Goal: Task Accomplishment & Management: Manage account settings

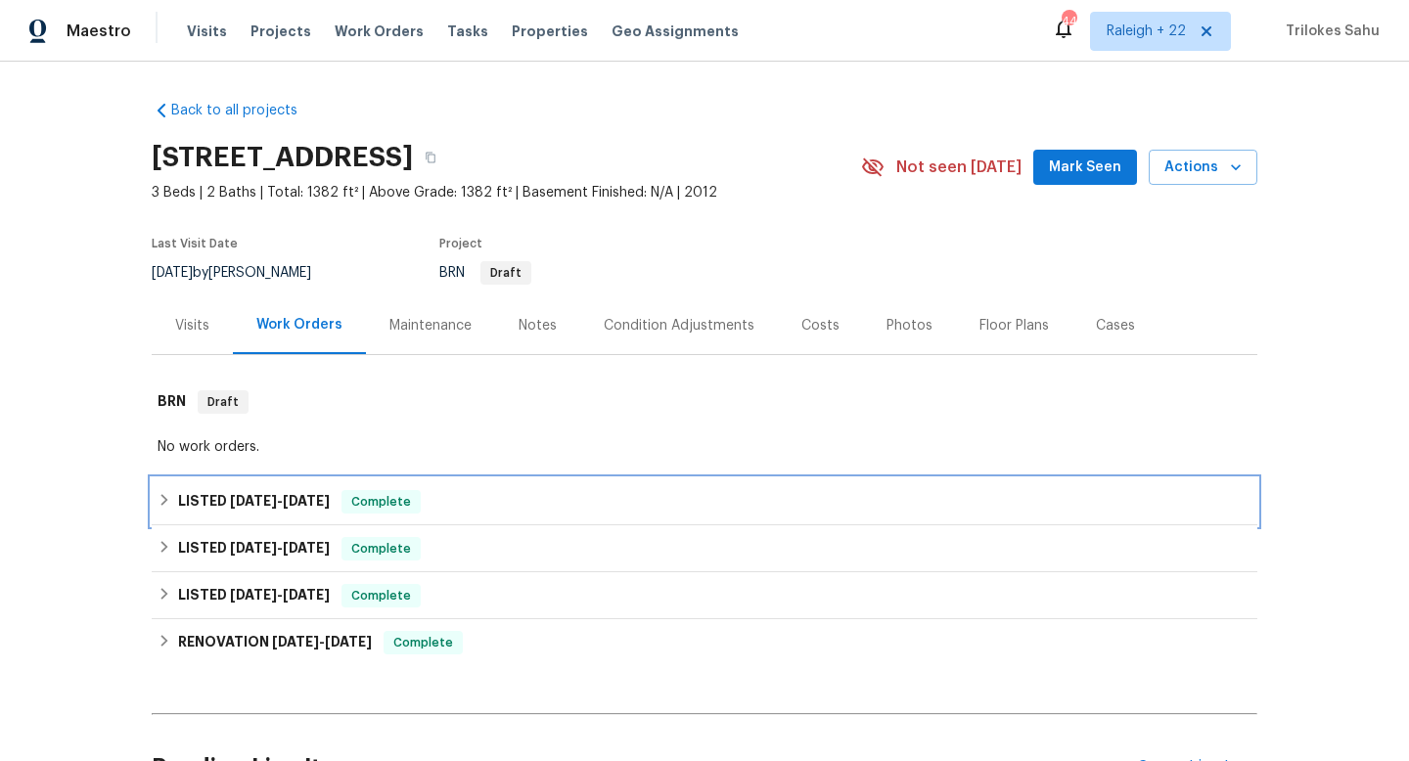
click at [154, 506] on div "LISTED 8/15/25 - 8/21/25 Complete" at bounding box center [704, 501] width 1105 height 47
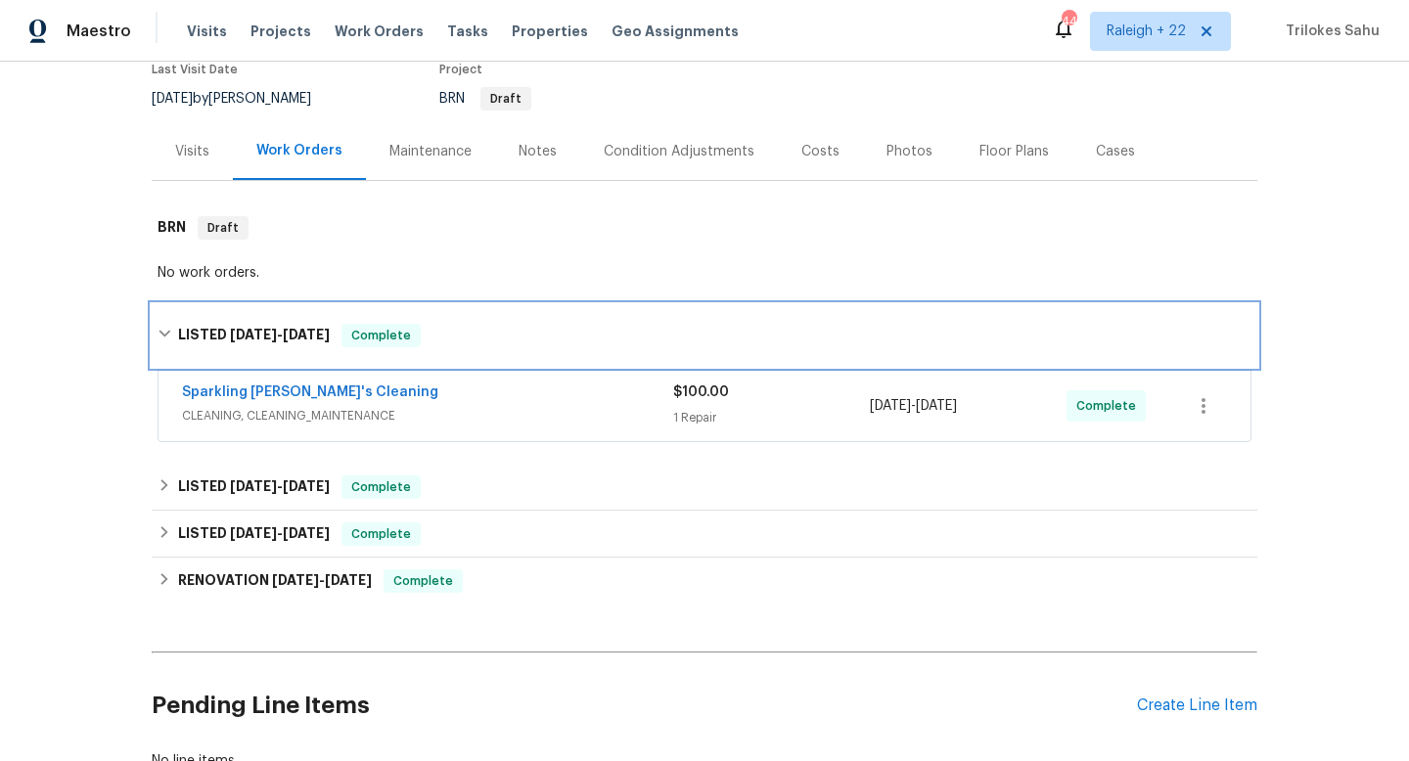
scroll to position [180, 0]
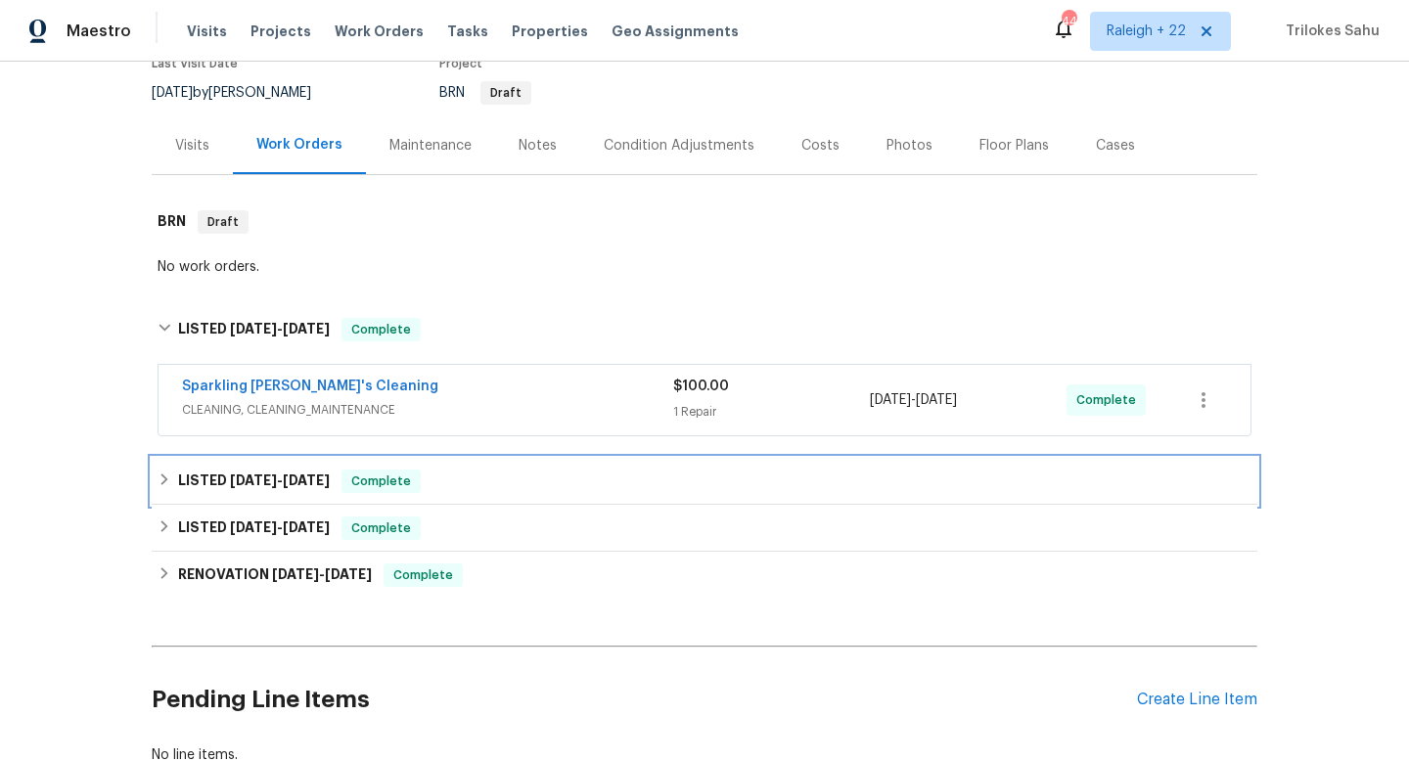
click at [163, 484] on icon at bounding box center [165, 480] width 14 height 14
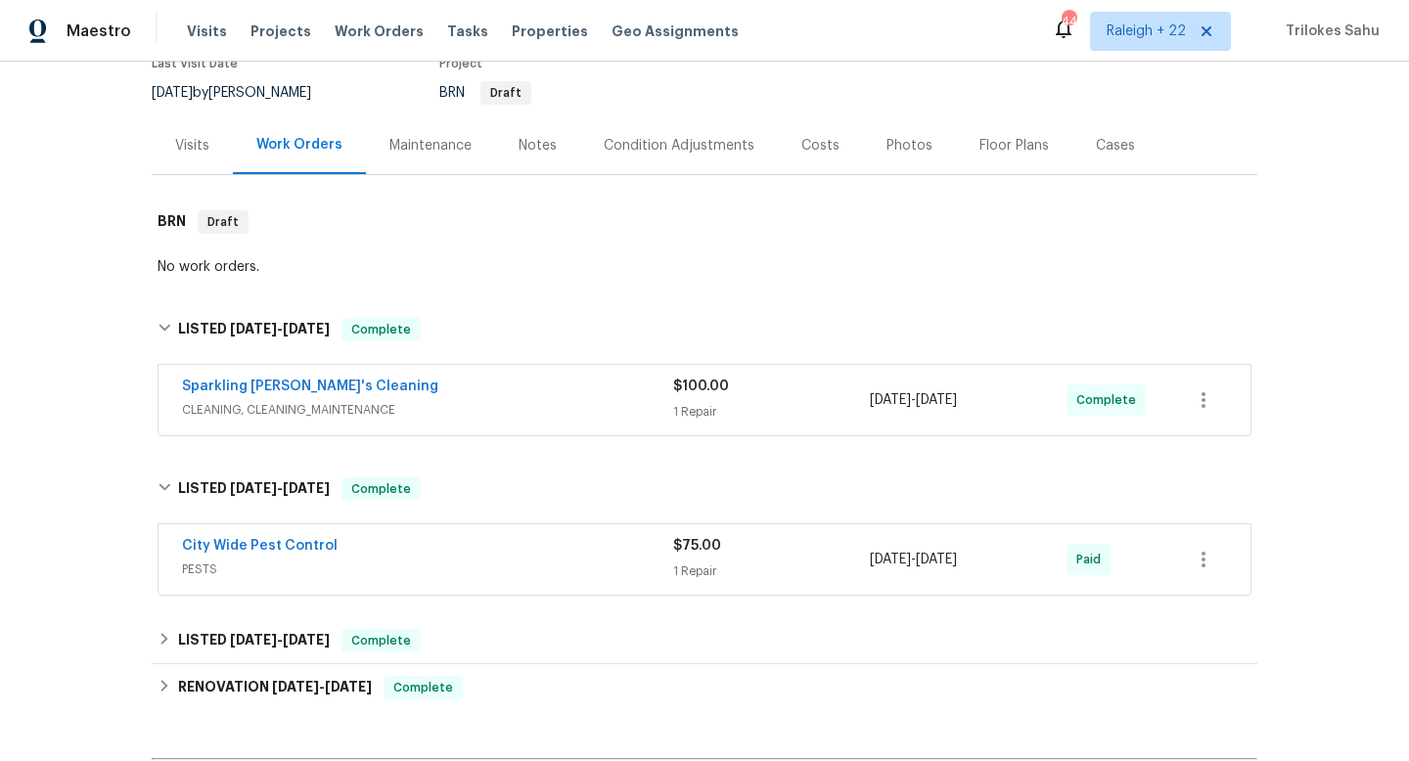
click at [227, 408] on span "CLEANING, CLEANING_MAINTENANCE" at bounding box center [427, 410] width 491 height 20
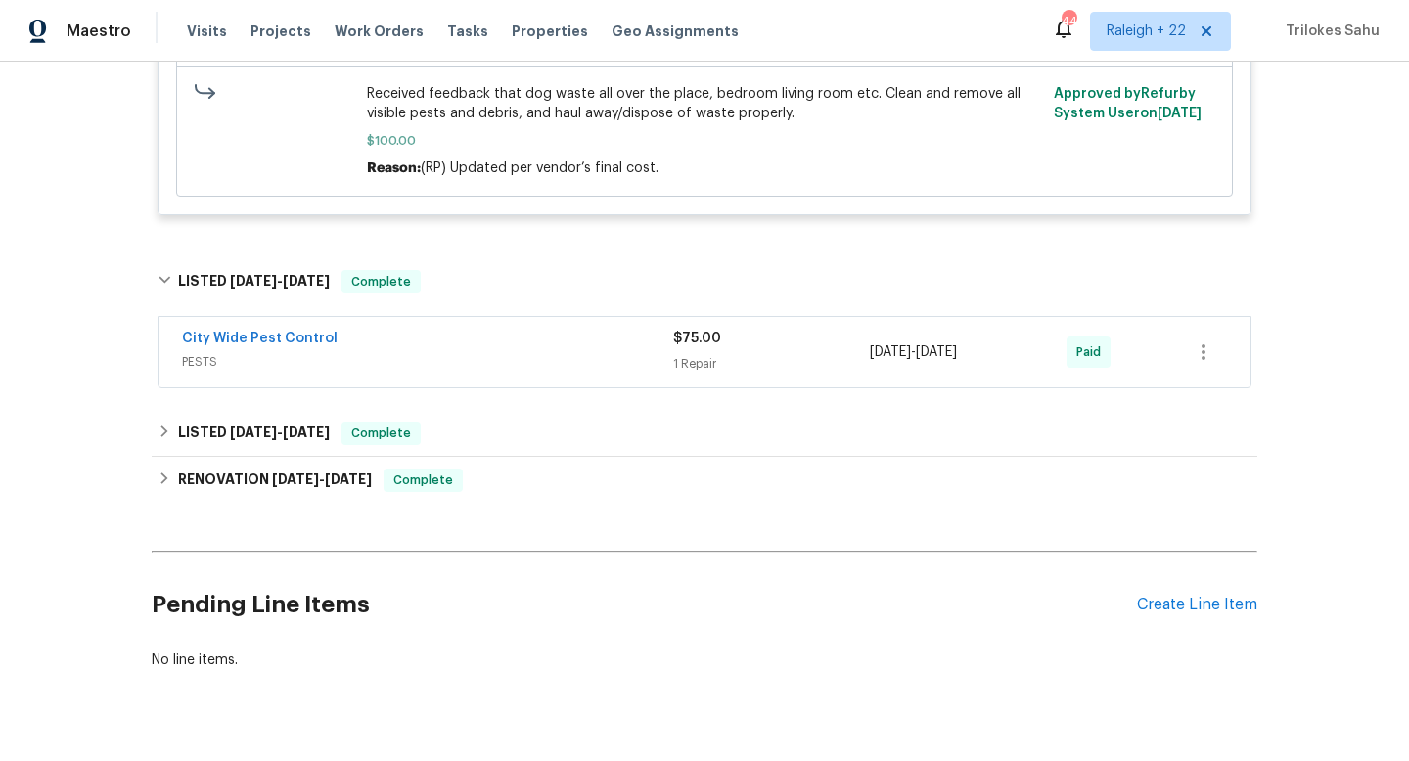
scroll to position [884, 0]
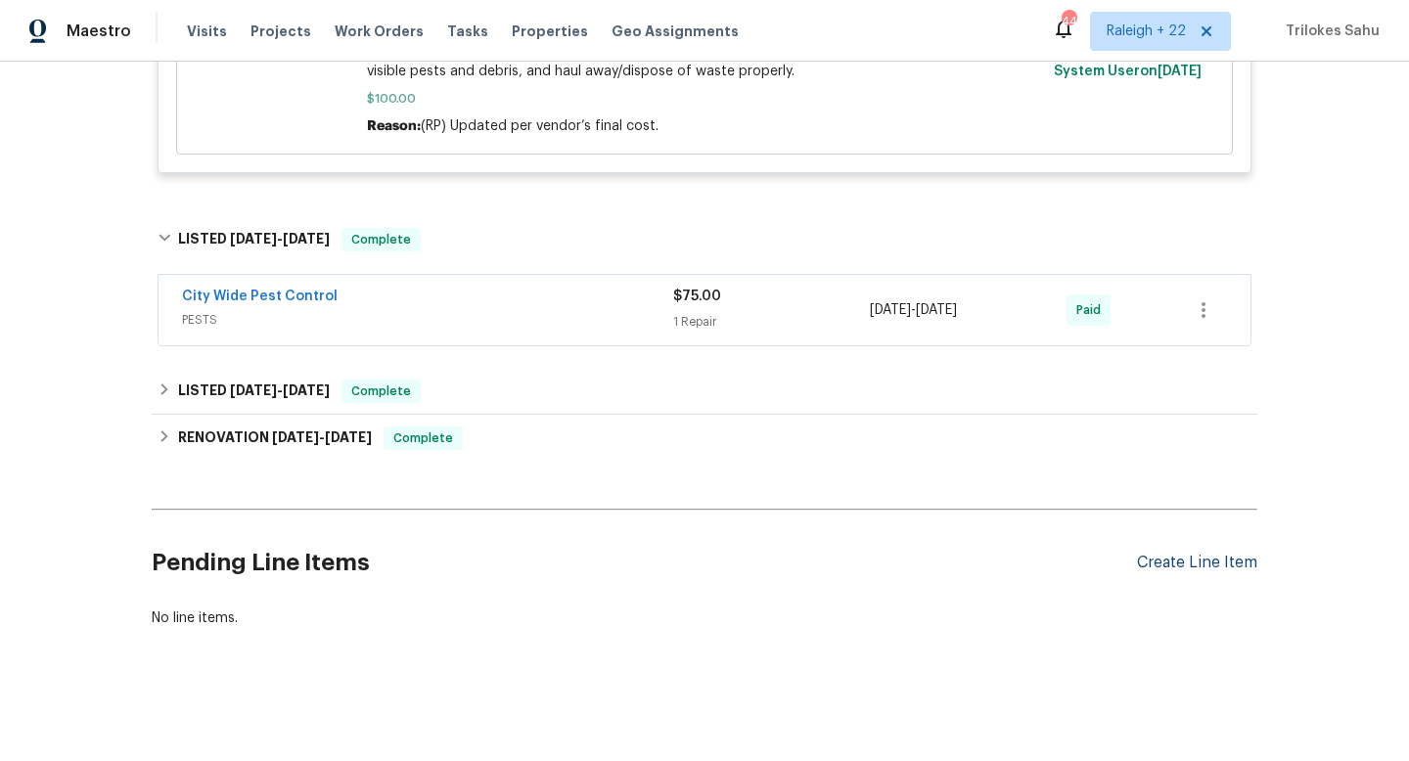
click at [1156, 568] on div "Create Line Item" at bounding box center [1197, 563] width 120 height 19
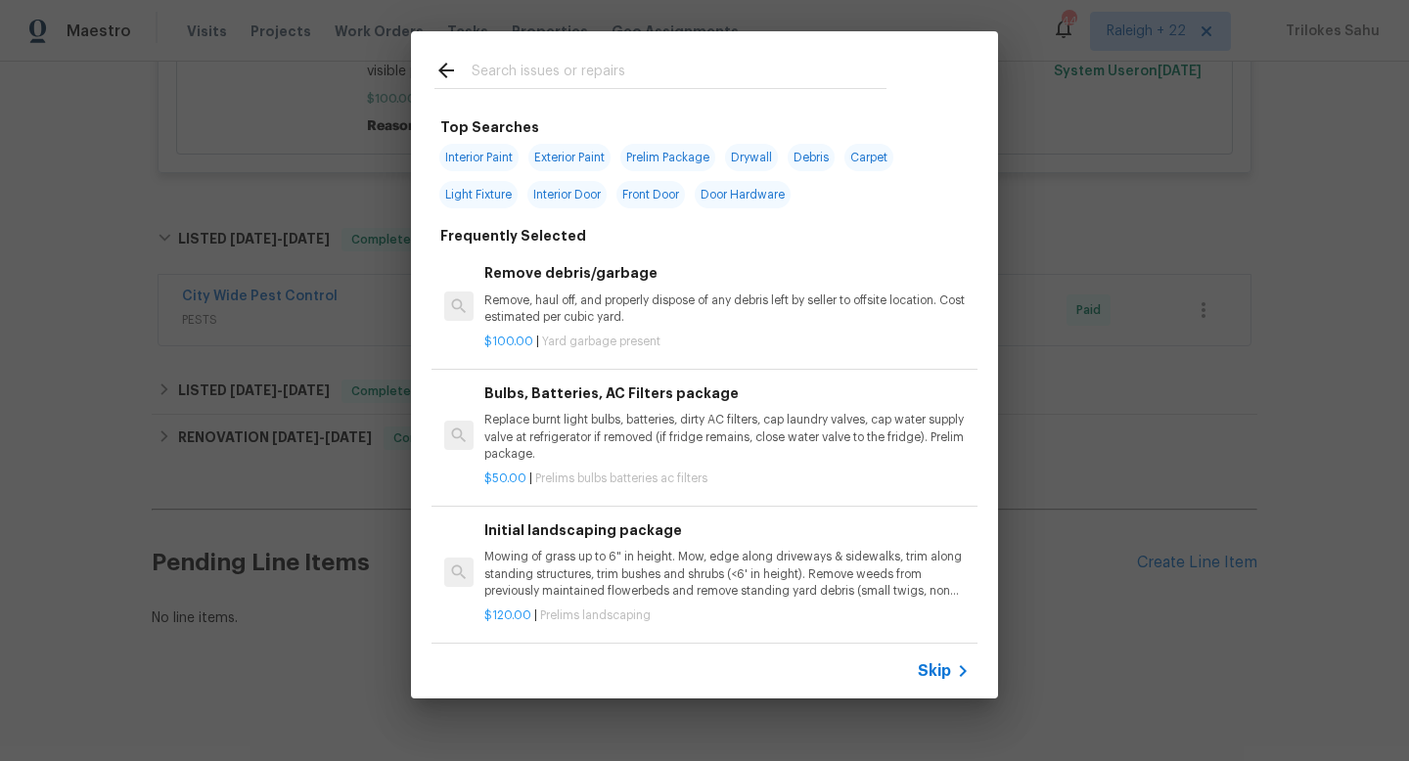
click at [951, 659] on icon at bounding box center [962, 670] width 23 height 23
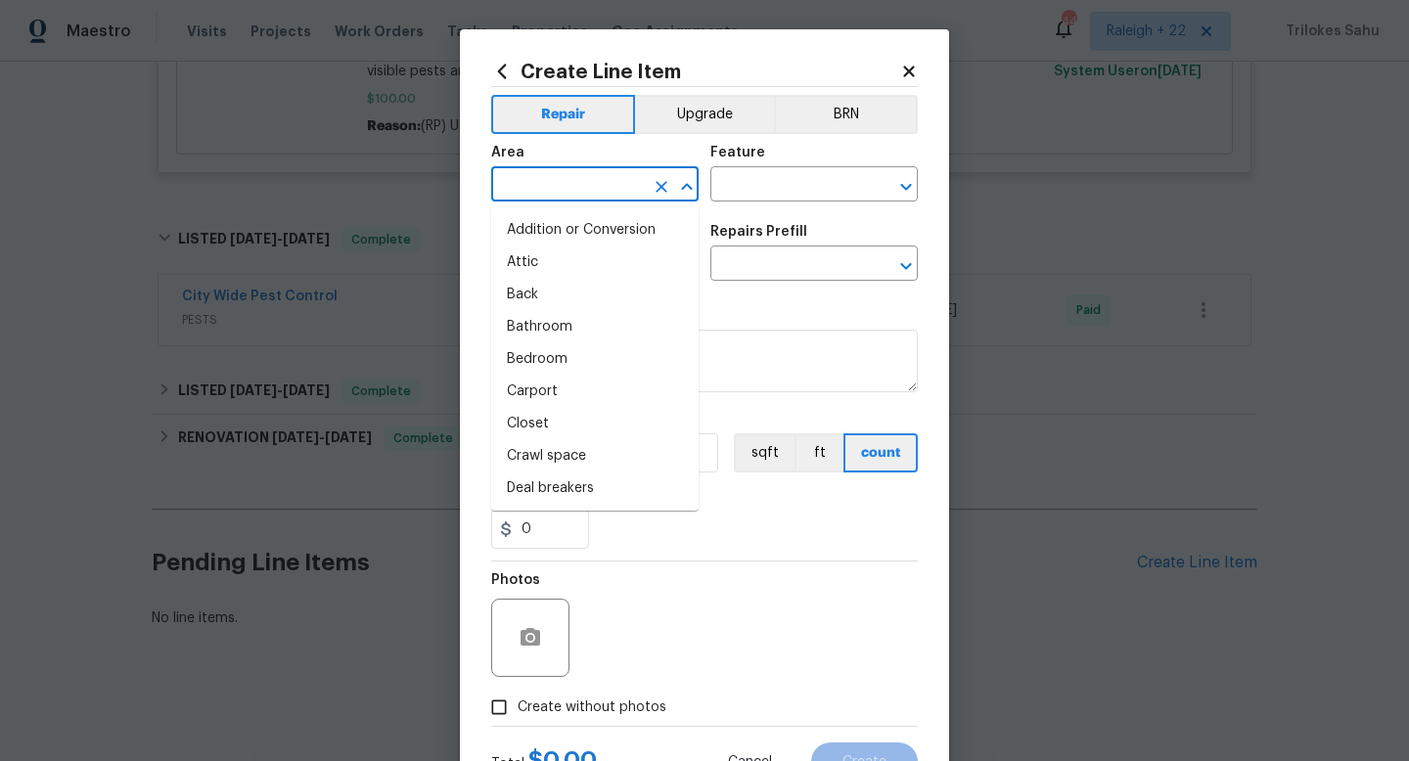
click at [608, 199] on input "text" at bounding box center [567, 186] width 153 height 30
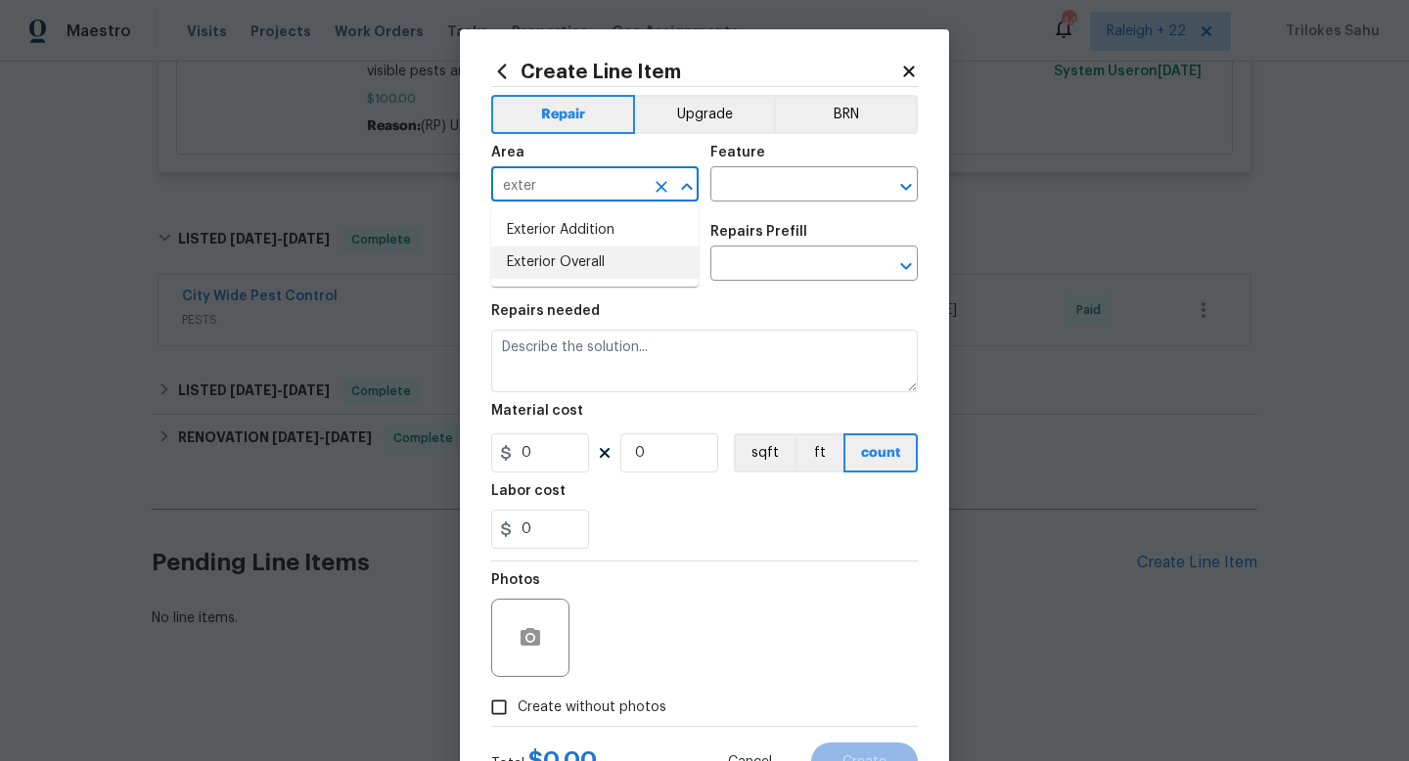
click at [625, 259] on li "Exterior Overall" at bounding box center [594, 263] width 207 height 32
type input "Exterior Overall"
click at [748, 189] on input "text" at bounding box center [786, 186] width 153 height 30
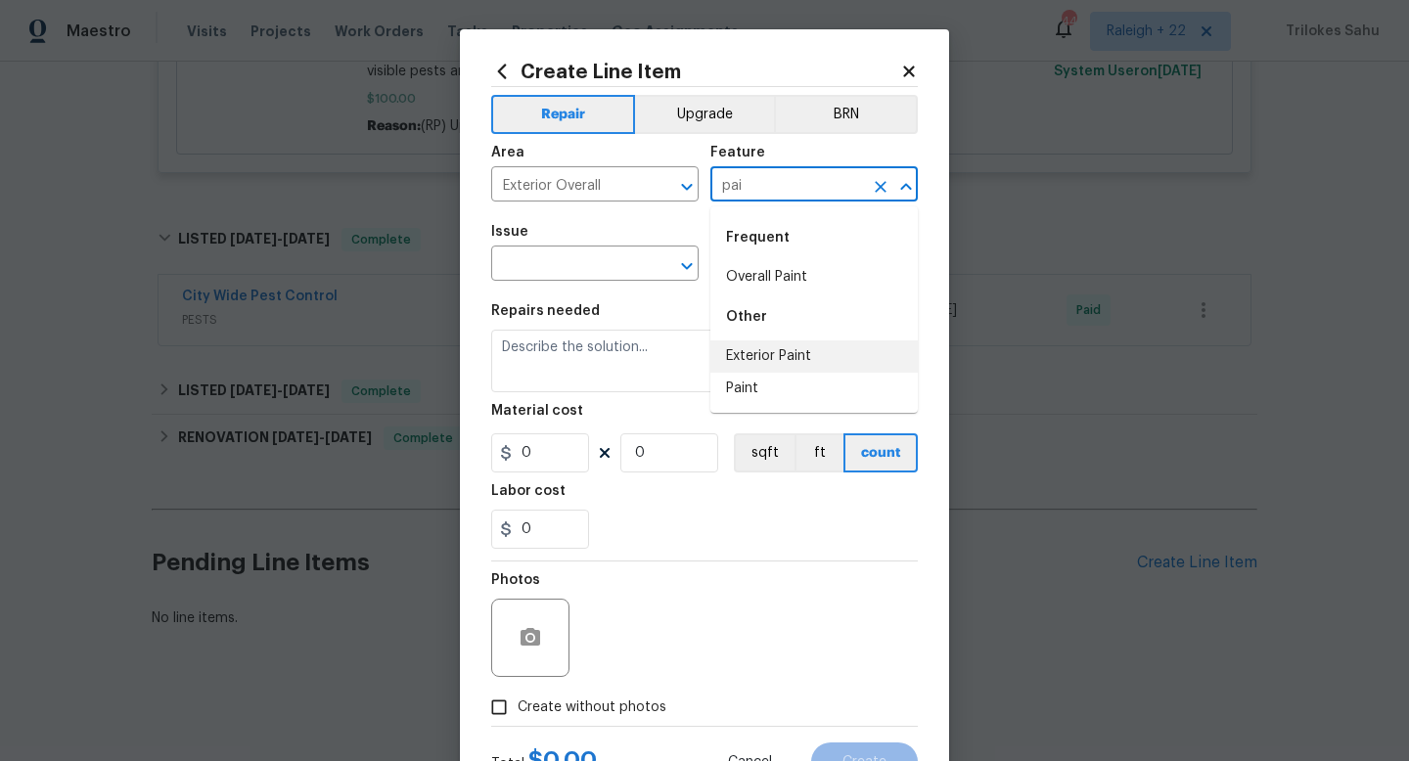
click at [752, 359] on li "Exterior Paint" at bounding box center [813, 356] width 207 height 32
type input "Exterior Paint"
click at [619, 259] on input "text" at bounding box center [567, 265] width 153 height 30
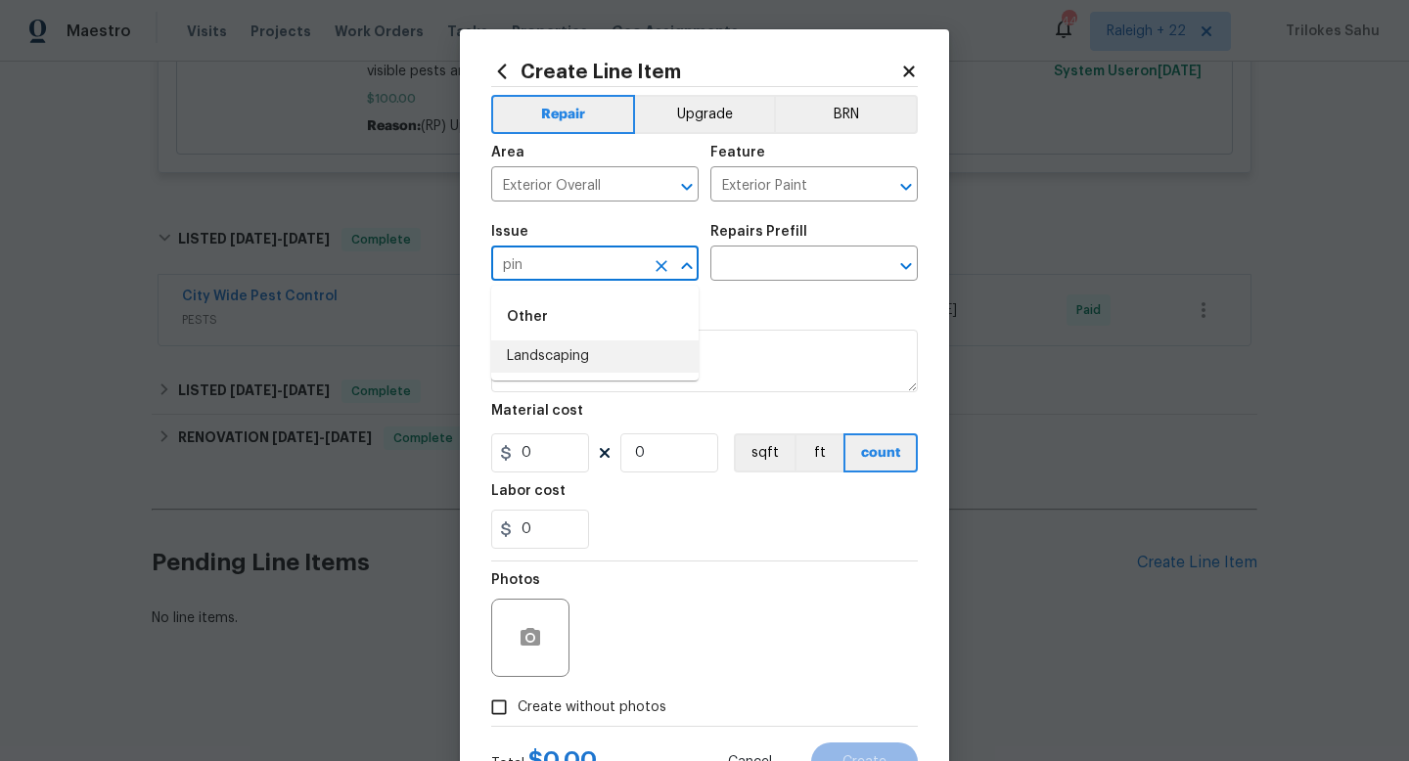
click at [557, 325] on div "Other" at bounding box center [594, 316] width 207 height 47
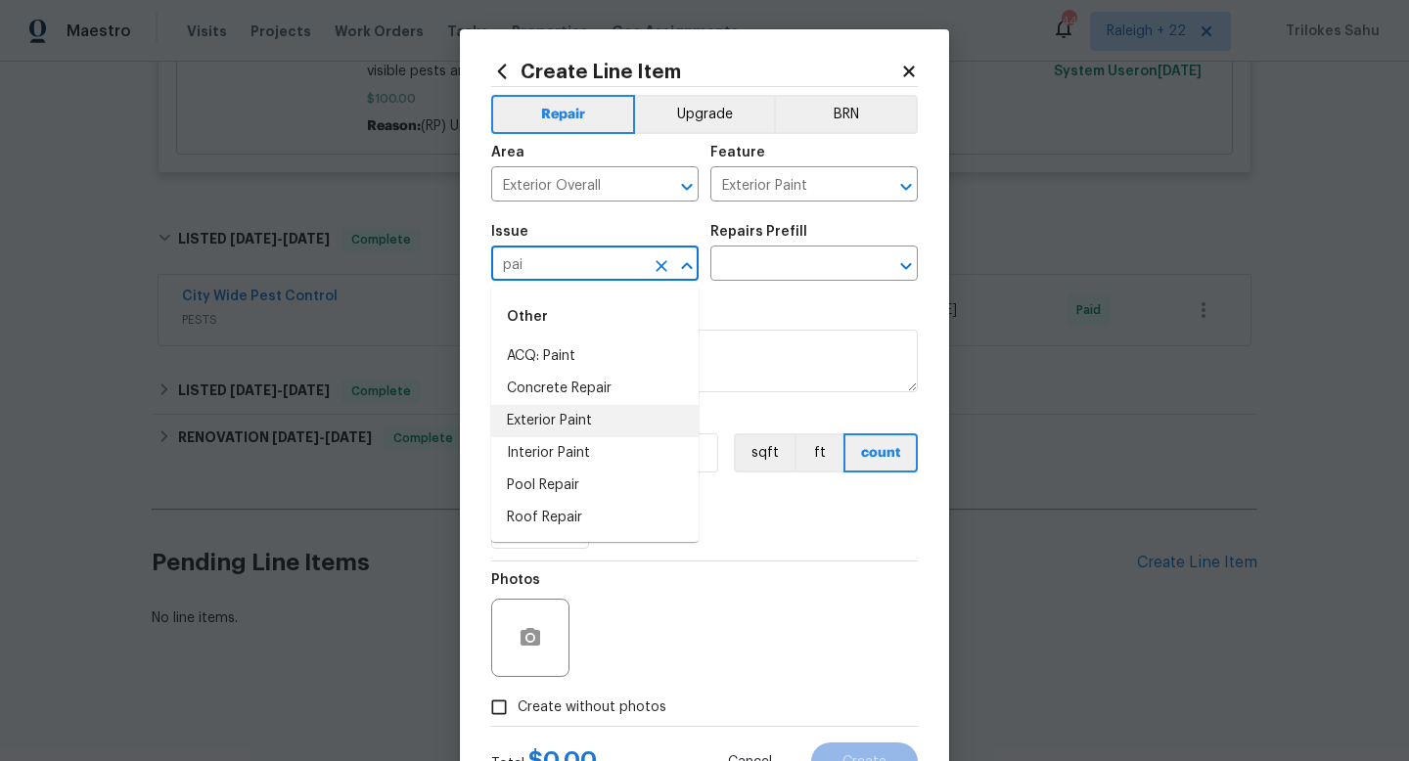
click at [574, 428] on li "Exterior Paint" at bounding box center [594, 421] width 207 height 32
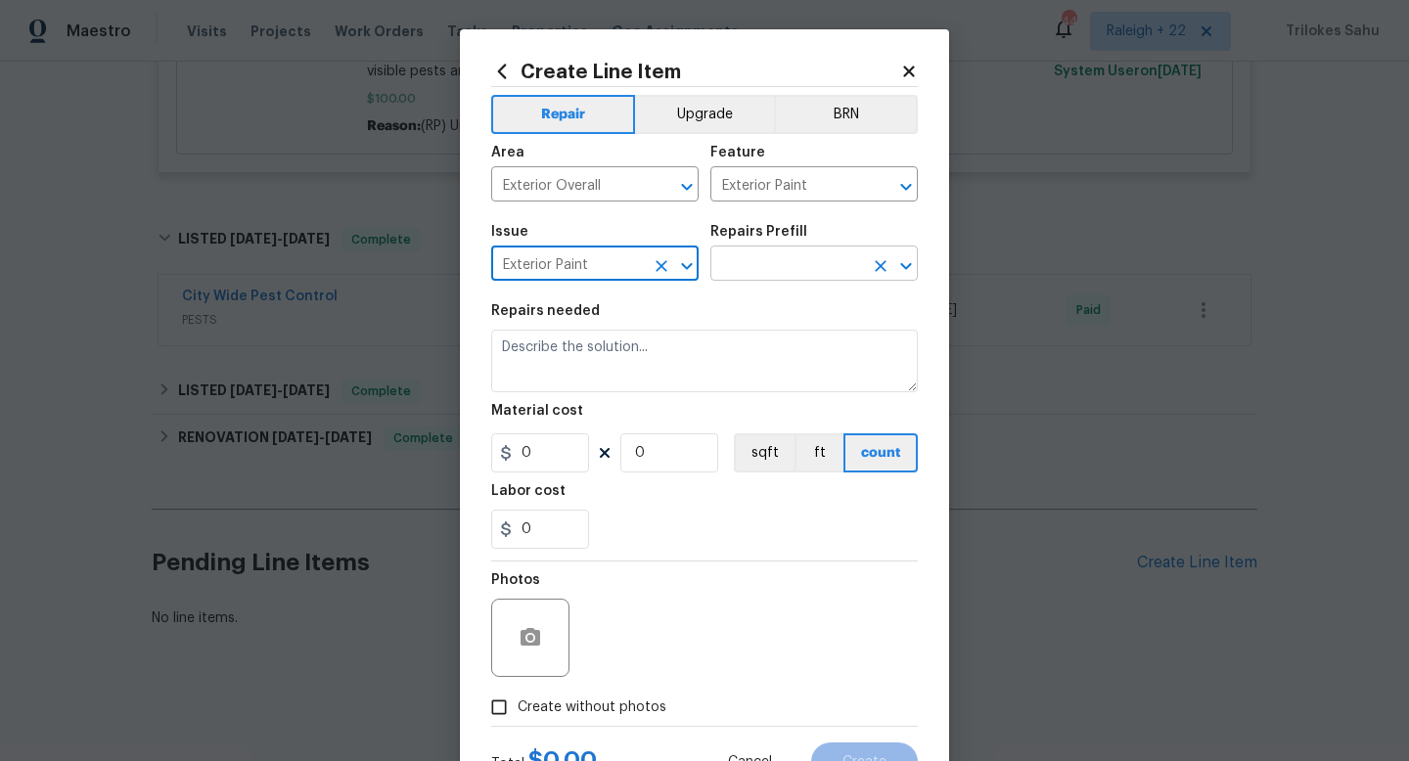
type input "Exterior Paint"
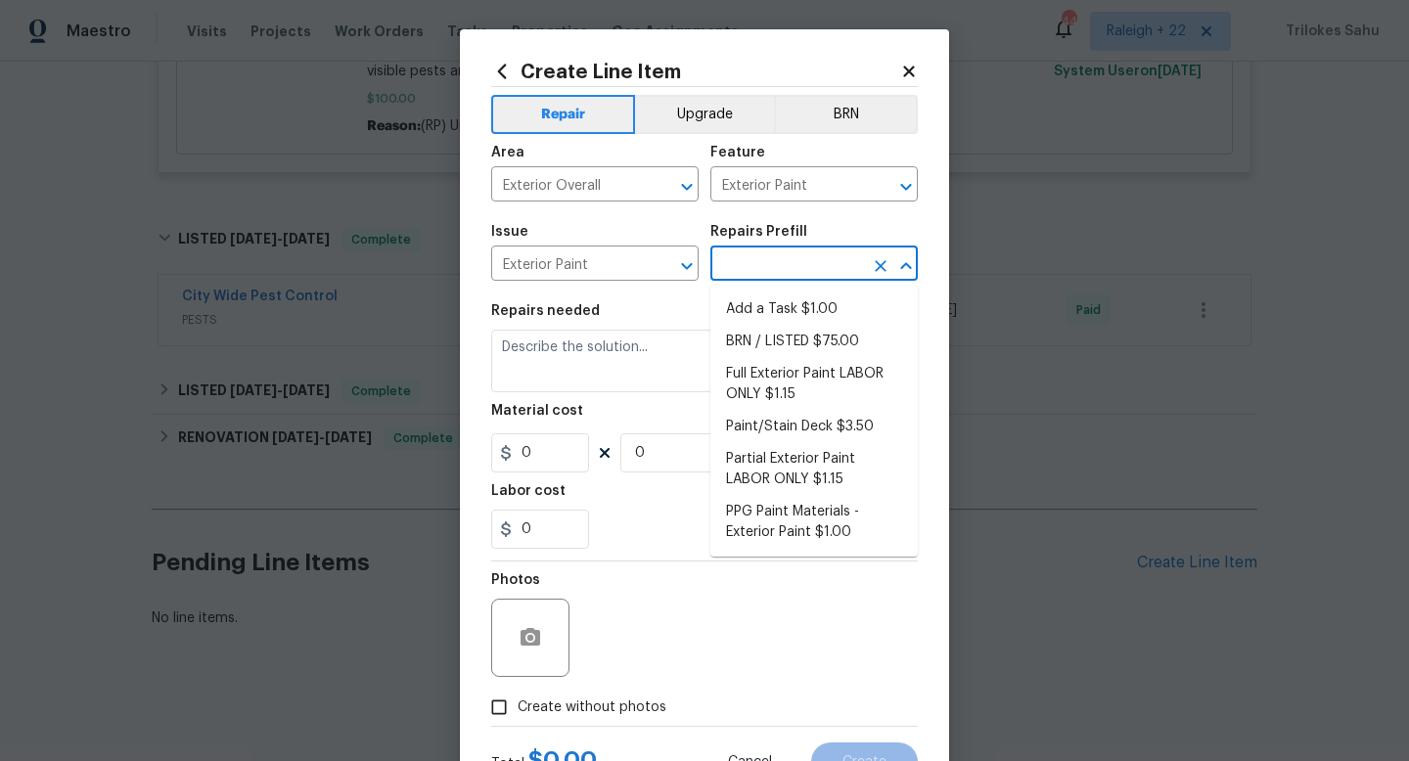
click at [790, 278] on input "text" at bounding box center [786, 265] width 153 height 30
click at [783, 310] on li "Add a Task $1.00" at bounding box center [813, 309] width 207 height 32
type input "Overall Paint"
type input "Add a Task $1.00"
type textarea "HPM to detail"
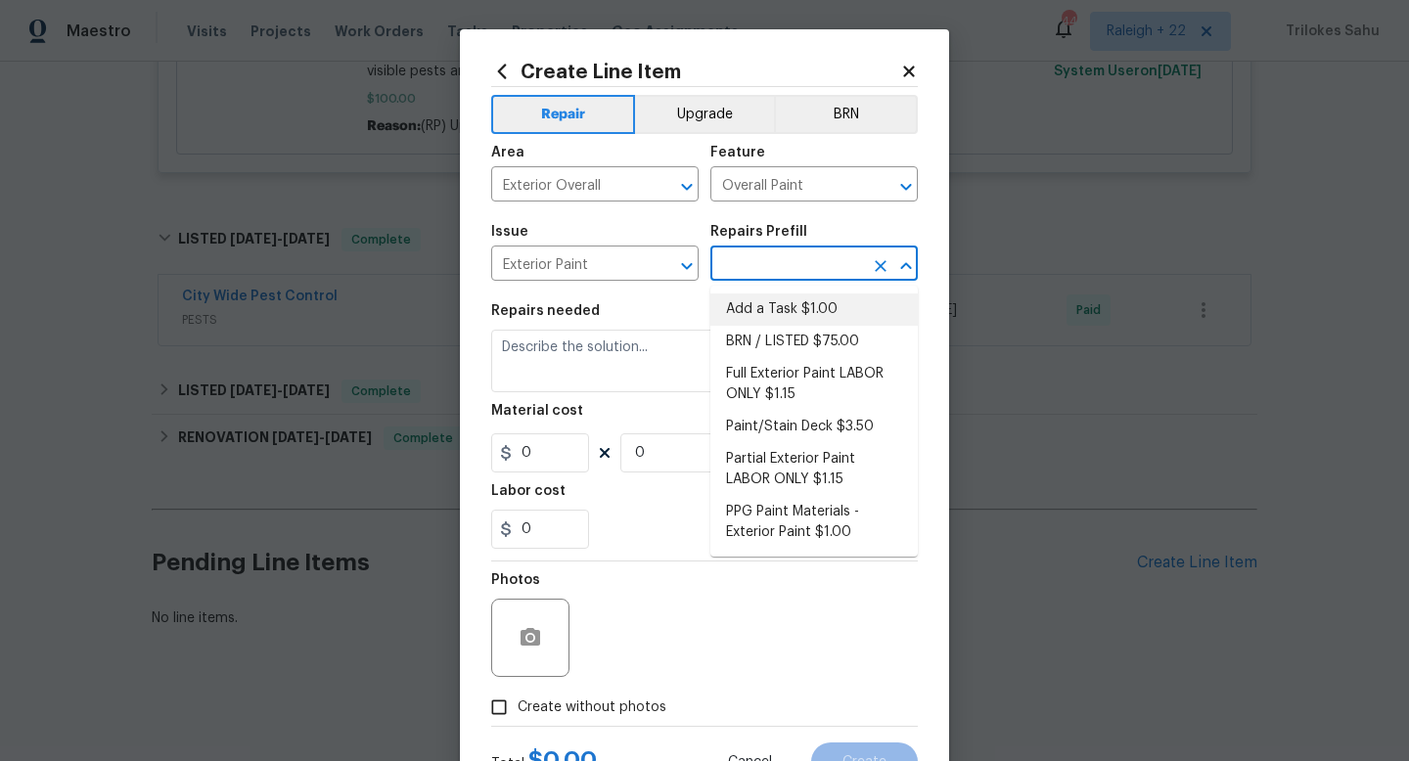
type input "1"
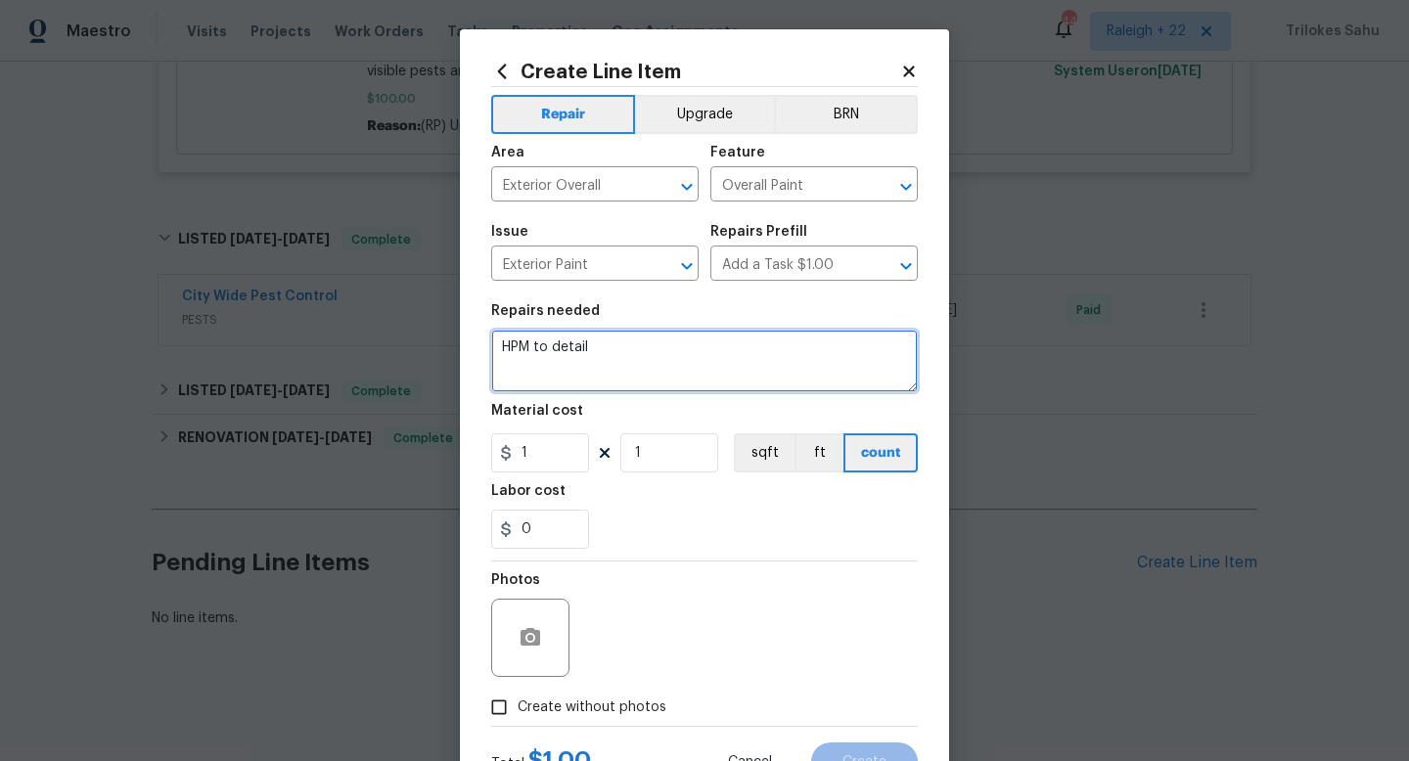
drag, startPoint x: 677, startPoint y: 342, endPoint x: 482, endPoint y: 345, distance: 194.7
click at [482, 345] on div "Create Line Item Repair Upgrade BRN Area Exterior Overall ​ Feature Overall Pai…" at bounding box center [704, 421] width 489 height 784
paste textarea "Porch railing is faded and needs to be painted"
click at [788, 377] on textarea "#HOA-Violation Hi, we have received an HOA violation for Porch railing is faded…" at bounding box center [704, 361] width 427 height 63
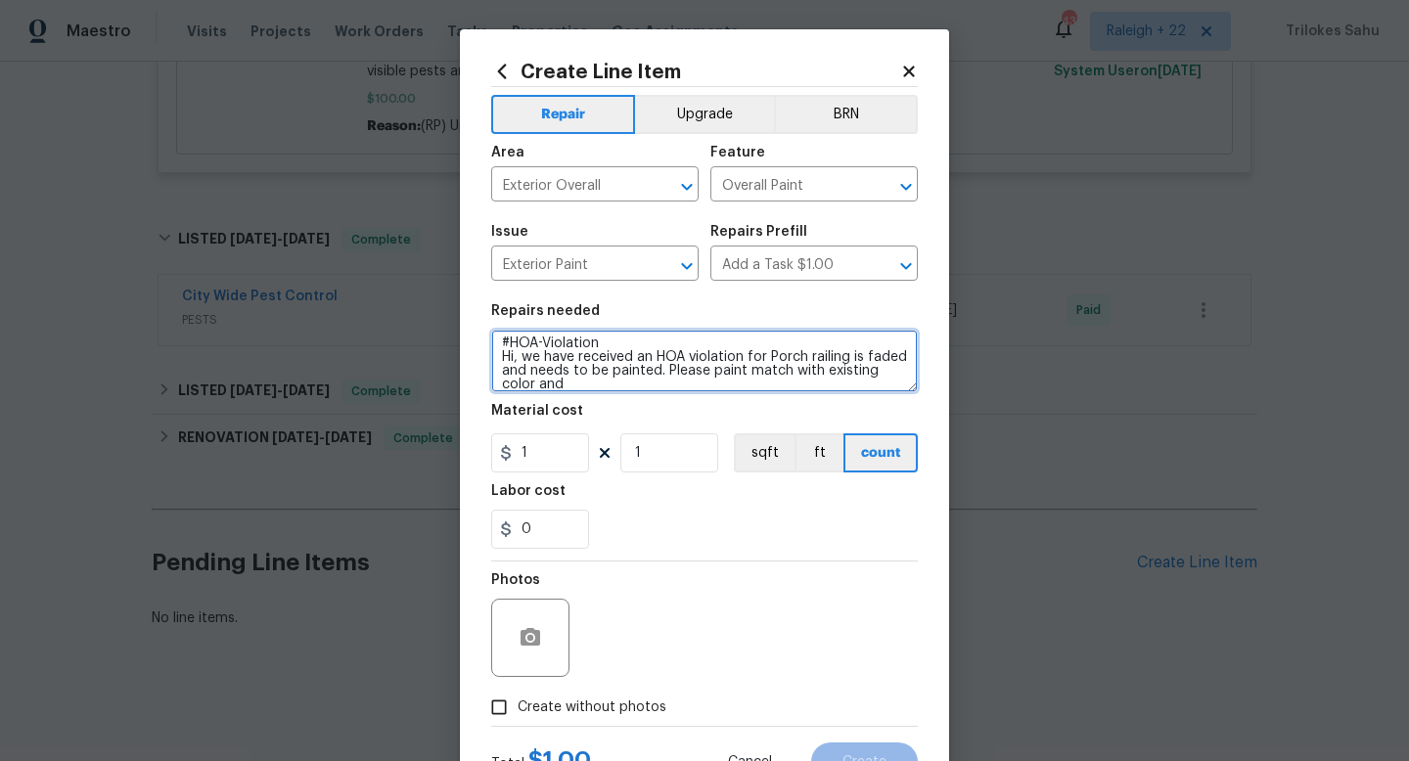
click at [786, 377] on textarea "#HOA-Violation Hi, we have received an HOA violation for Porch railing is faded…" at bounding box center [704, 361] width 427 height 63
click at [671, 382] on textarea "#HOA-Violation Hi, we have received an HOA violation for Porch railing is faded…" at bounding box center [704, 361] width 427 height 63
type textarea "#HOA-Violation Hi, we have received an HOA violation for Porch railing is faded…"
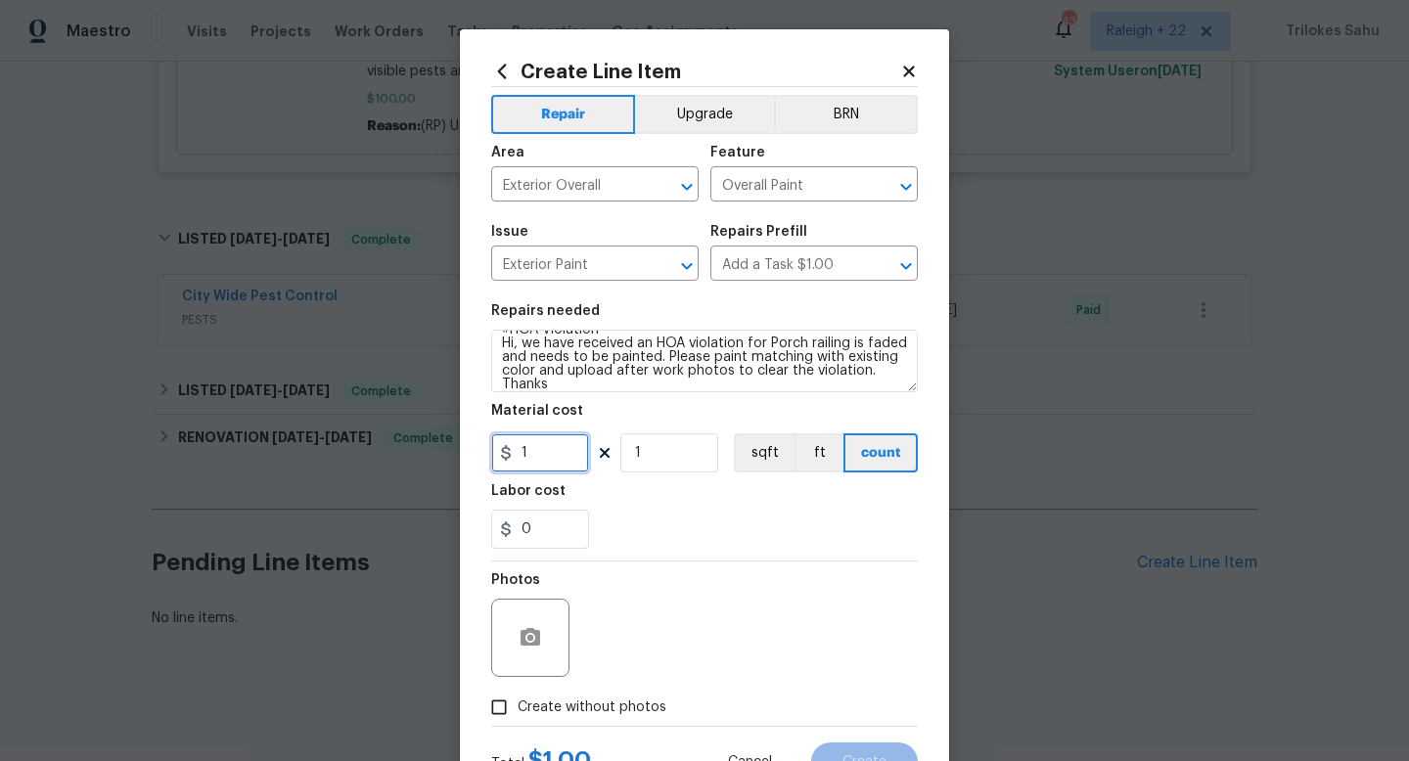
click at [563, 449] on input "1" at bounding box center [540, 452] width 98 height 39
type input "75"
click at [658, 555] on section "Repairs needed #HOA-Violation Hi, we have received an HOA violation for Porch r…" at bounding box center [704, 427] width 427 height 268
click at [502, 706] on input "Create without photos" at bounding box center [498, 707] width 37 height 37
checkbox input "true"
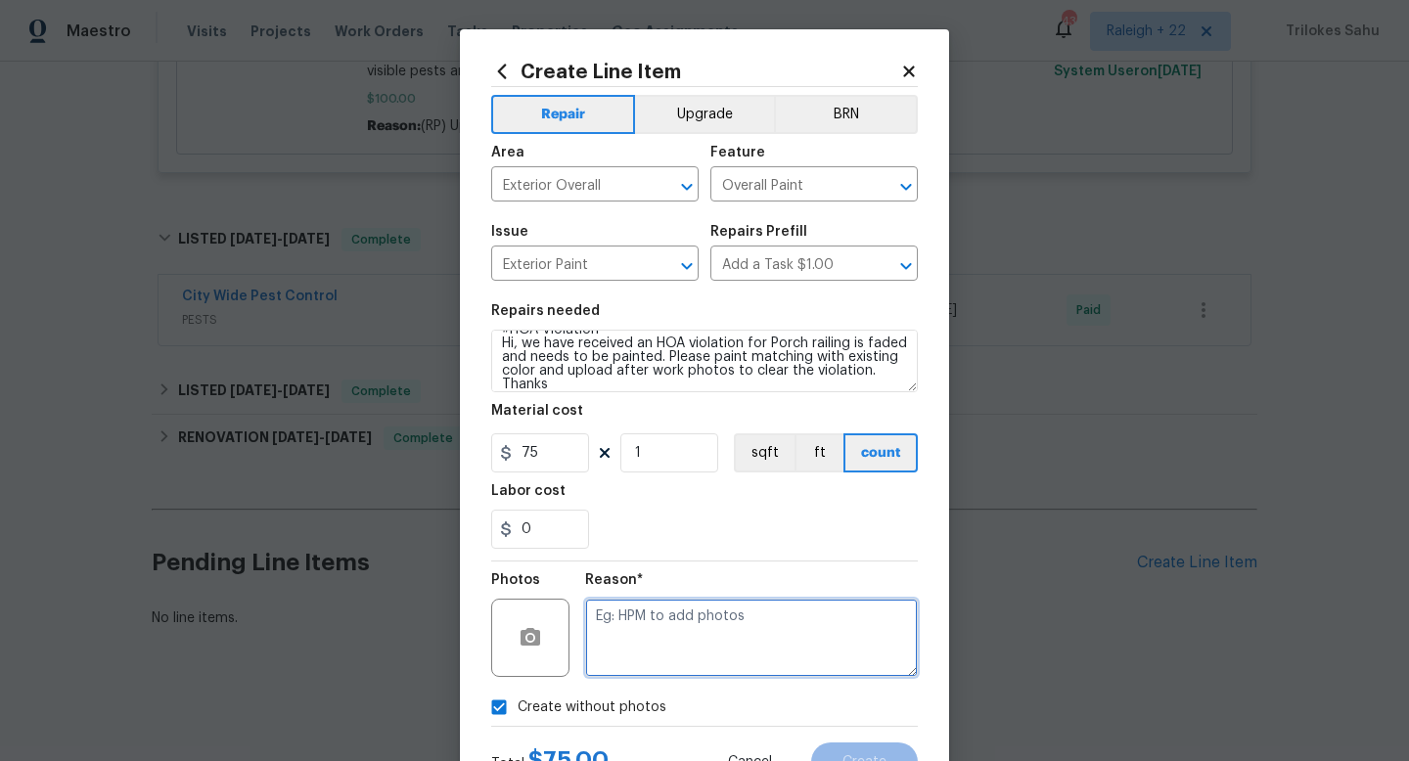
click at [663, 643] on textarea at bounding box center [751, 638] width 333 height 78
type textarea "NA"
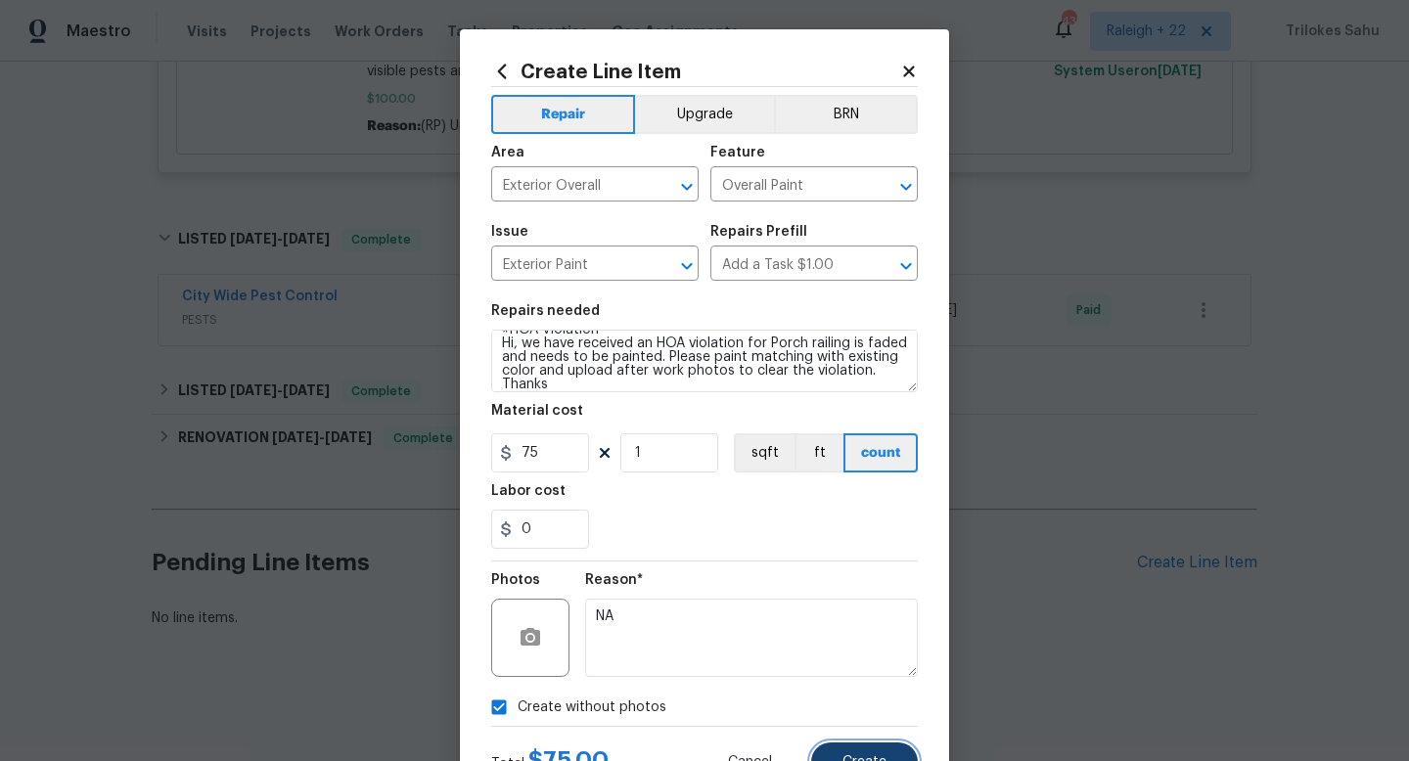
click at [836, 751] on button "Create" at bounding box center [864, 762] width 107 height 39
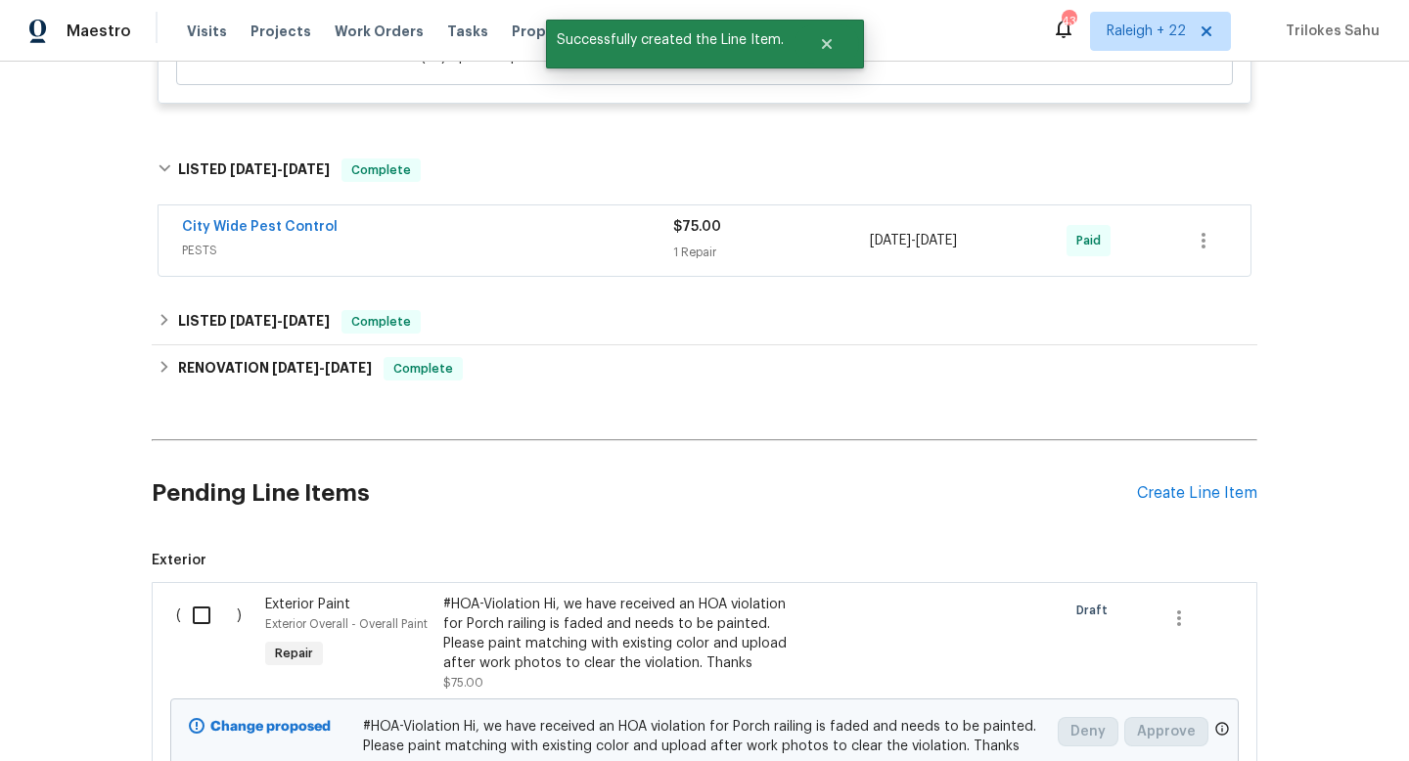
scroll to position [1147, 0]
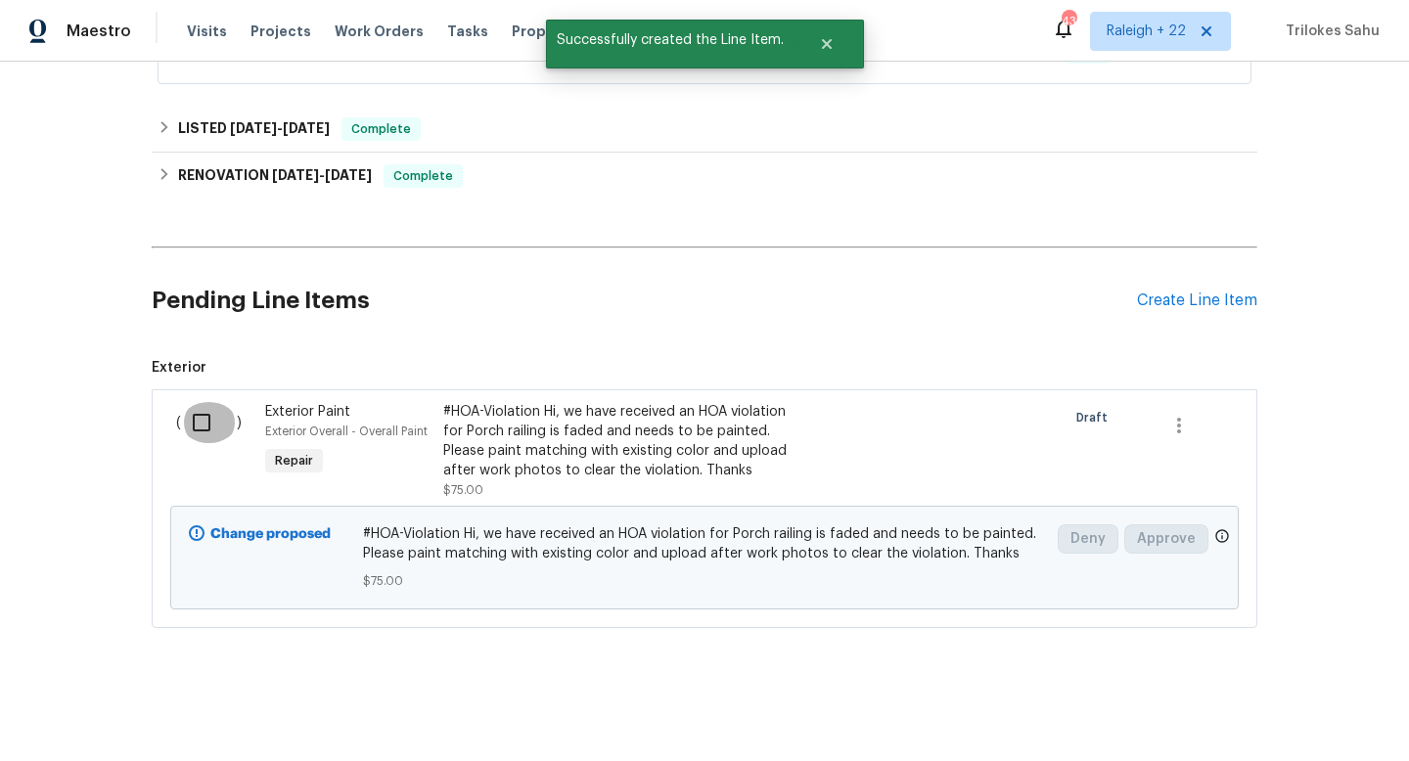
click at [203, 422] on input "checkbox" at bounding box center [209, 422] width 56 height 41
checkbox input "true"
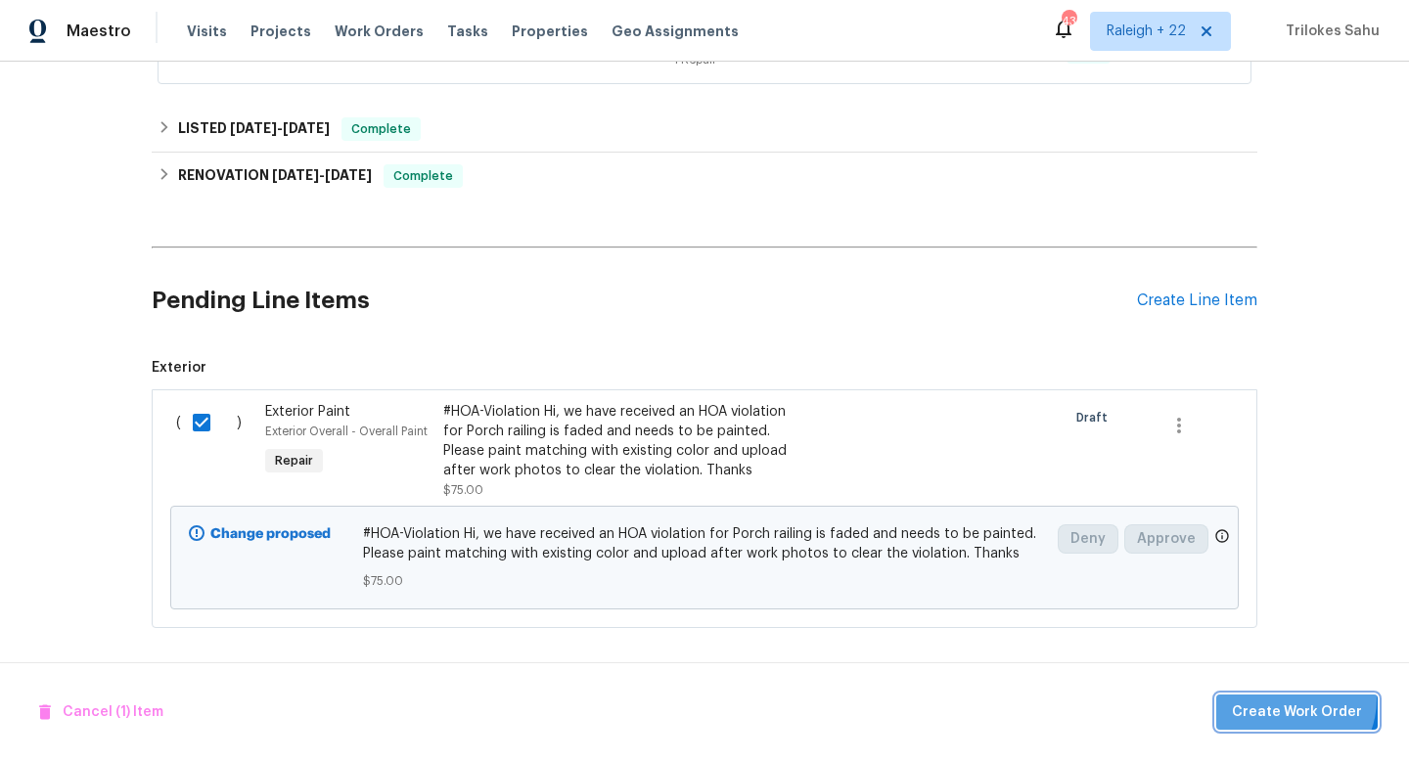
click at [1290, 698] on button "Create Work Order" at bounding box center [1296, 713] width 161 height 36
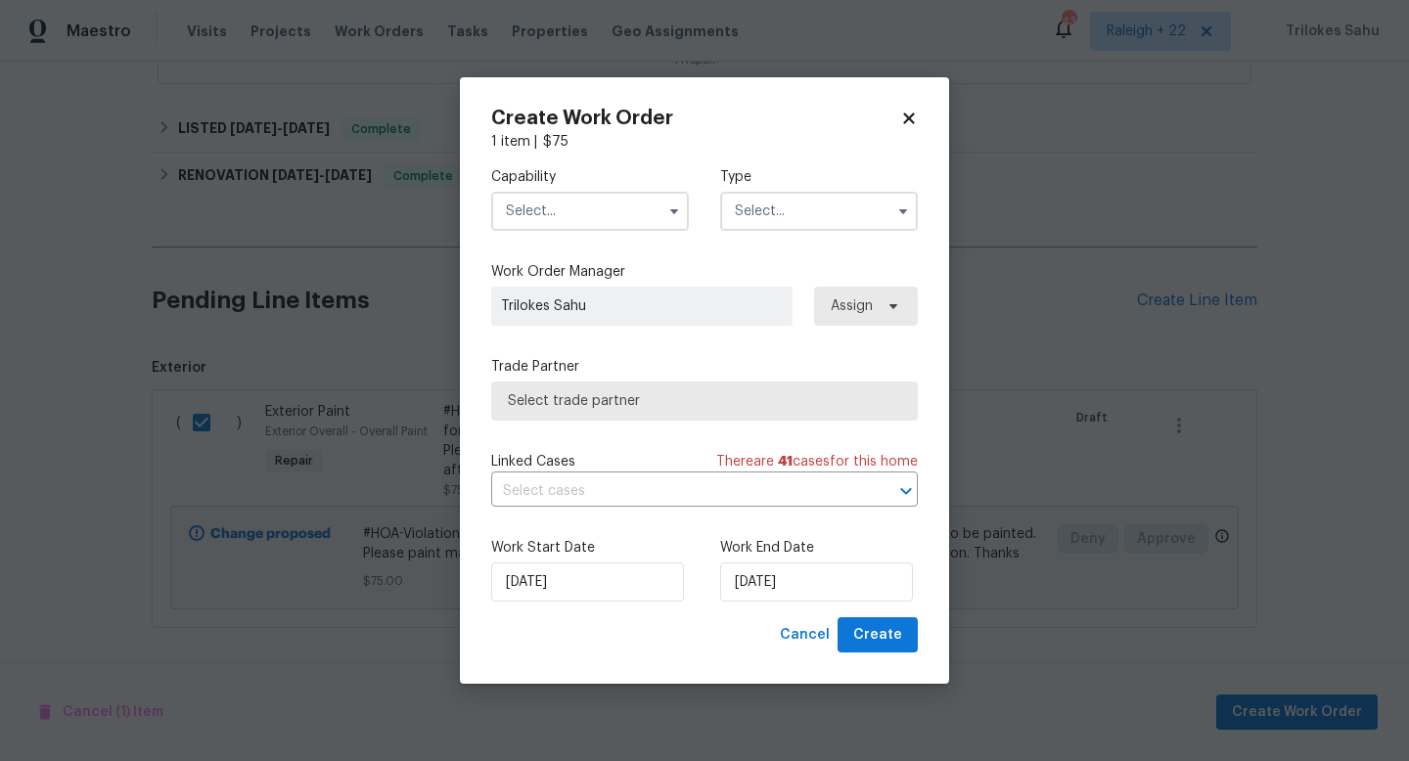
click at [618, 228] on input "text" at bounding box center [590, 211] width 198 height 39
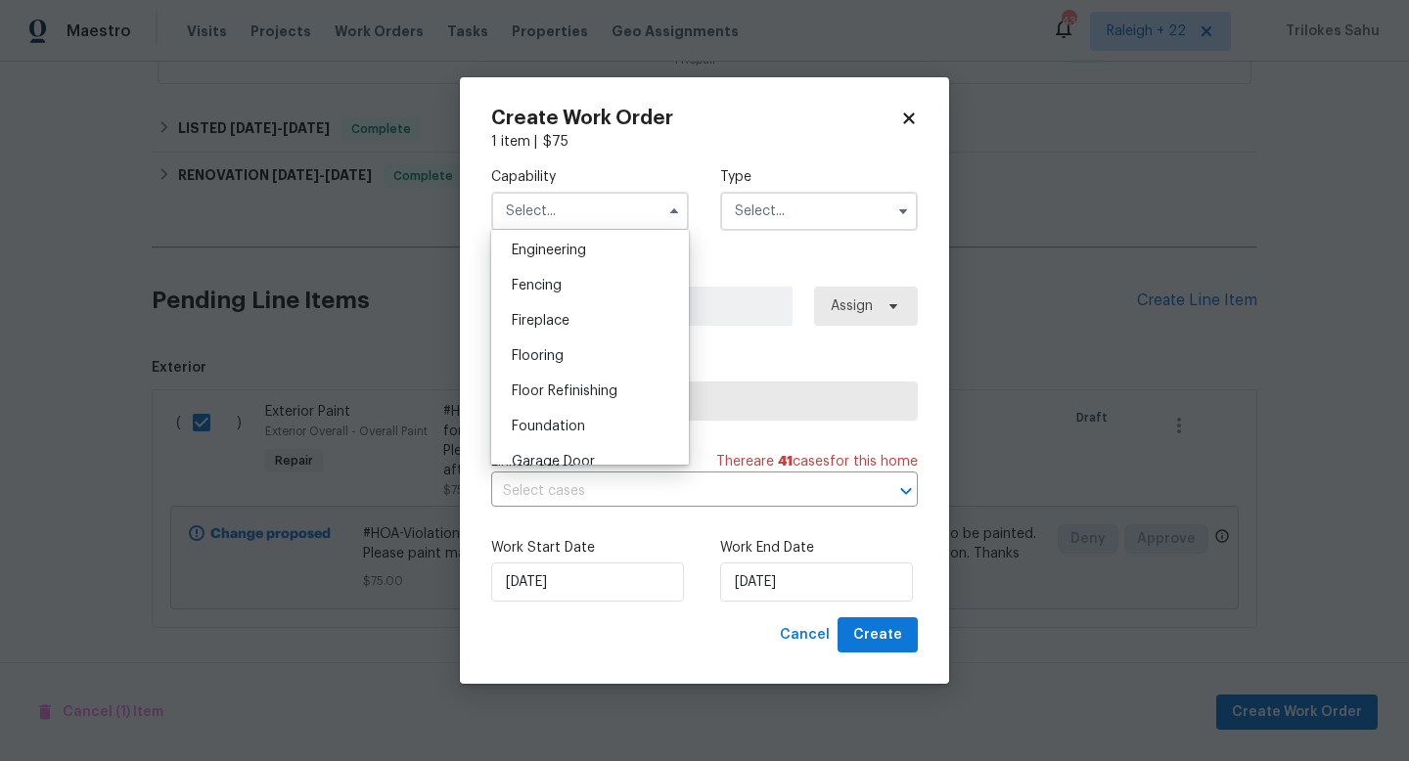
scroll to position [773, 0]
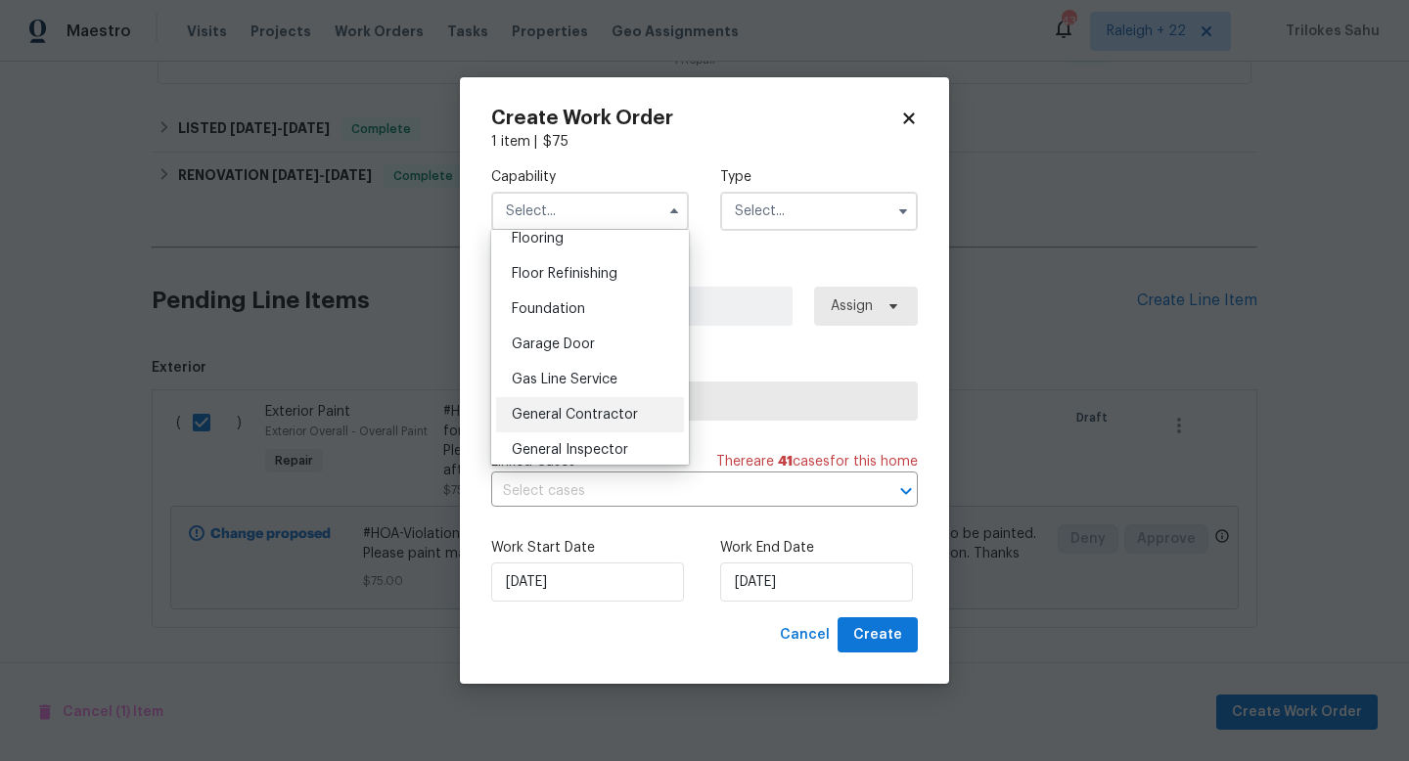
click at [581, 424] on div "General Contractor" at bounding box center [590, 414] width 188 height 35
type input "General Contractor"
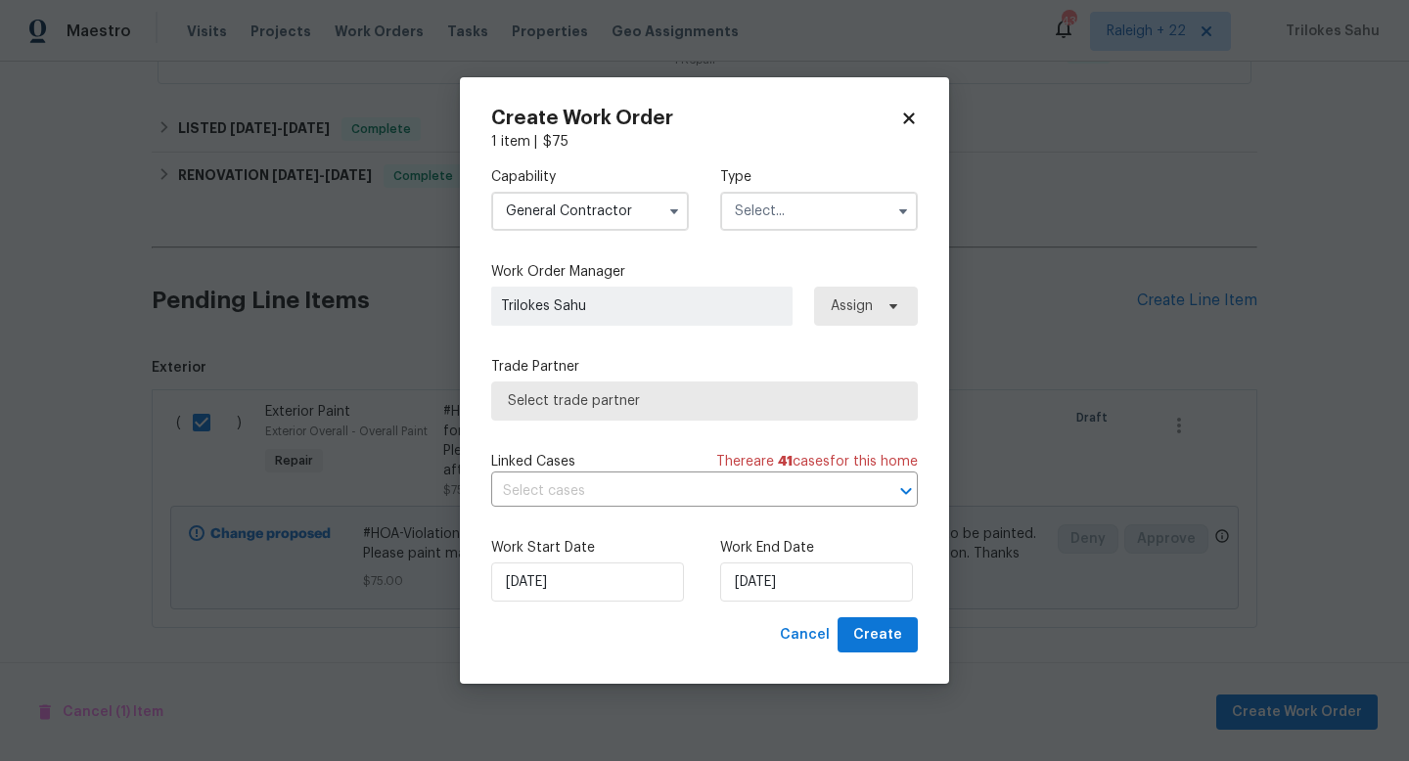
click at [768, 222] on input "text" at bounding box center [819, 211] width 198 height 39
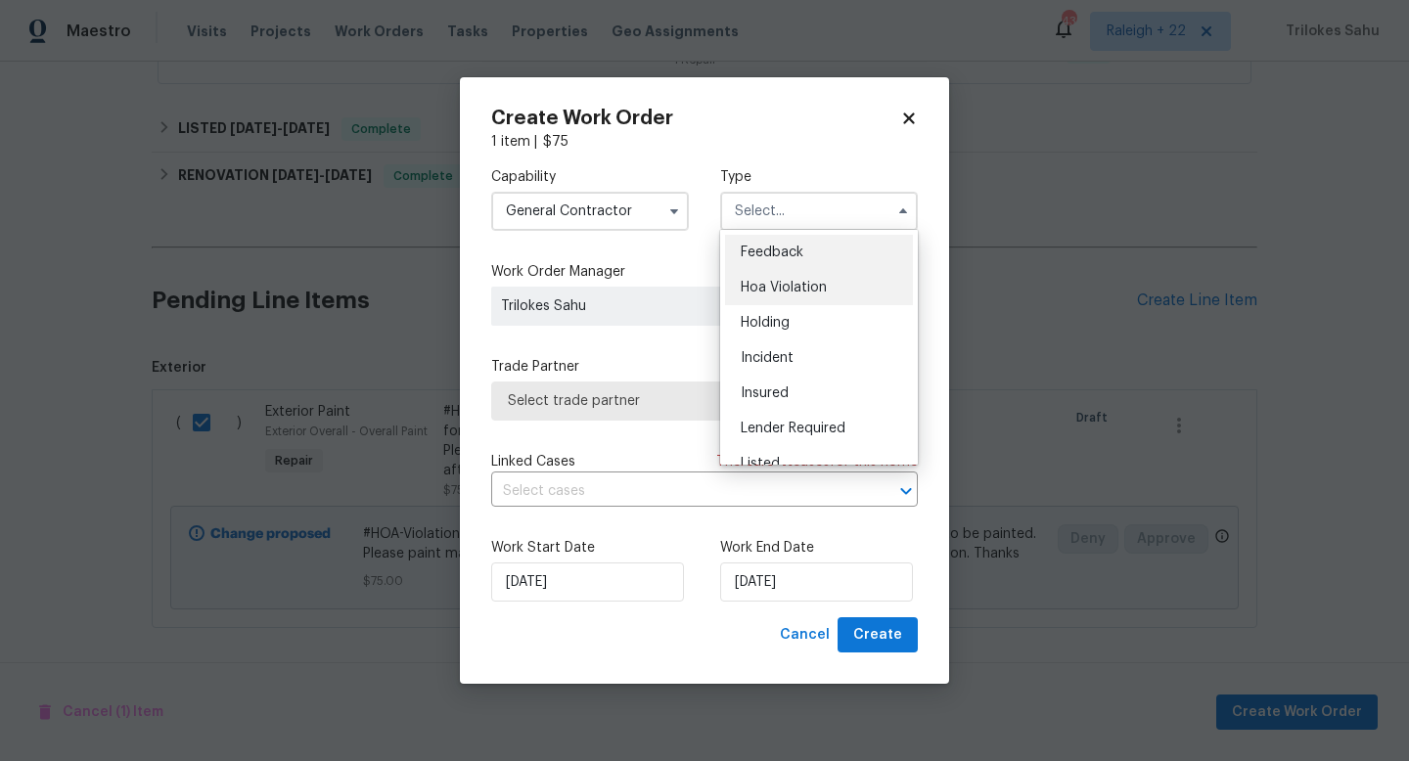
click at [765, 300] on div "Hoa Violation" at bounding box center [819, 287] width 188 height 35
type input "Hoa Violation"
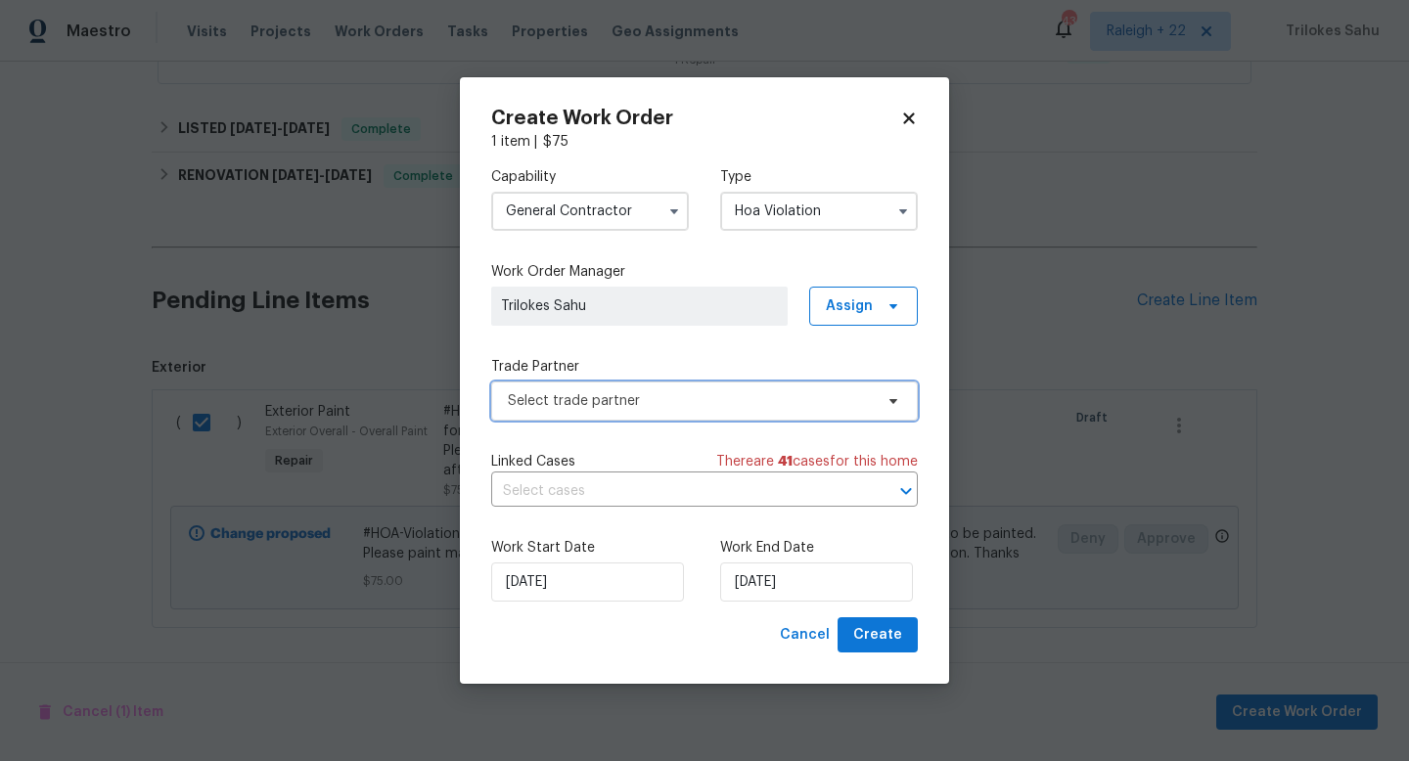
click at [666, 397] on span "Select trade partner" at bounding box center [690, 401] width 365 height 20
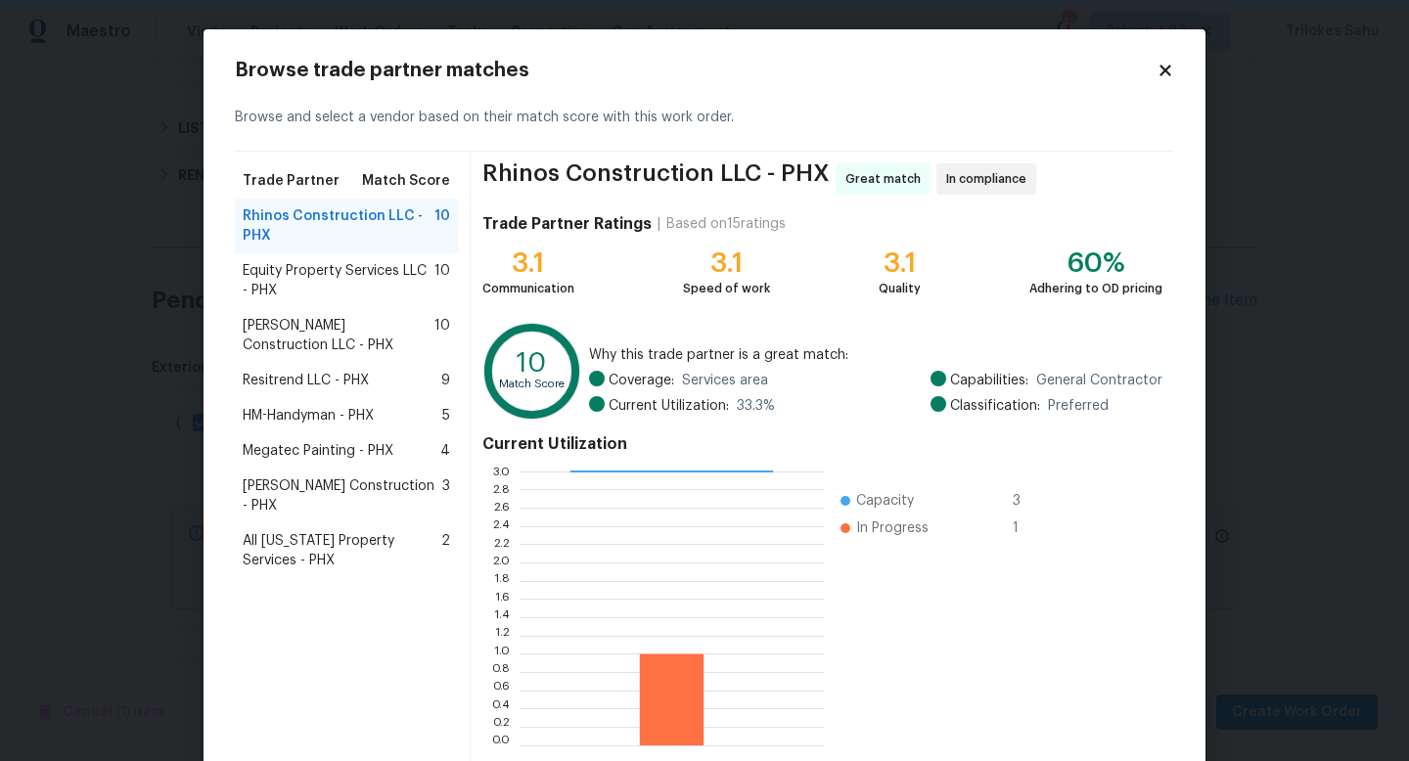
scroll to position [2, 1]
click at [333, 410] on span "HM-Handyman - PHX" at bounding box center [308, 416] width 131 height 20
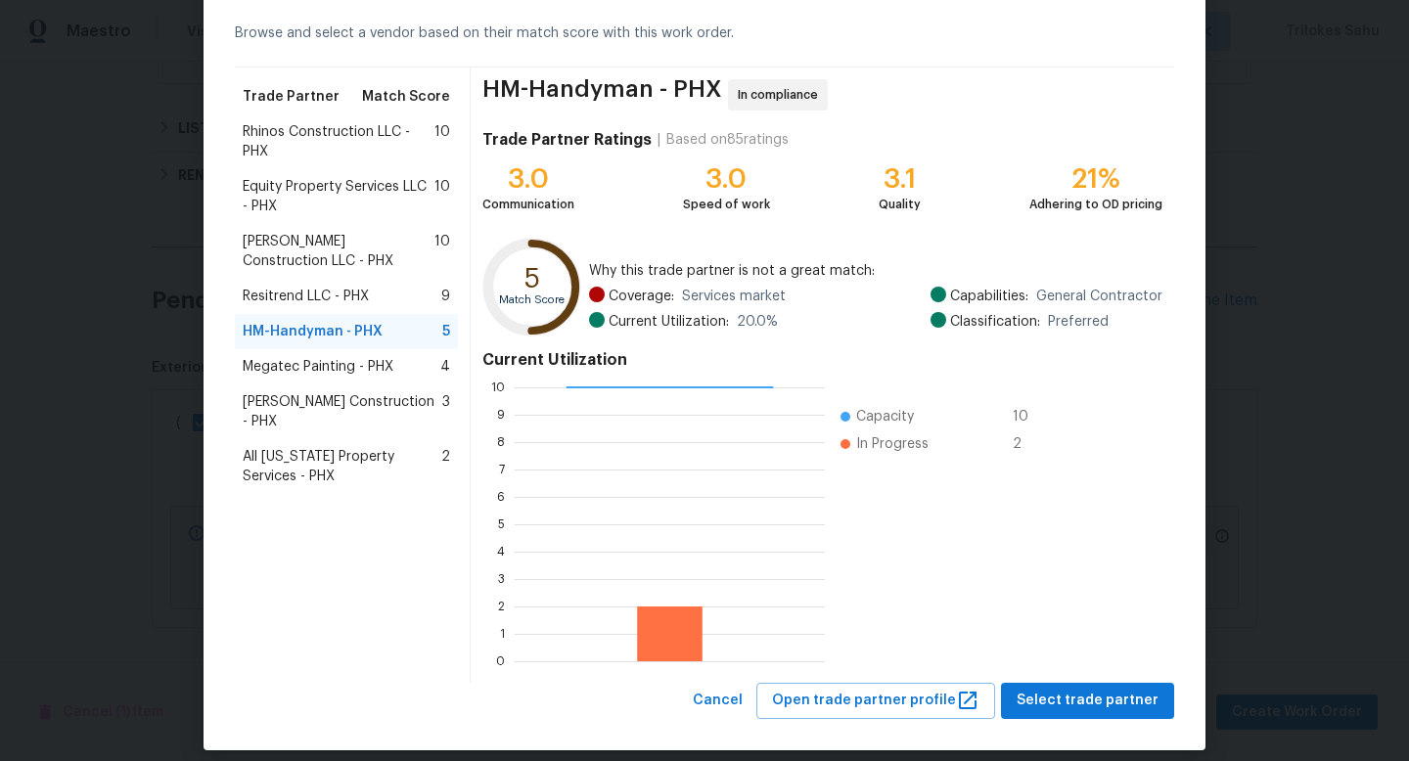
scroll to position [102, 0]
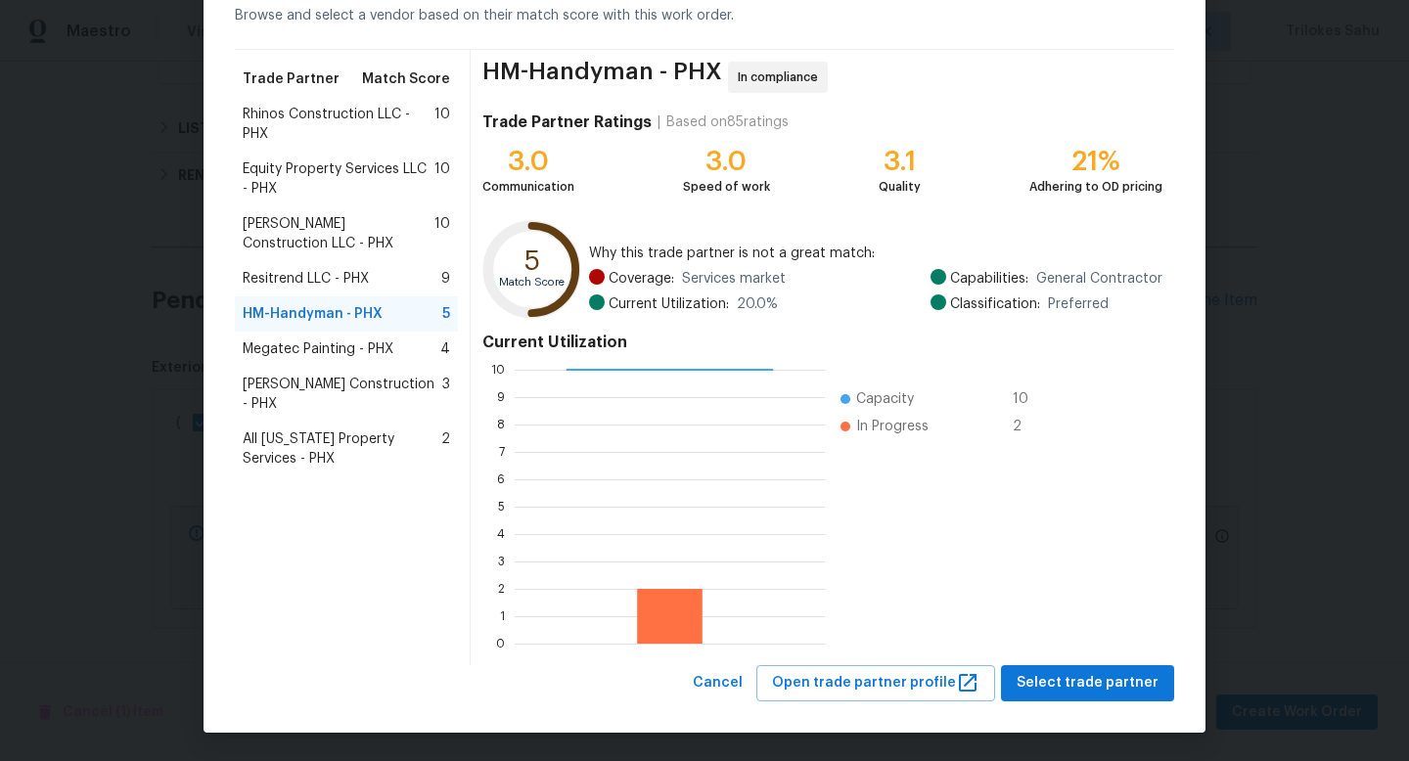
click at [376, 124] on span "Rhinos Construction LLC - PHX" at bounding box center [339, 124] width 192 height 39
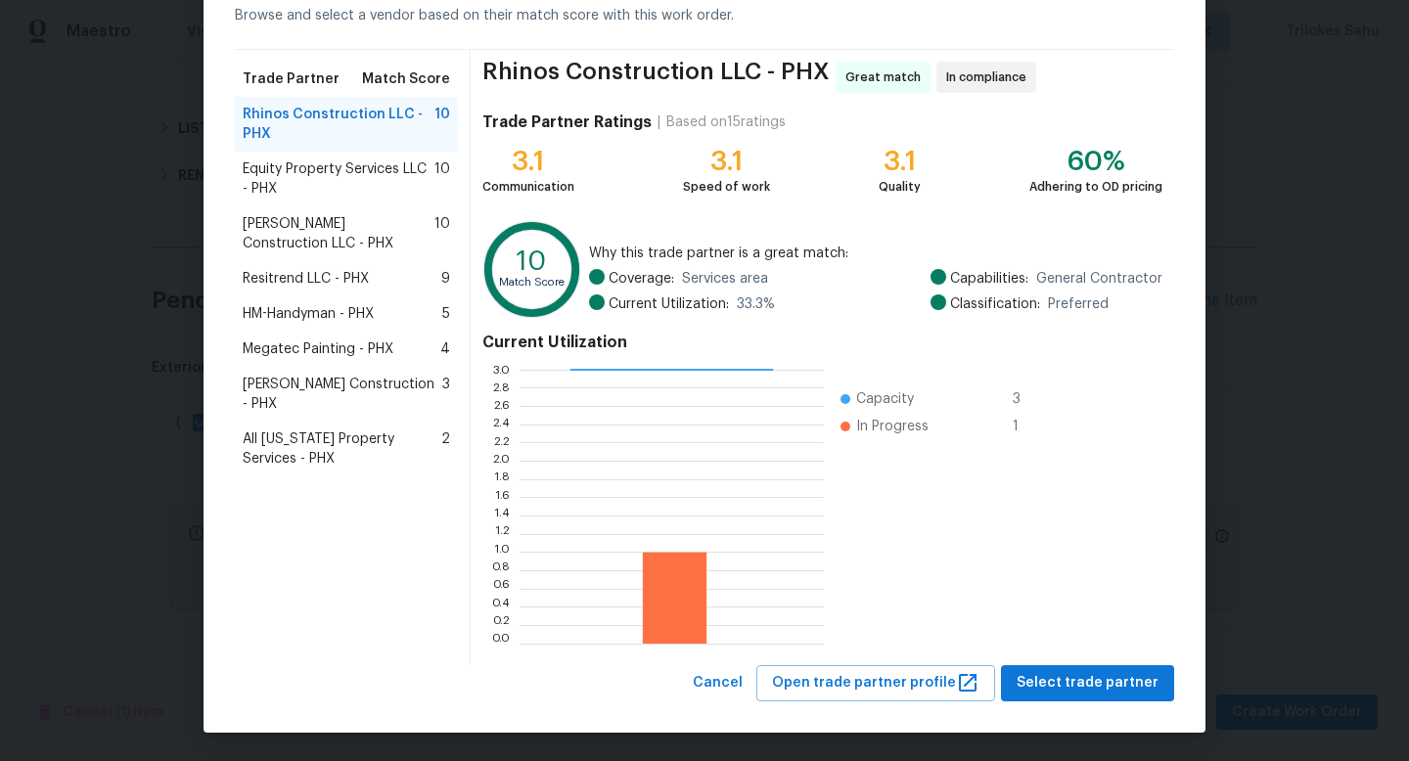
click at [362, 176] on span "Equity Property Services LLC - PHX" at bounding box center [339, 178] width 192 height 39
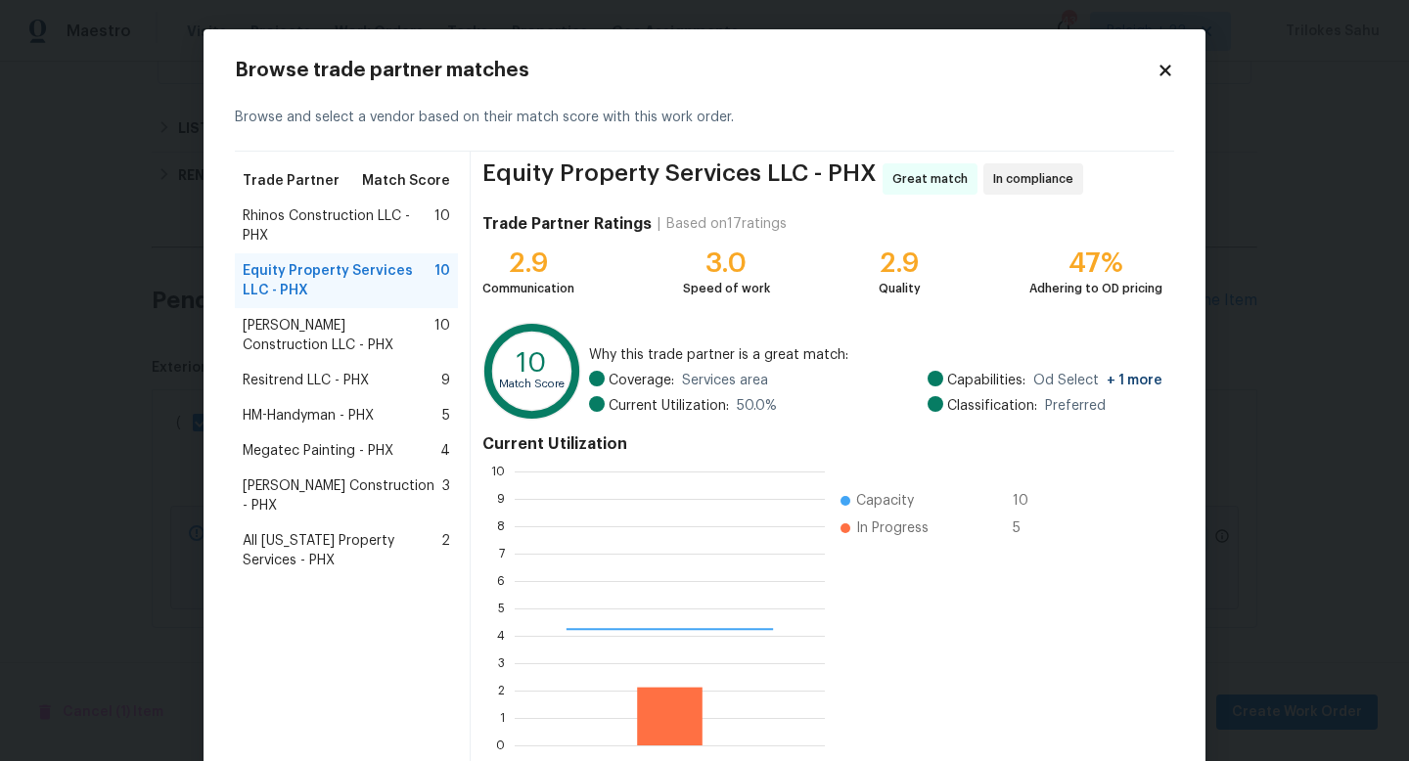
scroll to position [274, 310]
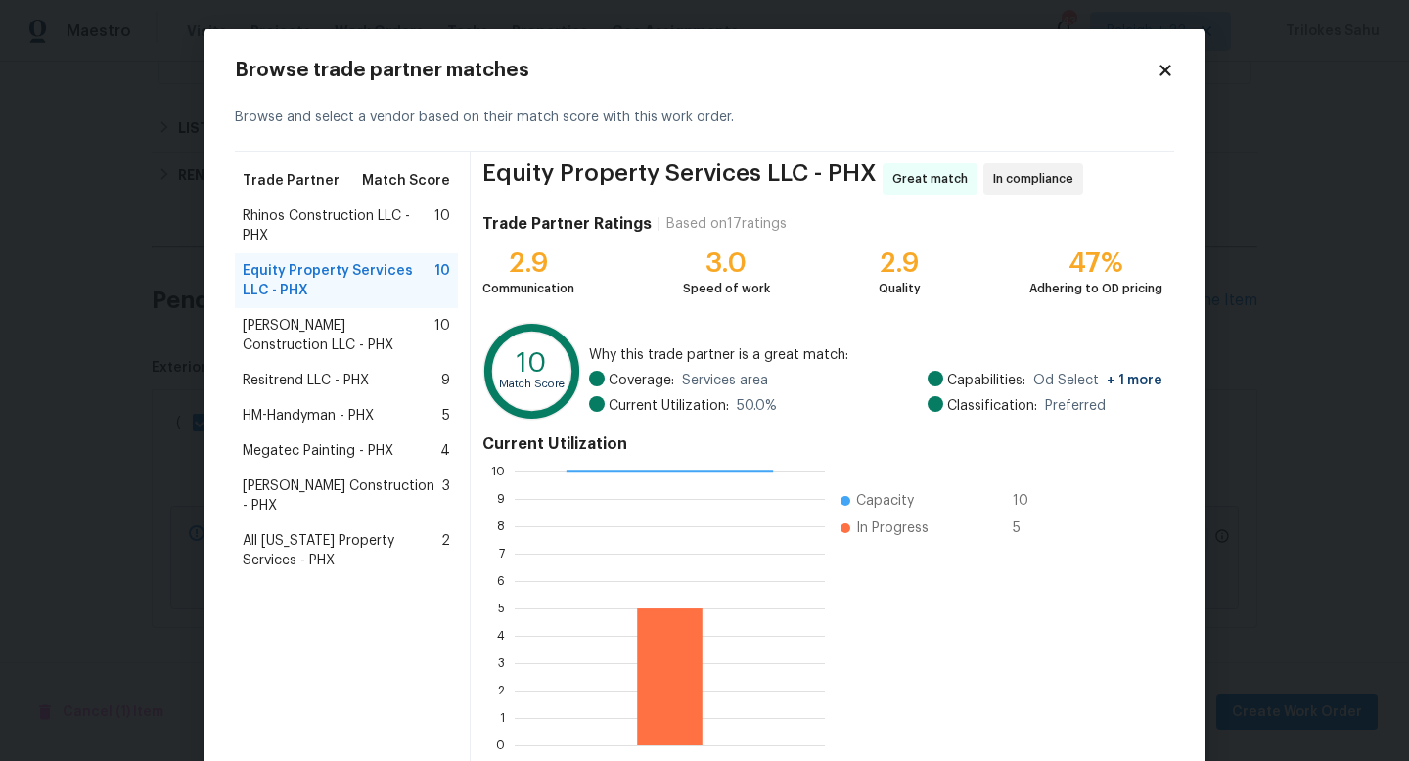
click at [350, 325] on span "[PERSON_NAME] Construction LLC - PHX" at bounding box center [339, 335] width 192 height 39
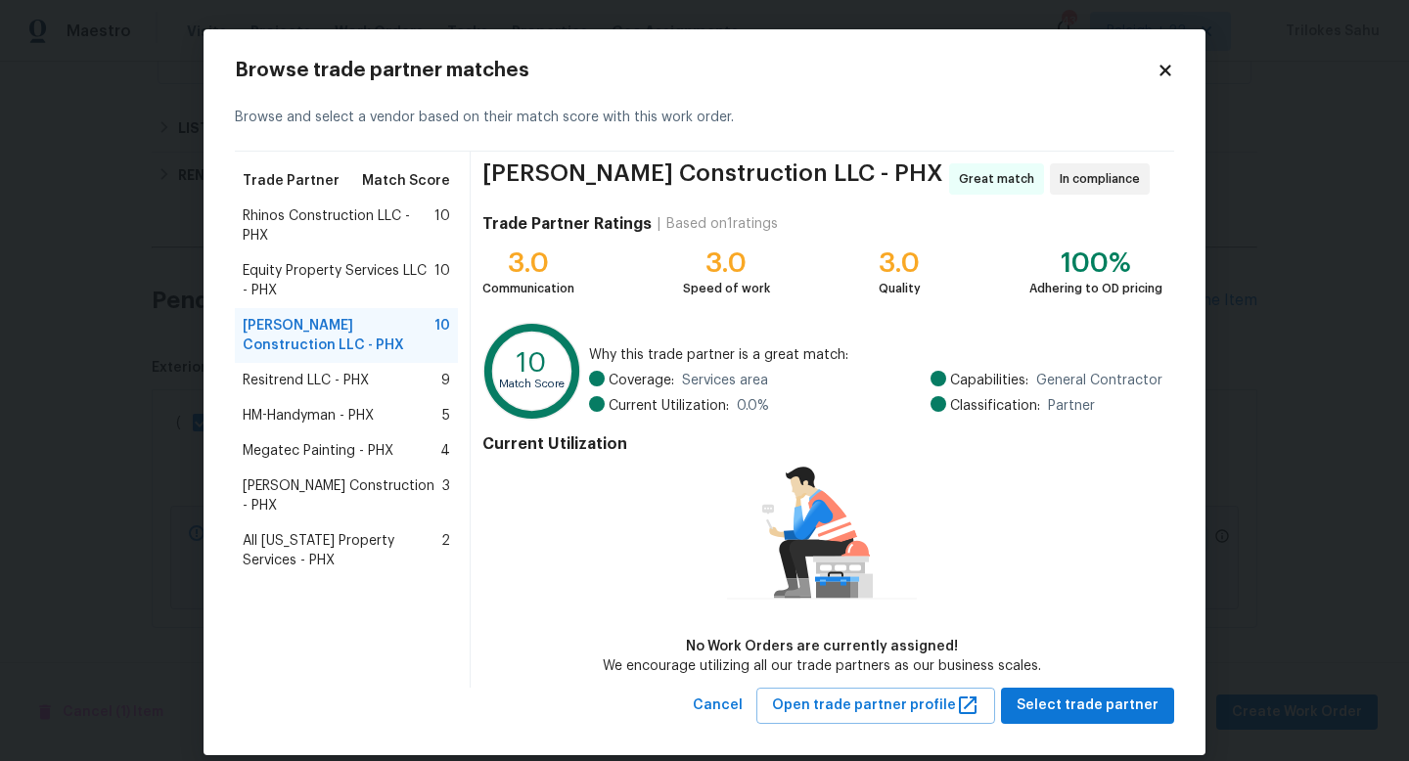
click at [345, 373] on span "Resitrend LLC - PHX" at bounding box center [306, 381] width 126 height 20
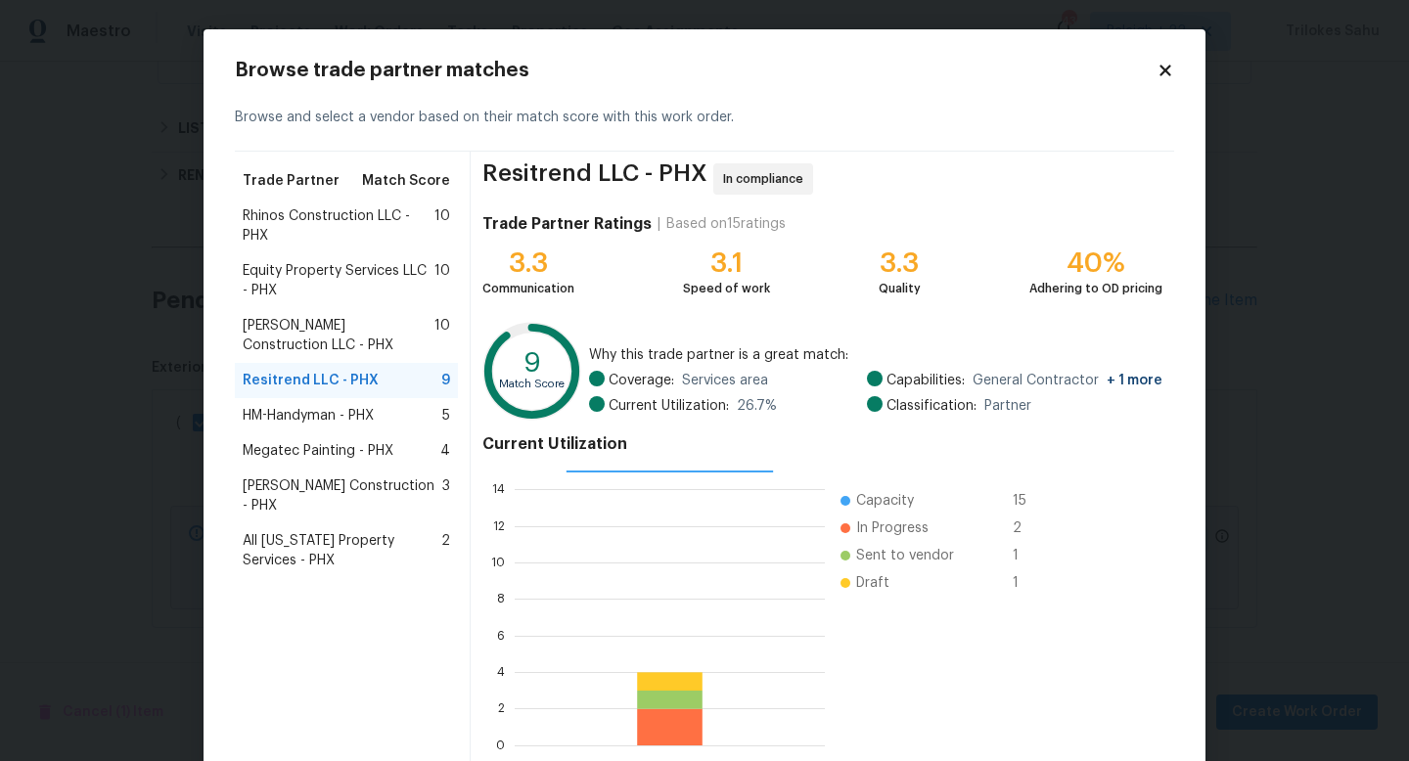
click at [341, 419] on span "HM-Handyman - PHX" at bounding box center [308, 416] width 131 height 20
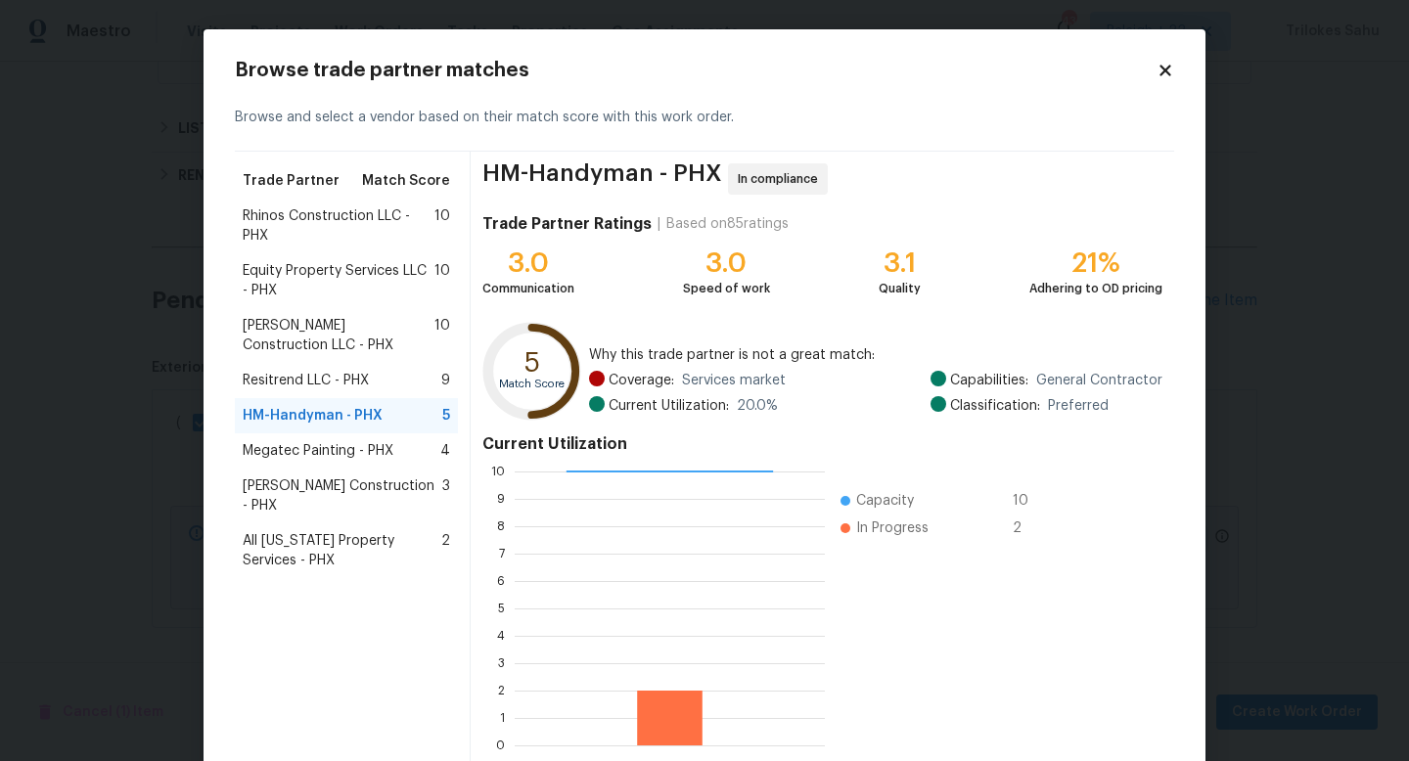
scroll to position [102, 0]
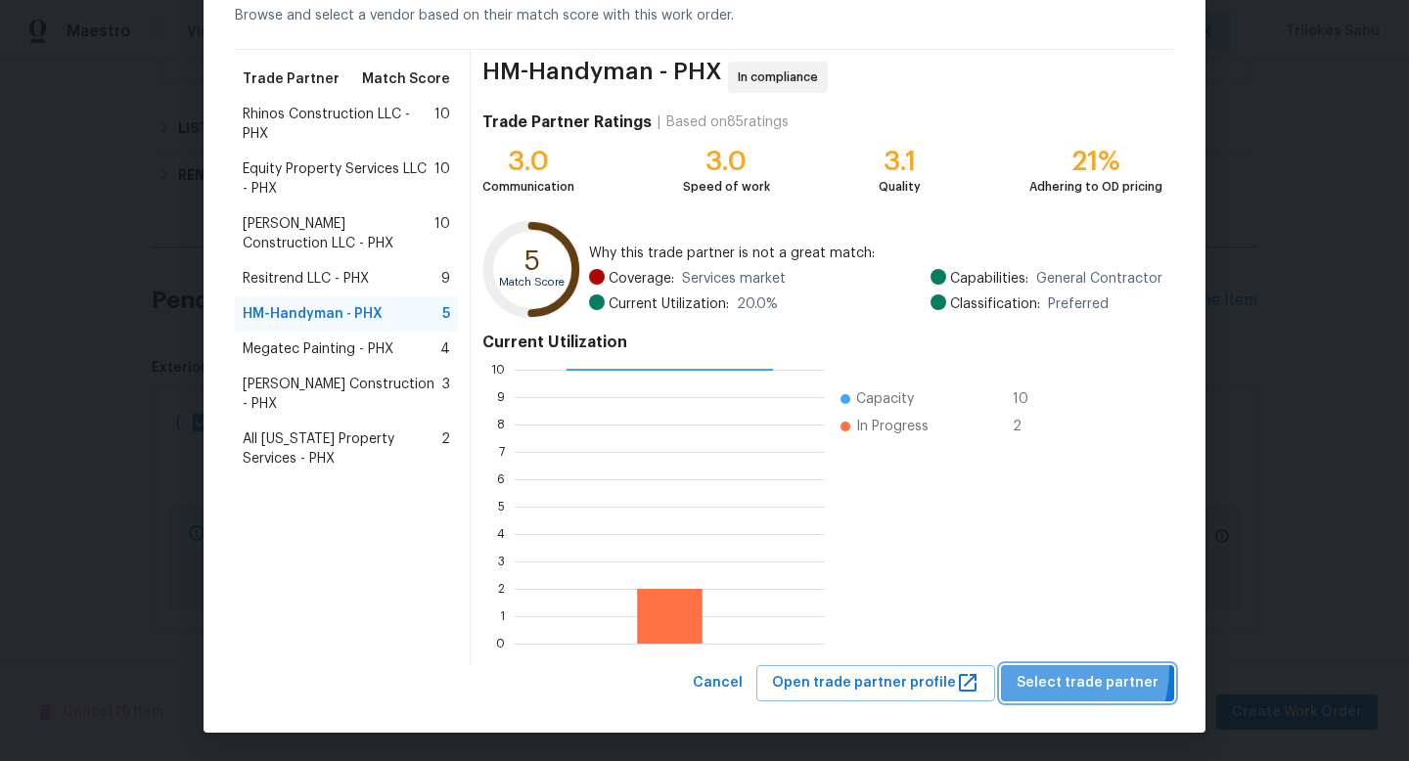
click at [1049, 668] on button "Select trade partner" at bounding box center [1087, 683] width 173 height 36
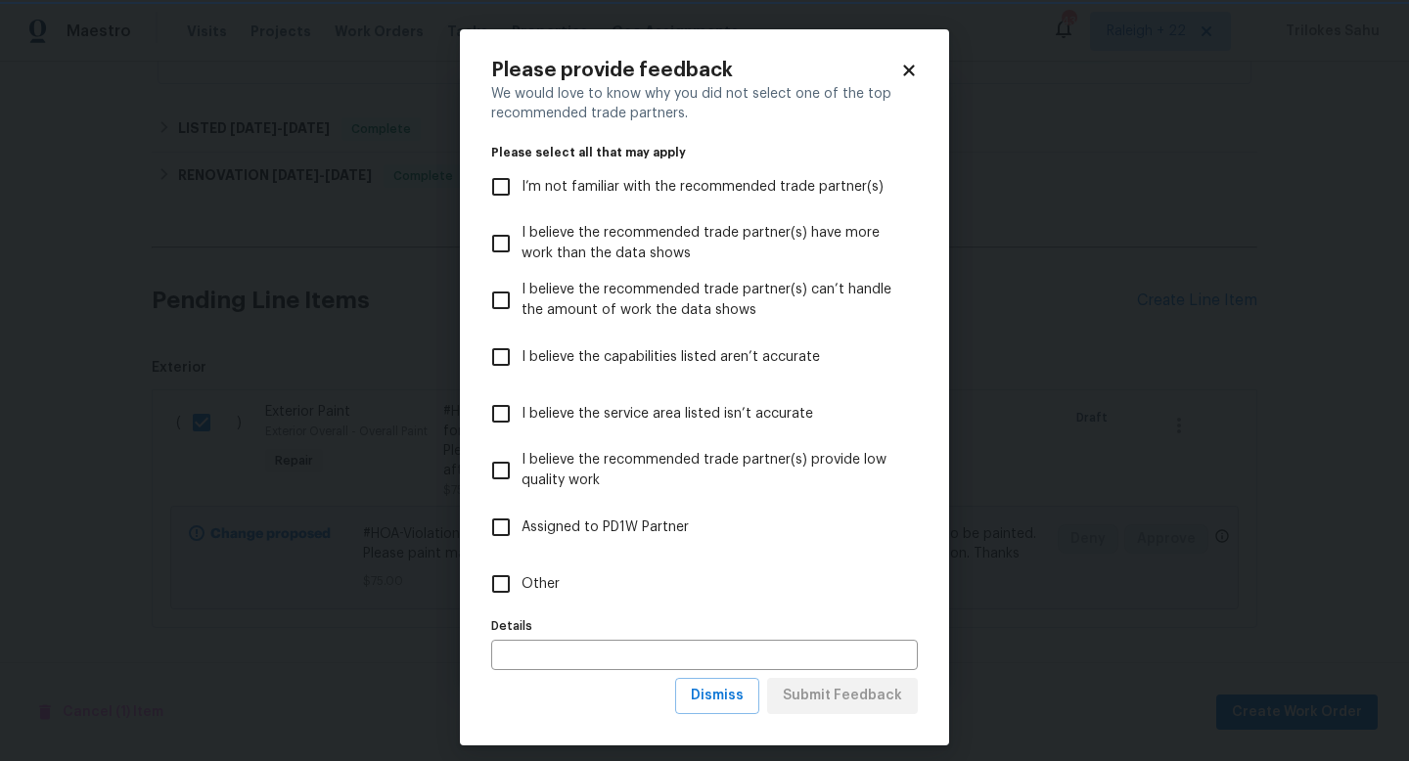
scroll to position [0, 0]
click at [506, 577] on input "Other" at bounding box center [500, 583] width 41 height 41
checkbox input "true"
click at [754, 707] on button "Dismiss" at bounding box center [717, 696] width 84 height 36
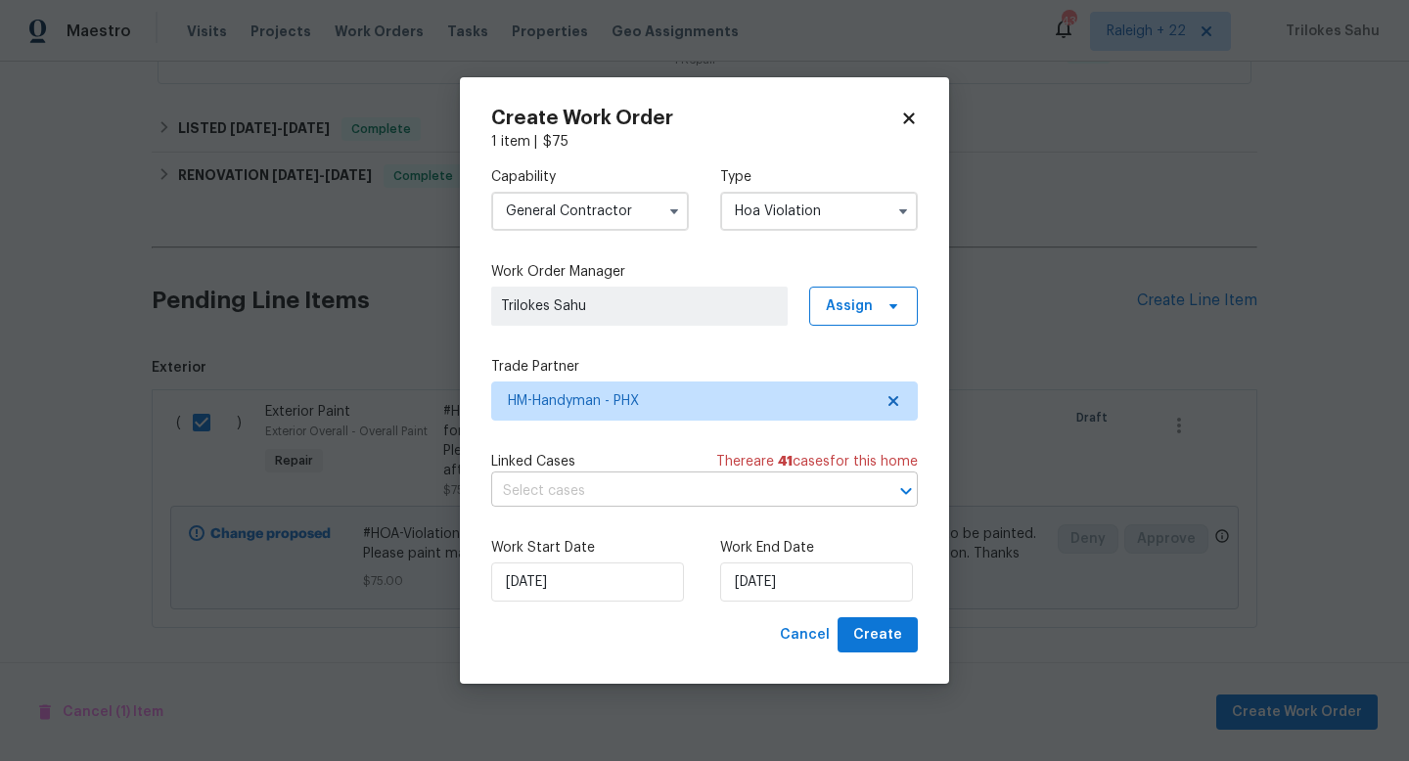
click at [791, 498] on input "text" at bounding box center [677, 491] width 372 height 30
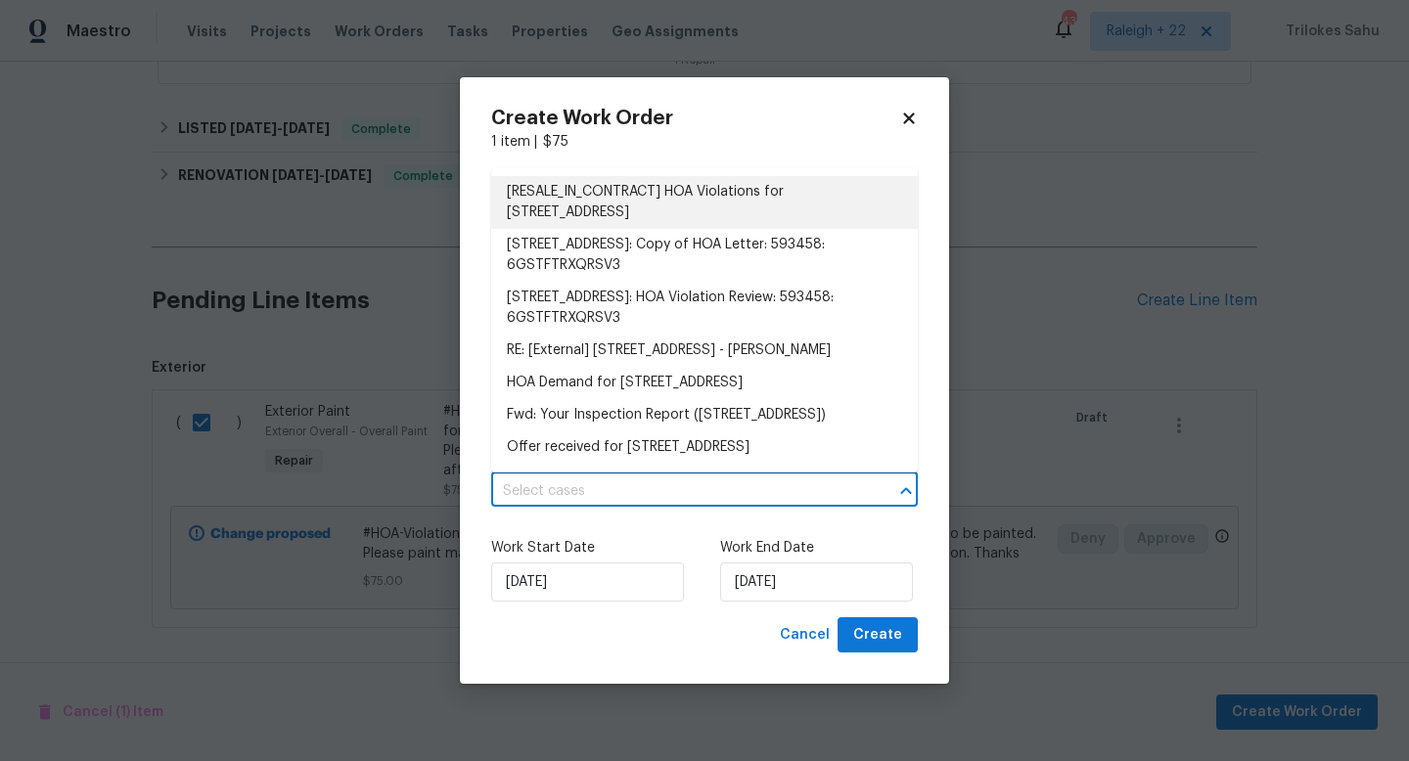
click at [629, 203] on li "[RESALE_IN_CONTRACT] HOA Violations for [STREET_ADDRESS]" at bounding box center [704, 202] width 427 height 53
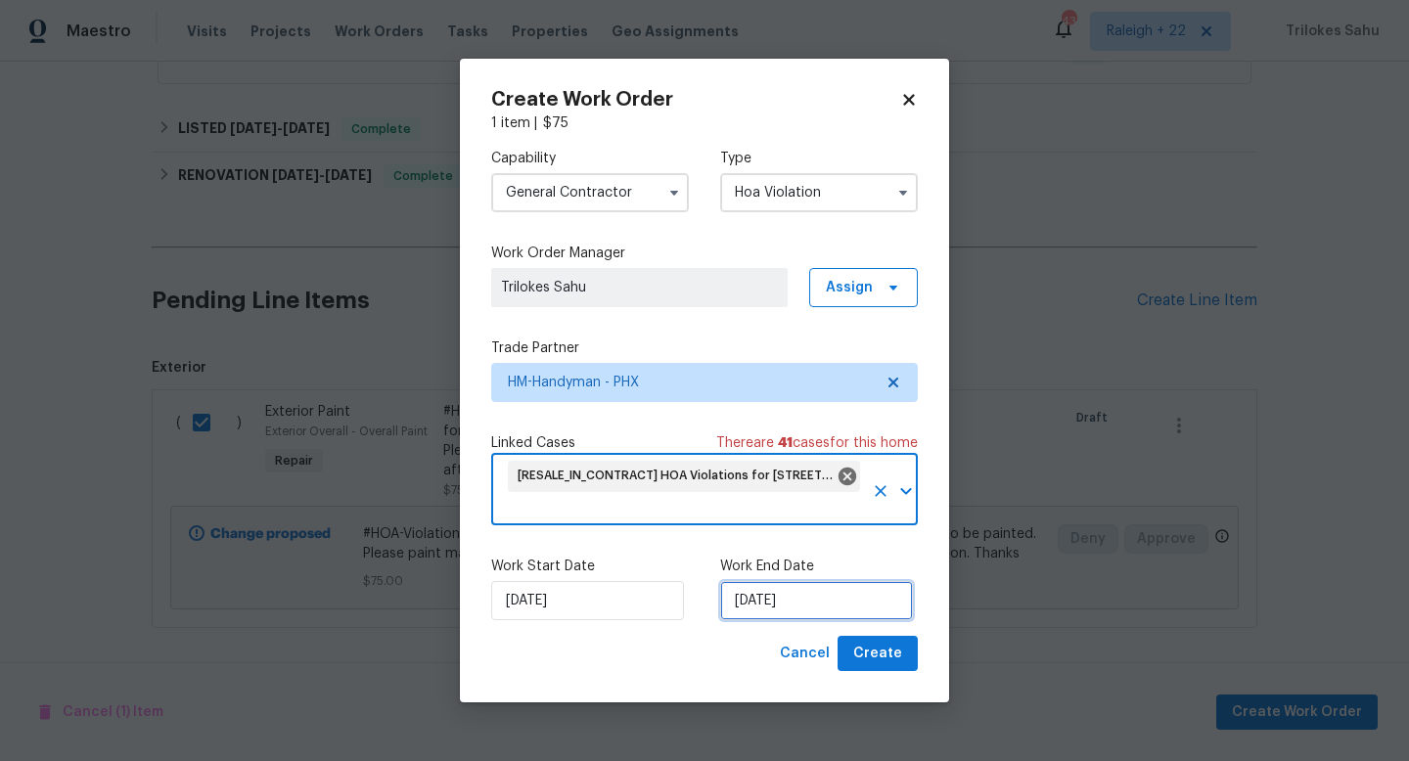
click at [819, 607] on input "[DATE]" at bounding box center [816, 600] width 193 height 39
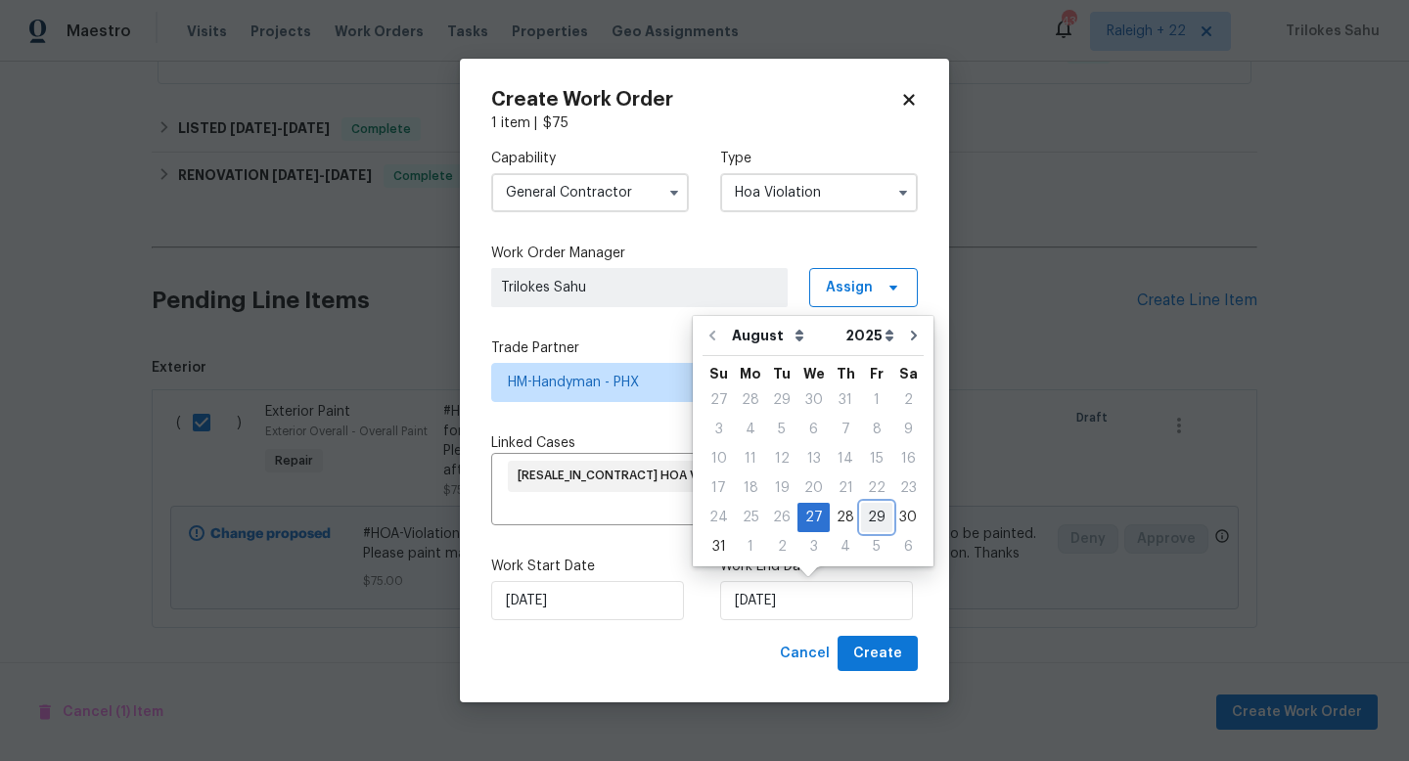
click at [871, 513] on div "29" at bounding box center [876, 517] width 31 height 27
type input "29/08/2025"
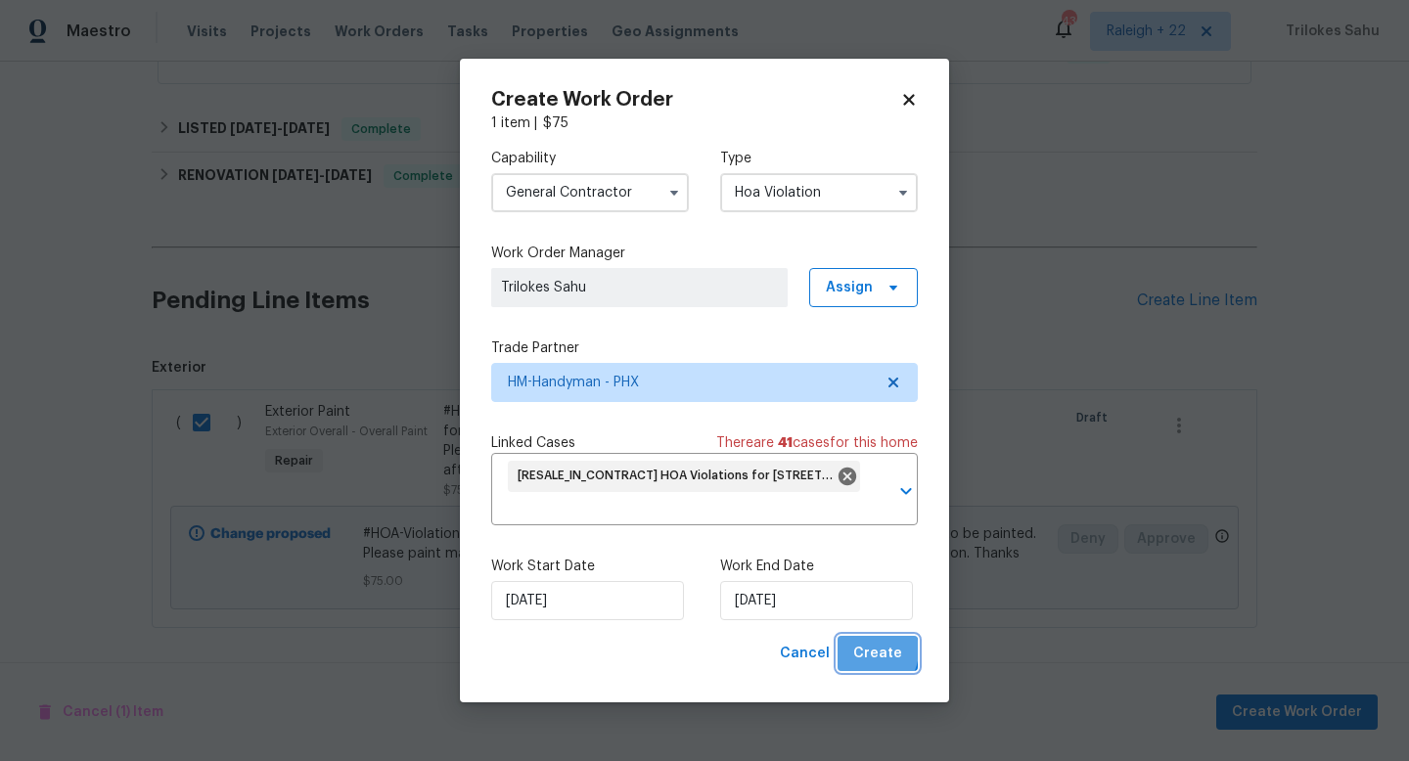
click at [870, 651] on span "Create" at bounding box center [877, 654] width 49 height 24
checkbox input "false"
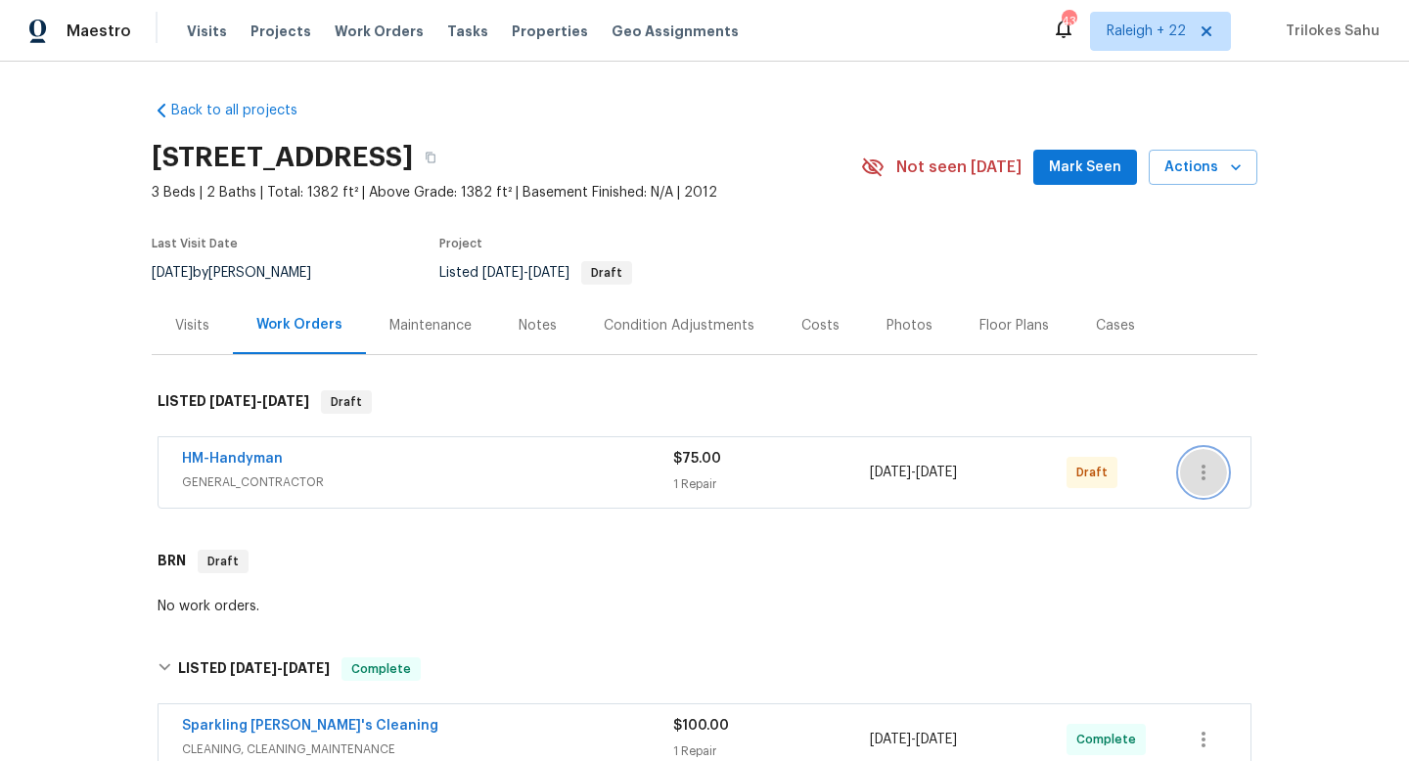
click at [1203, 481] on icon "button" at bounding box center [1203, 472] width 23 height 23
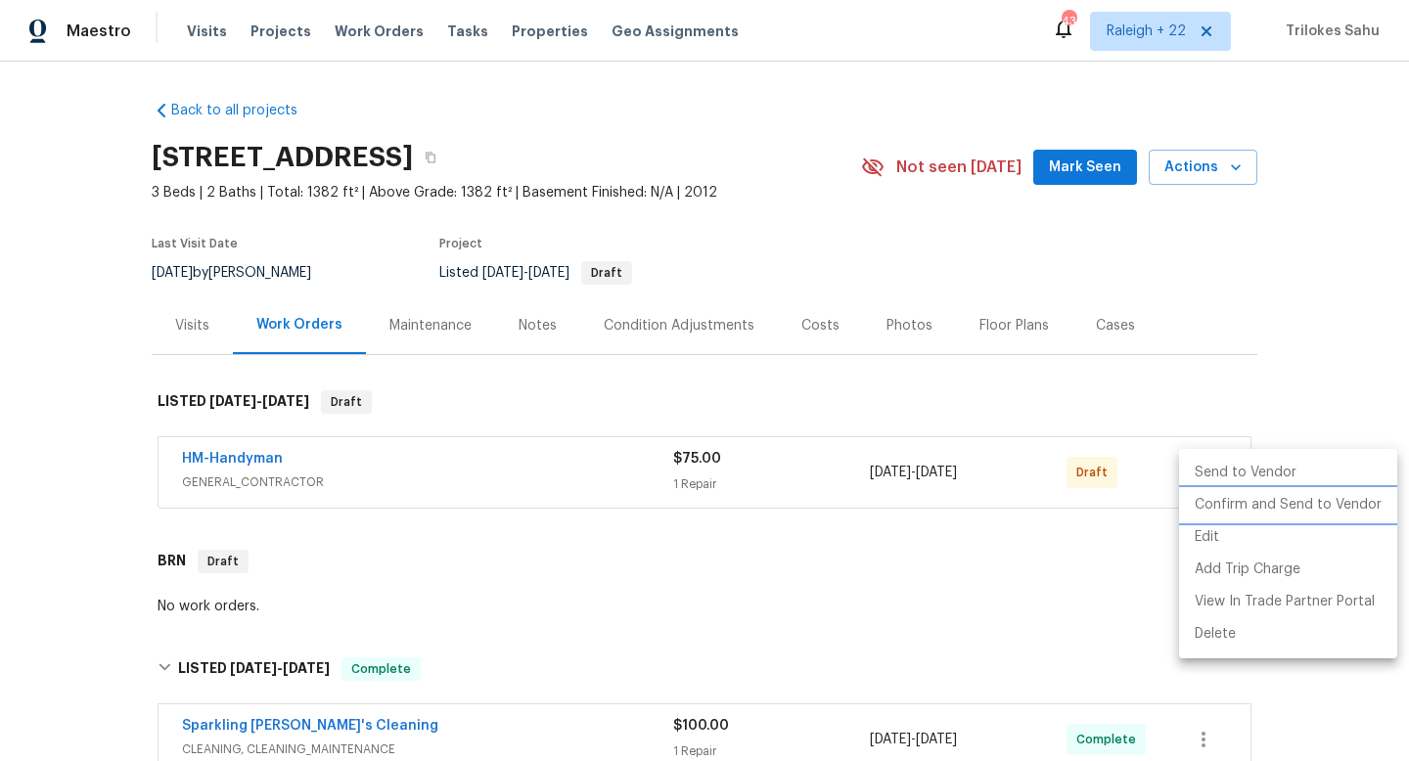
click at [1207, 496] on li "Confirm and Send to Vendor" at bounding box center [1288, 505] width 218 height 32
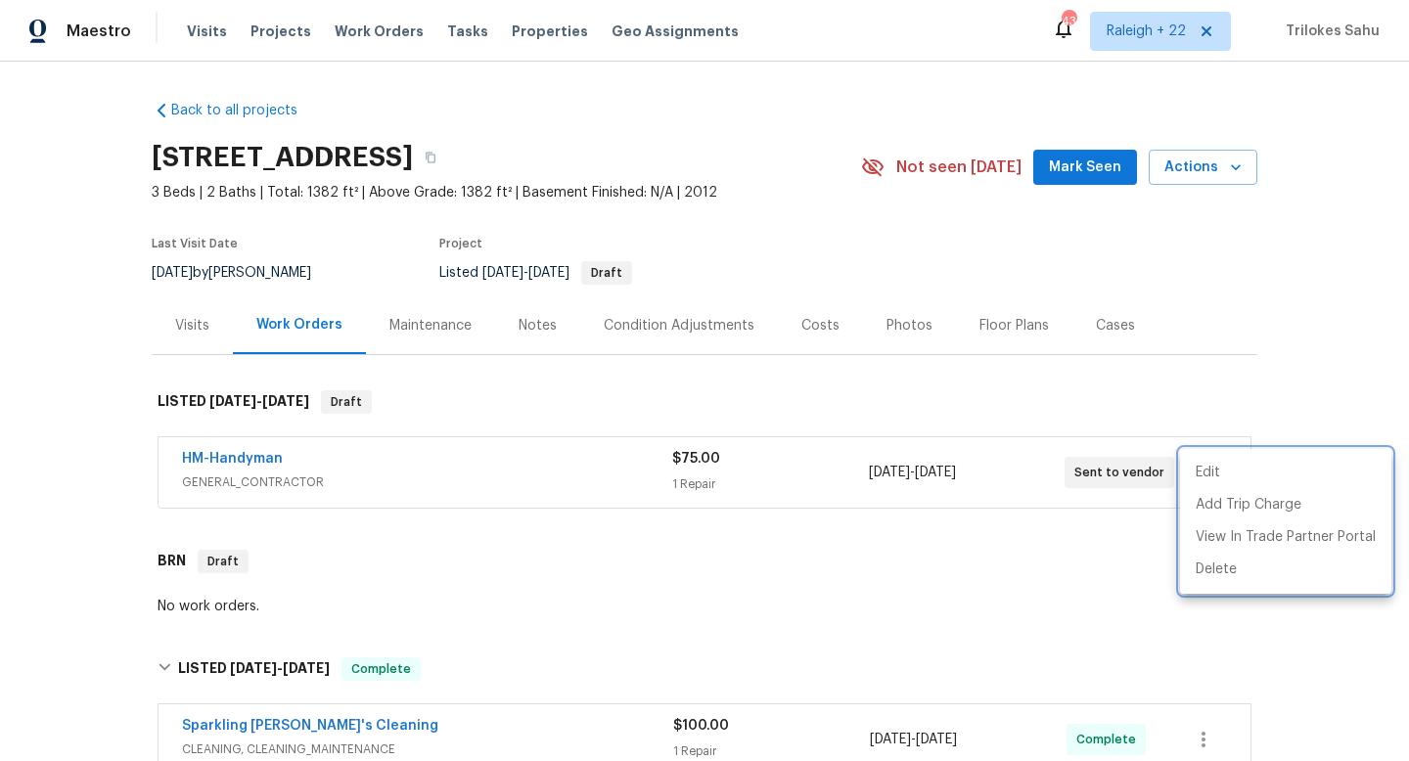
click at [257, 461] on div at bounding box center [704, 380] width 1409 height 761
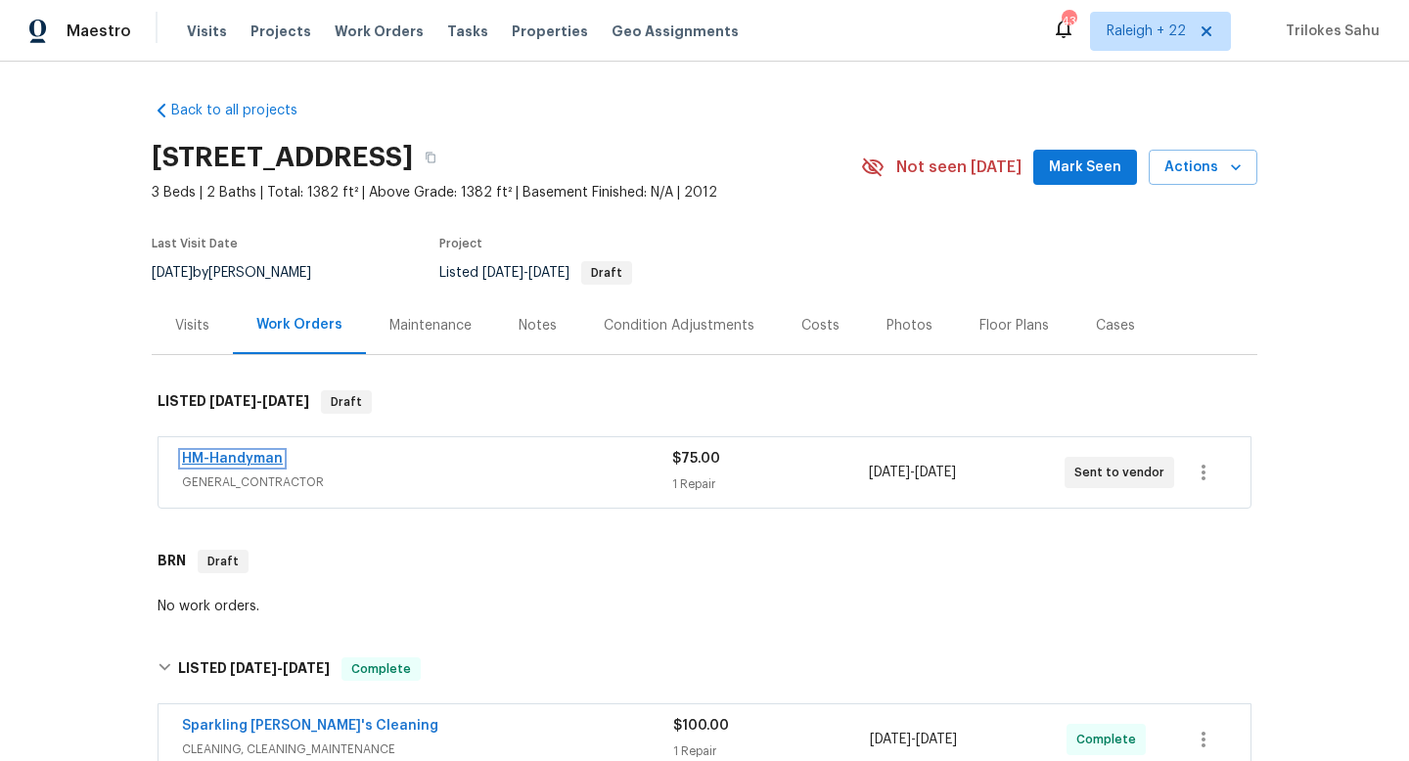
click at [257, 461] on link "HM-Handyman" at bounding box center [232, 459] width 101 height 14
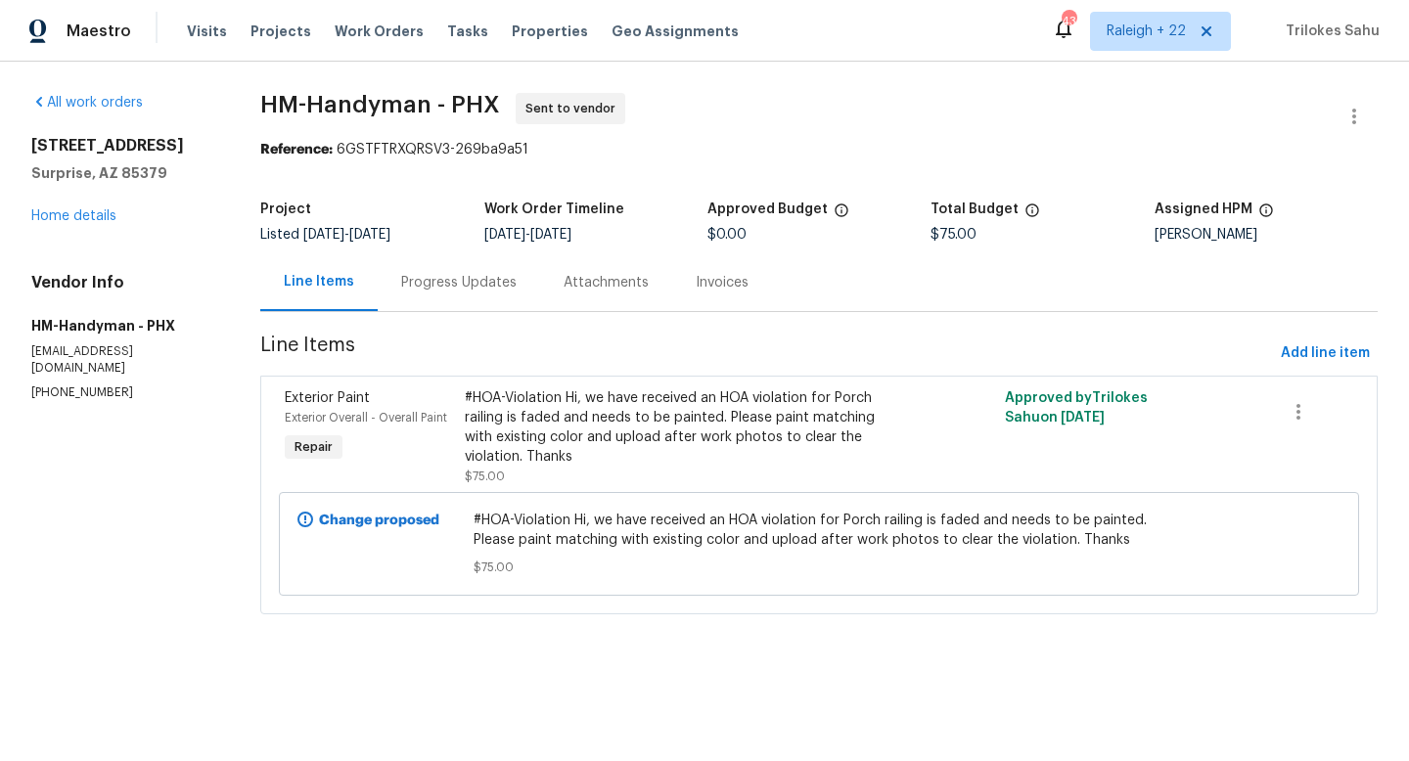
click at [418, 283] on div "Progress Updates" at bounding box center [458, 283] width 115 height 20
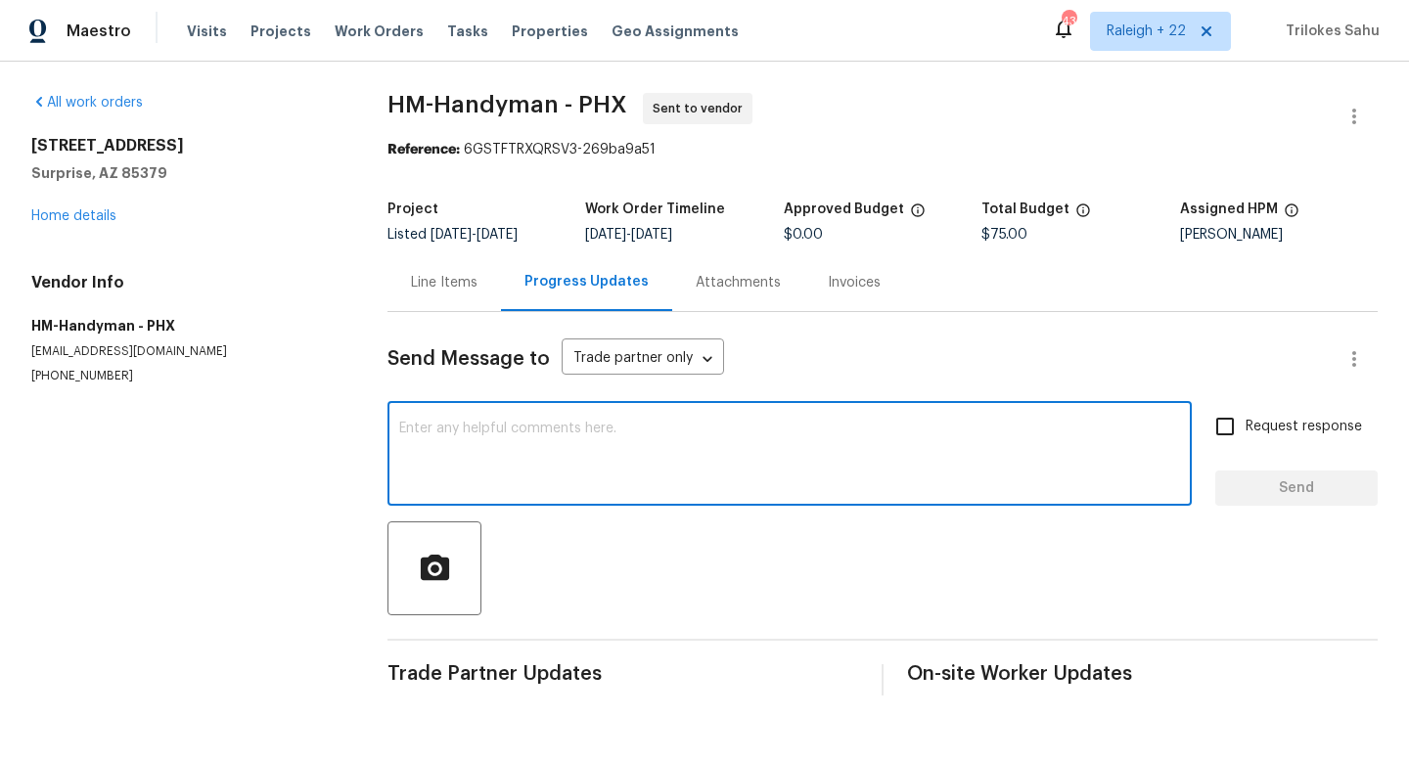
click at [441, 432] on textarea at bounding box center [789, 456] width 781 height 68
paste textarea "Please provide us with a cost estimation before starting the work. Thank you!"
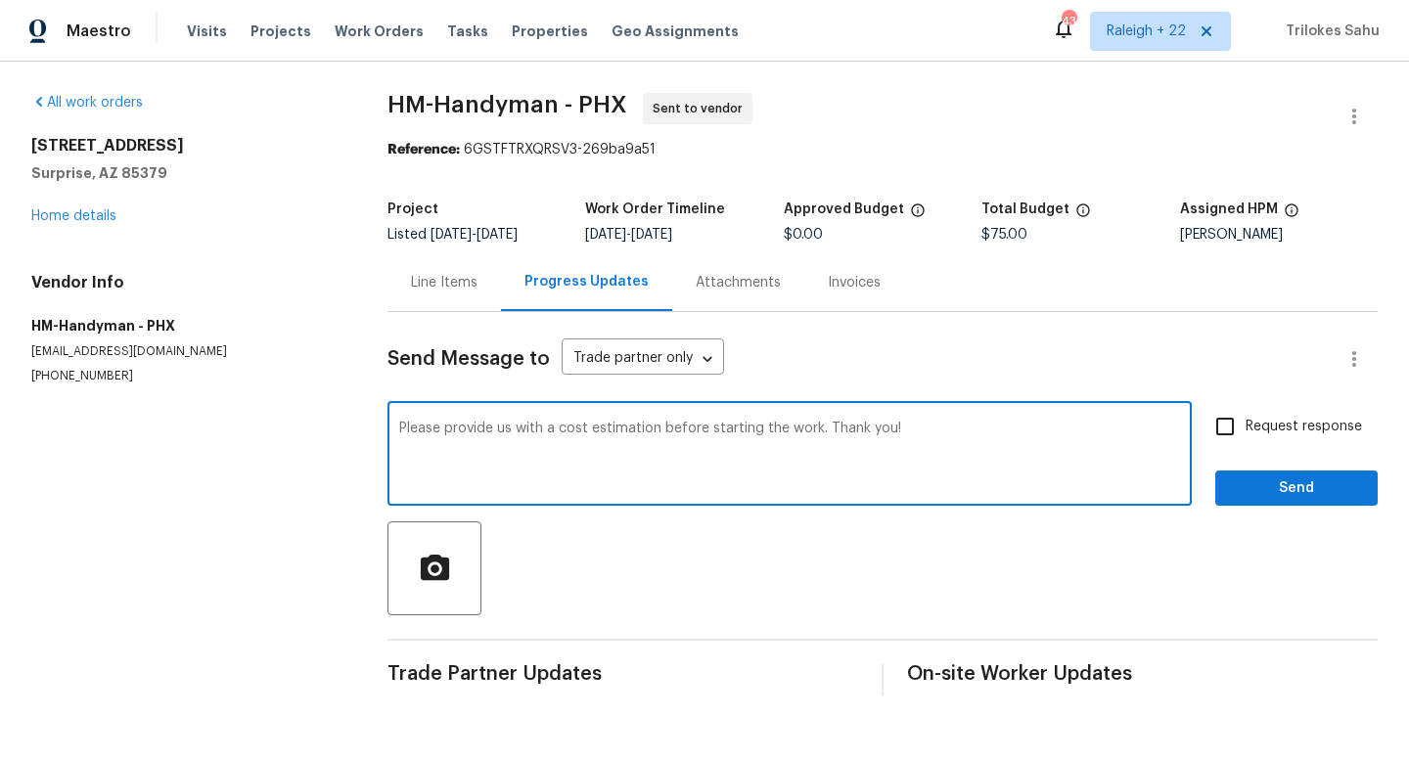
type textarea "Please provide us with a cost estimation before starting the work. Thank you!"
click at [1243, 421] on input "Request response" at bounding box center [1224, 426] width 41 height 41
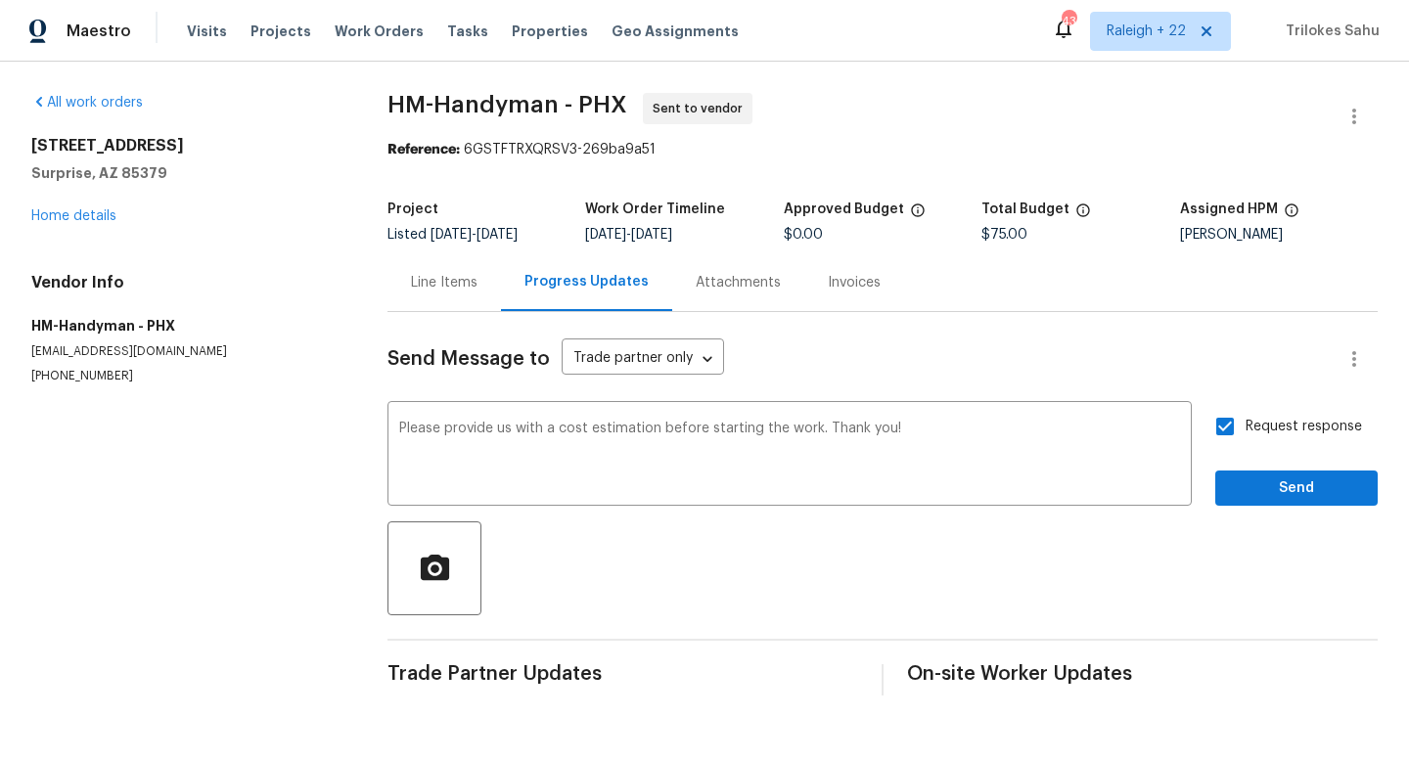
click at [1243, 421] on input "Request response" at bounding box center [1224, 426] width 41 height 41
click at [1235, 435] on input "Request response" at bounding box center [1224, 426] width 41 height 41
checkbox input "true"
click at [1235, 482] on span "Send" at bounding box center [1296, 488] width 131 height 24
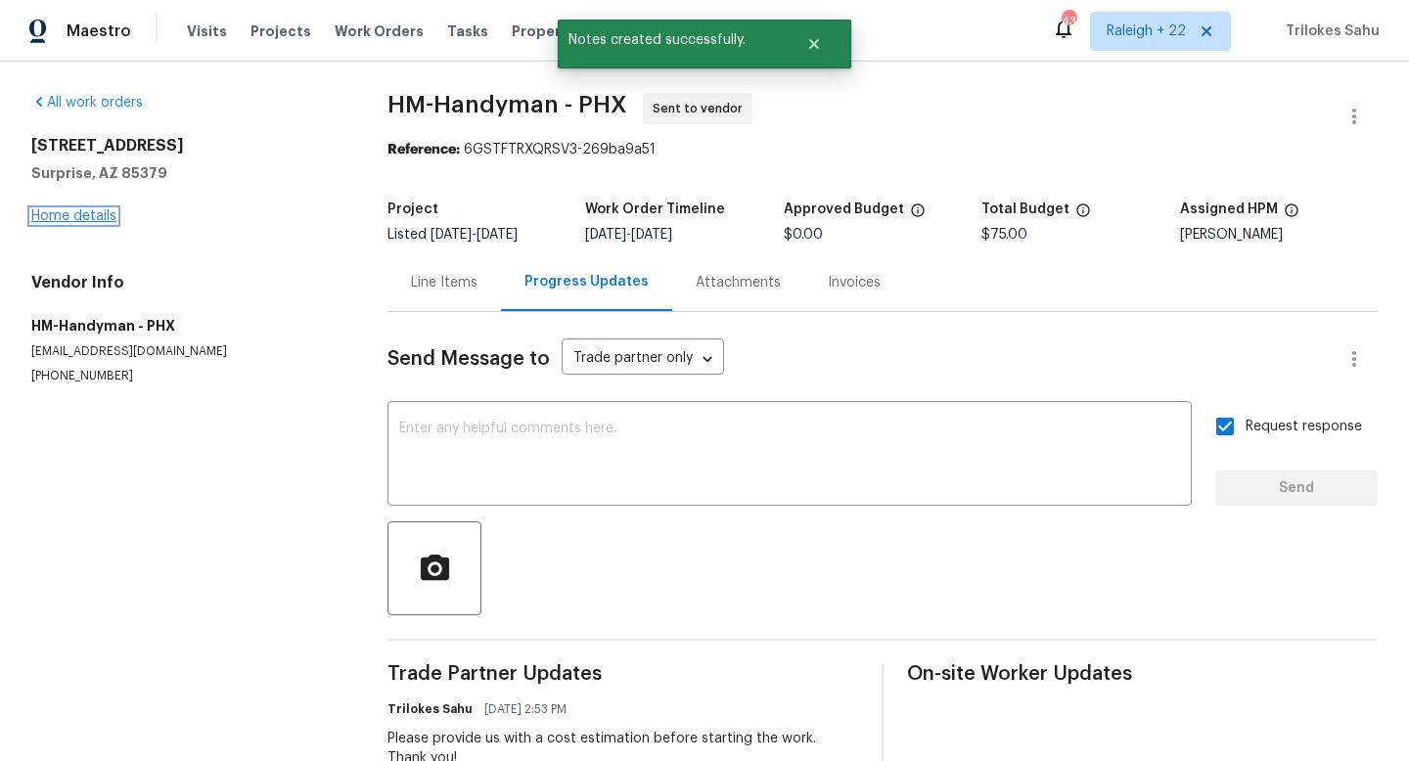
click at [100, 220] on link "Home details" at bounding box center [73, 216] width 85 height 14
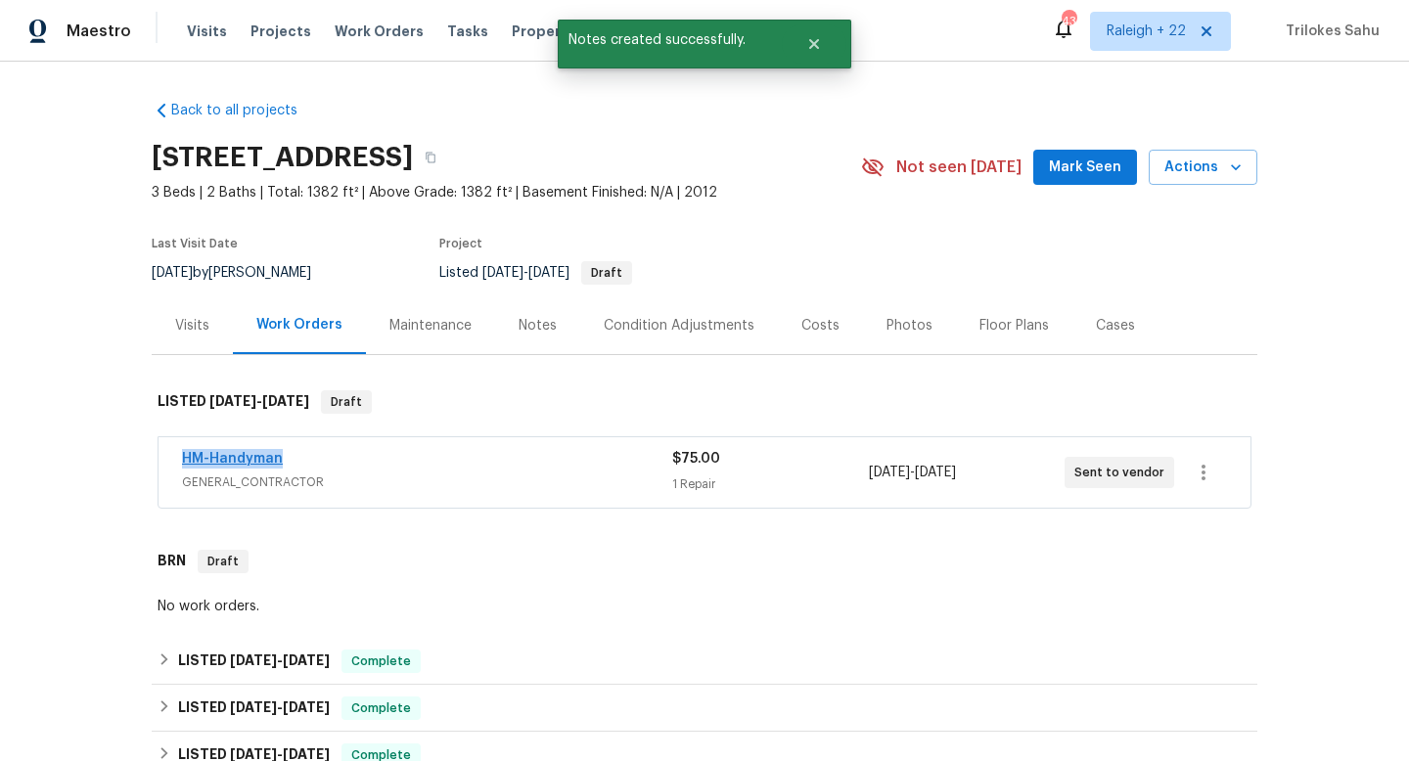
drag, startPoint x: 304, startPoint y: 456, endPoint x: 183, endPoint y: 459, distance: 121.3
click at [183, 459] on div "HM-Handyman" at bounding box center [427, 460] width 490 height 23
copy link "HM-Handyman"
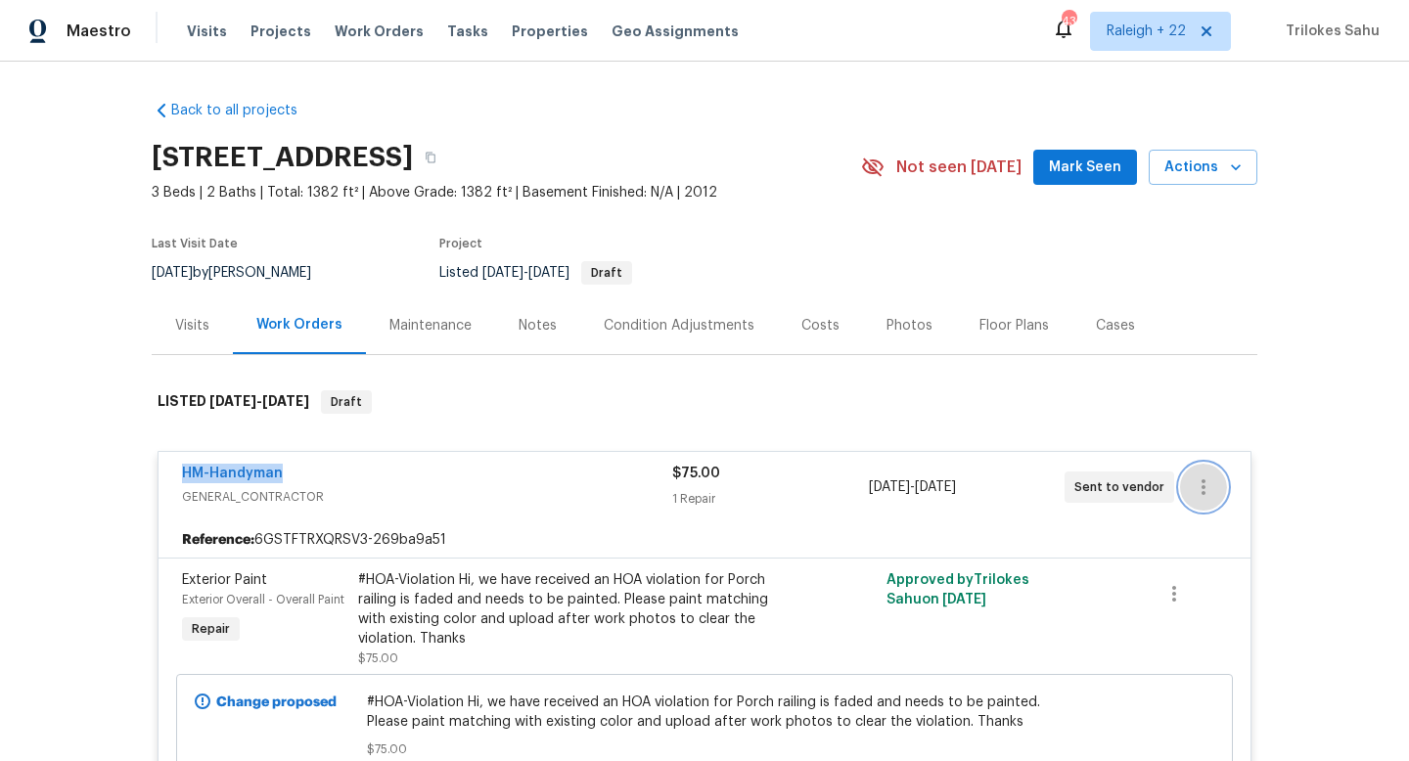
click at [1205, 493] on icon "button" at bounding box center [1203, 486] width 23 height 23
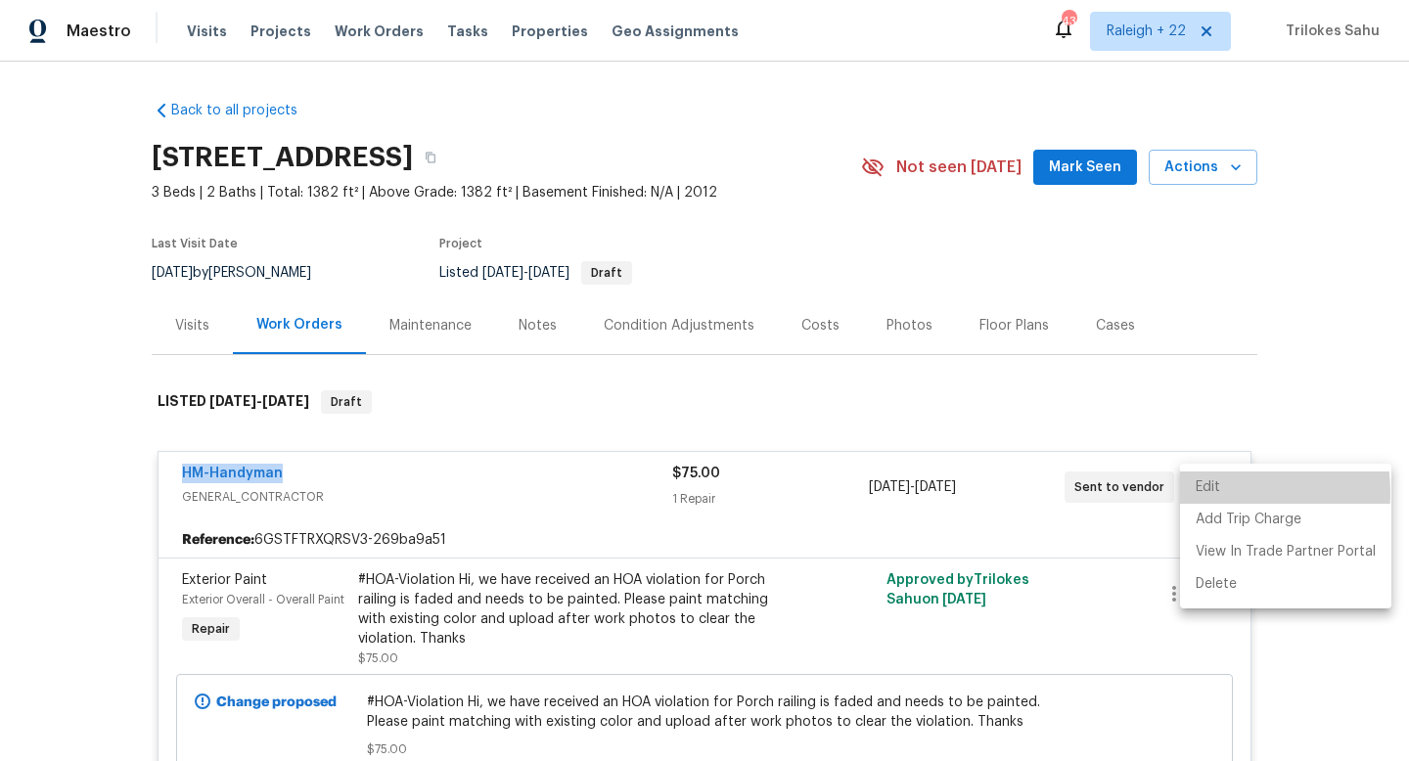
click at [1205, 493] on li "Edit" at bounding box center [1285, 488] width 211 height 32
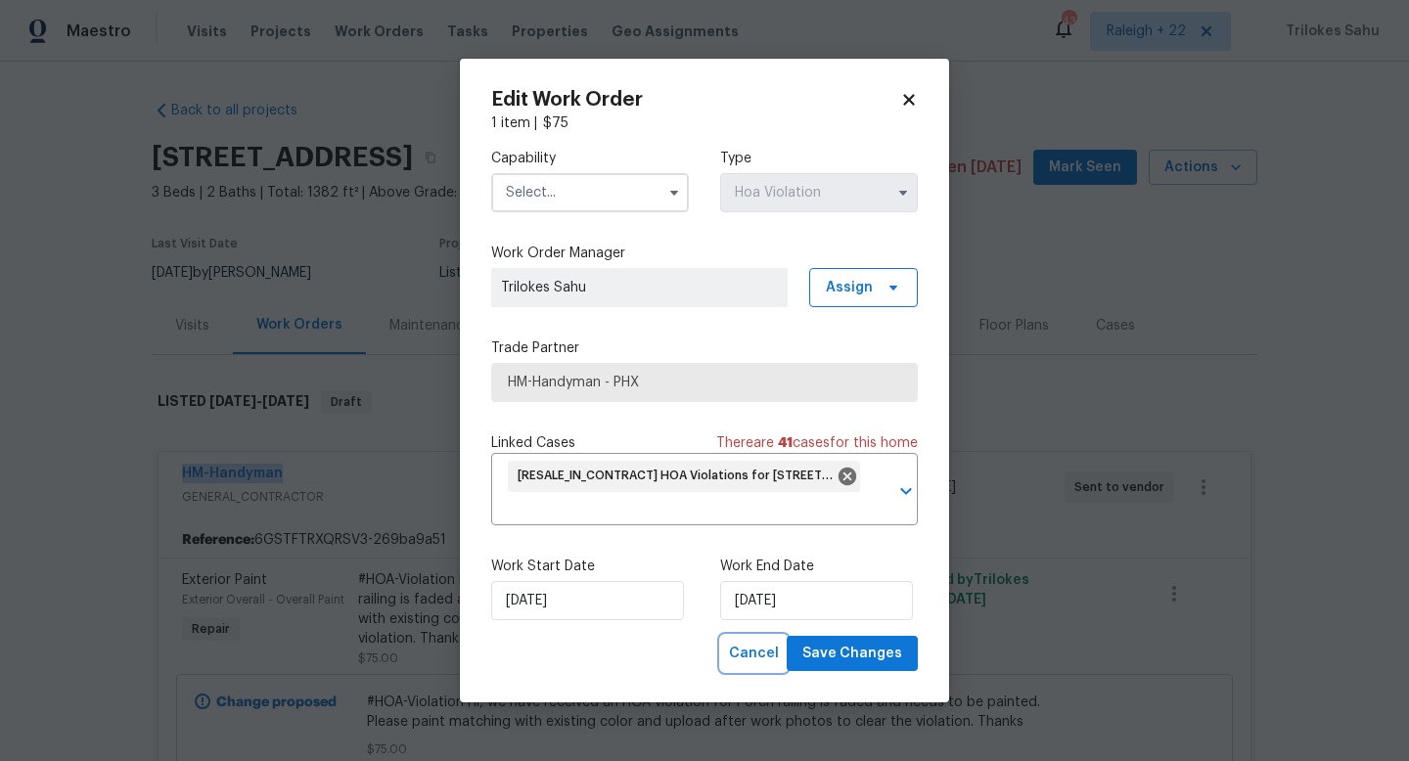
click at [740, 657] on span "Cancel" at bounding box center [754, 654] width 50 height 24
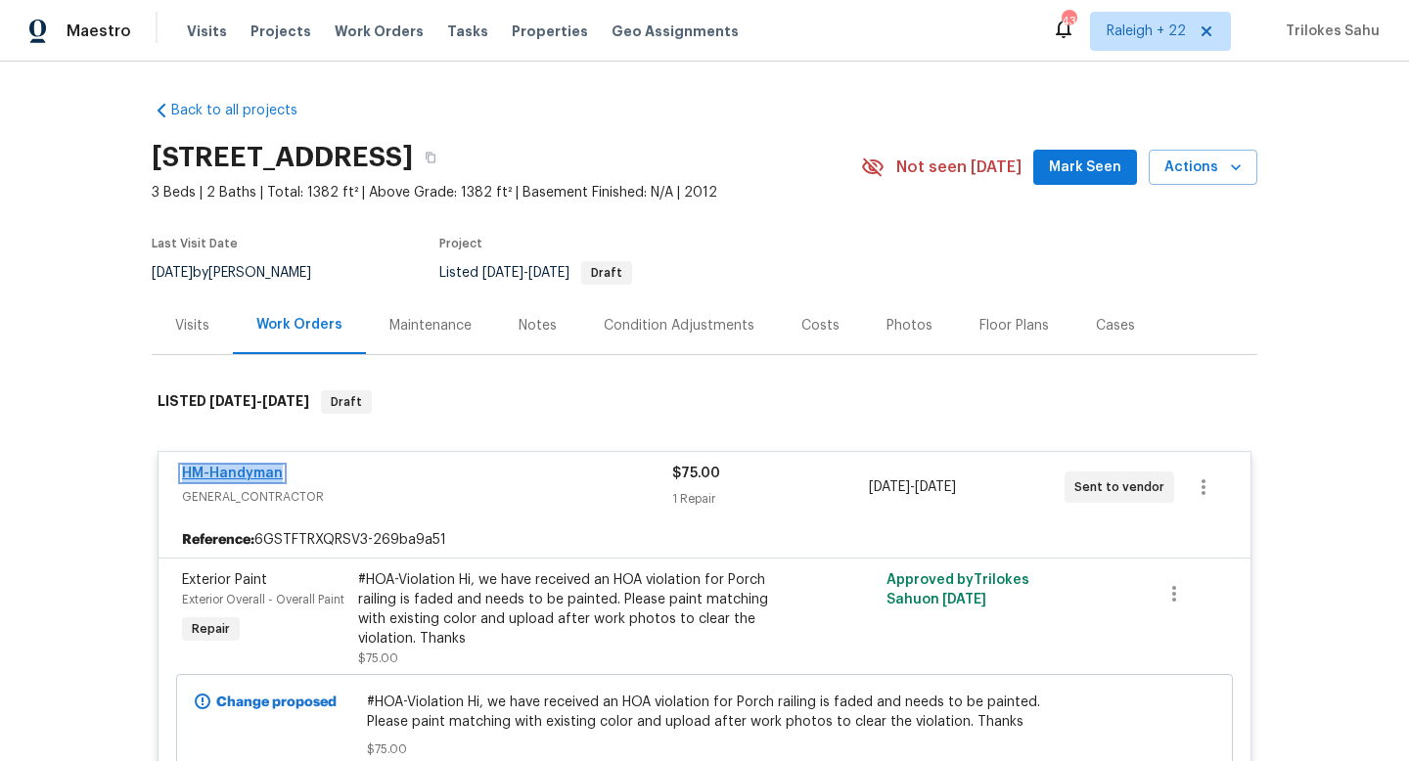
click at [256, 474] on link "HM-Handyman" at bounding box center [232, 474] width 101 height 14
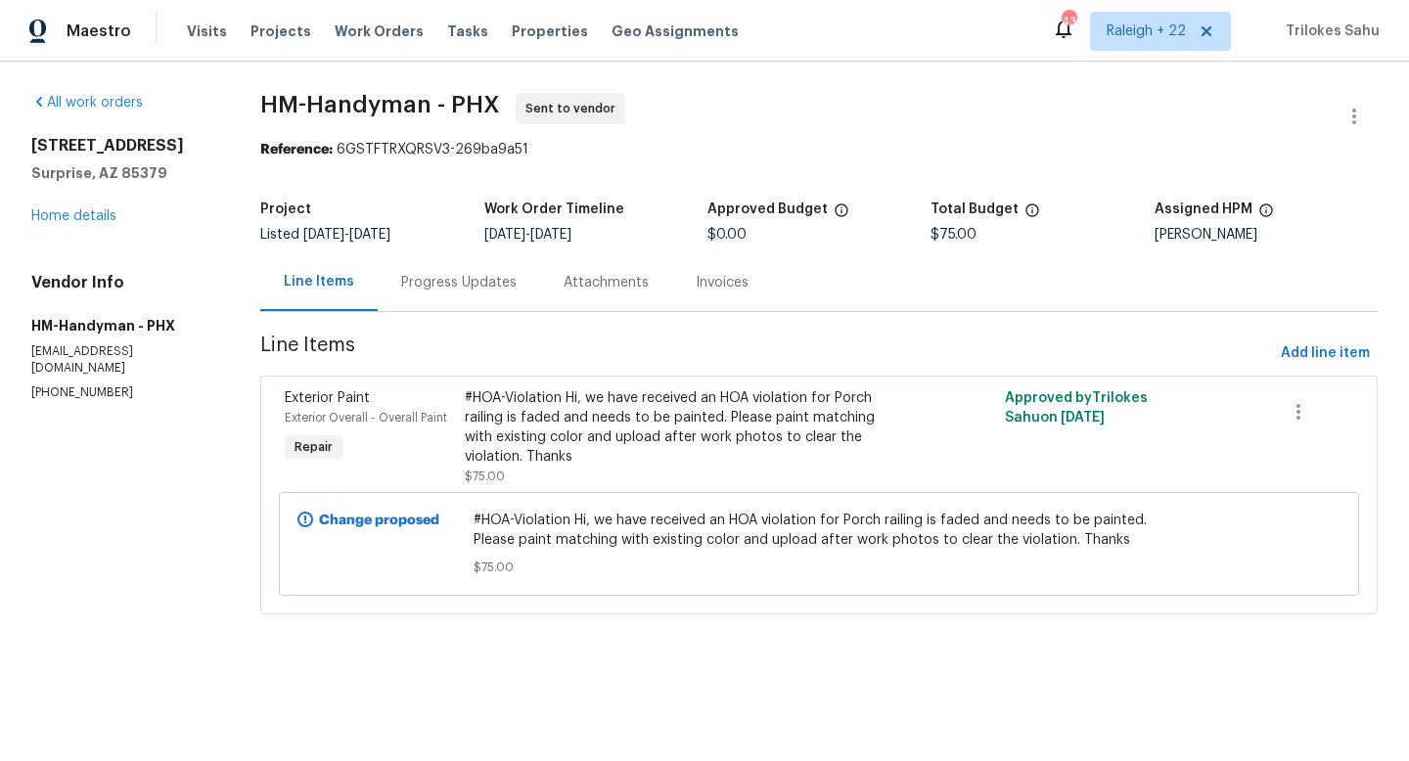
click at [492, 435] on div "#HOA-Violation Hi, we have received an HOA violation for Porch railing is faded…" at bounding box center [684, 427] width 438 height 78
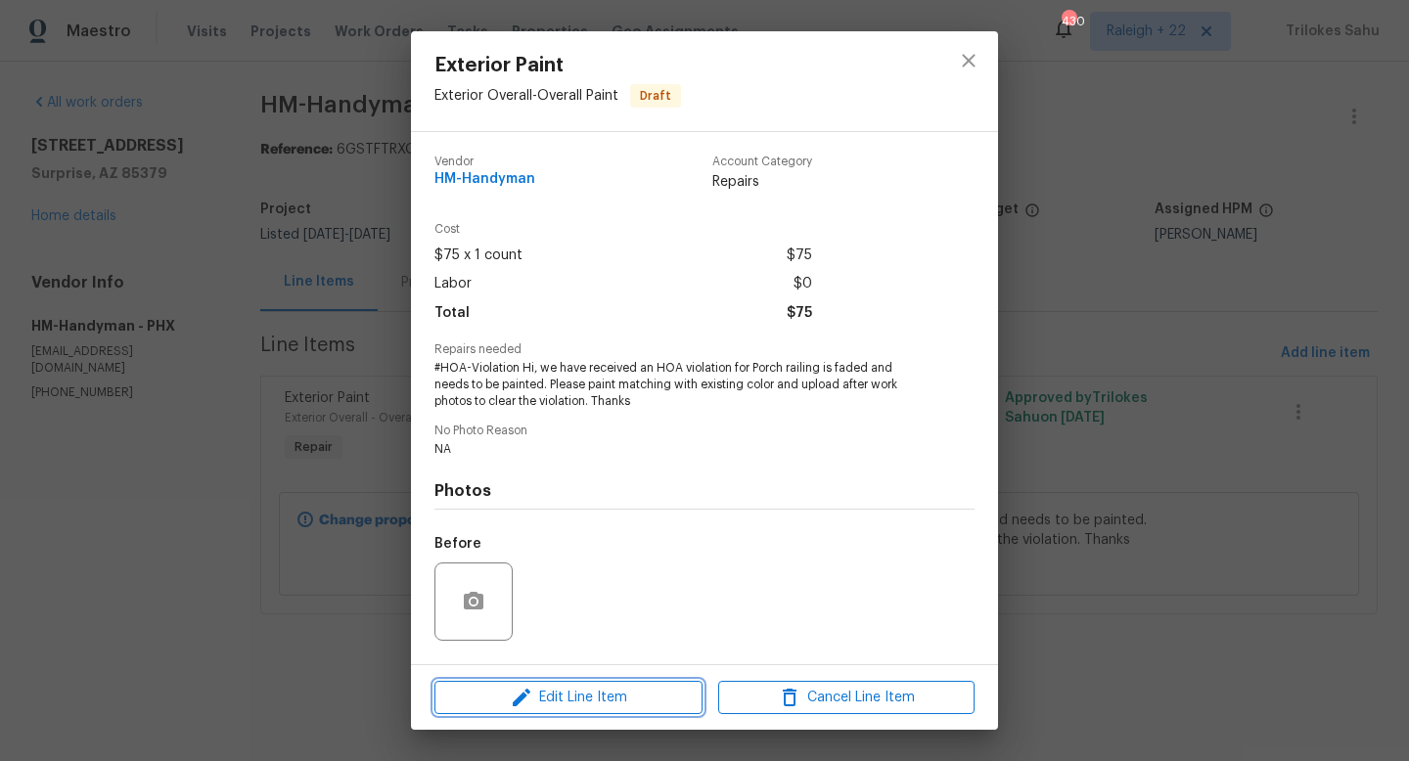
click at [576, 692] on span "Edit Line Item" at bounding box center [568, 698] width 256 height 24
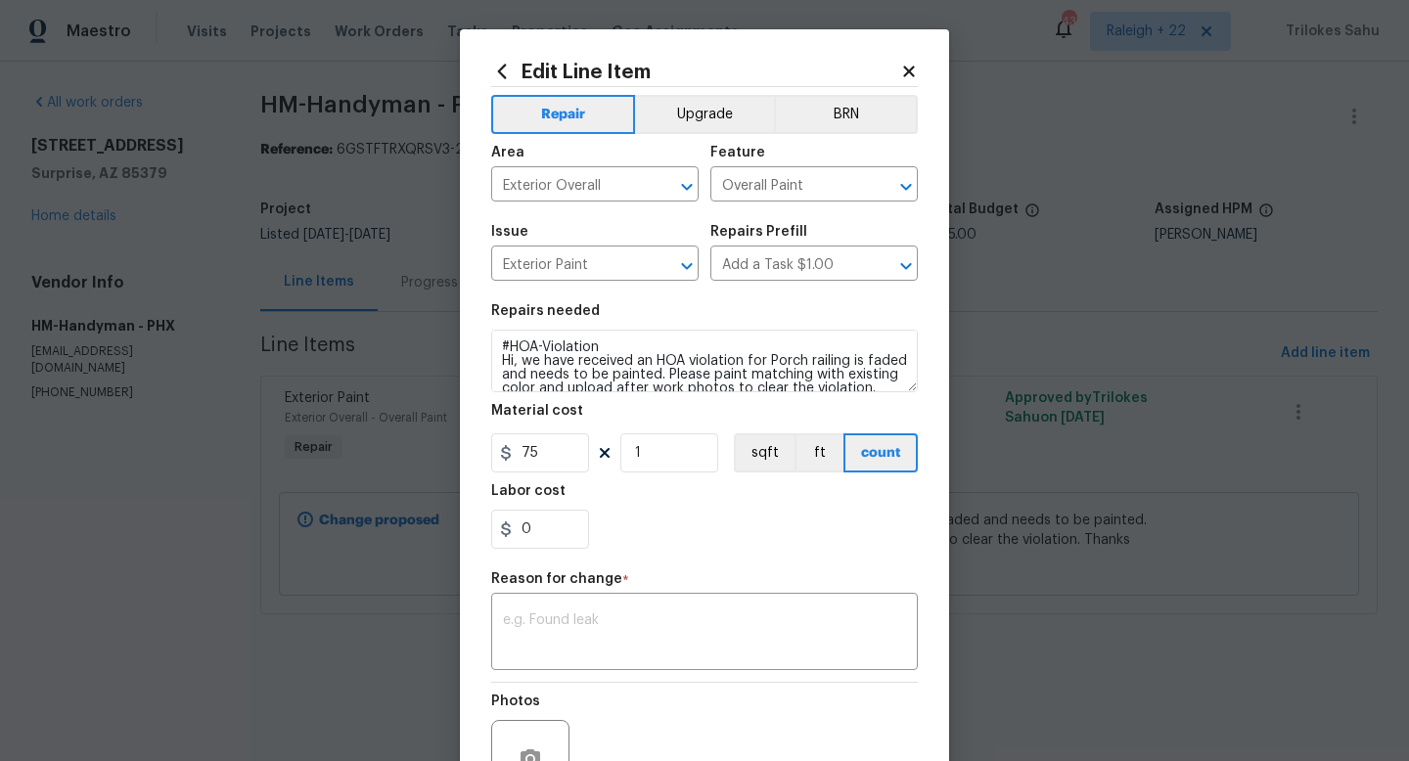
scroll to position [27, 0]
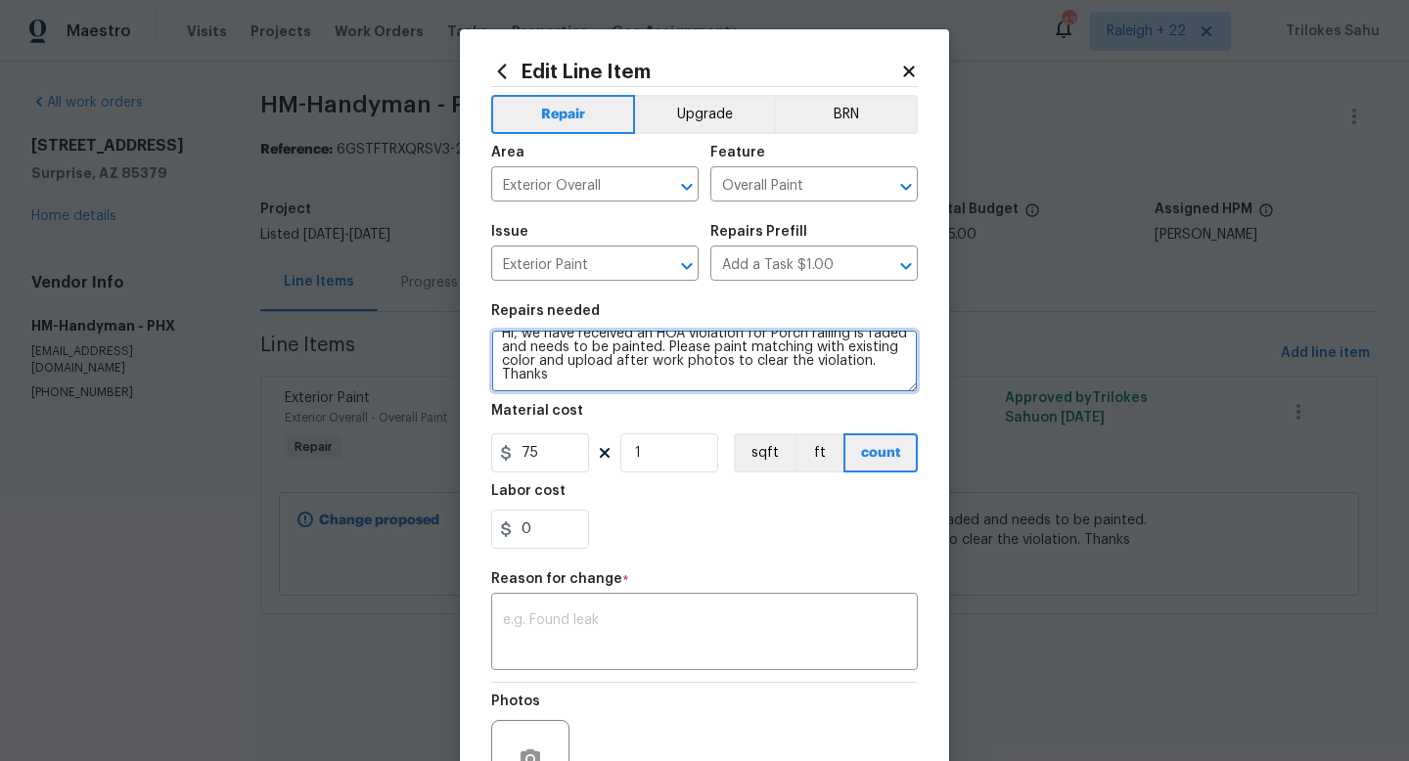
click at [662, 347] on textarea "#HOA-Violation Hi, we have received an HOA violation for Porch railing is faded…" at bounding box center [704, 361] width 427 height 63
paste textarea "Wood trim on front of home on the right side when looking at it needs touch up"
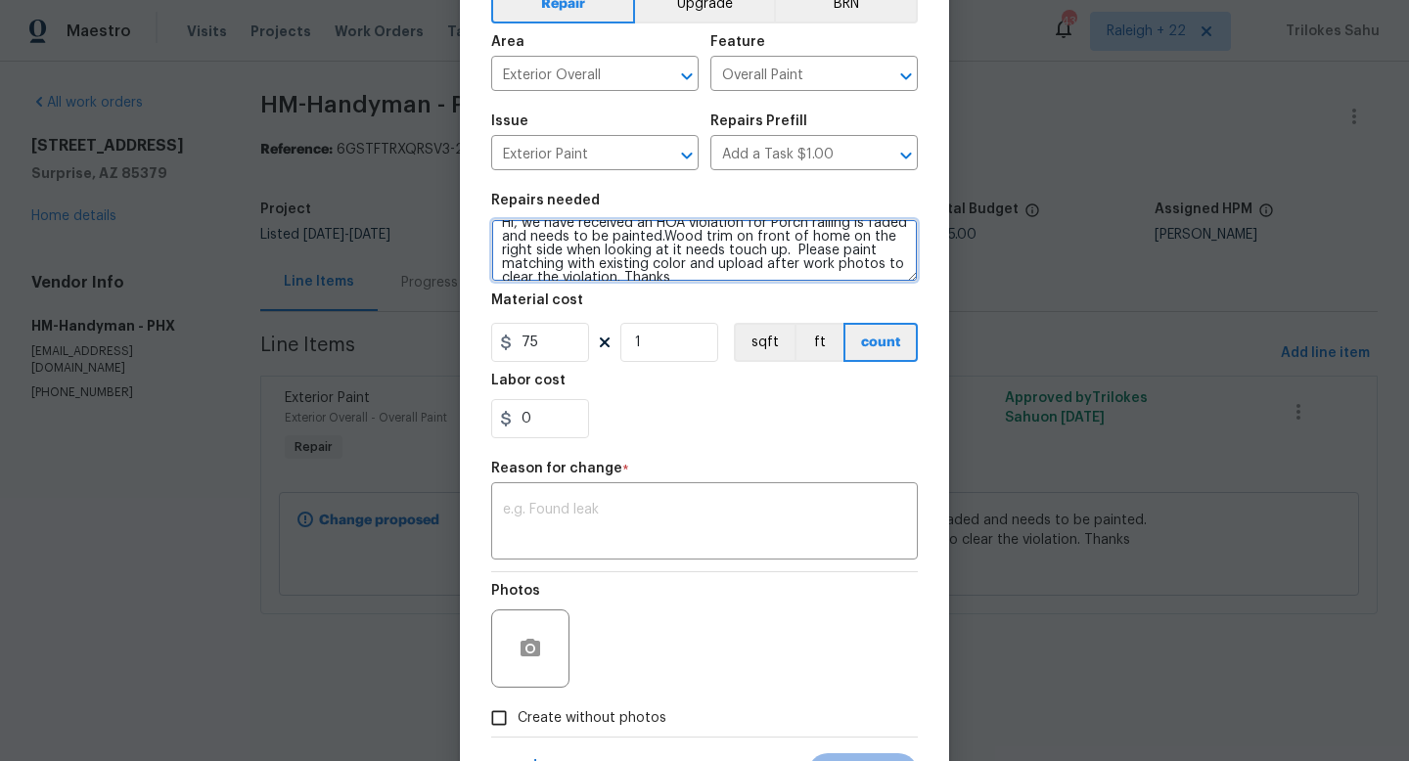
scroll to position [143, 0]
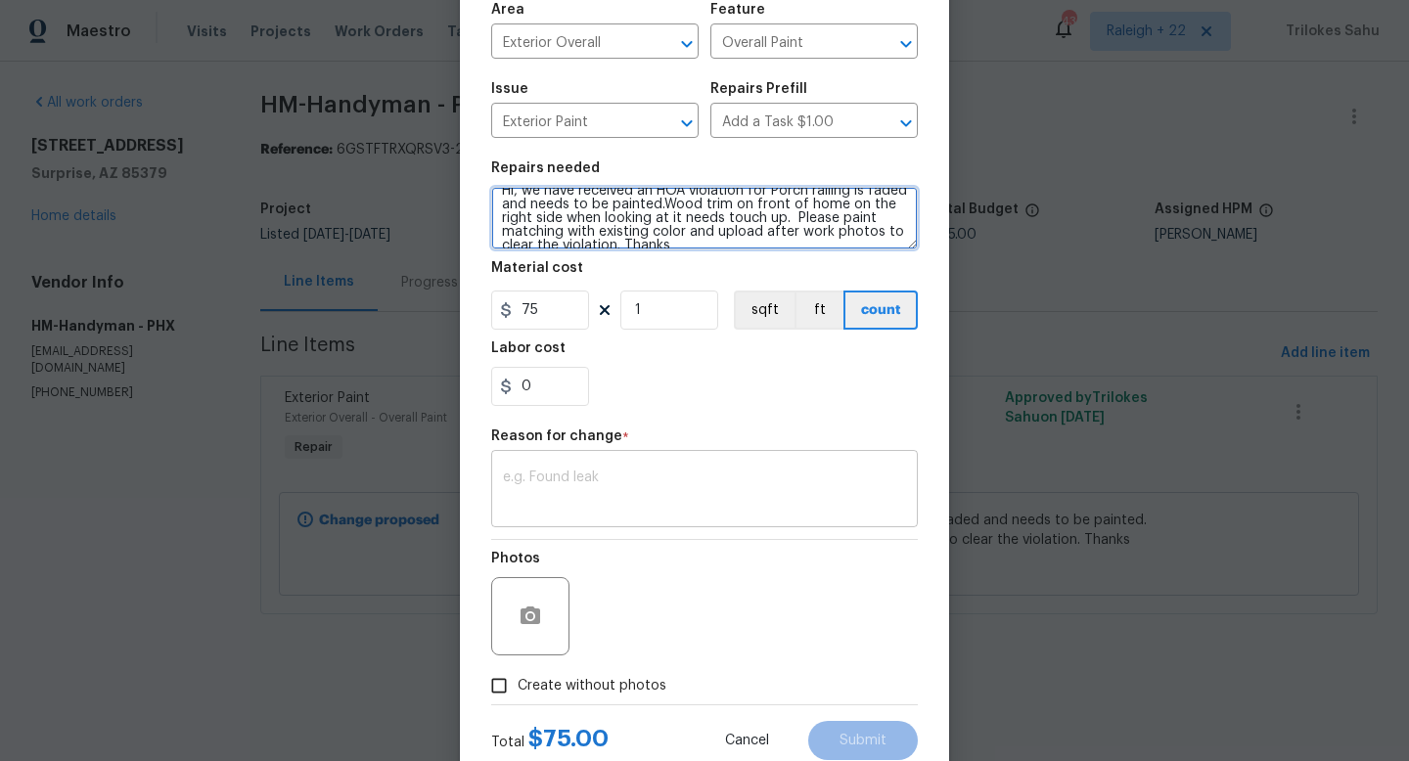
type textarea "#HOA-Violation Hi, we have received an HOA violation for Porch railing is faded…"
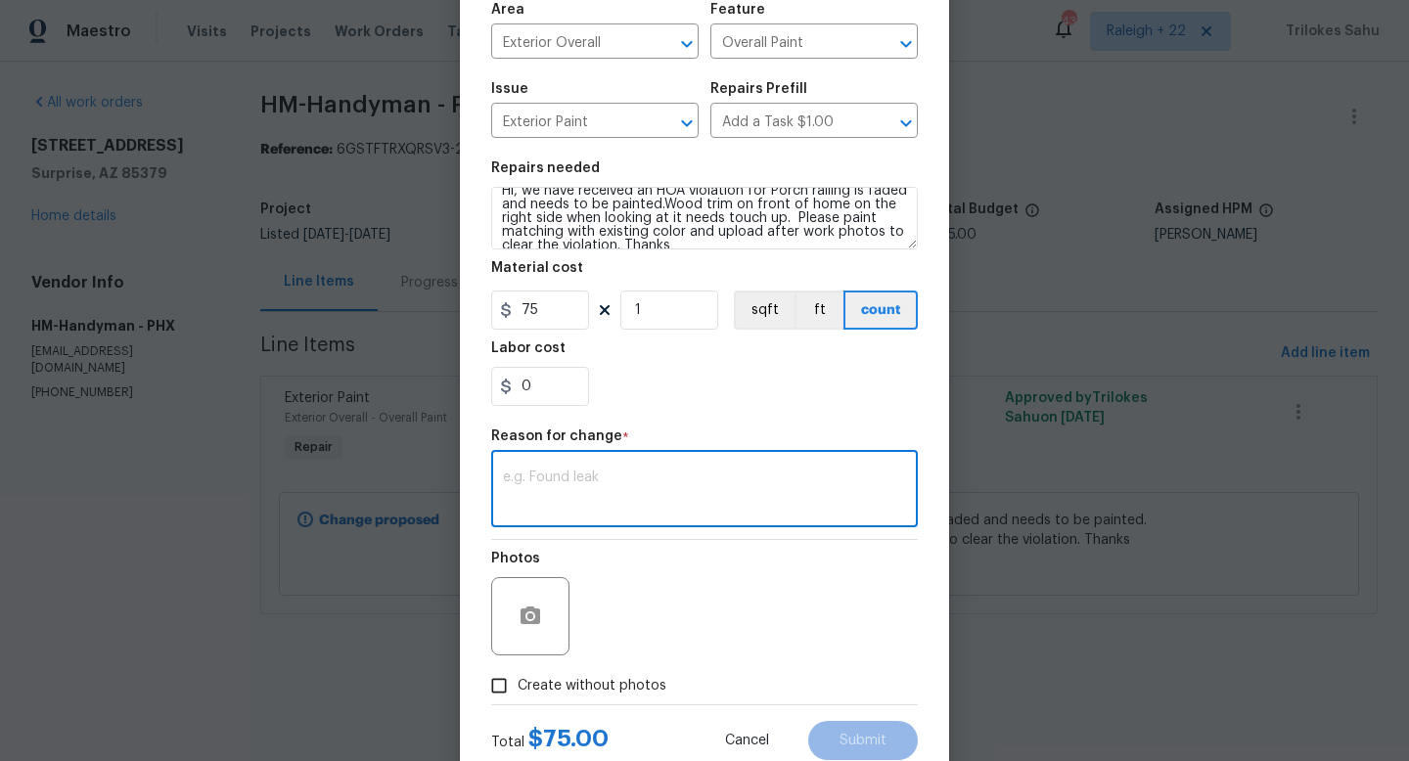
click at [585, 499] on textarea at bounding box center [704, 491] width 403 height 41
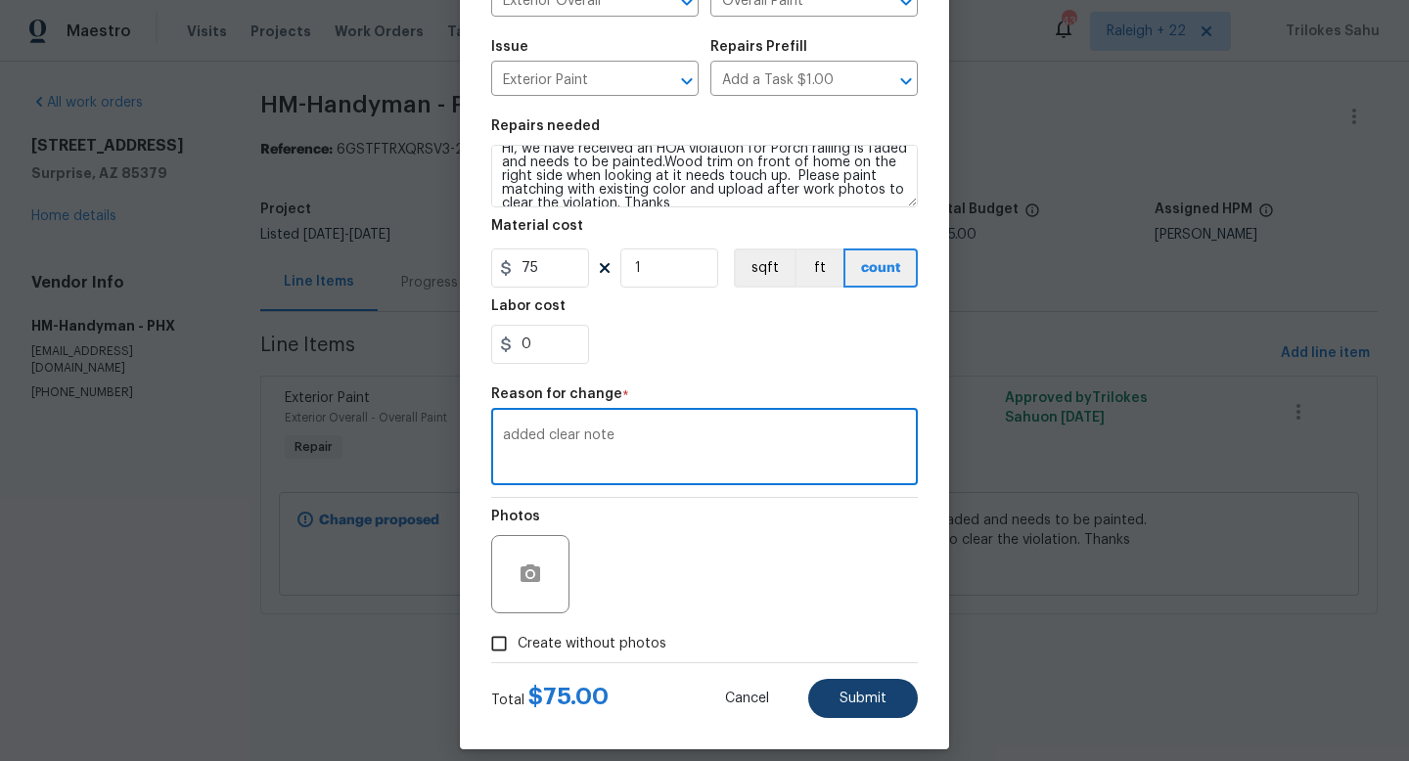
type textarea "added clear note"
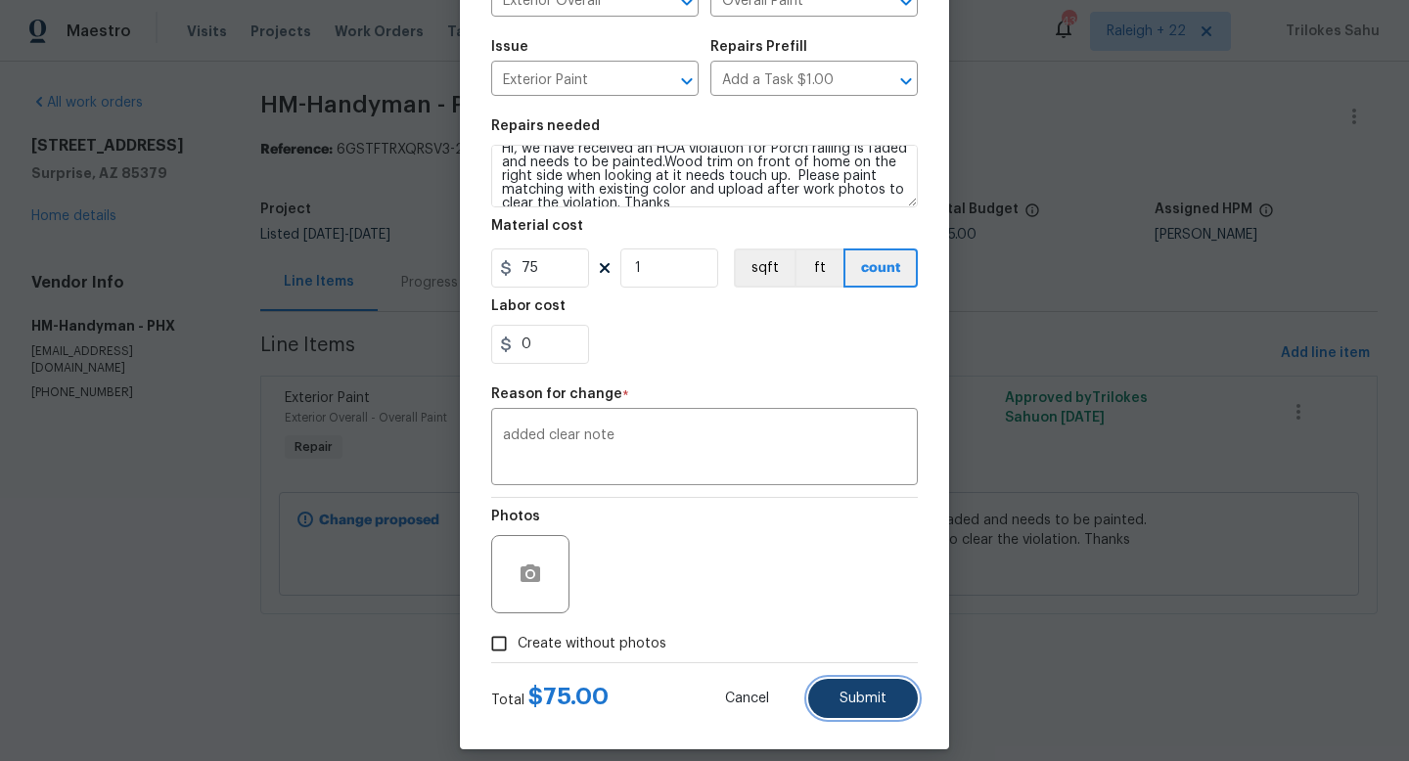
click at [855, 698] on span "Submit" at bounding box center [862, 699] width 47 height 15
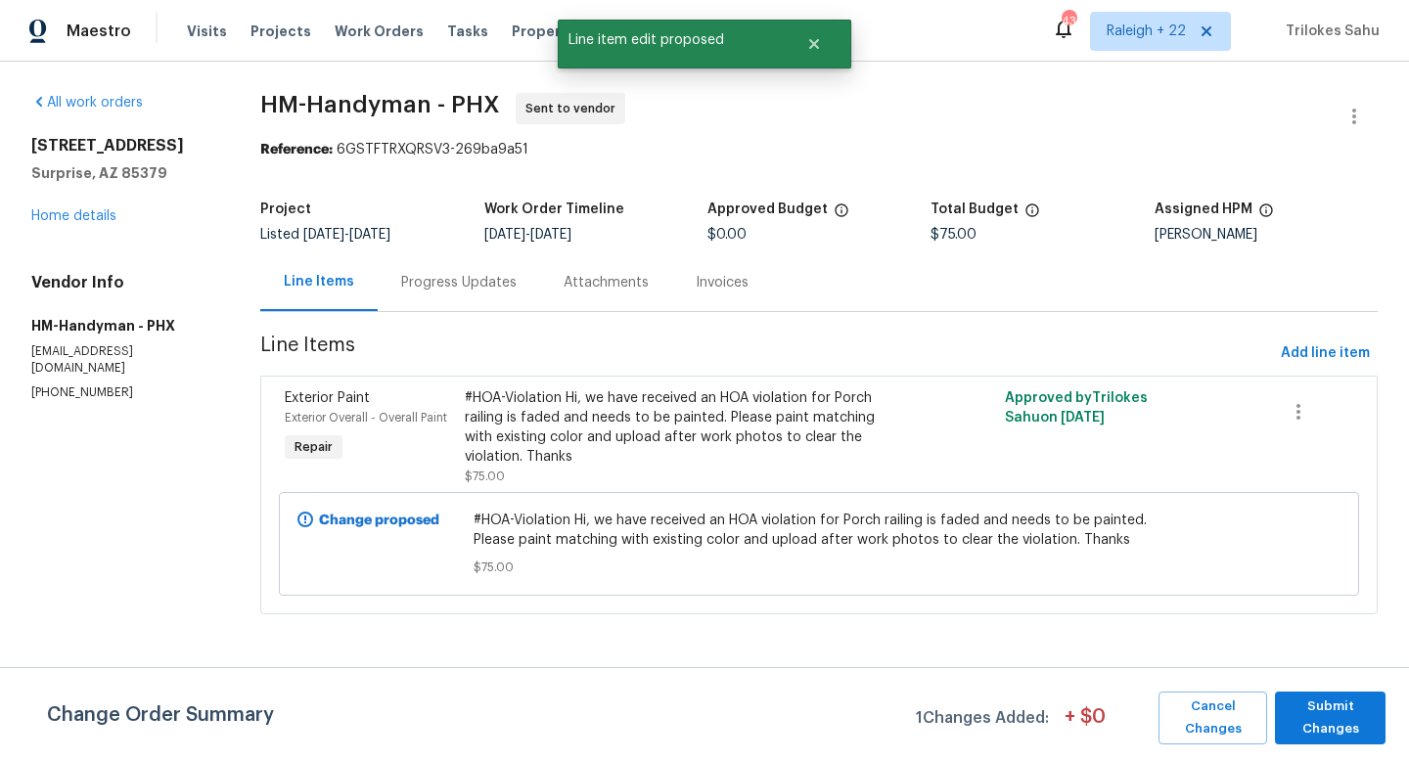
scroll to position [0, 0]
click at [1324, 708] on span "Submit Changes" at bounding box center [1329, 718] width 91 height 45
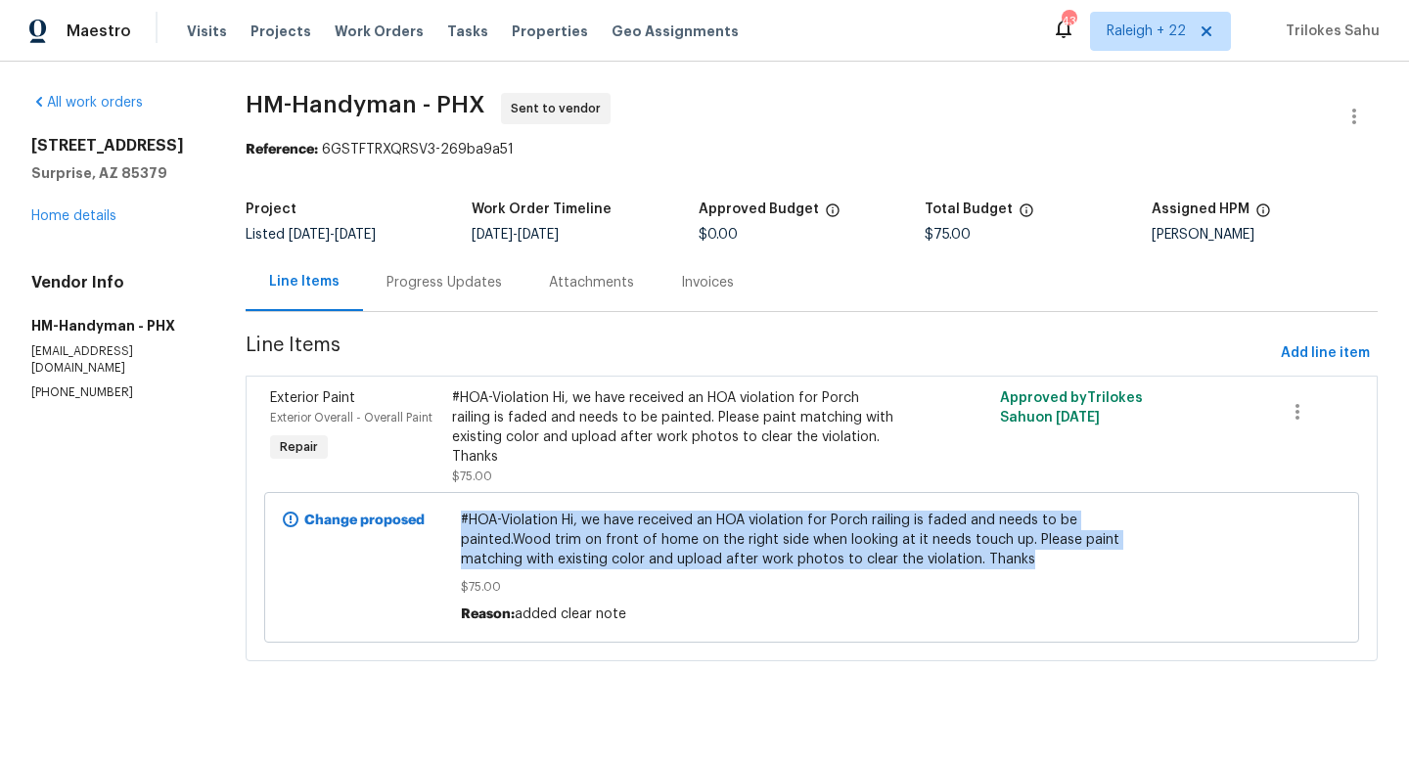
drag, startPoint x: 1030, startPoint y: 565, endPoint x: 443, endPoint y: 528, distance: 588.1
click at [443, 528] on div "Change proposed #HOA-Violation Hi, we have received an HOA violation for Porch …" at bounding box center [811, 567] width 1095 height 151
copy div "#HOA-Violation Hi, we have received an HOA violation for Porch railing is faded…"
click at [94, 223] on link "Home details" at bounding box center [73, 216] width 85 height 14
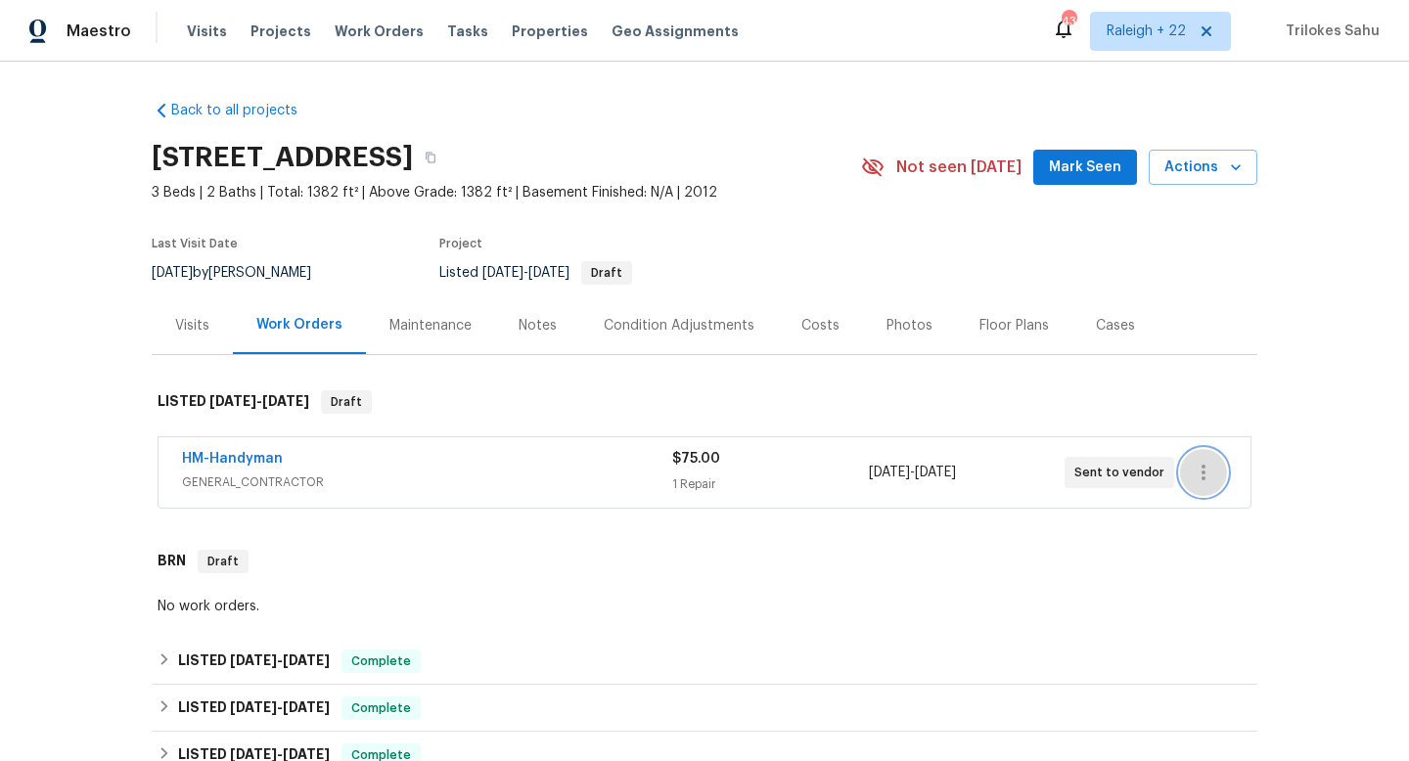
click at [1210, 489] on button "button" at bounding box center [1203, 472] width 47 height 47
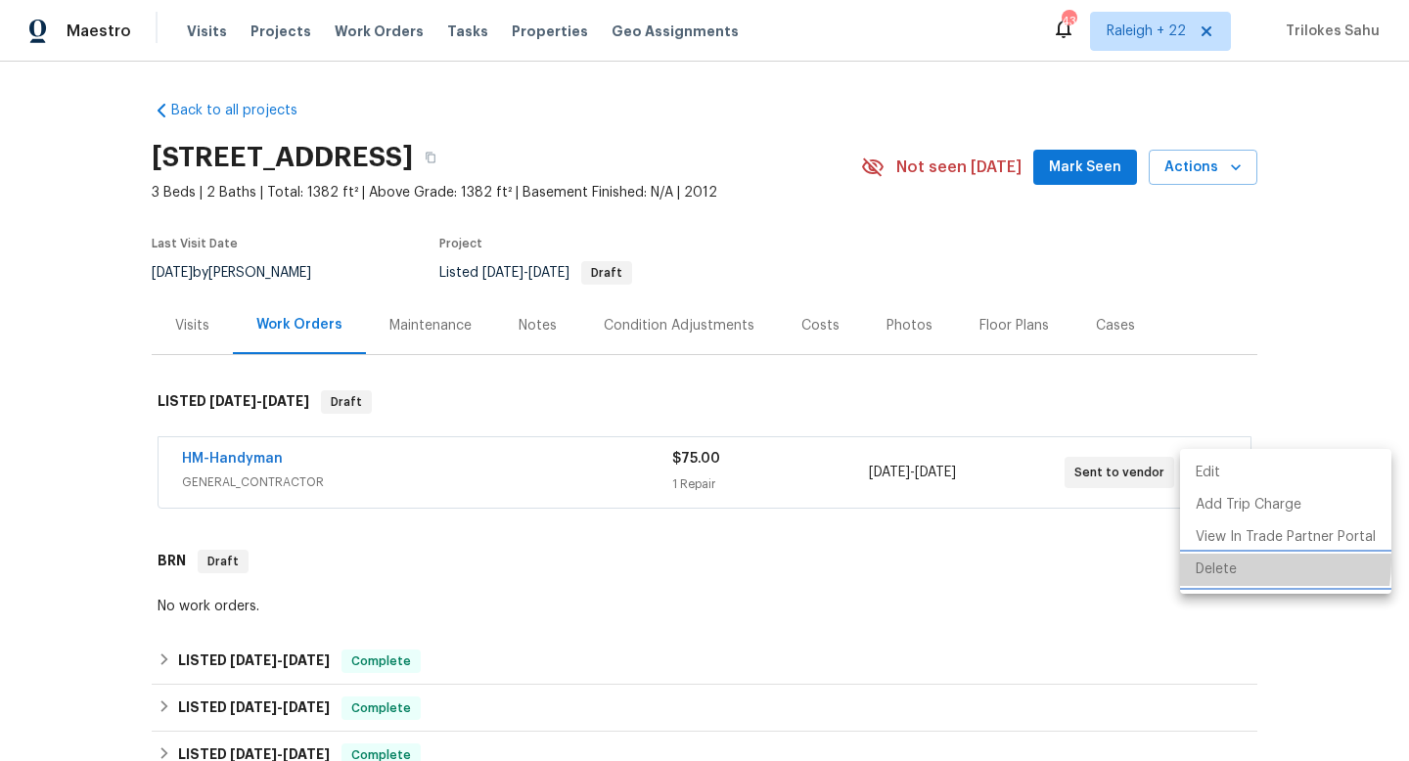
click at [1210, 561] on li "Delete" at bounding box center [1285, 570] width 211 height 32
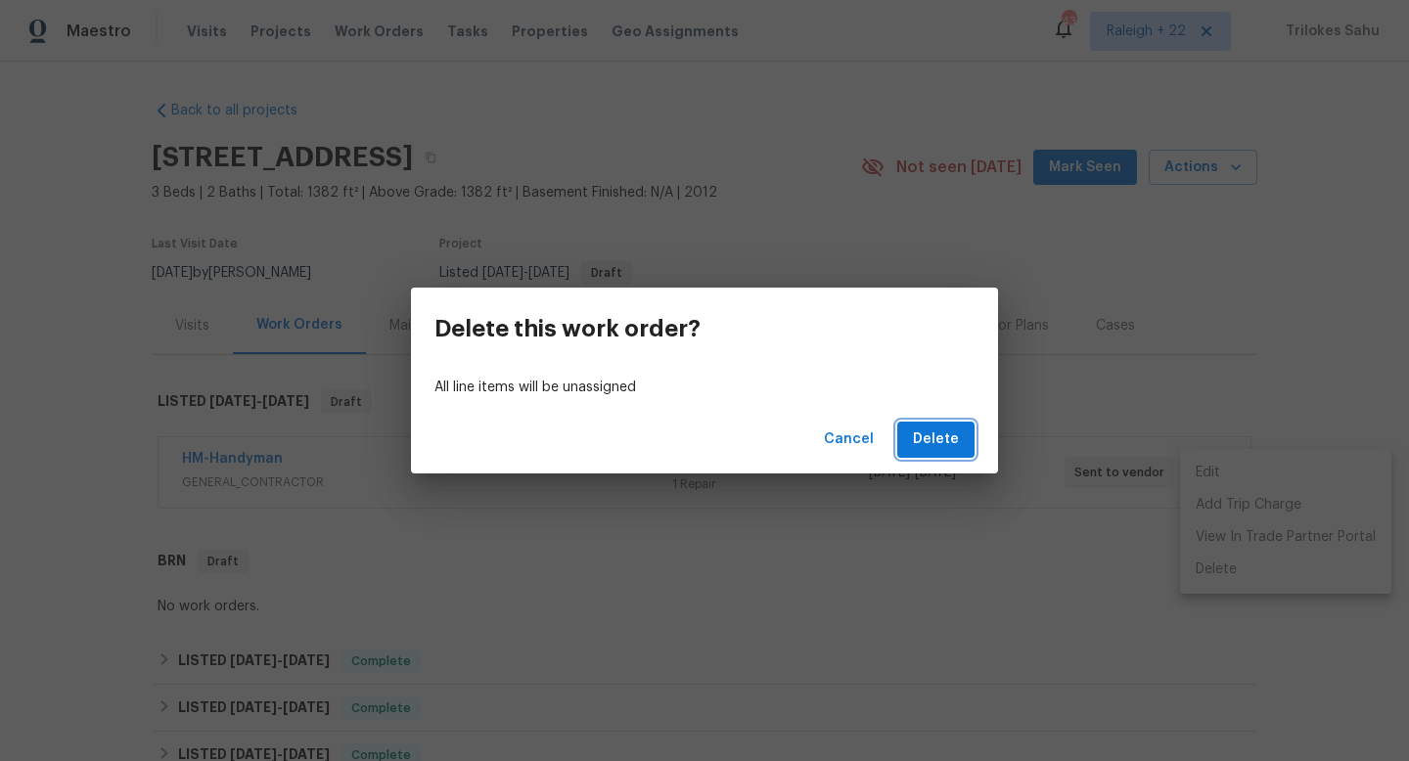
click at [946, 450] on span "Delete" at bounding box center [936, 440] width 46 height 24
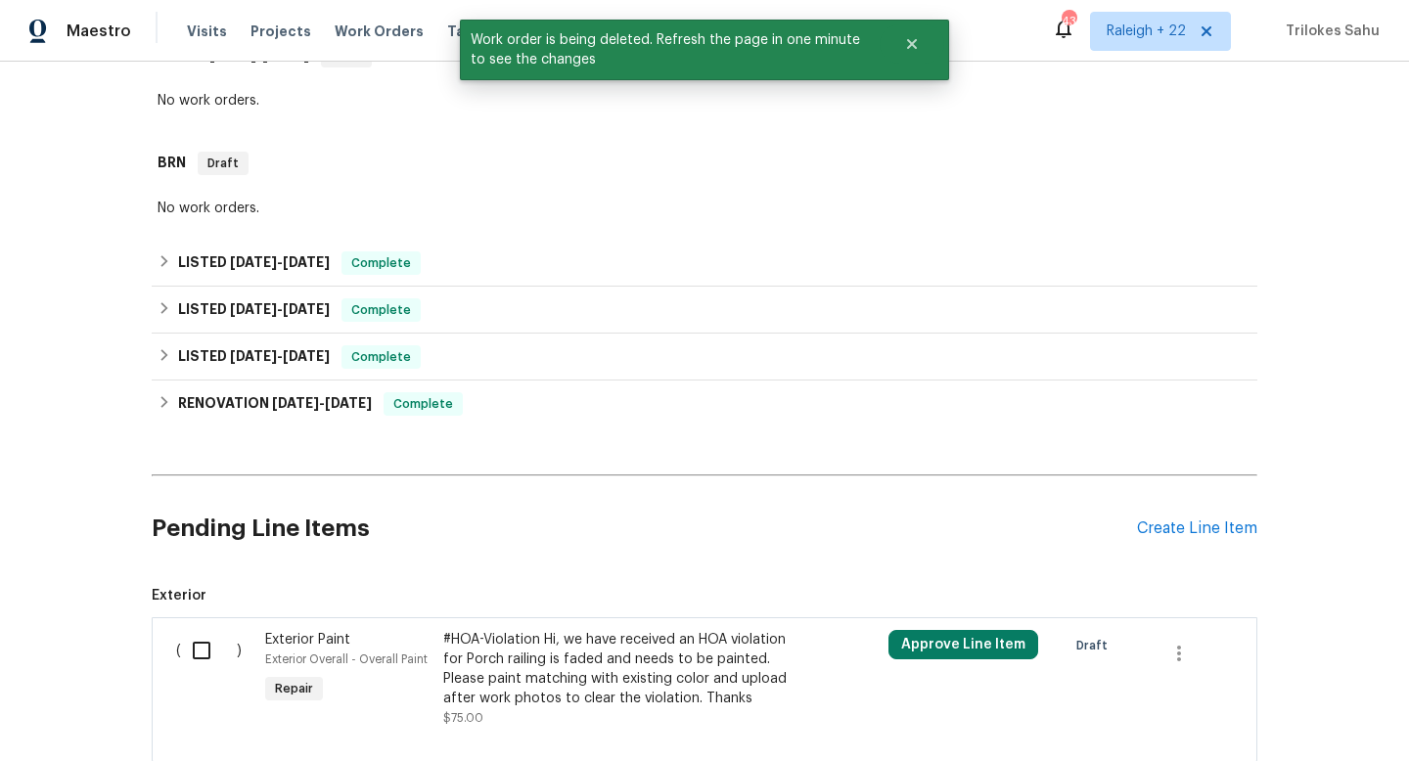
scroll to position [482, 0]
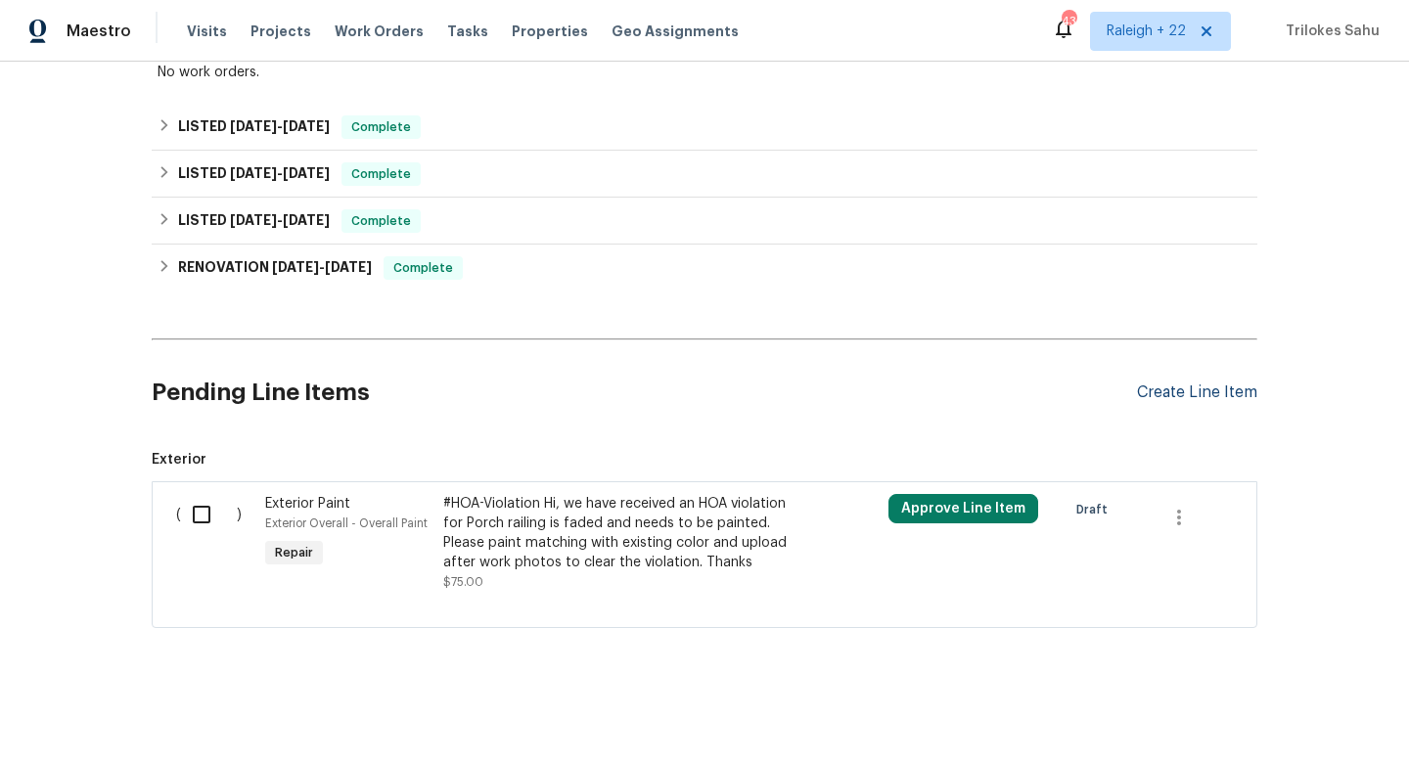
click at [1216, 394] on div "Create Line Item" at bounding box center [1197, 392] width 120 height 19
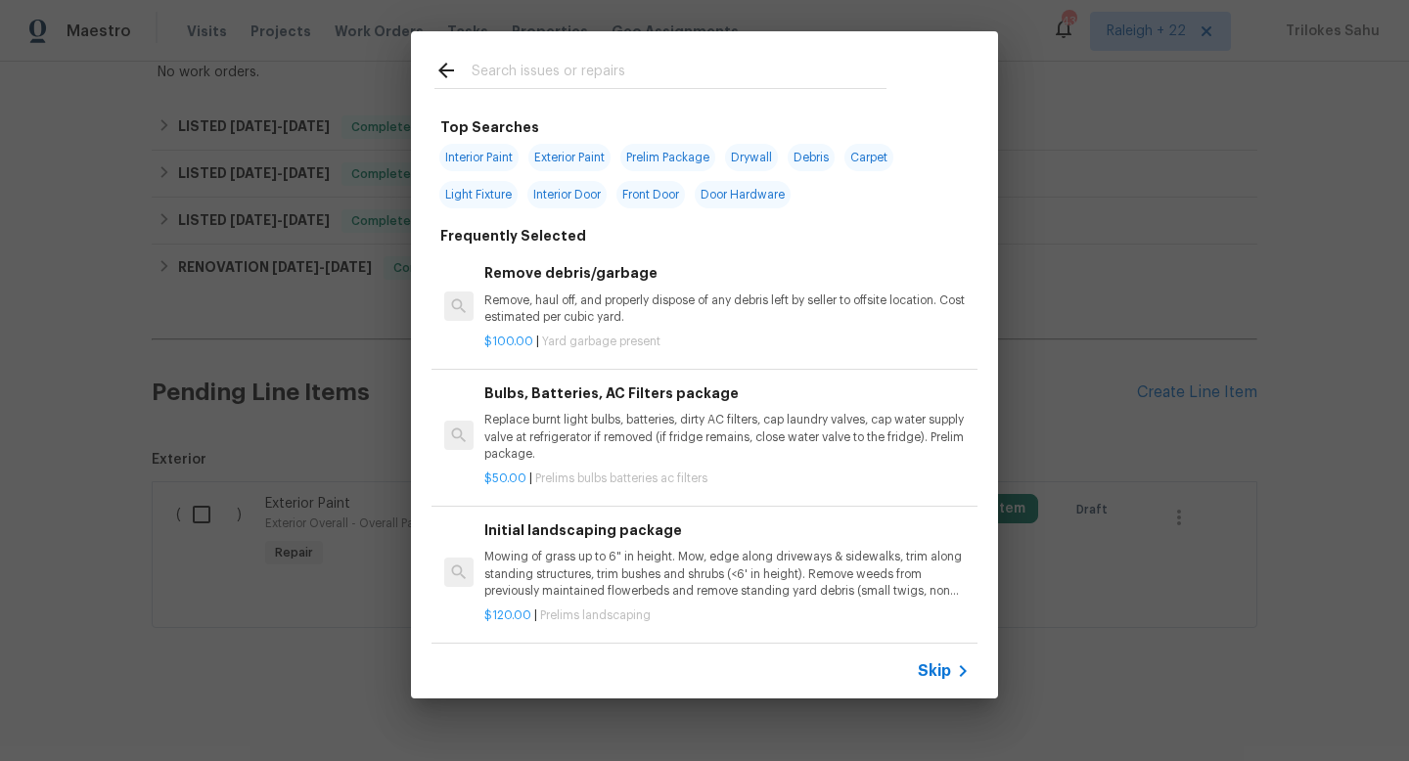
click at [948, 677] on span "Skip" at bounding box center [934, 671] width 33 height 20
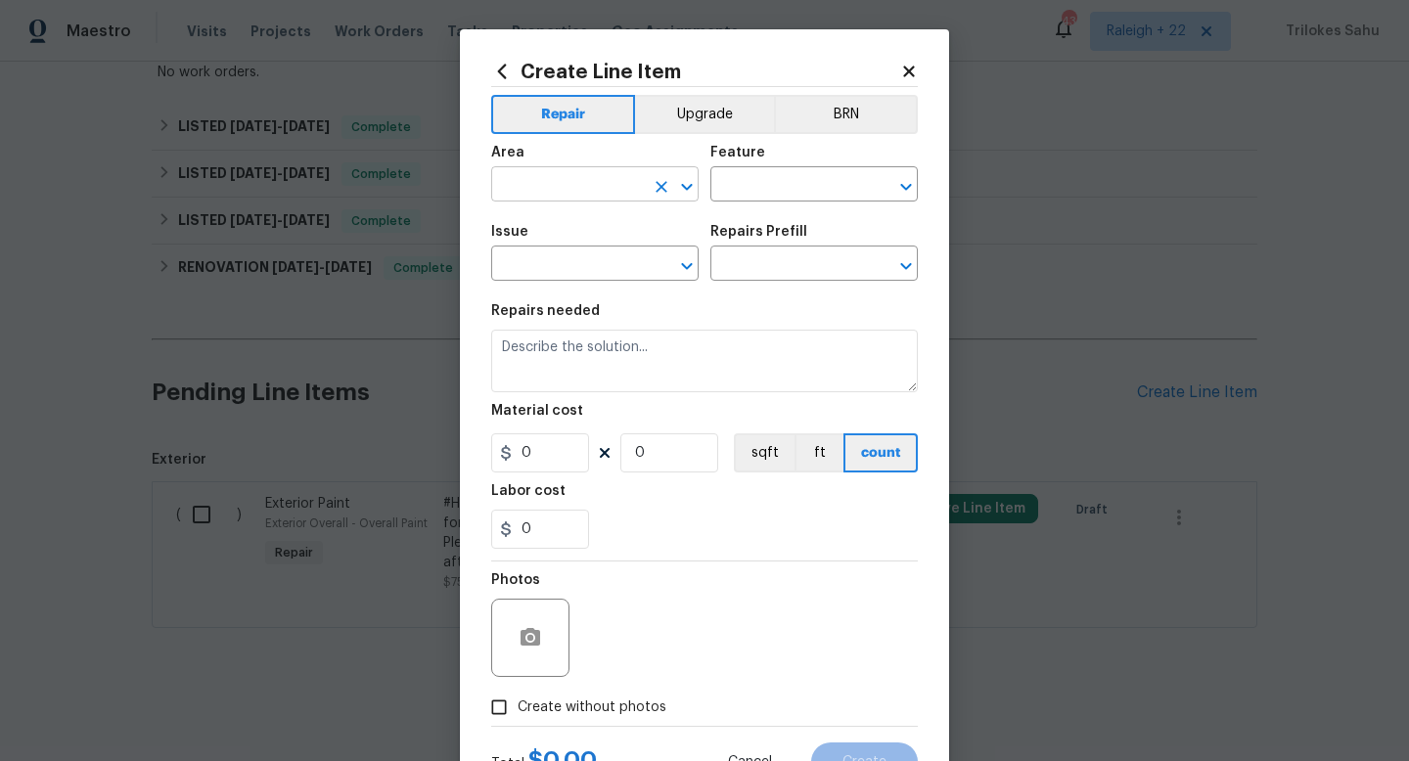
click at [630, 190] on input "text" at bounding box center [567, 186] width 153 height 30
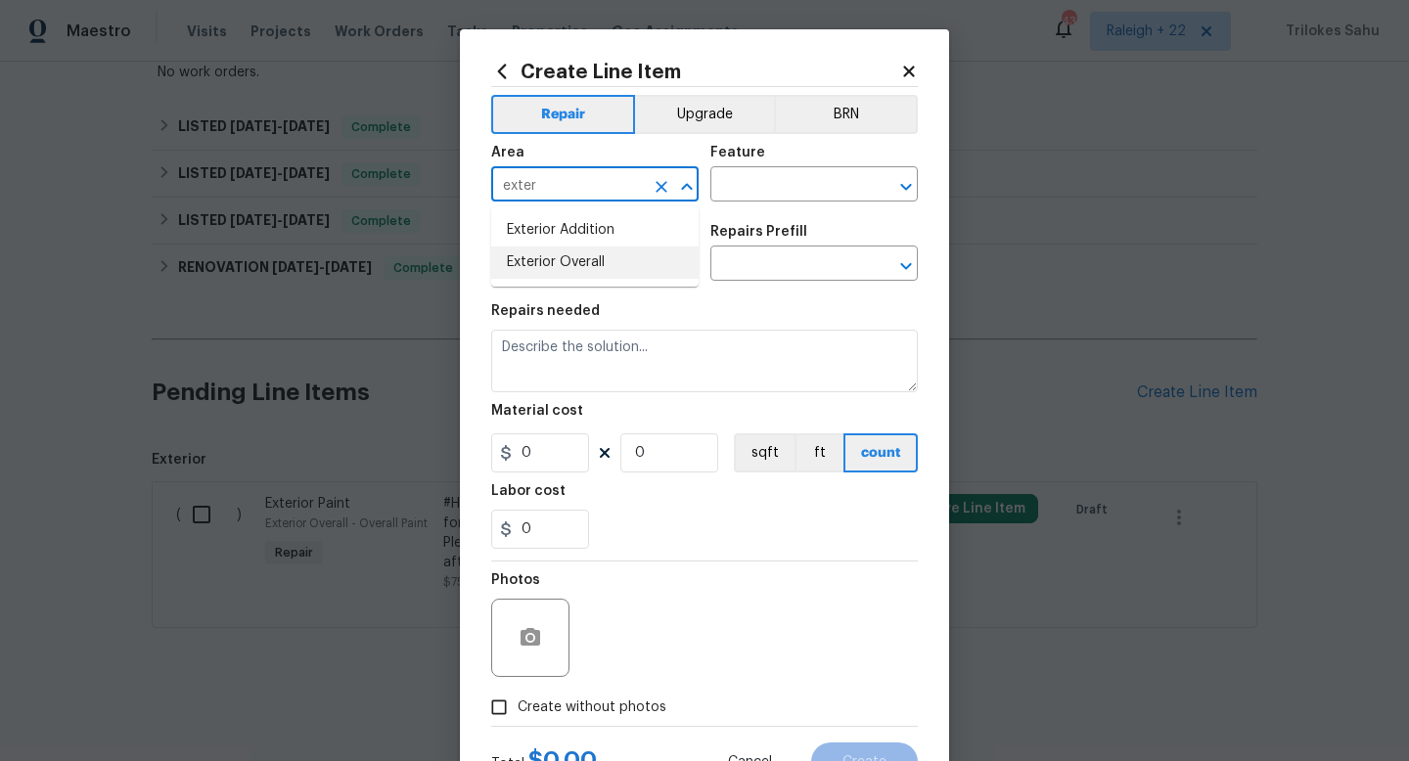
click at [586, 253] on li "Exterior Overall" at bounding box center [594, 263] width 207 height 32
type input "Exterior Overall"
click at [786, 194] on input "text" at bounding box center [786, 186] width 153 height 30
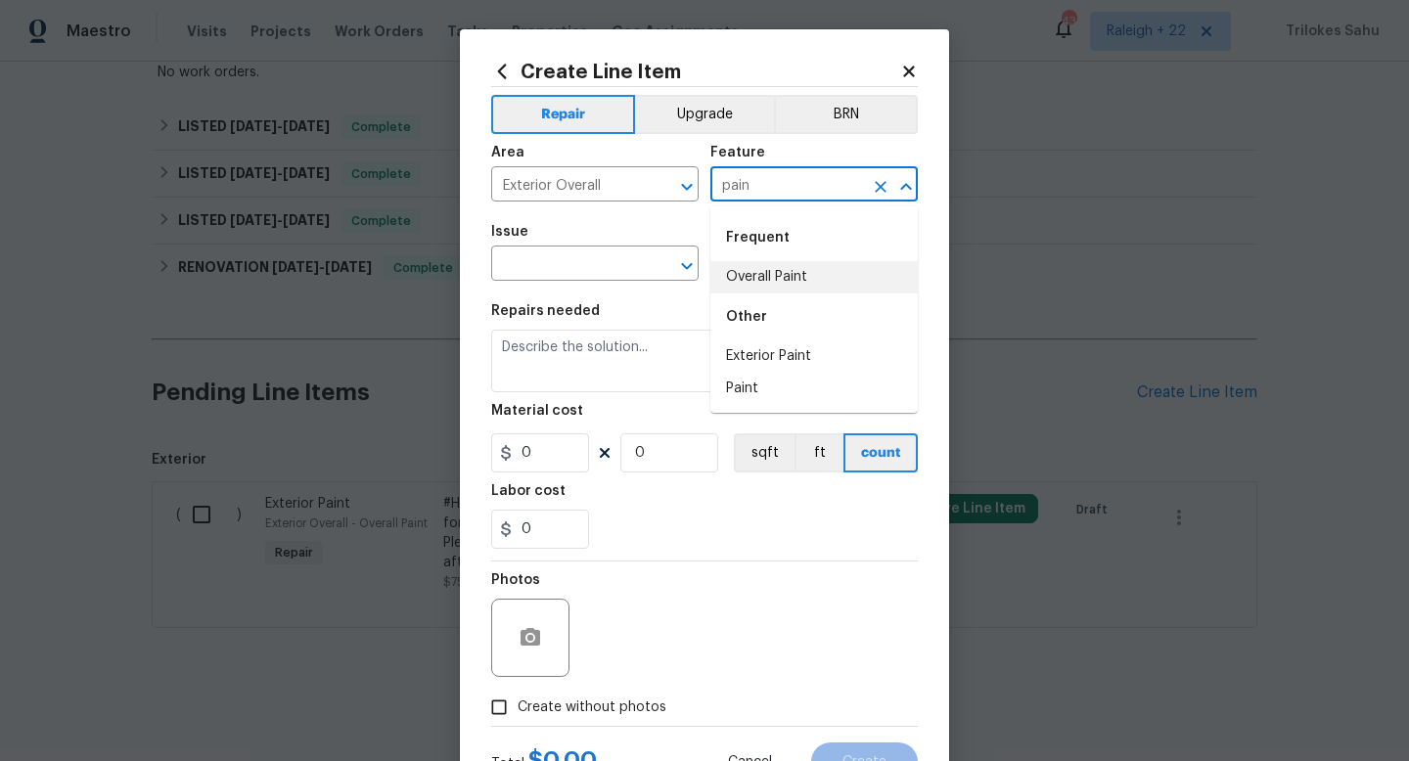
click at [791, 276] on li "Overall Paint" at bounding box center [813, 277] width 207 height 32
type input "Overall Paint"
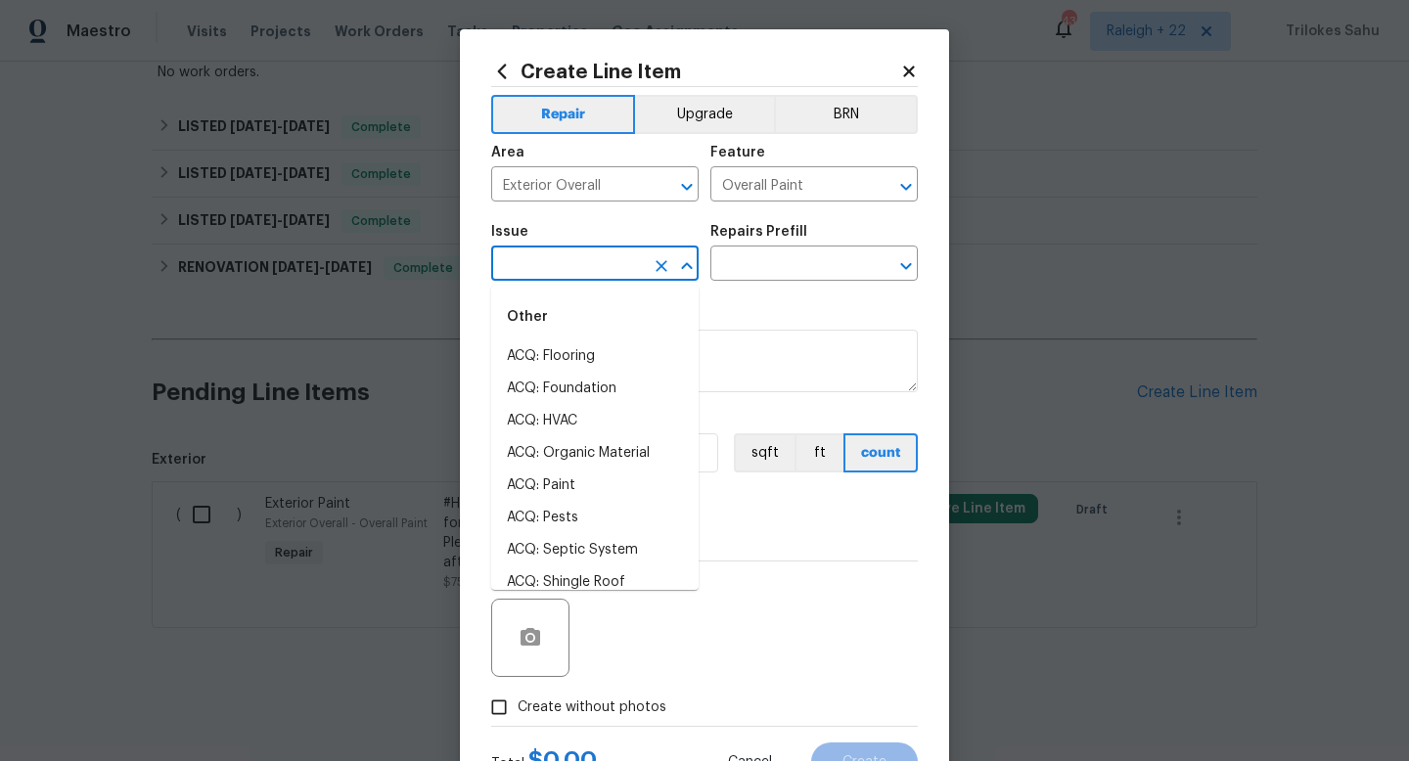
click at [633, 273] on input "text" at bounding box center [567, 265] width 153 height 30
click at [554, 508] on li "Exterior Paint" at bounding box center [594, 518] width 207 height 32
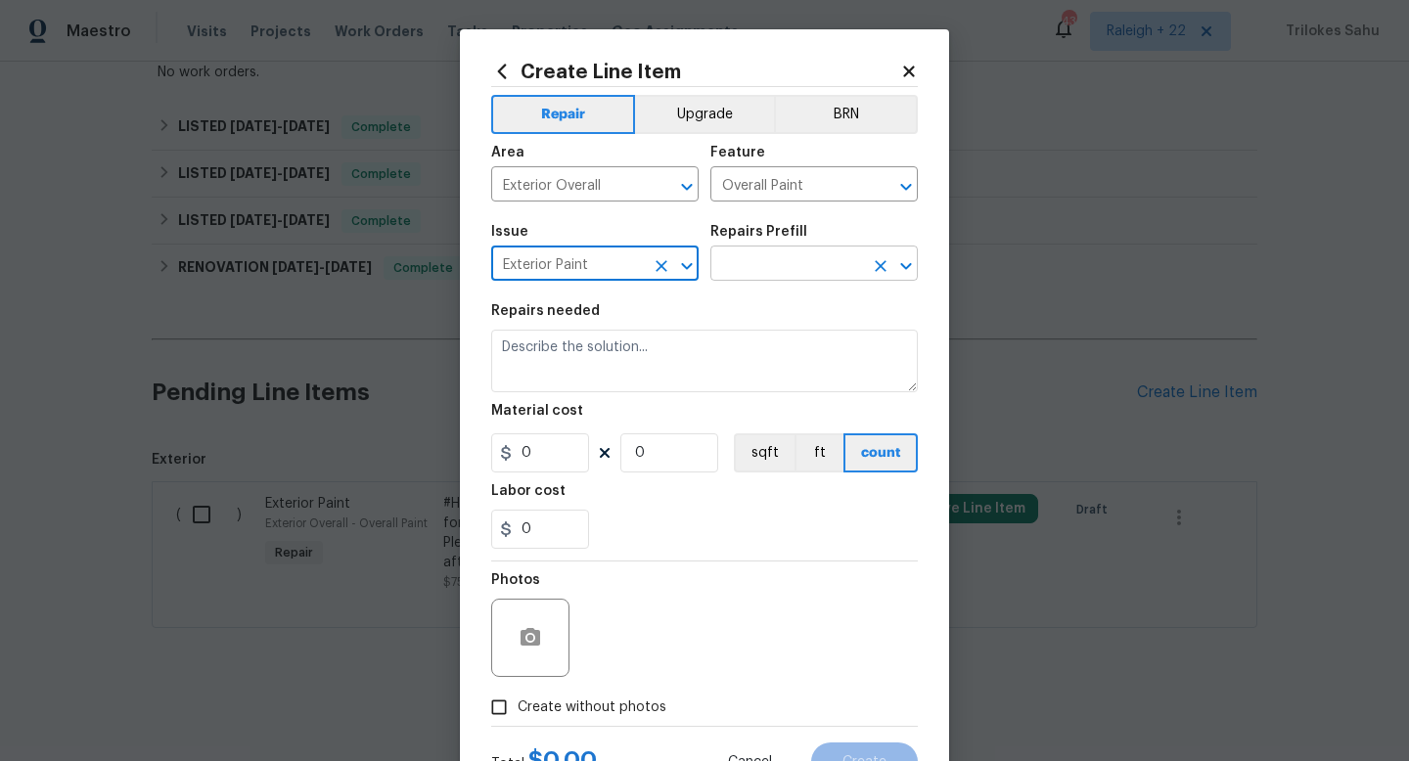
type input "Exterior Paint"
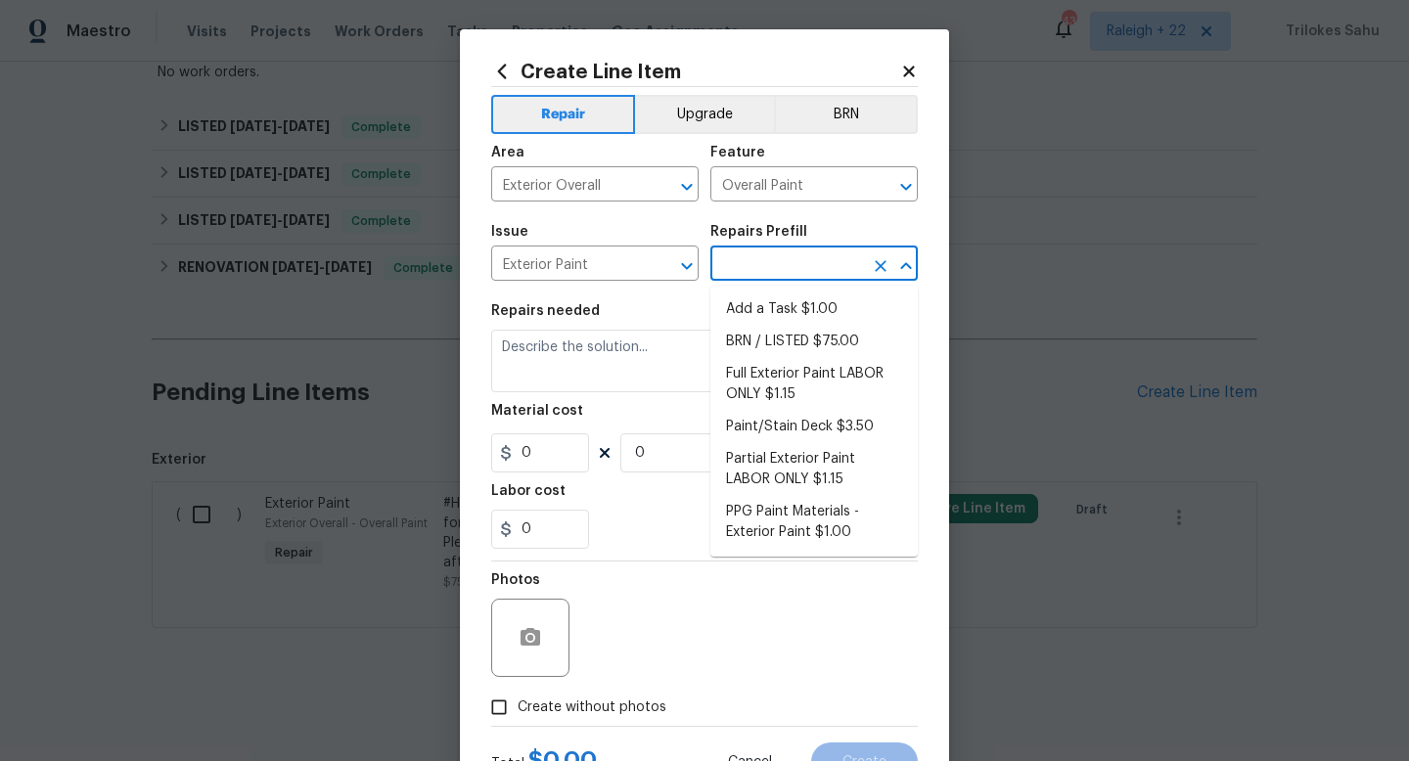
click at [788, 265] on input "text" at bounding box center [786, 265] width 153 height 30
click at [770, 304] on li "Add a Task $1.00" at bounding box center [813, 309] width 207 height 32
type input "Add a Task $1.00"
type textarea "HPM to detail"
type input "1"
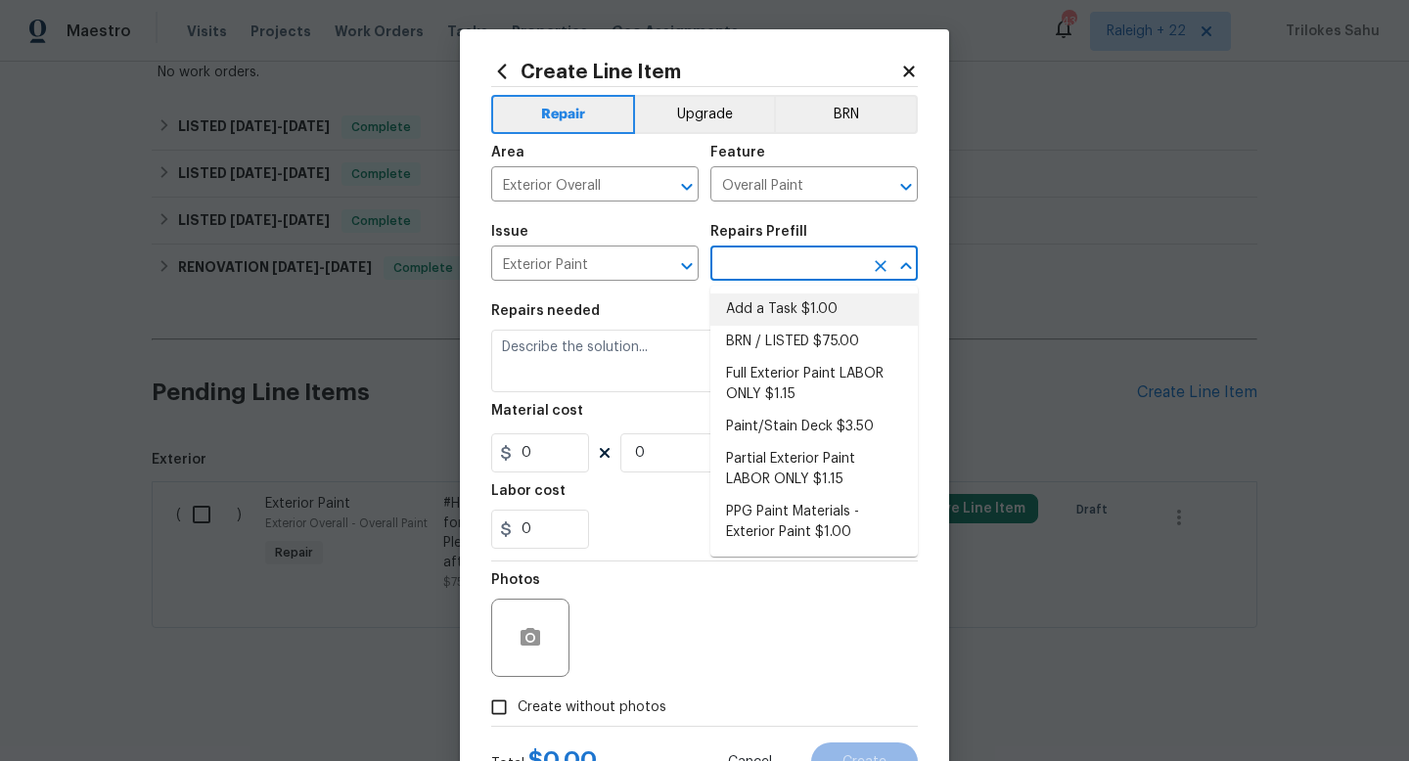
type input "1"
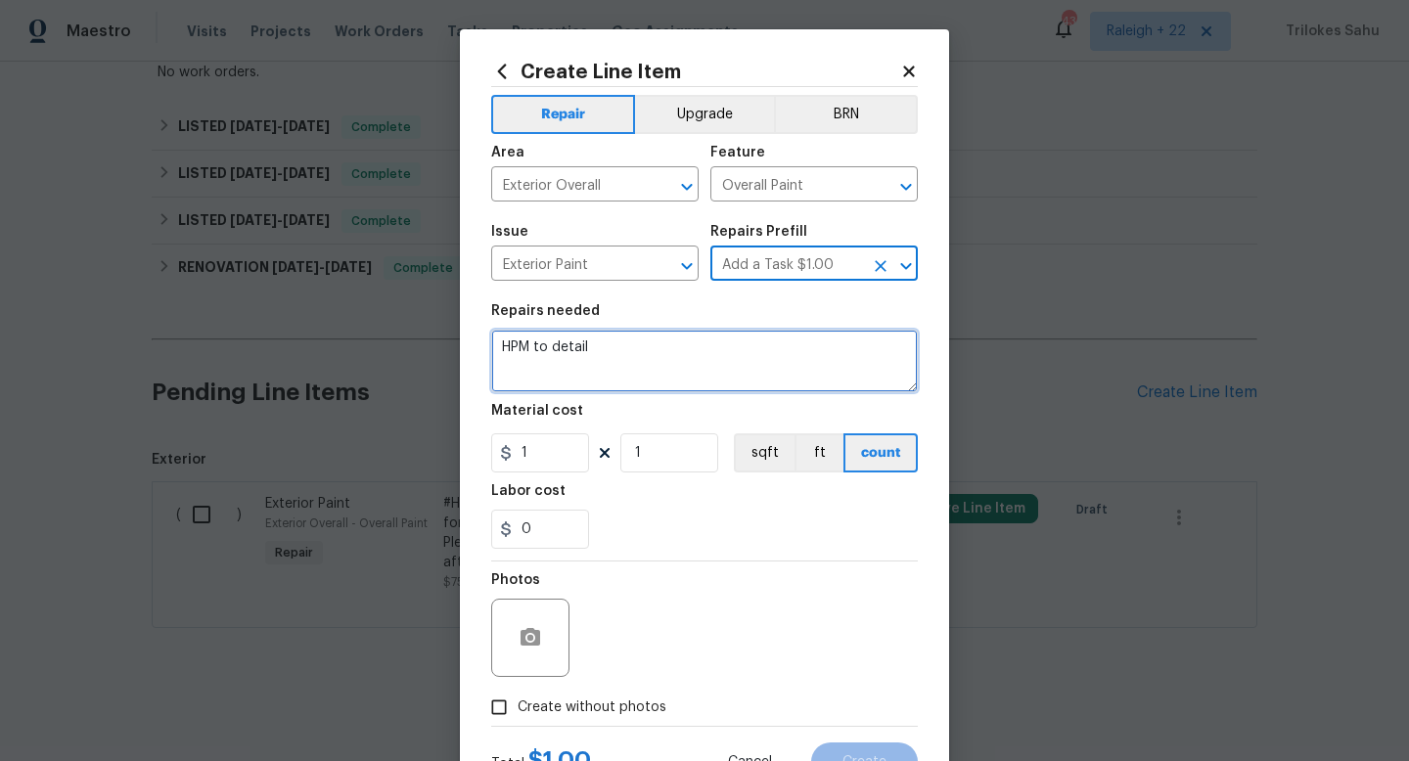
click at [718, 372] on textarea "HPM to detail" at bounding box center [704, 361] width 427 height 63
drag, startPoint x: 718, startPoint y: 372, endPoint x: 486, endPoint y: 350, distance: 232.8
click at [486, 350] on div "Create Line Item Repair Upgrade BRN Area Exterior Overall ​ Feature Overall Pai…" at bounding box center [704, 421] width 489 height 784
paste textarea "#HOA-Violation Hi, we have received an HOA violation for Porch railing is faded…"
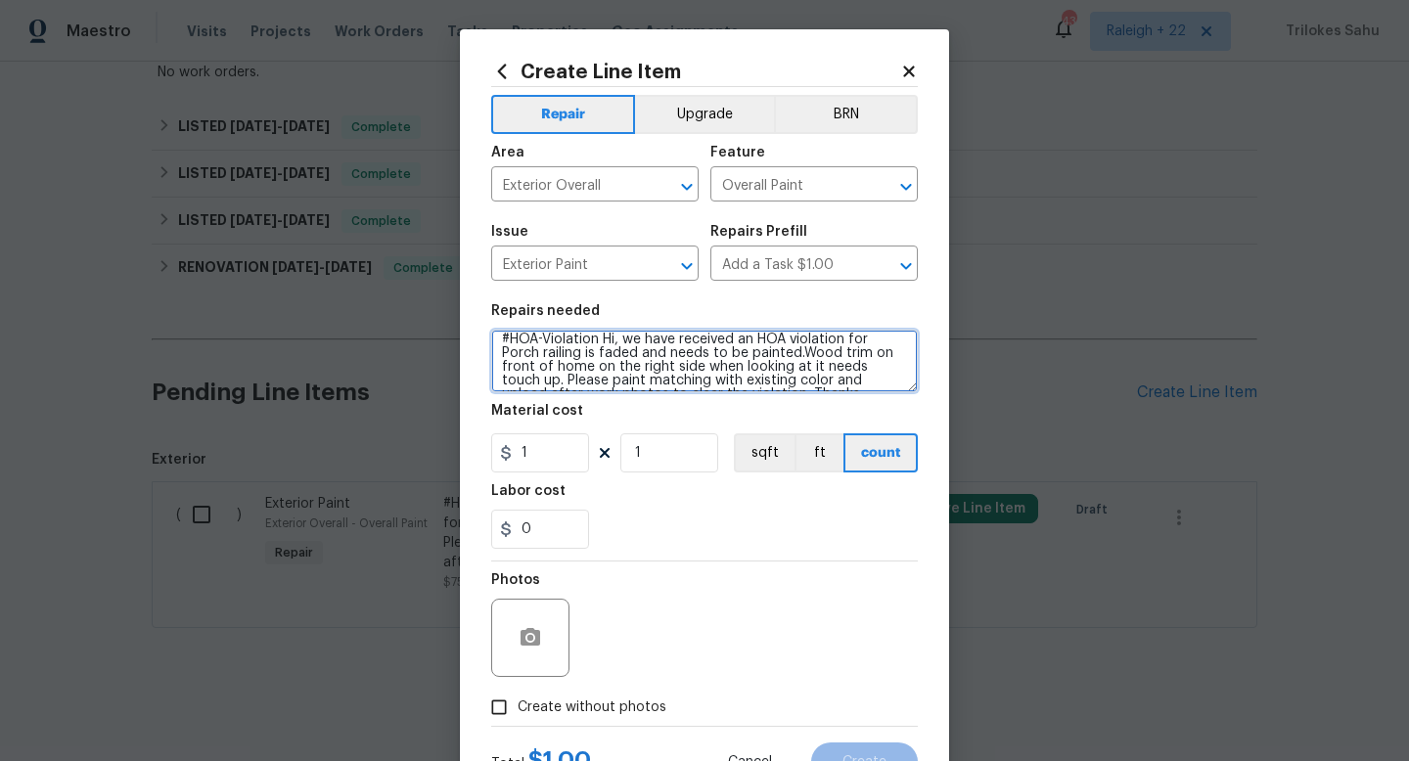
scroll to position [0, 0]
click at [555, 343] on textarea "#HOA-Violation Hi, we have received an HOA violation for Porch railing is faded…" at bounding box center [704, 361] width 427 height 63
click at [602, 365] on textarea "#HOA-Violation Hi, we have received an HOA violation for Porch railing is faded…" at bounding box center [704, 361] width 427 height 63
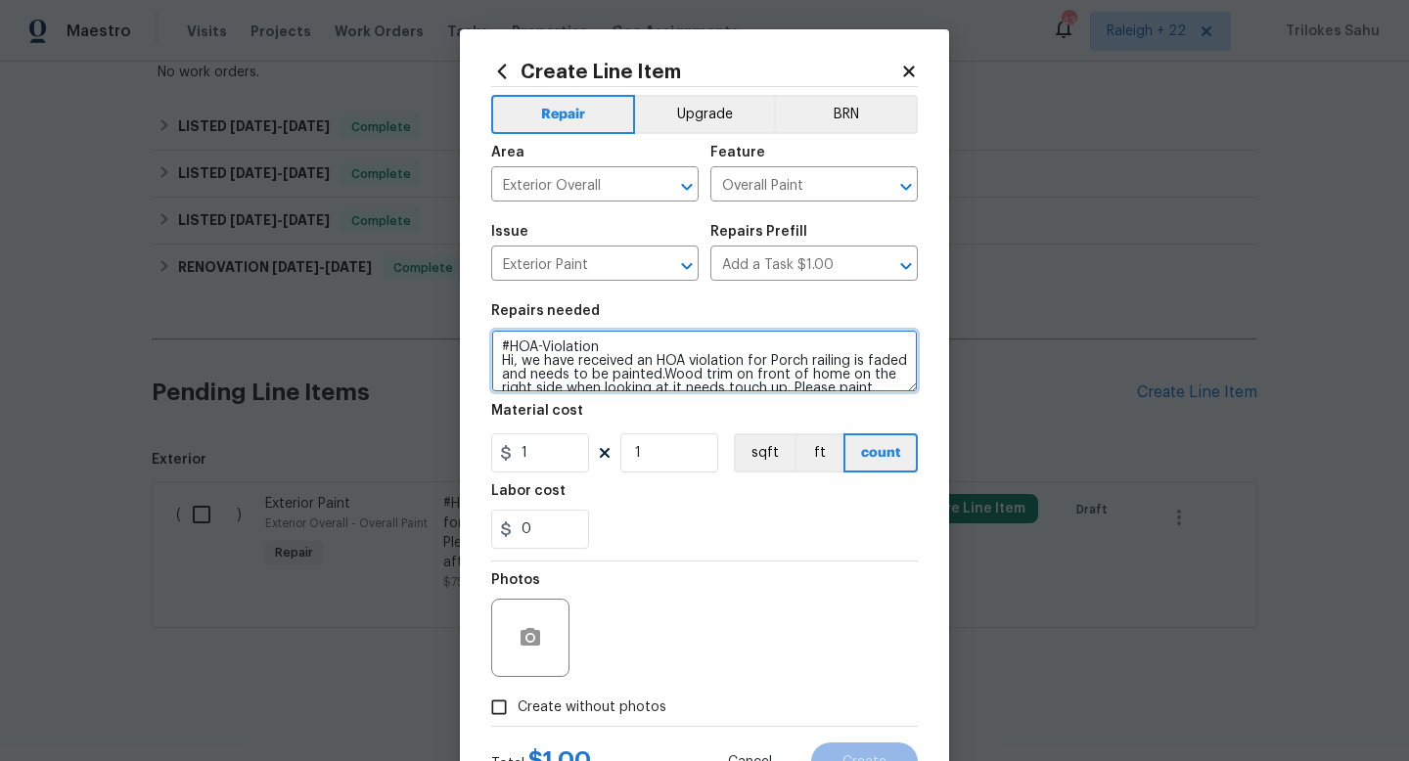
click at [558, 348] on textarea "#HOA-Violation Hi, we have received an HOA violation for Porch railing is faded…" at bounding box center [704, 361] width 427 height 63
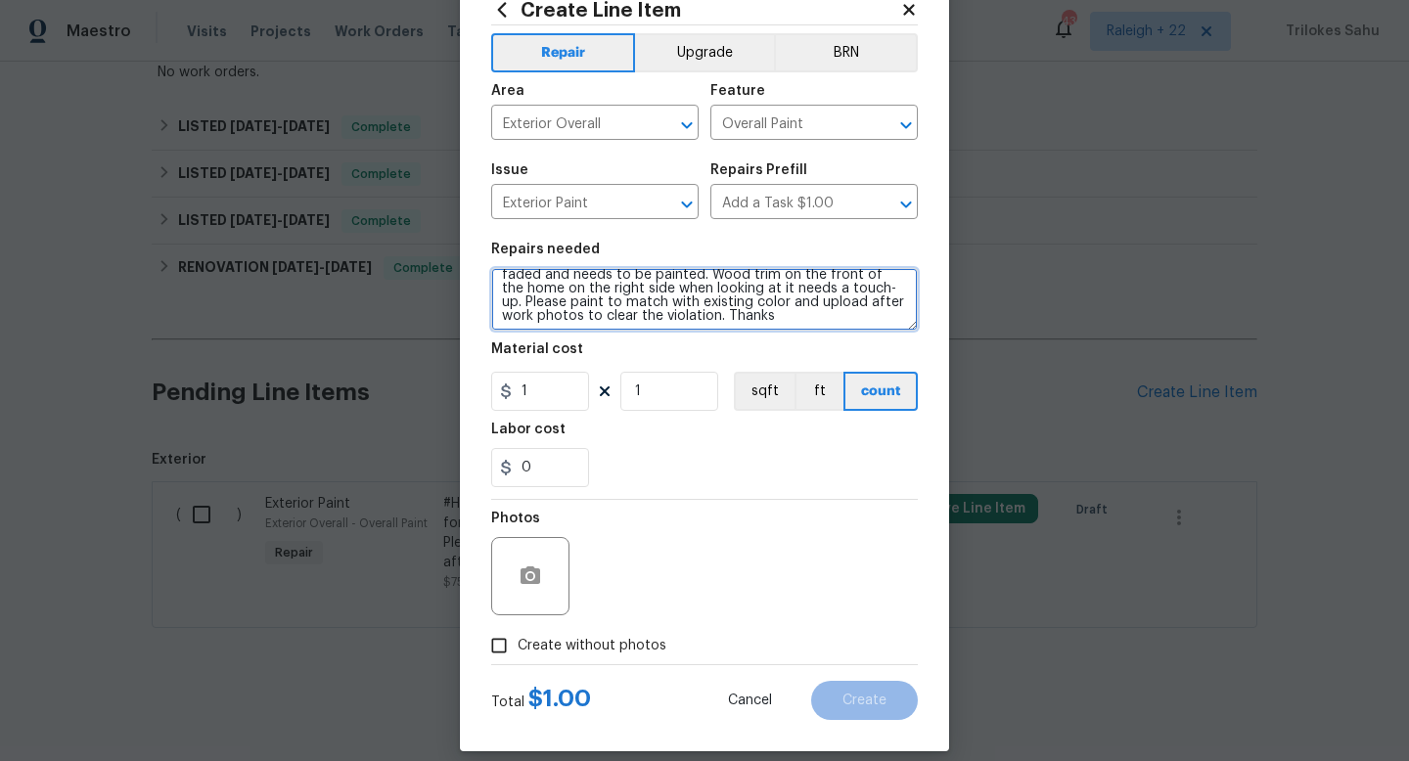
scroll to position [82, 0]
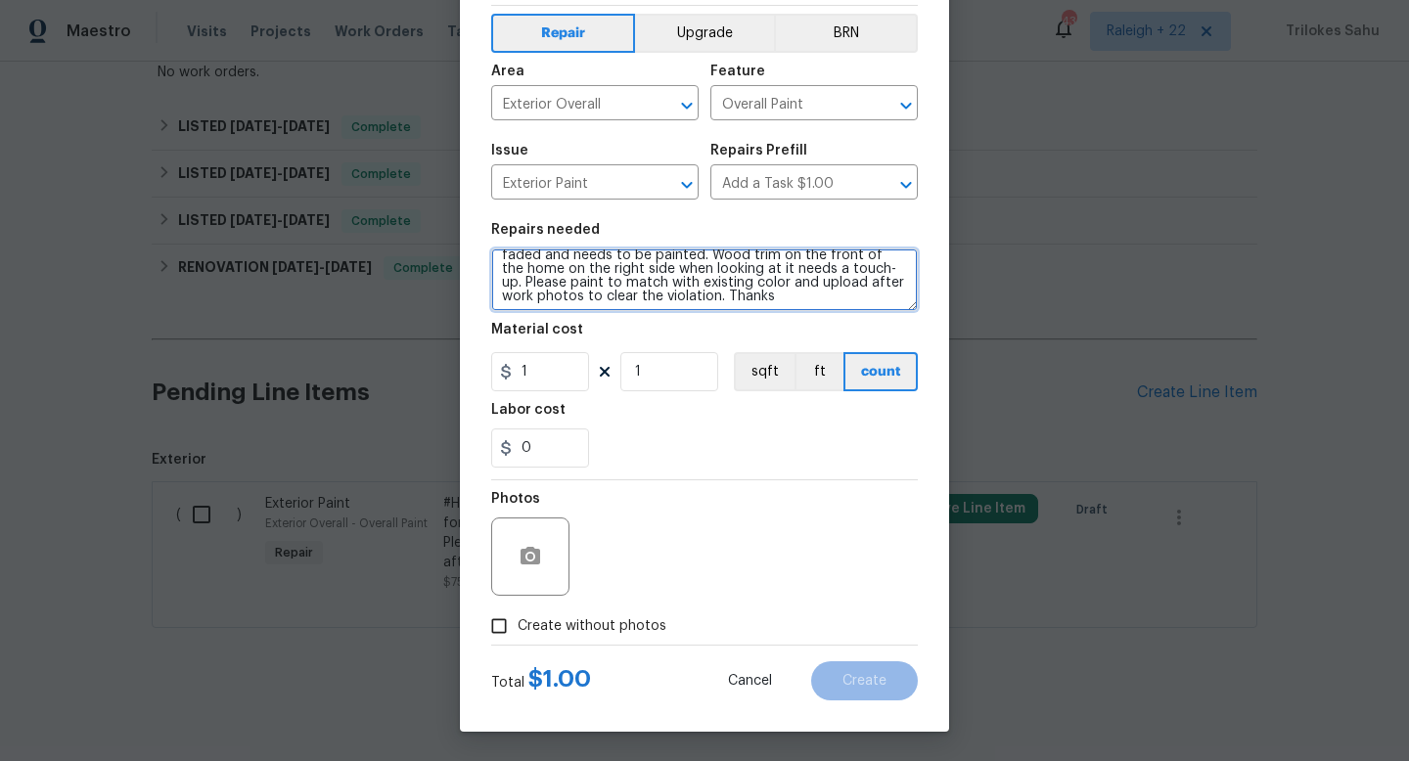
type textarea "#HOA-Violation Hi, we have received an HOA violation for the Porch railing is f…"
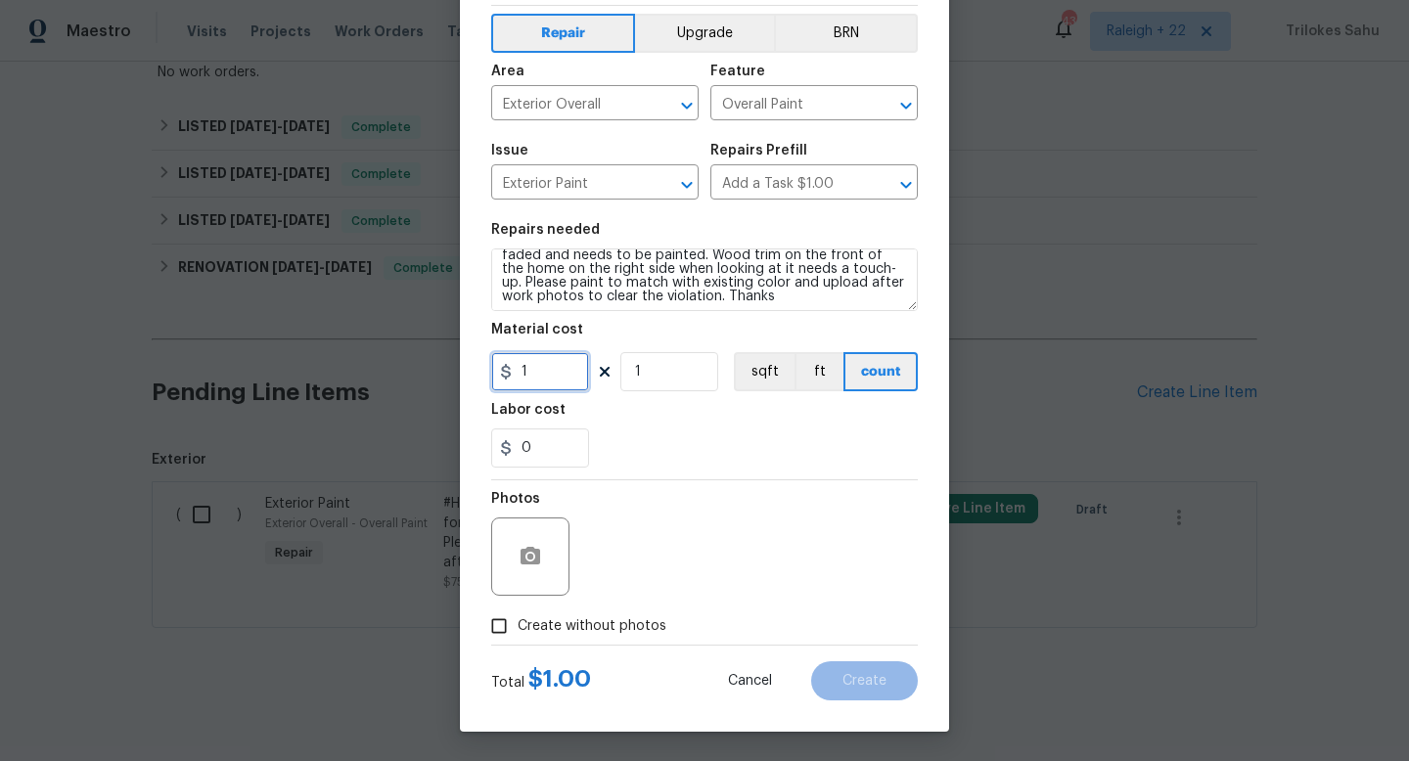
drag, startPoint x: 557, startPoint y: 381, endPoint x: 494, endPoint y: 368, distance: 63.9
click at [494, 368] on input "1" at bounding box center [540, 371] width 98 height 39
type input "75"
click at [503, 620] on input "Create without photos" at bounding box center [498, 626] width 37 height 37
checkbox input "true"
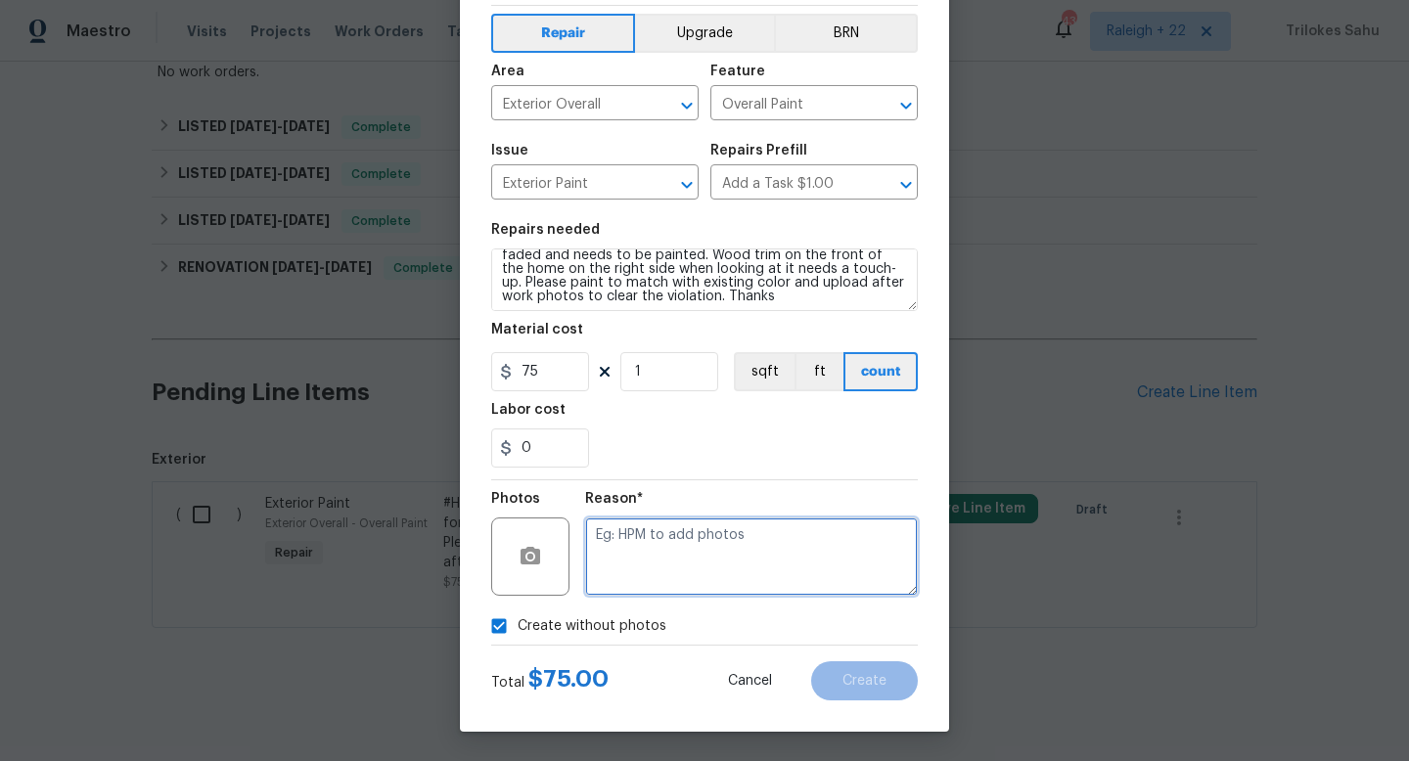
click at [660, 553] on textarea at bounding box center [751, 557] width 333 height 78
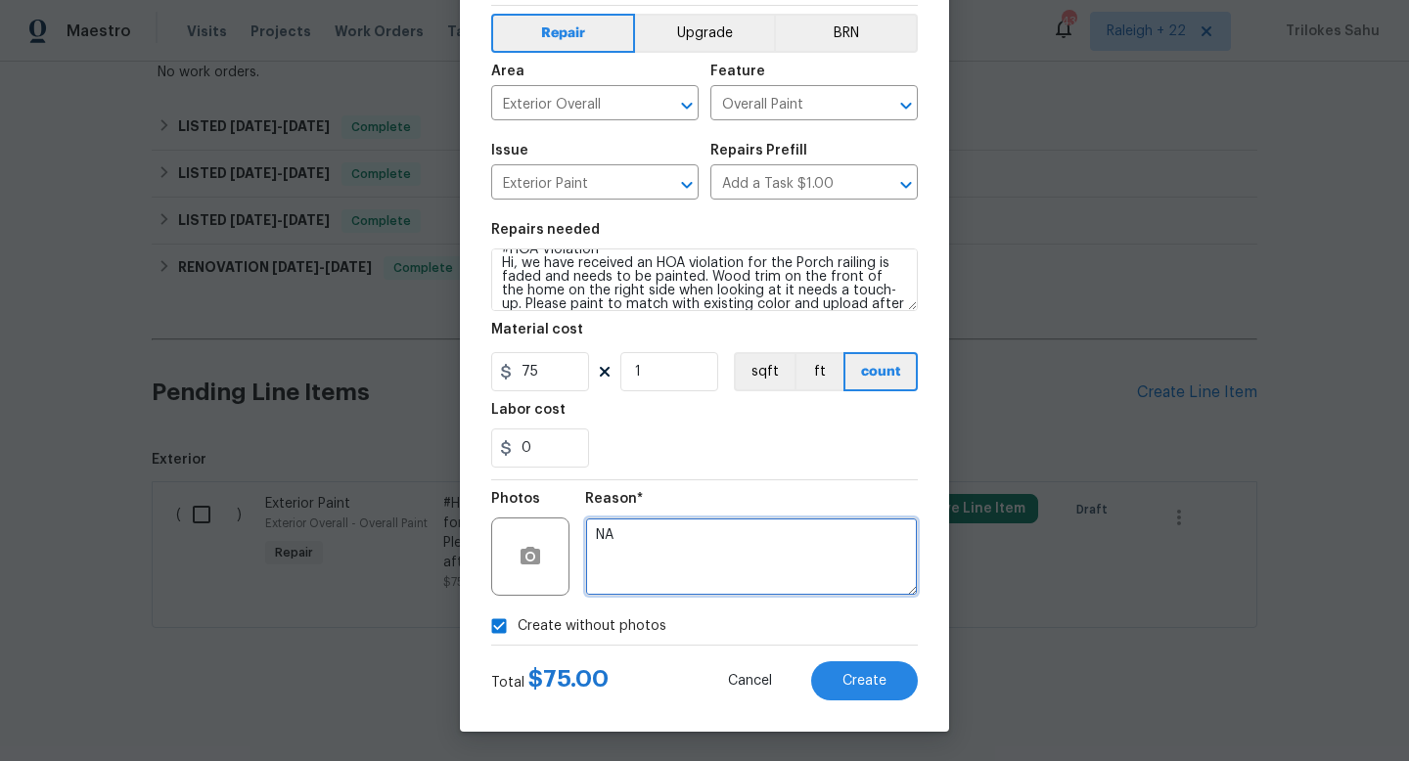
scroll to position [14, 0]
type textarea "NA"
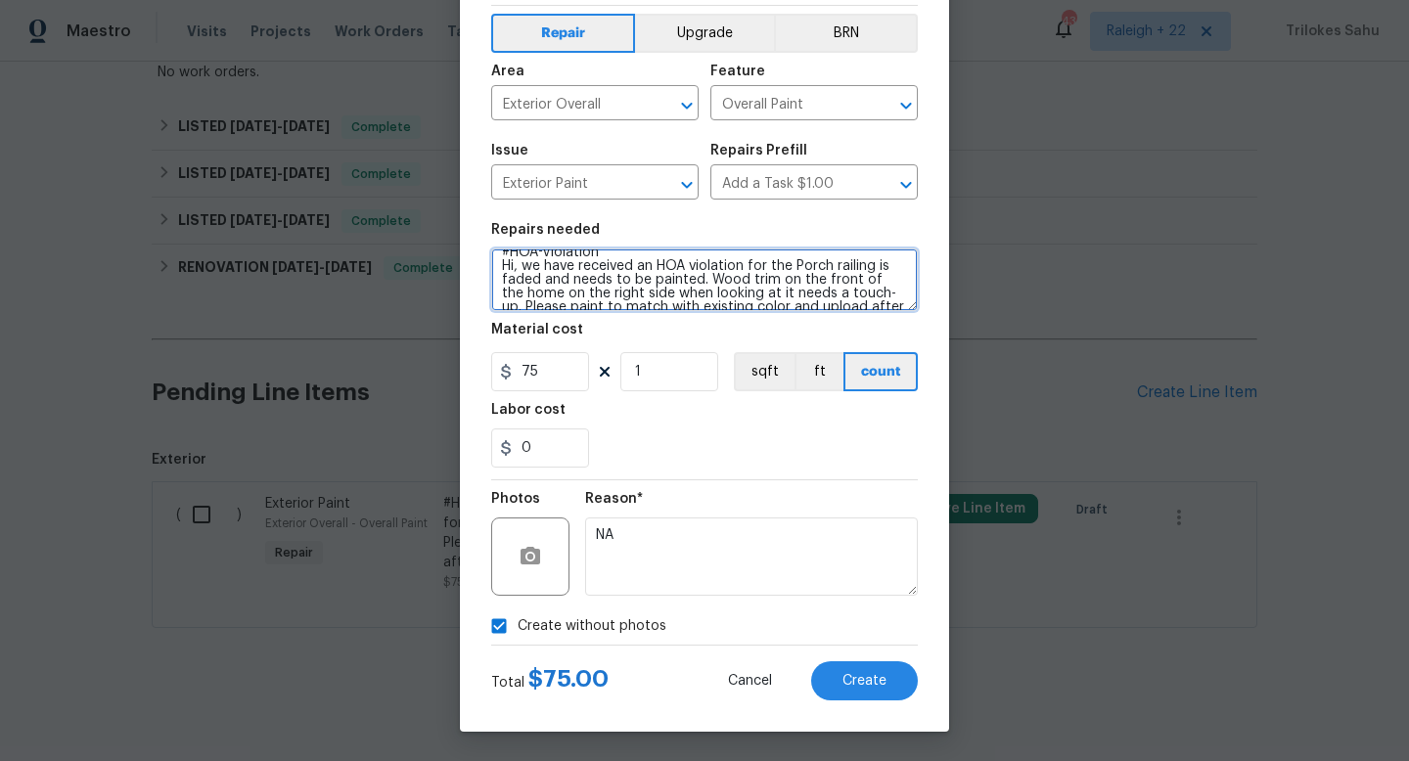
click at [795, 267] on textarea "#HOA-Violation Hi, we have received an HOA violation for the Porch railing is f…" at bounding box center [704, 279] width 427 height 63
click at [707, 277] on textarea "#HOA-Violation Hi, we have received an HOA violation for the 1) Porch railing i…" at bounding box center [704, 279] width 427 height 63
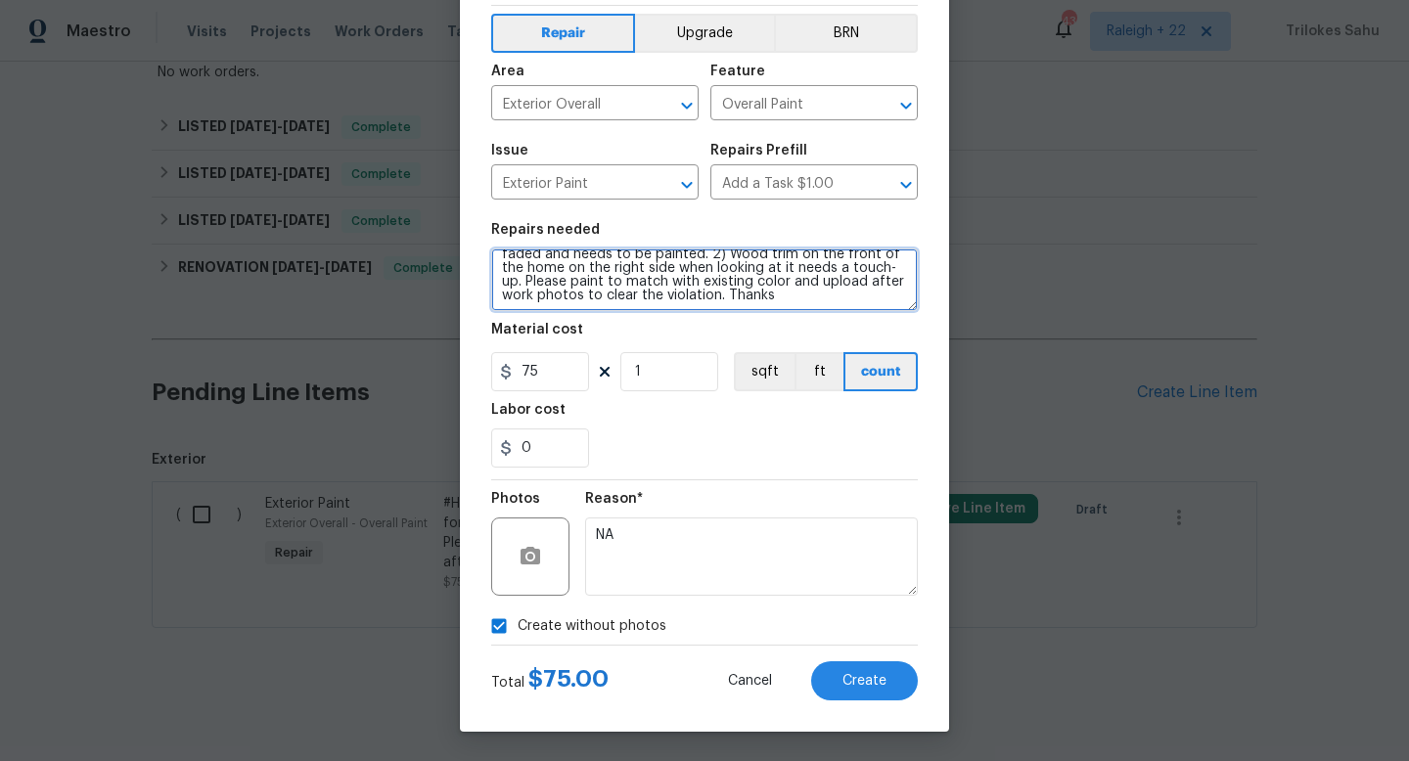
scroll to position [41, 0]
type textarea "#HOA-Violation Hi, we have received an HOA violation for the 1) Porch railing i…"
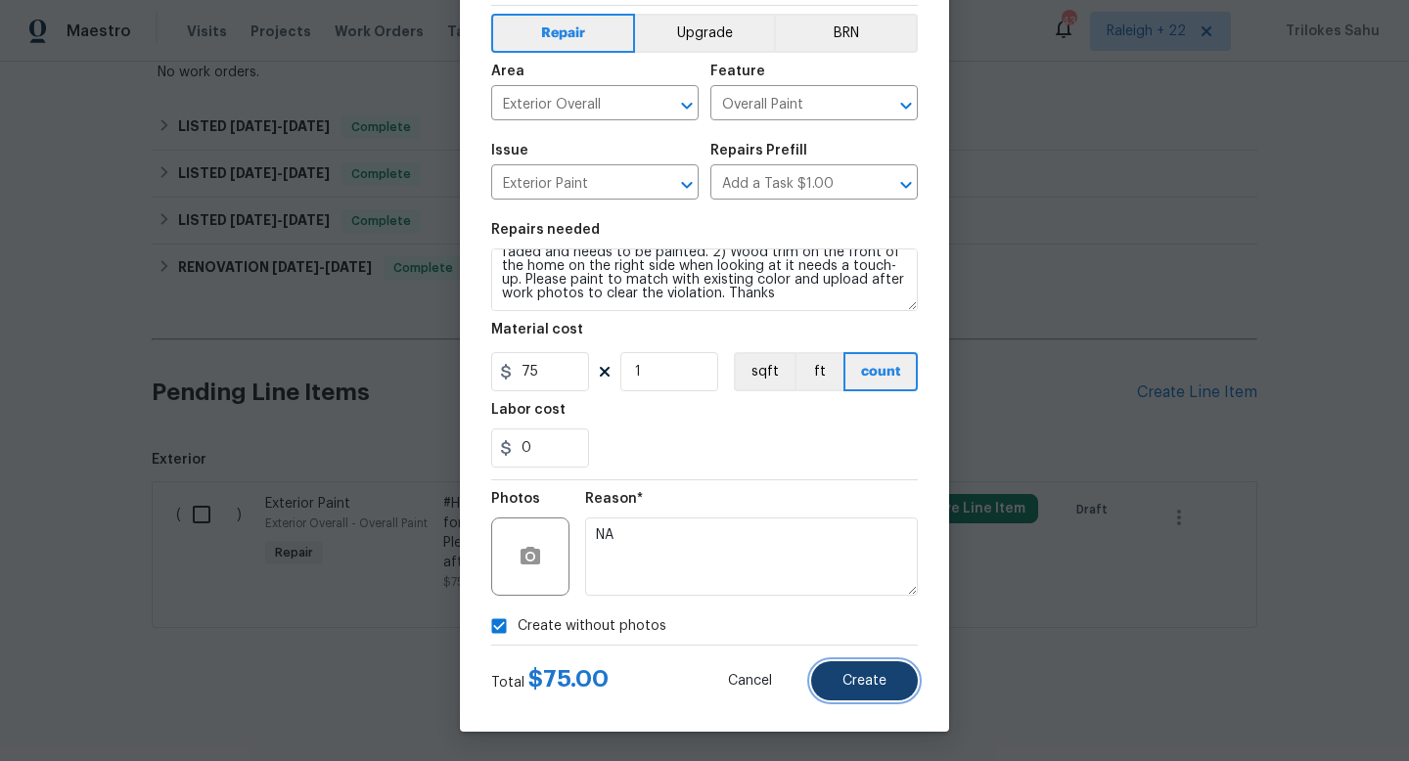
click at [869, 669] on button "Create" at bounding box center [864, 680] width 107 height 39
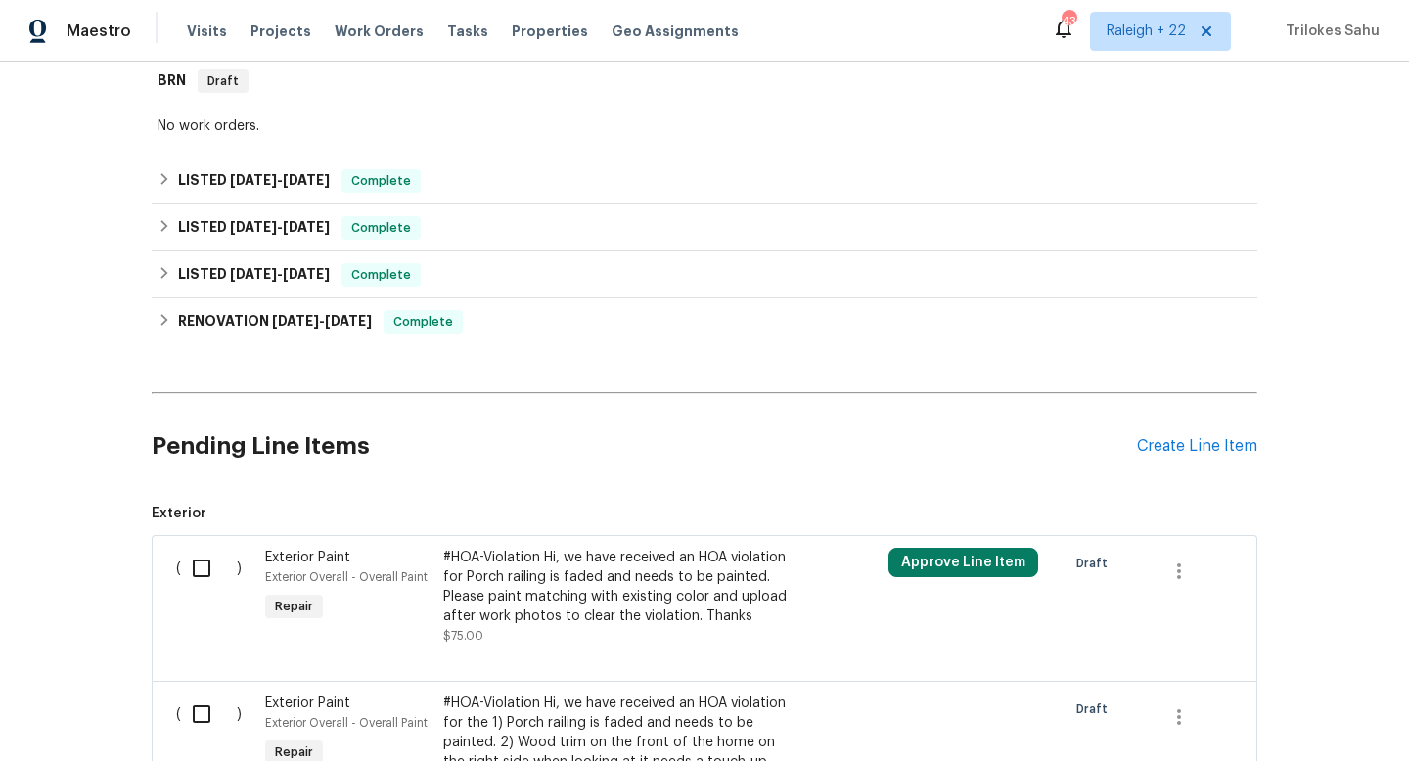
scroll to position [780, 0]
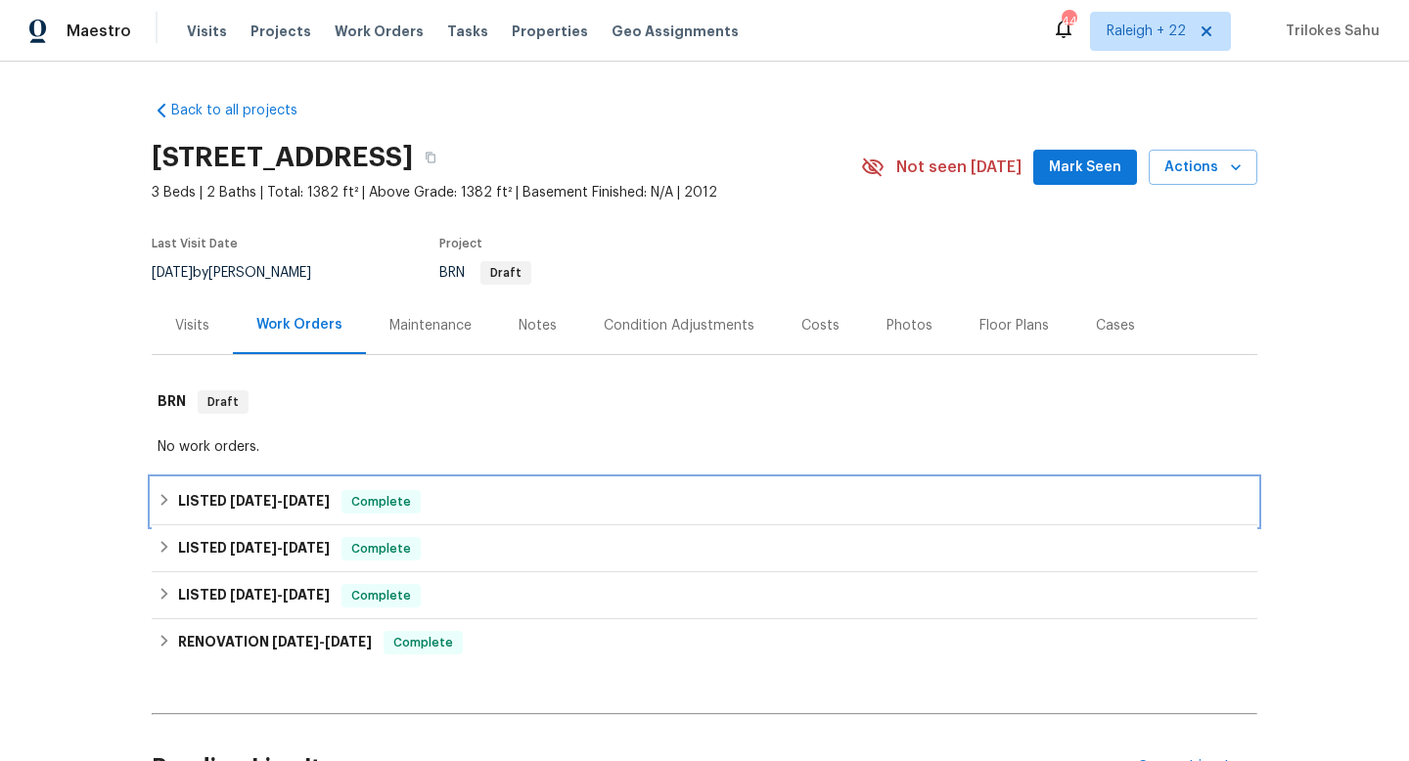
click at [161, 506] on icon at bounding box center [165, 500] width 14 height 14
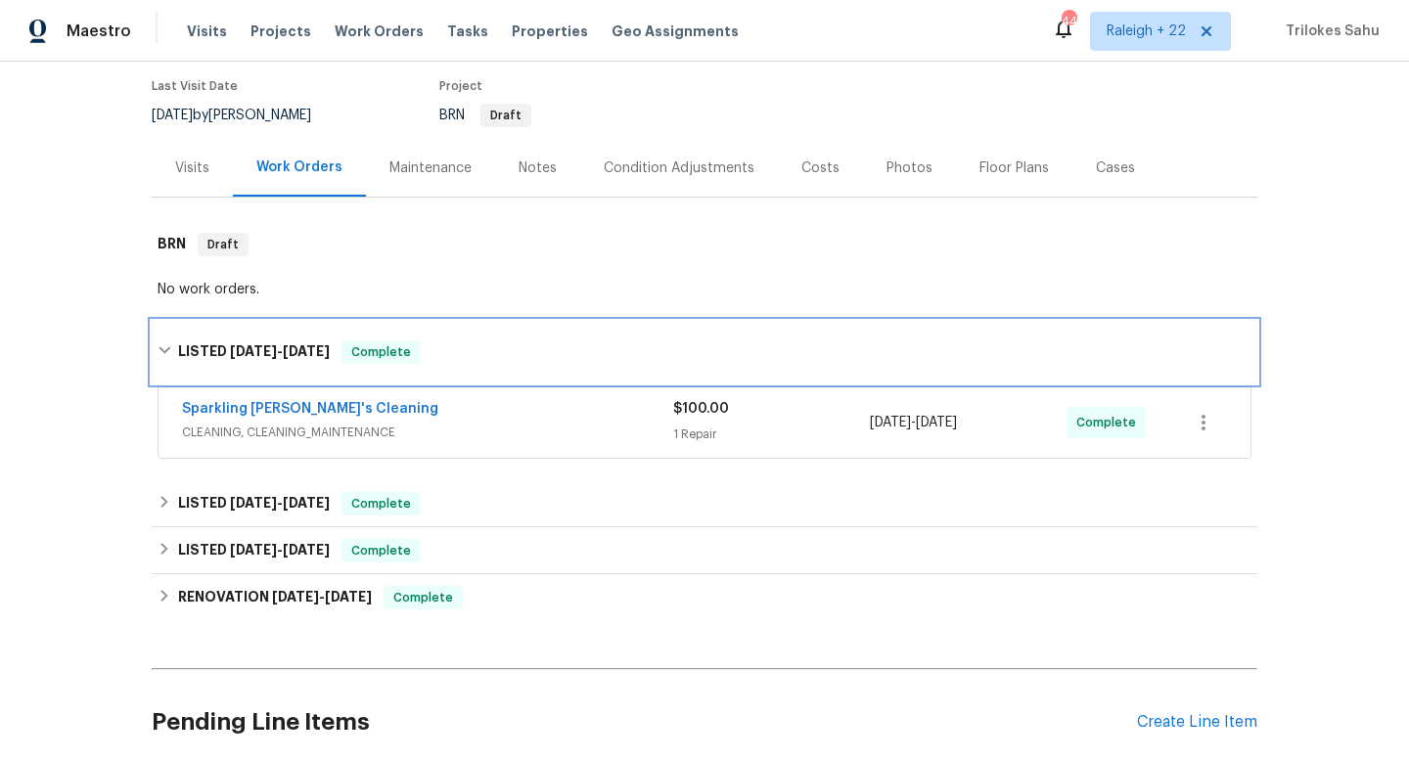
scroll to position [230, 0]
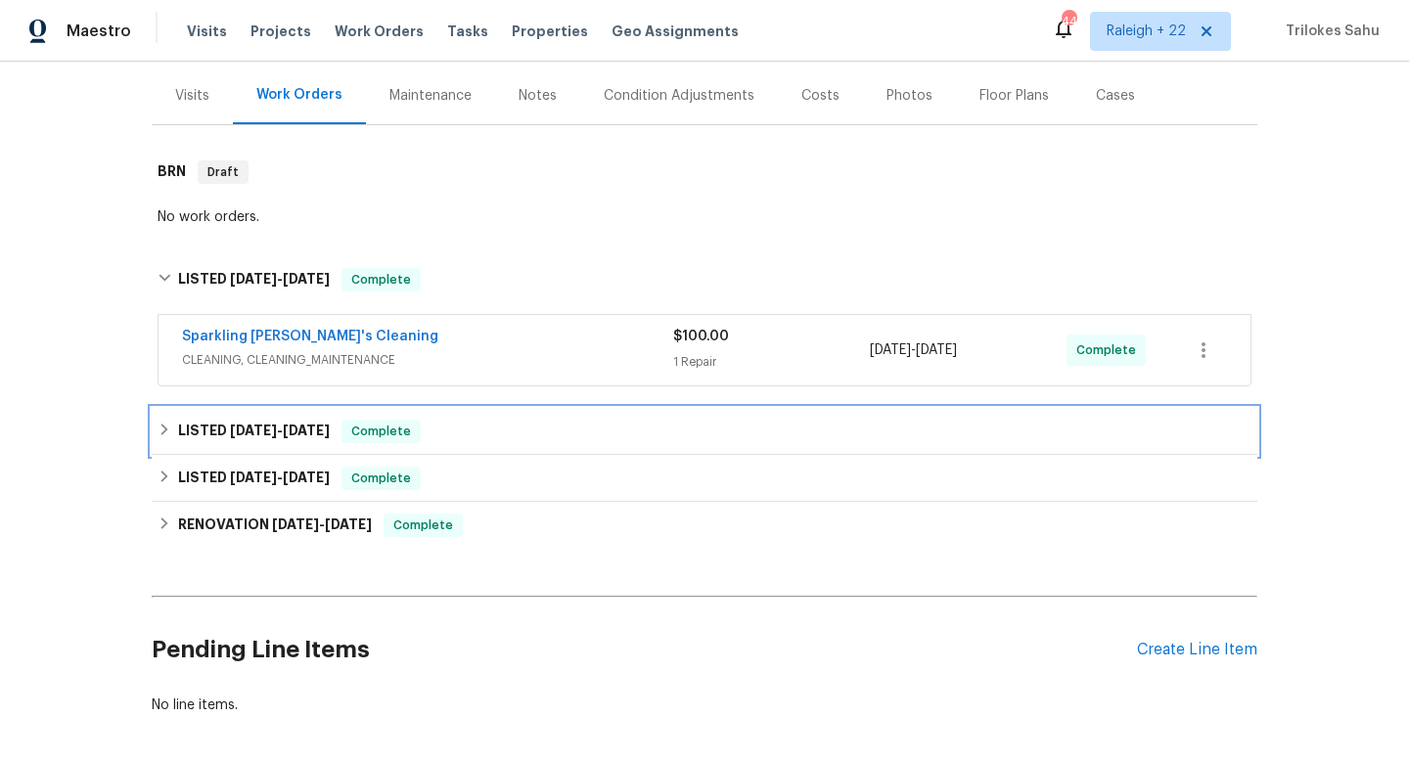
click at [166, 437] on div "LISTED 8/11/25 - 8/15/25 Complete" at bounding box center [705, 431] width 1094 height 23
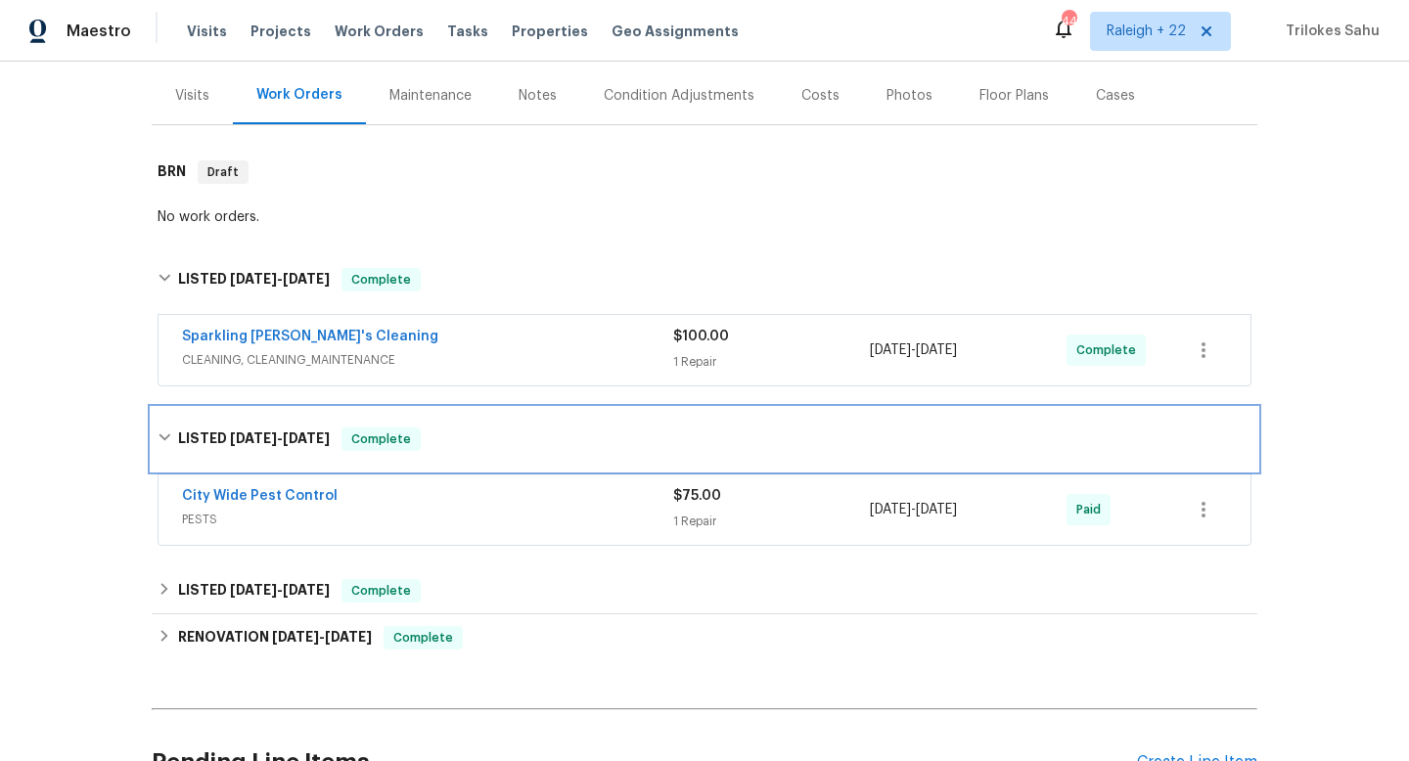
scroll to position [298, 0]
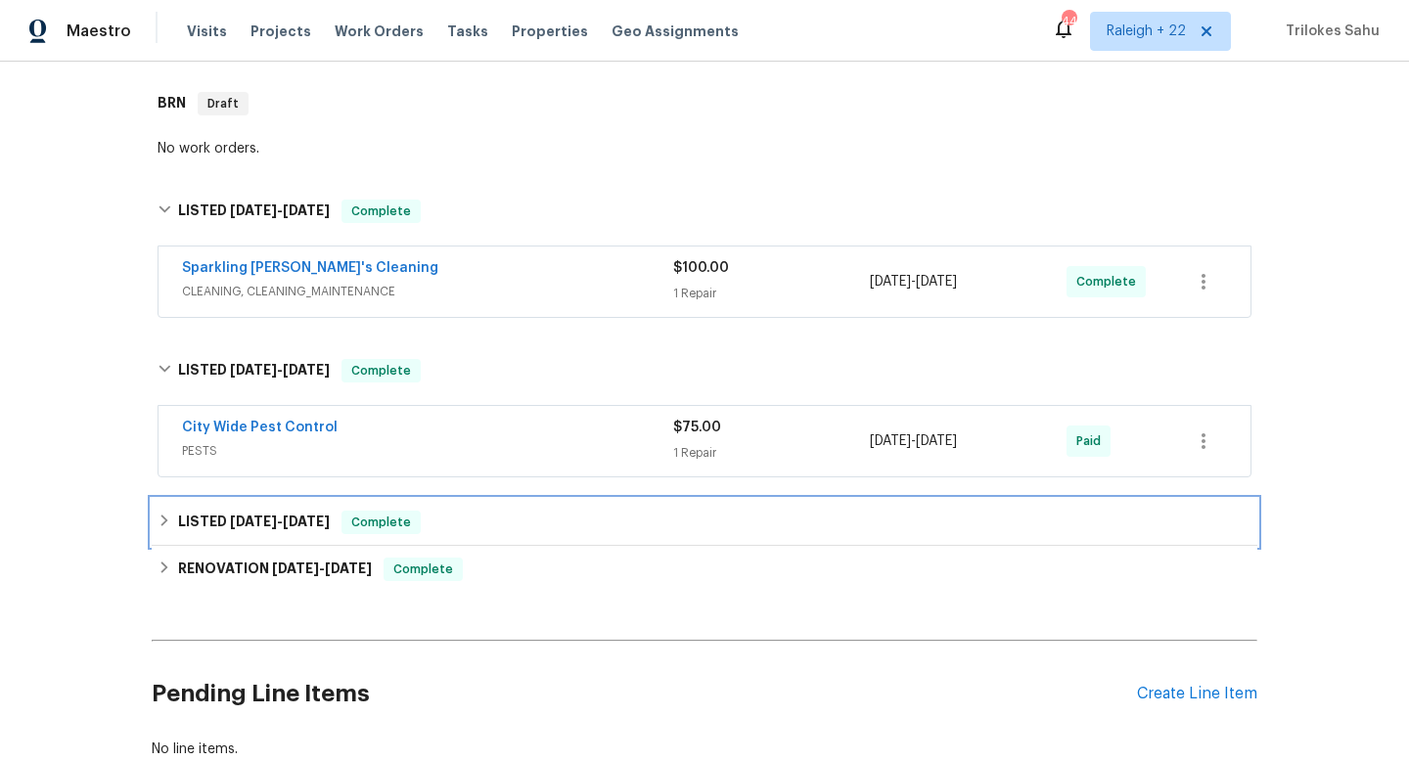
click at [165, 520] on icon at bounding box center [164, 521] width 7 height 12
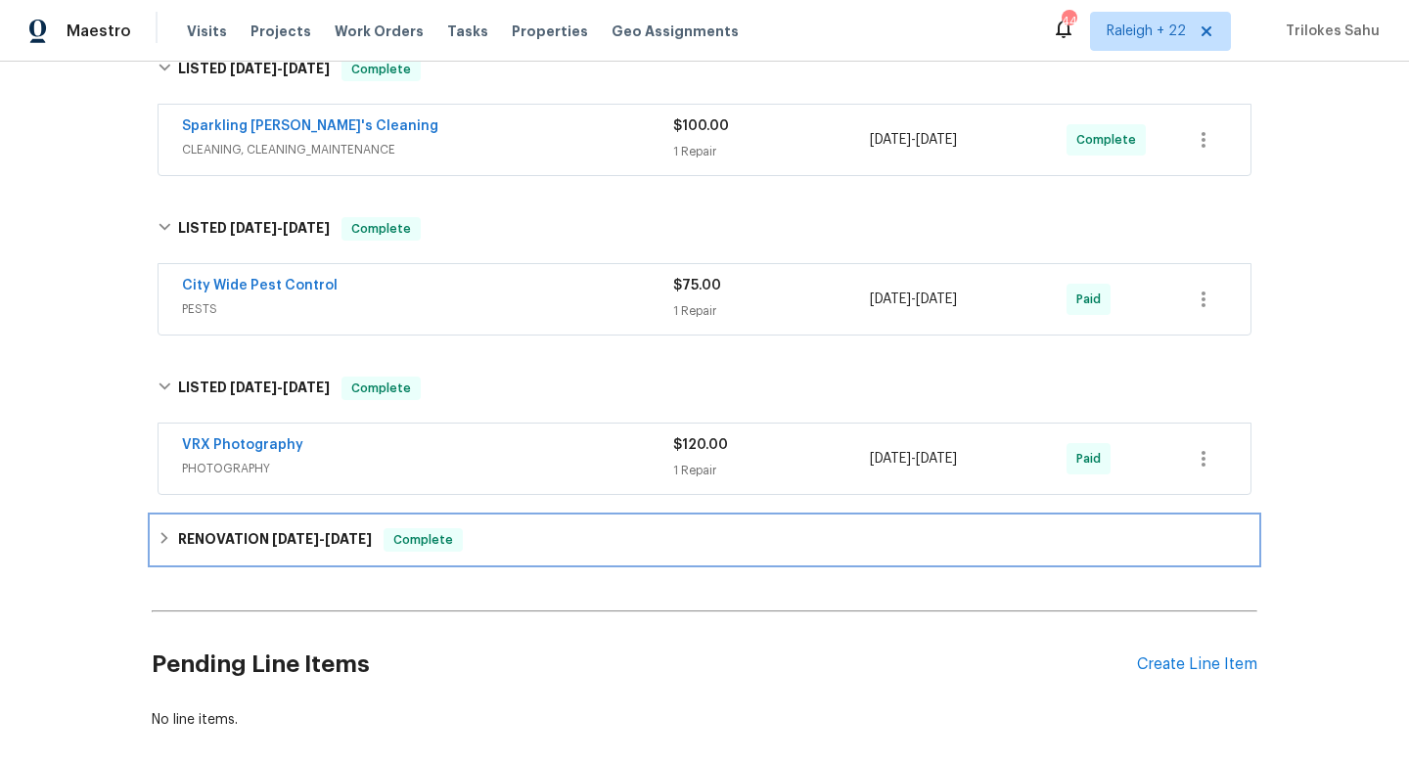
click at [168, 541] on icon at bounding box center [165, 538] width 14 height 14
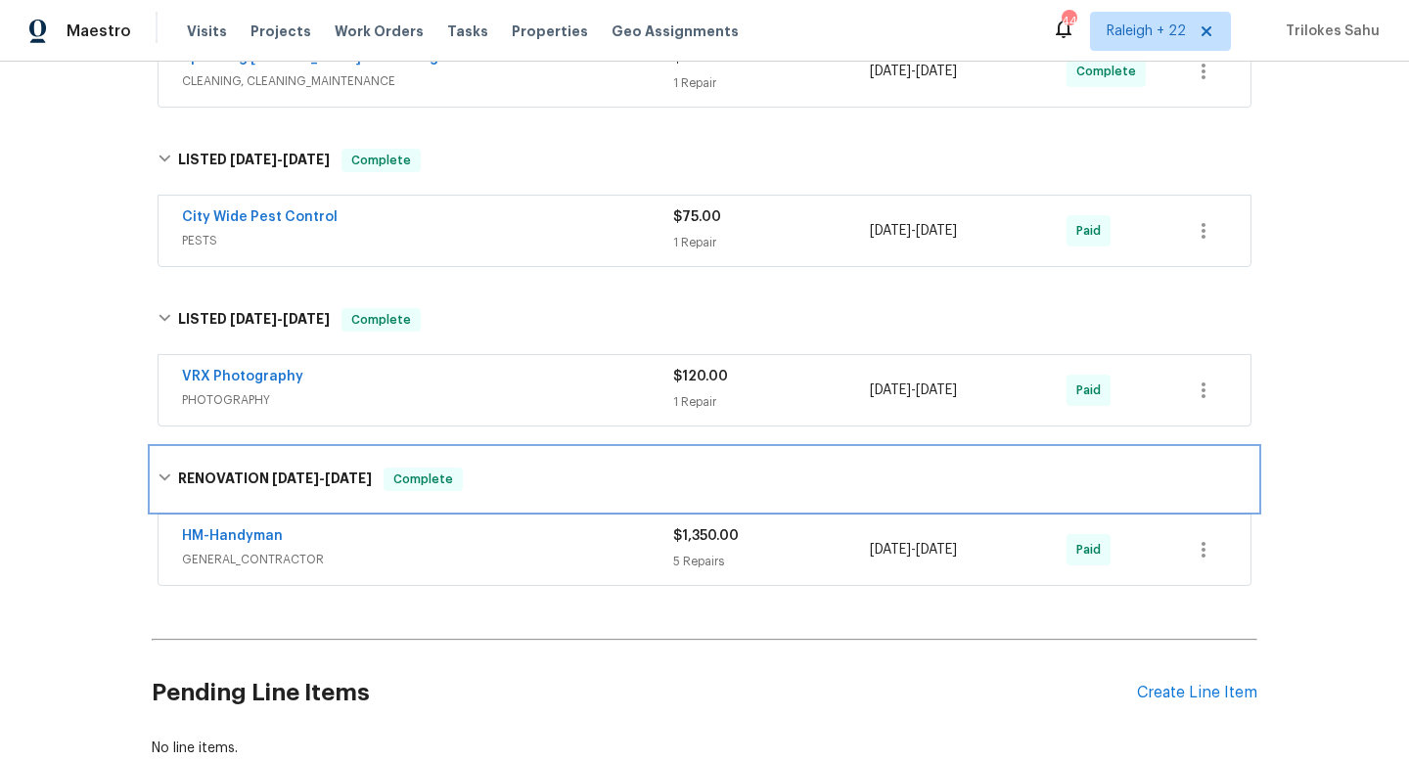
scroll to position [573, 0]
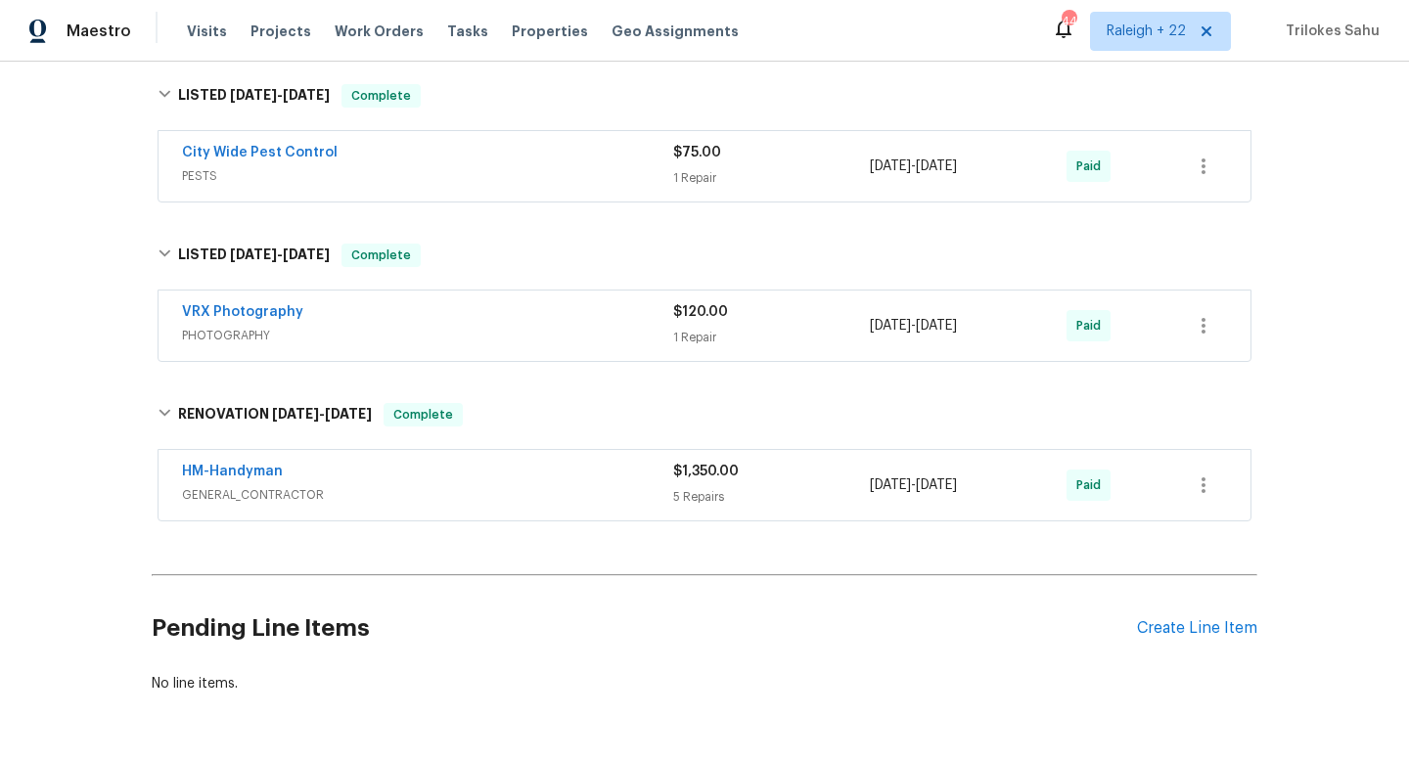
click at [264, 489] on span "GENERAL_CONTRACTOR" at bounding box center [427, 495] width 491 height 20
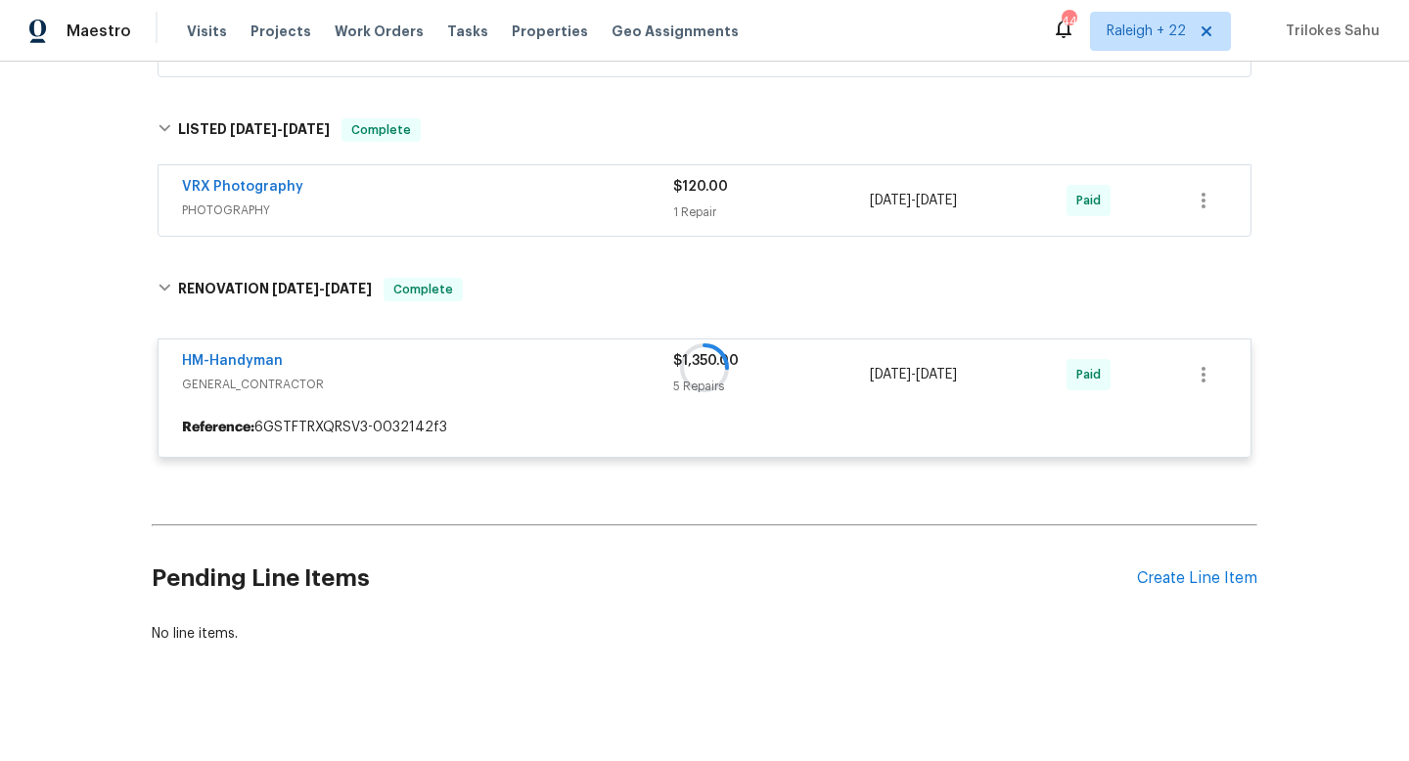
scroll to position [714, 0]
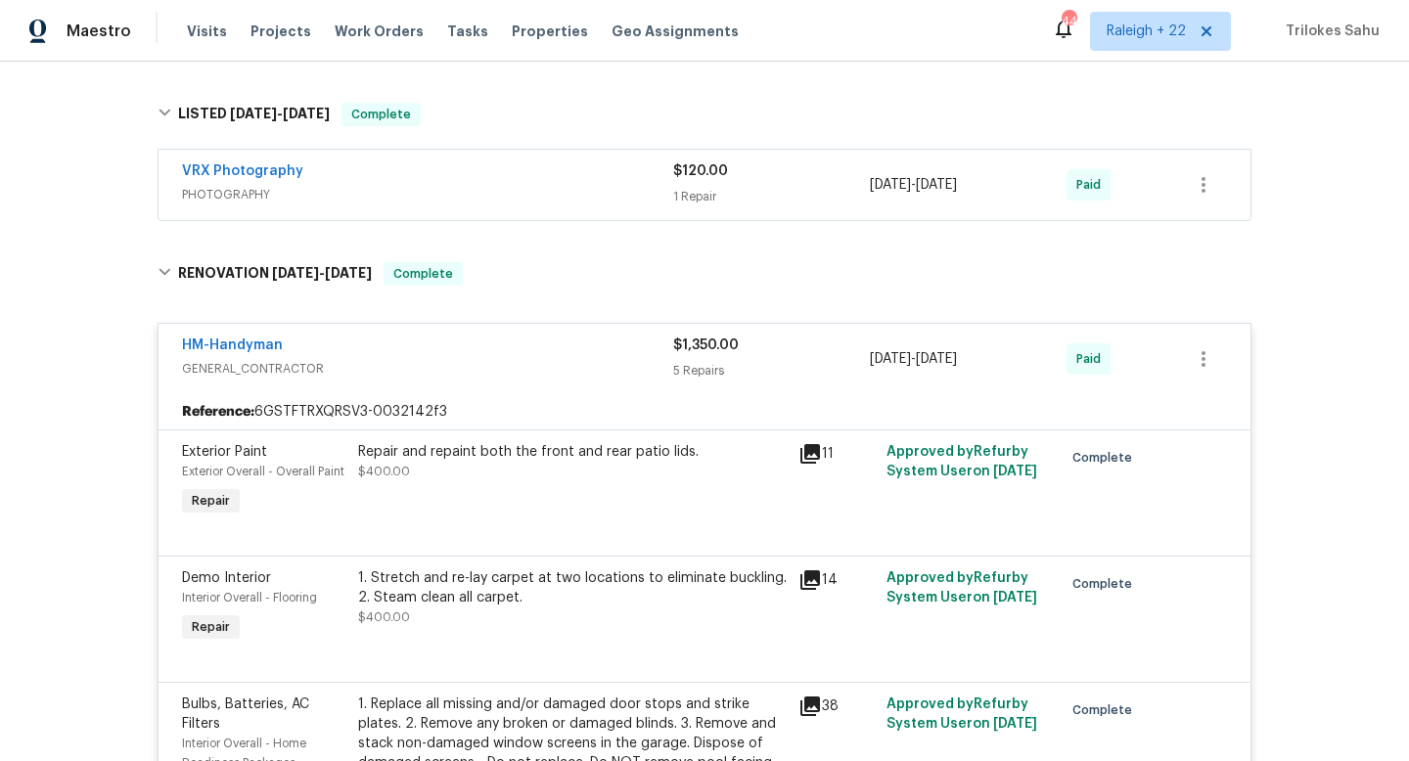
click at [466, 455] on div "Repair and repaint both the front and rear patio lids." at bounding box center [572, 452] width 428 height 20
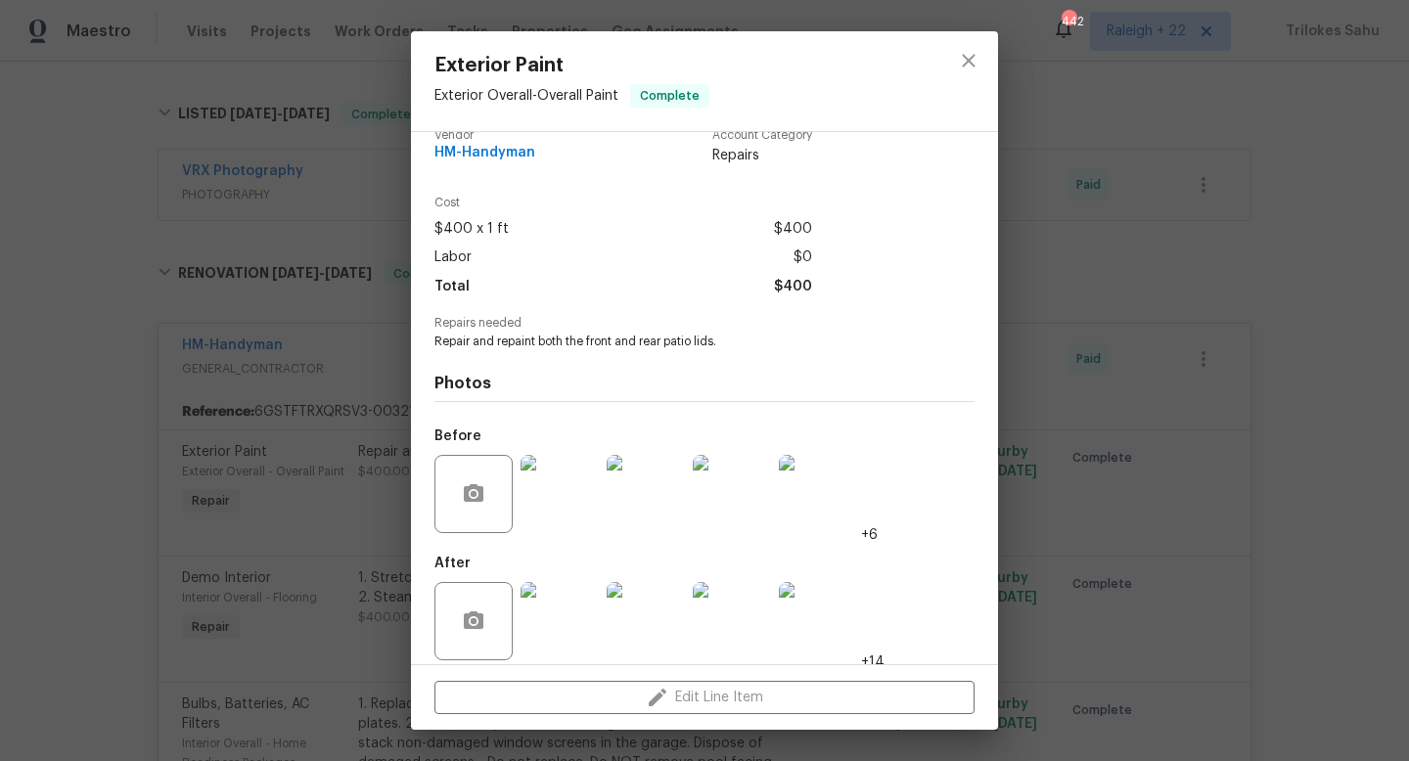
scroll to position [42, 0]
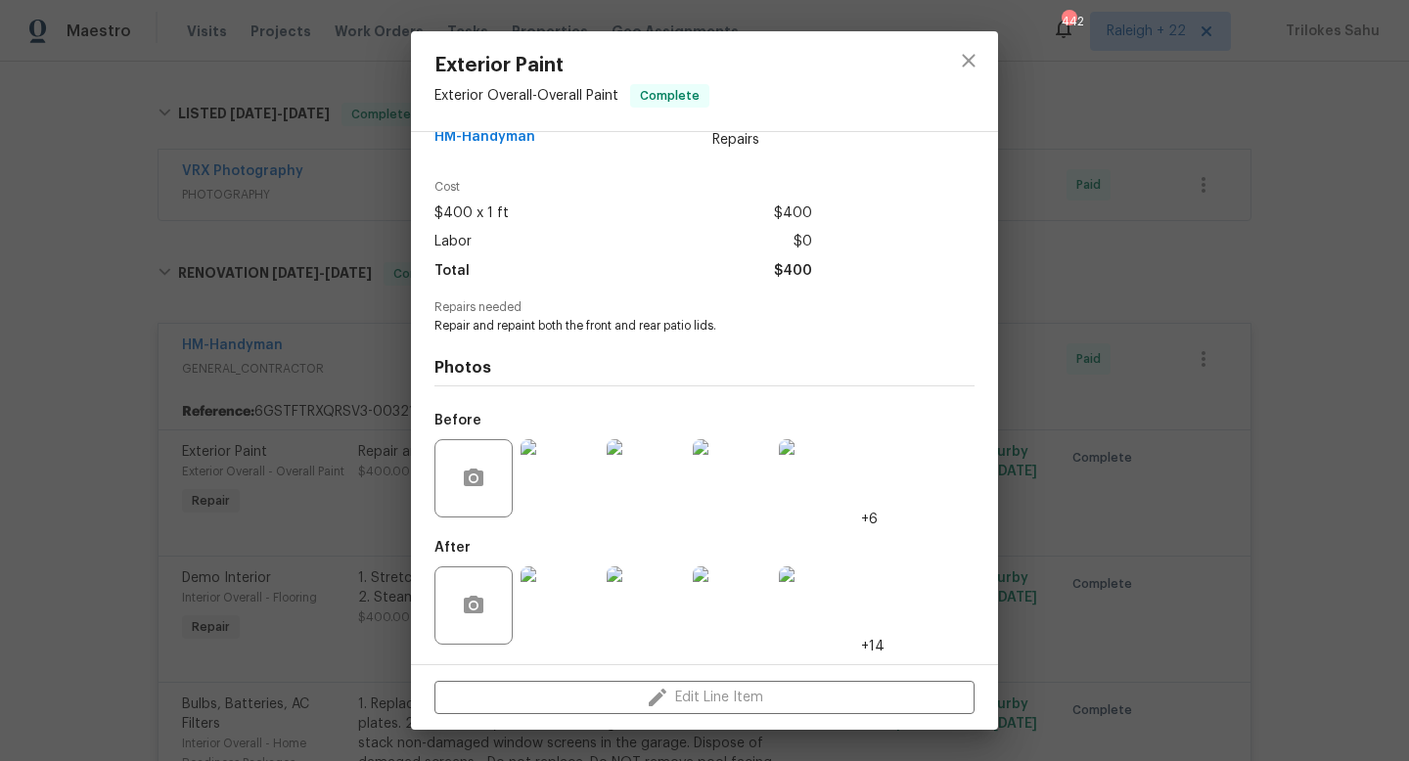
click at [1051, 251] on div "Exterior Paint Exterior Overall - Overall Paint Complete Vendor HM-Handyman Acc…" at bounding box center [704, 380] width 1409 height 761
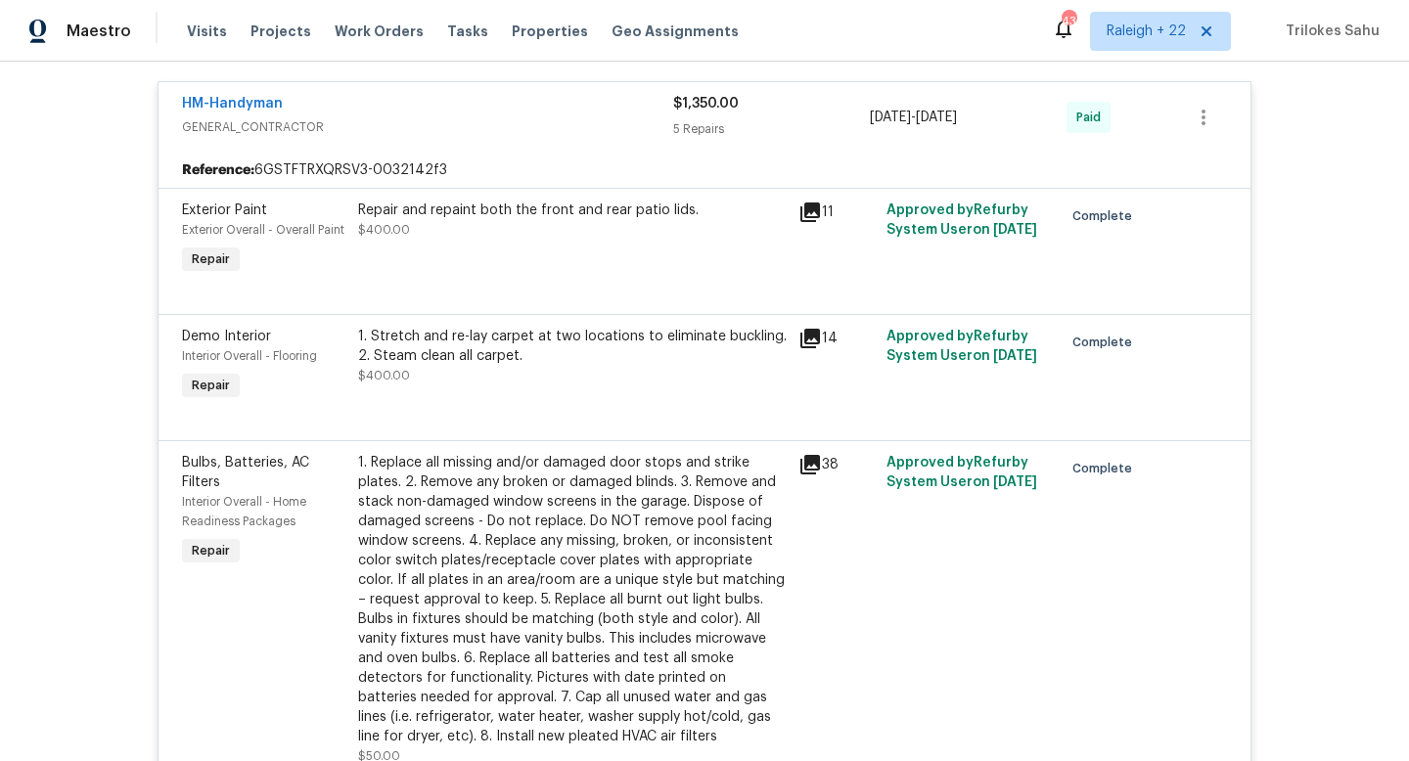
scroll to position [1041, 0]
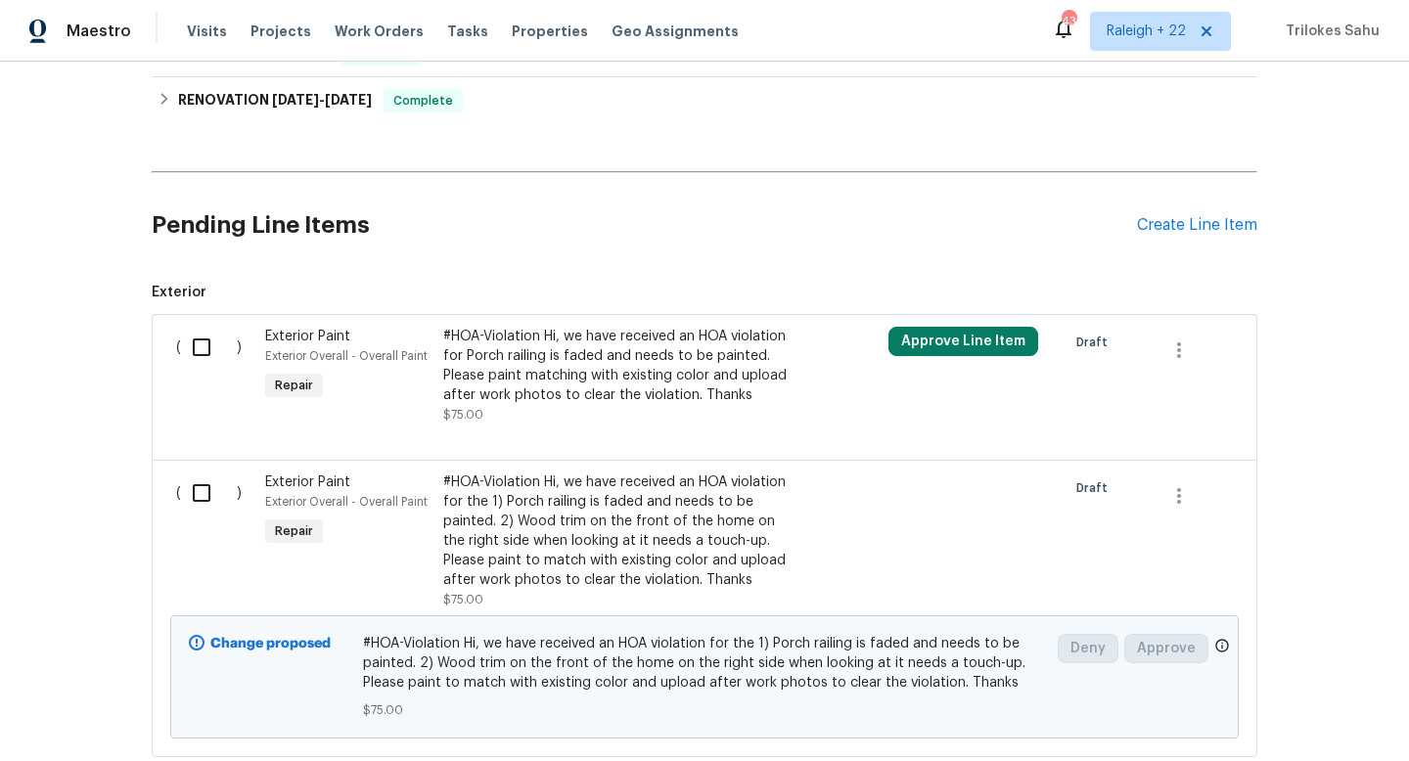
scroll to position [780, 0]
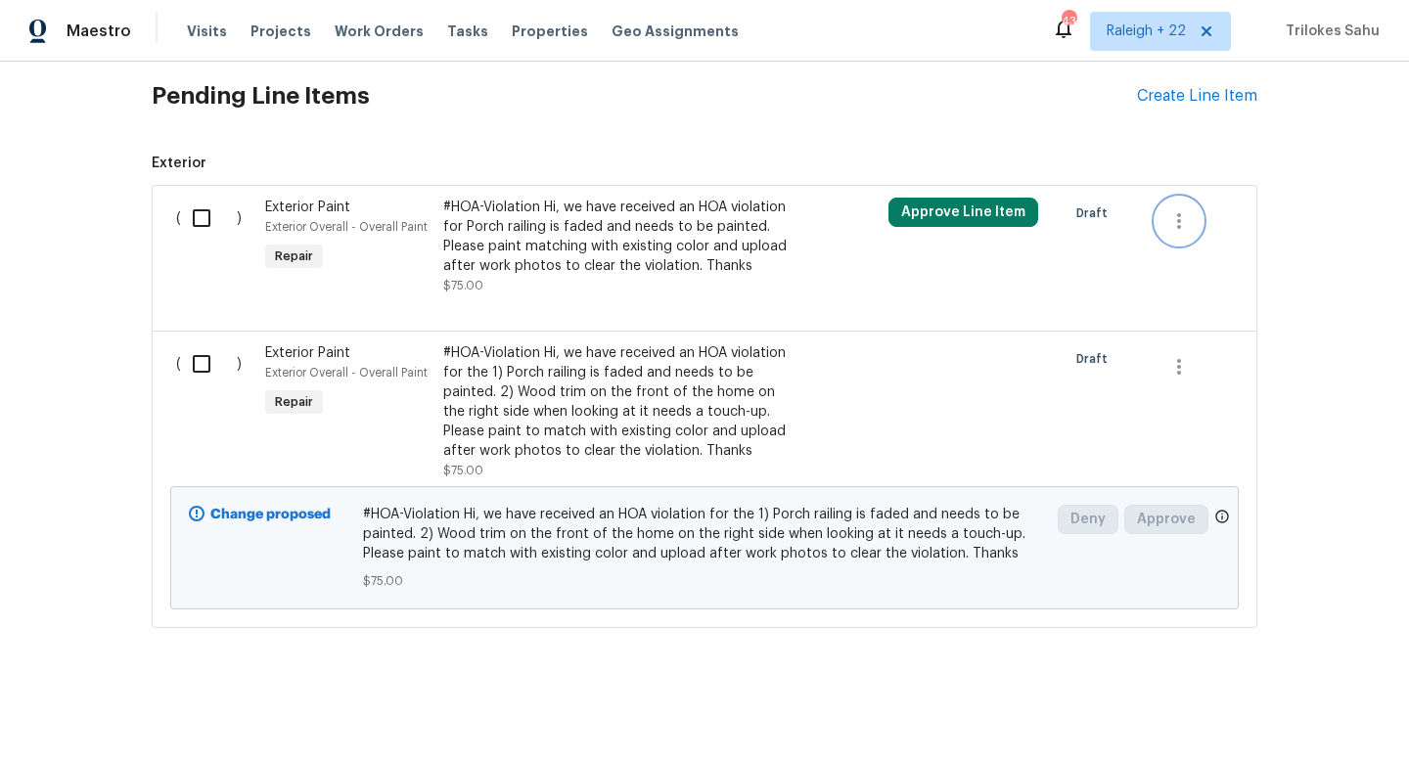
click at [1175, 217] on icon "button" at bounding box center [1178, 220] width 23 height 23
click at [1175, 218] on li "Cancel" at bounding box center [1192, 219] width 75 height 32
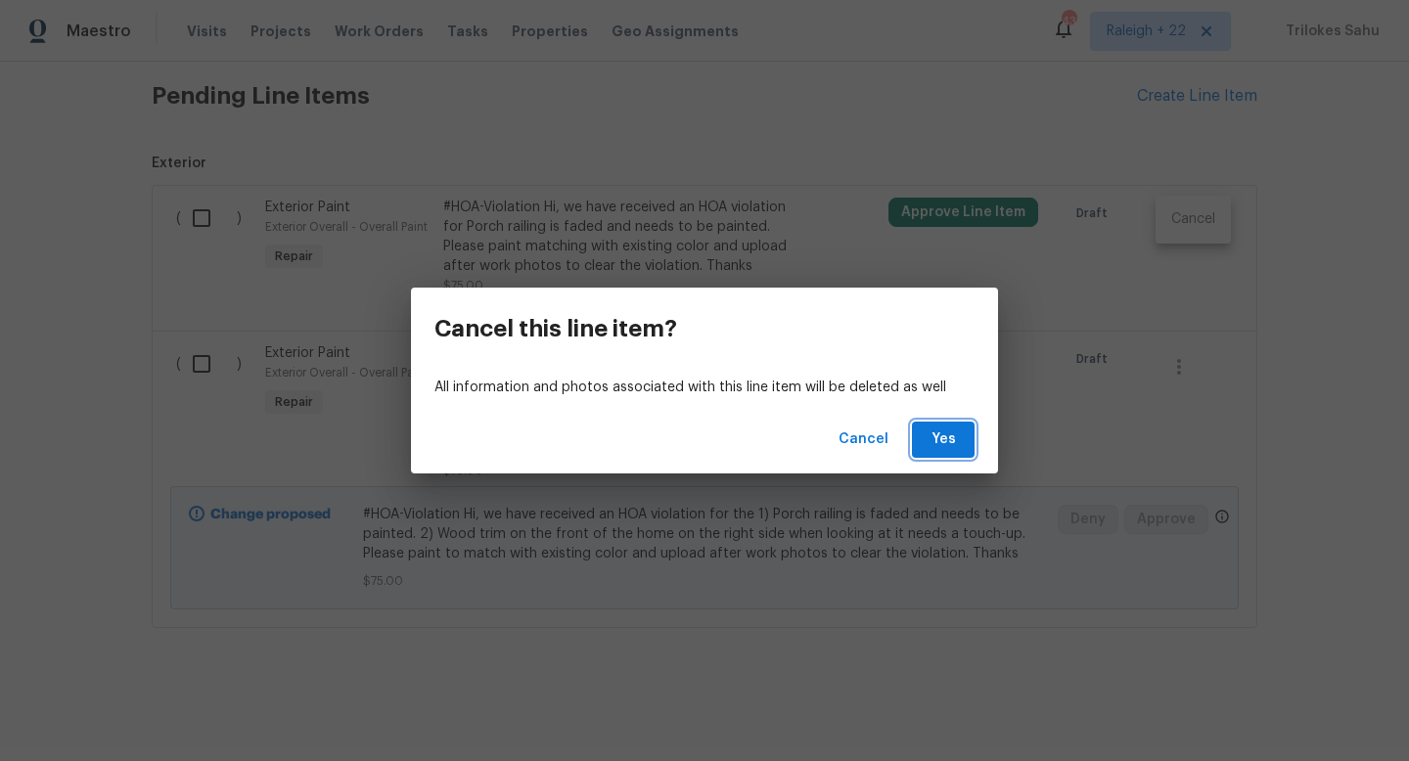
click at [932, 432] on span "Yes" at bounding box center [942, 440] width 31 height 24
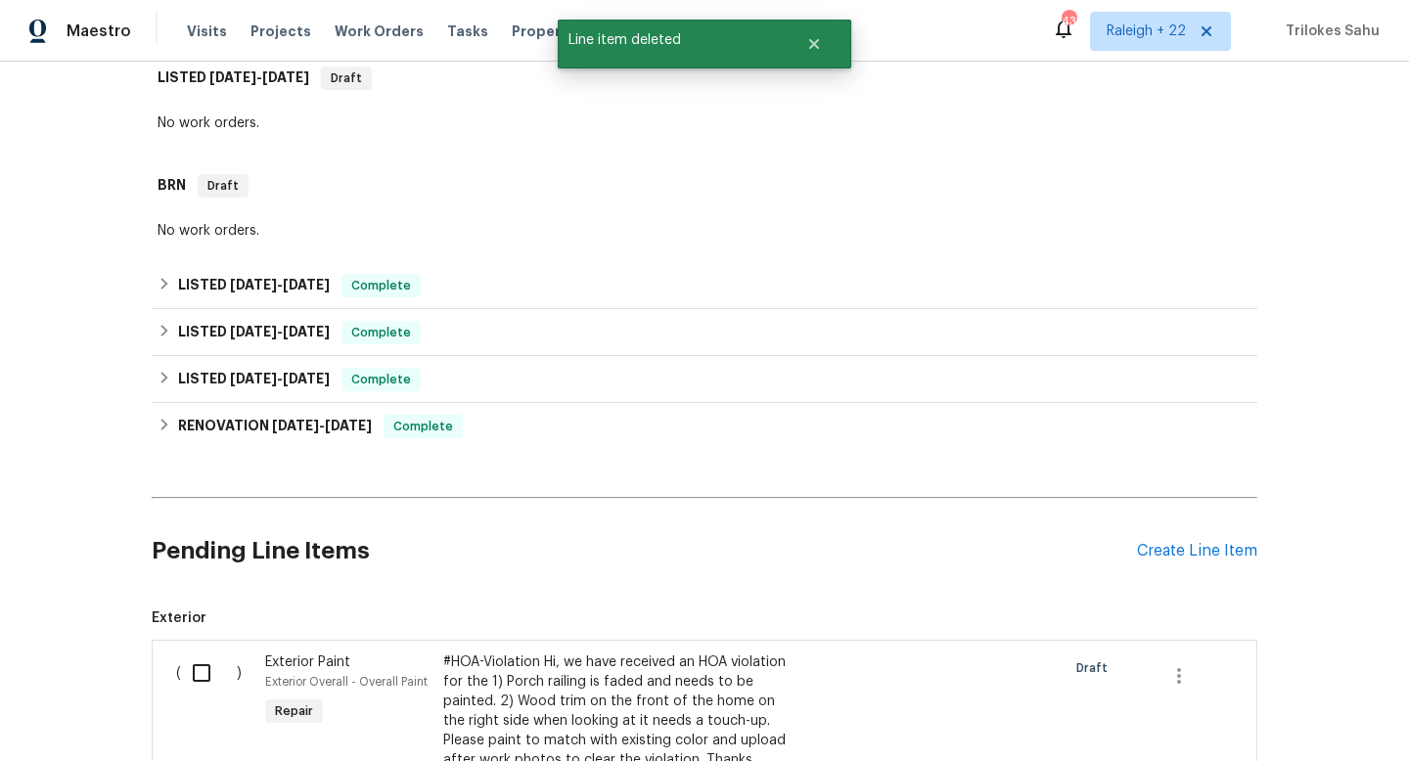
scroll to position [633, 0]
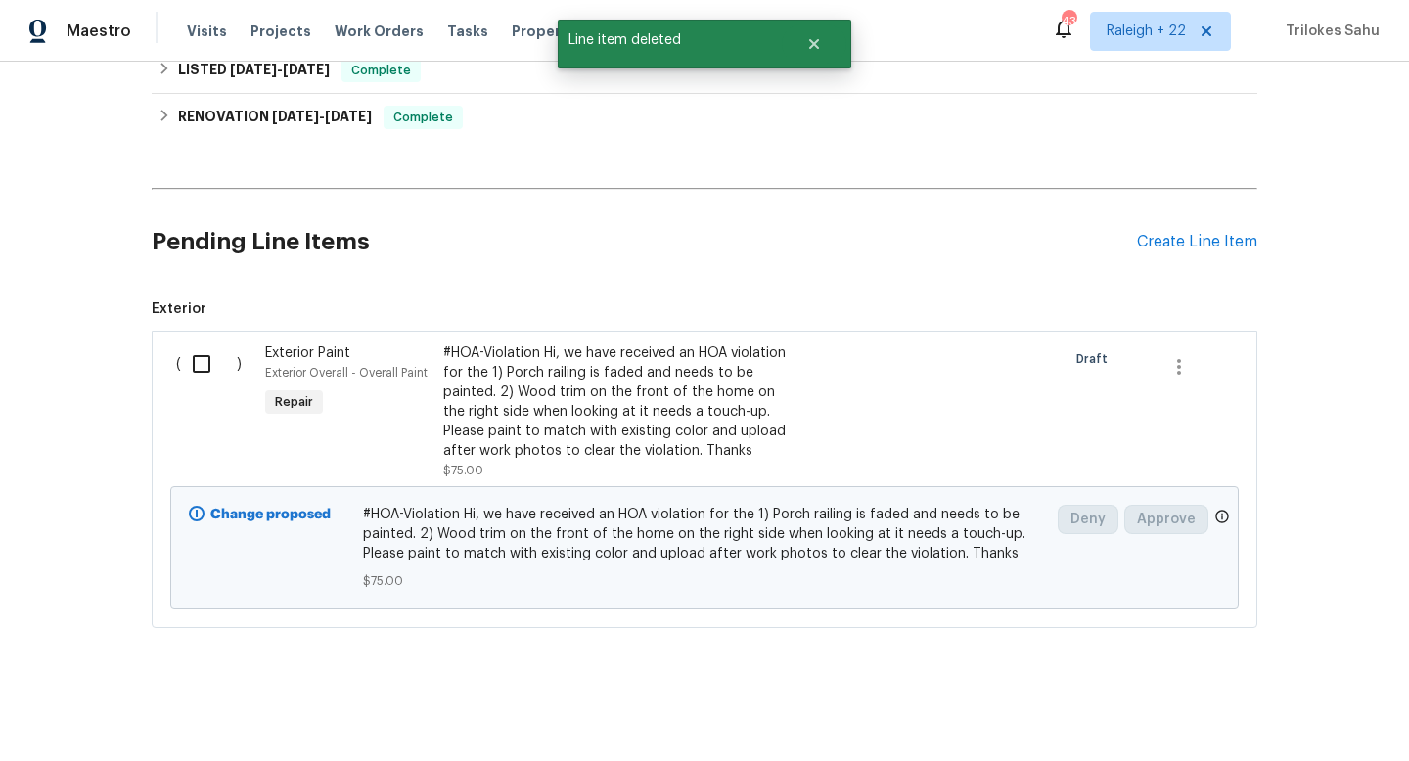
click at [194, 354] on input "checkbox" at bounding box center [209, 363] width 56 height 41
checkbox input "true"
click at [1291, 703] on span "Create Work Order" at bounding box center [1297, 712] width 130 height 24
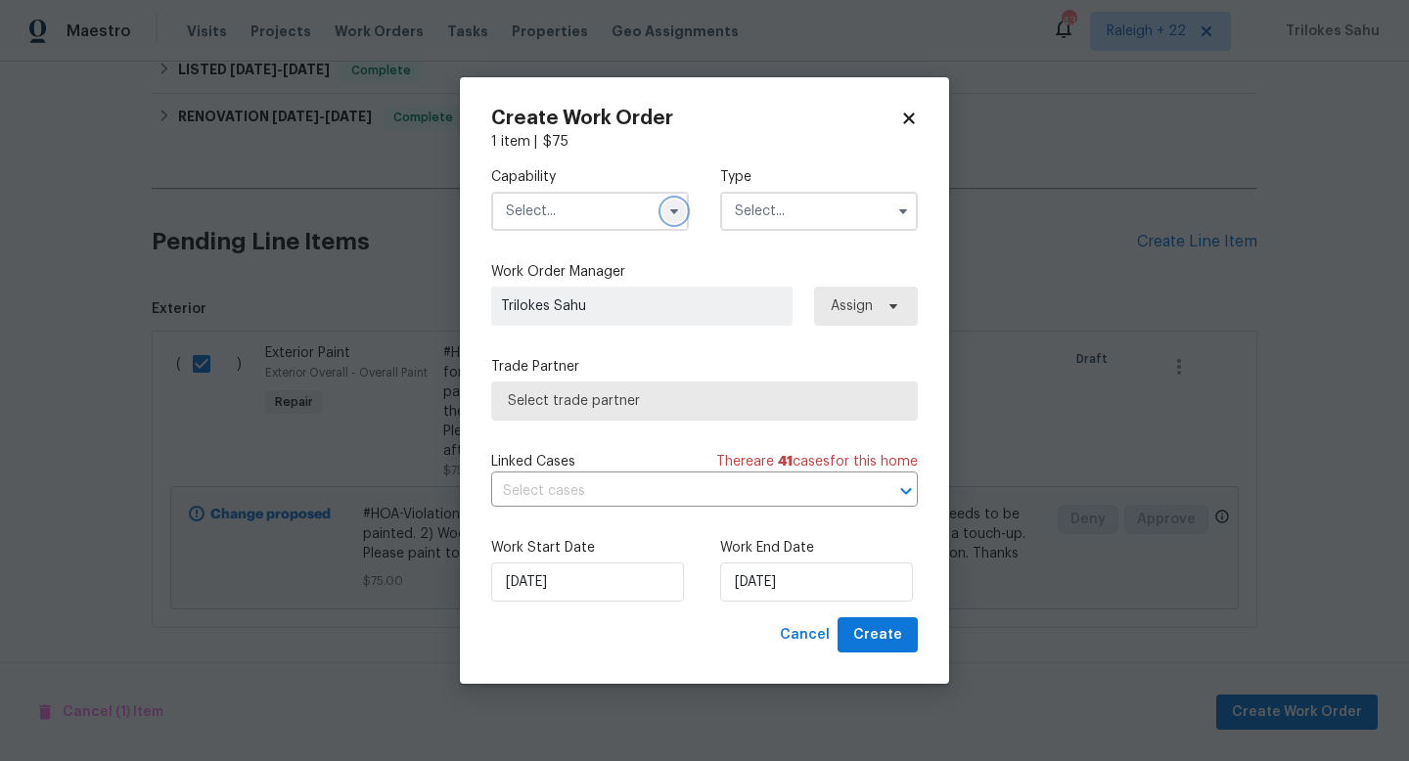
click at [666, 209] on icon "button" at bounding box center [674, 211] width 16 height 16
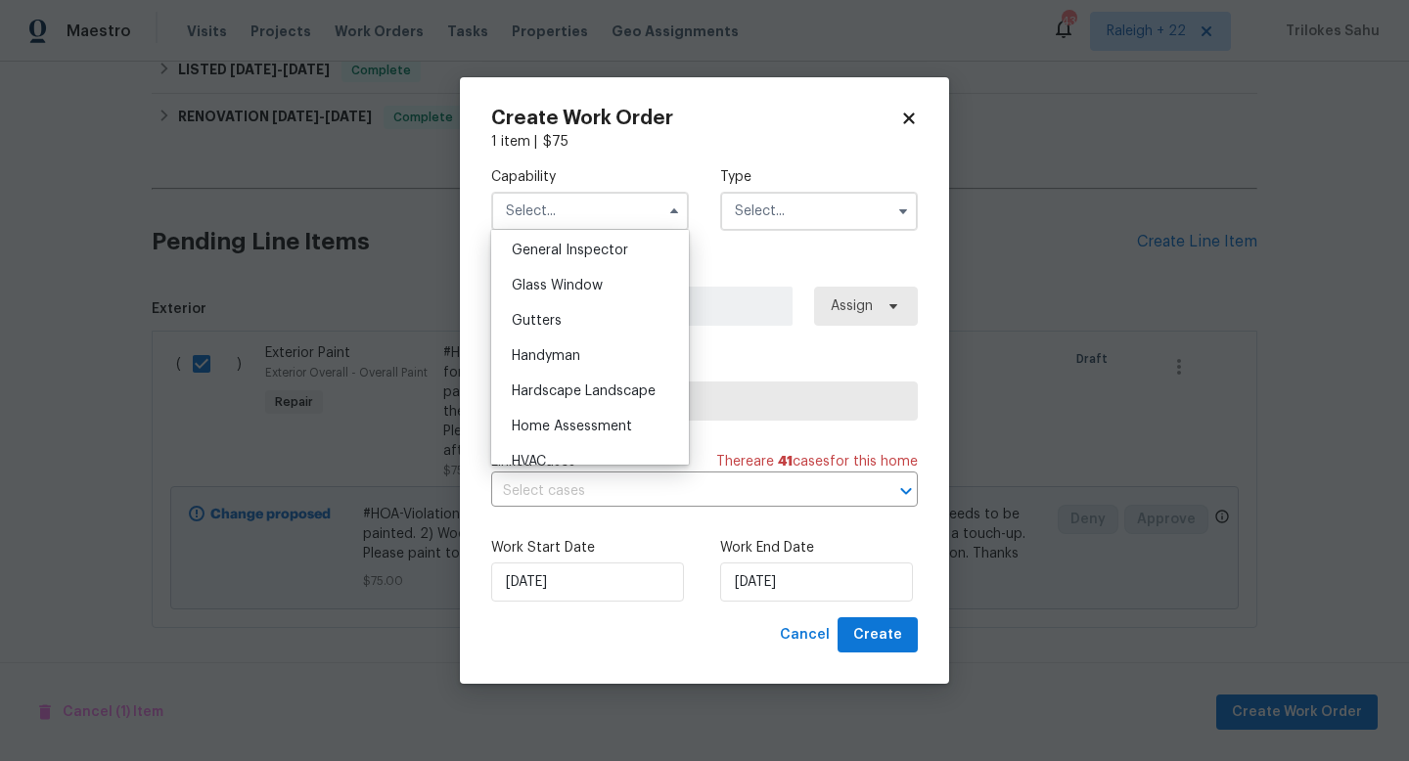
scroll to position [1050, 0]
click at [588, 255] on div "General Contractor" at bounding box center [590, 246] width 188 height 35
type input "General Contractor"
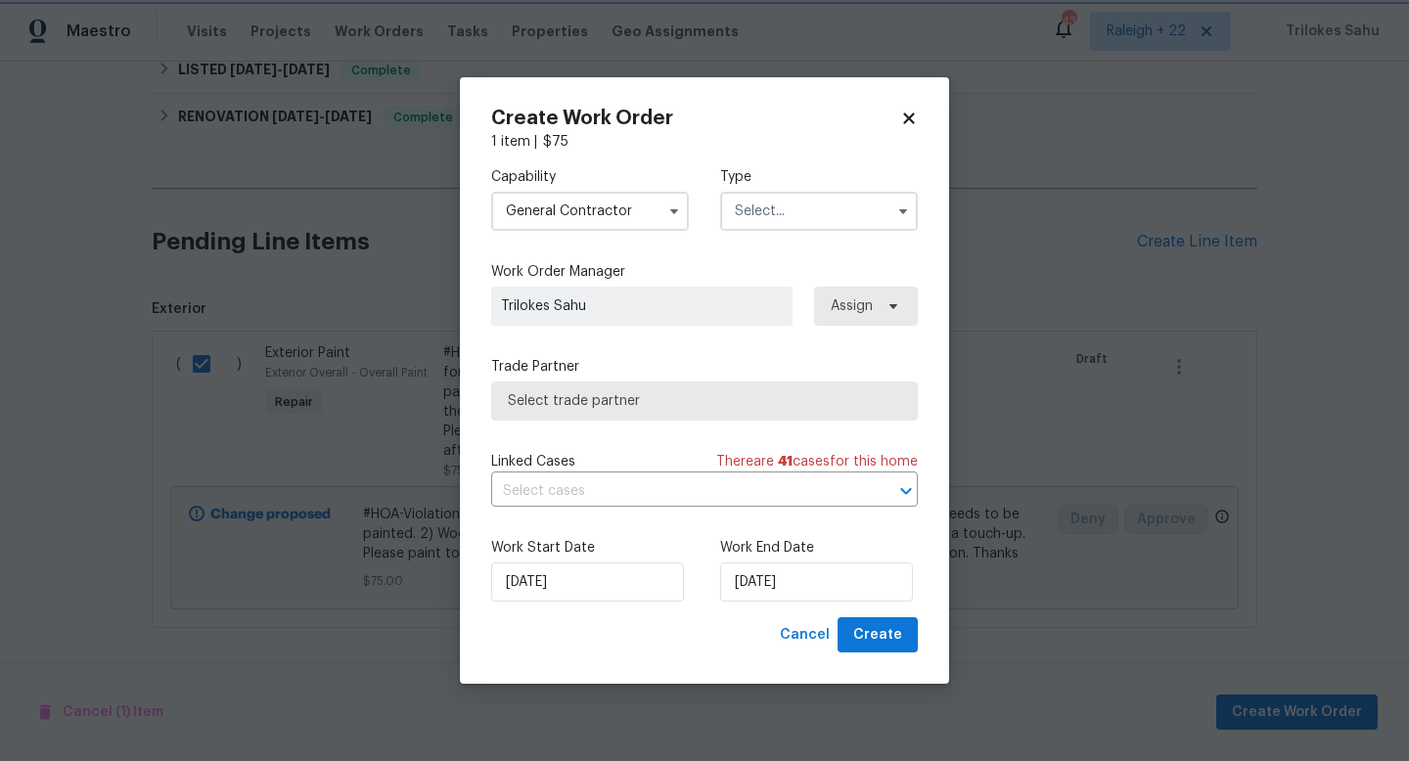
scroll to position [900, 0]
click at [802, 236] on div "Capability General Contractor Agent Appliance Bathtub Resurfacing BRN And Lrr B…" at bounding box center [704, 199] width 427 height 95
click at [816, 211] on input "text" at bounding box center [819, 211] width 198 height 39
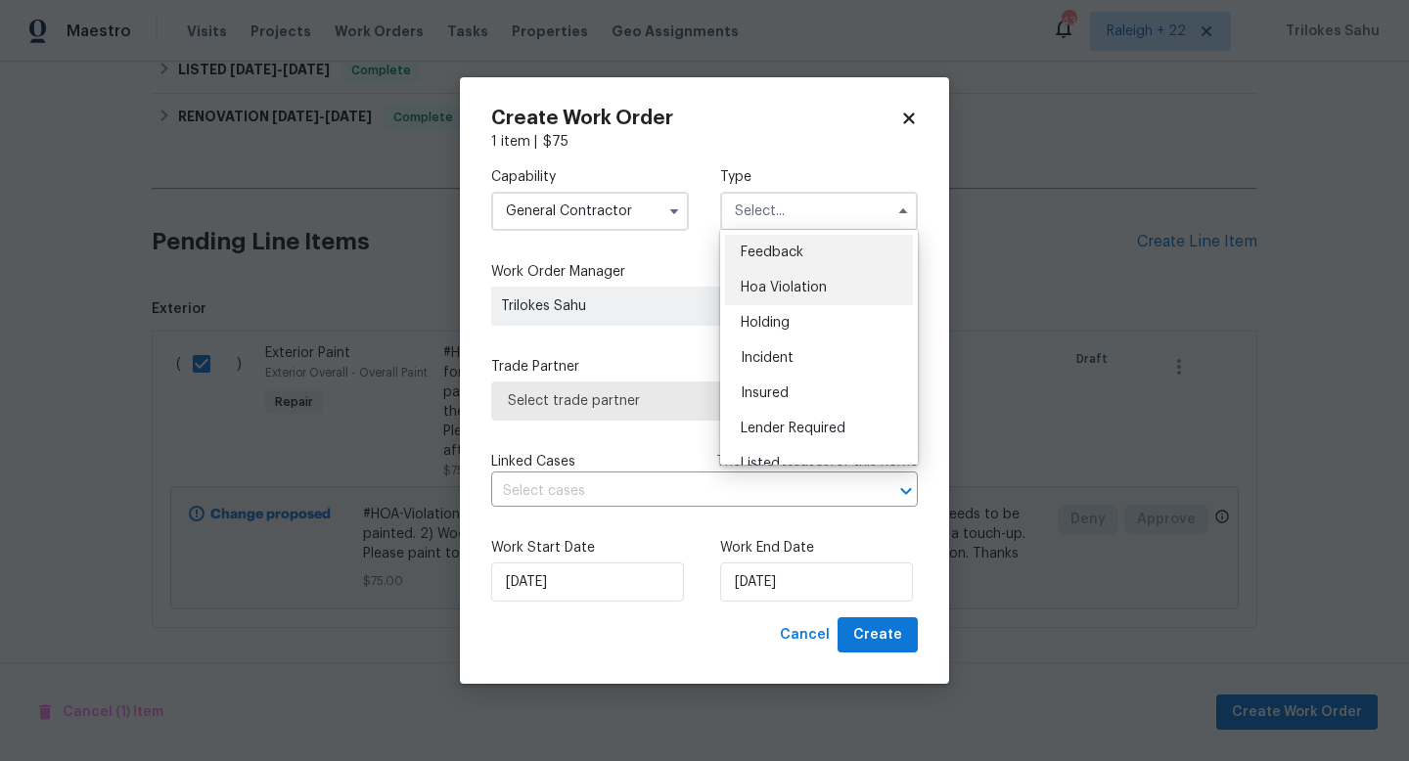
click at [781, 275] on div "Hoa Violation" at bounding box center [819, 287] width 188 height 35
type input "Hoa Violation"
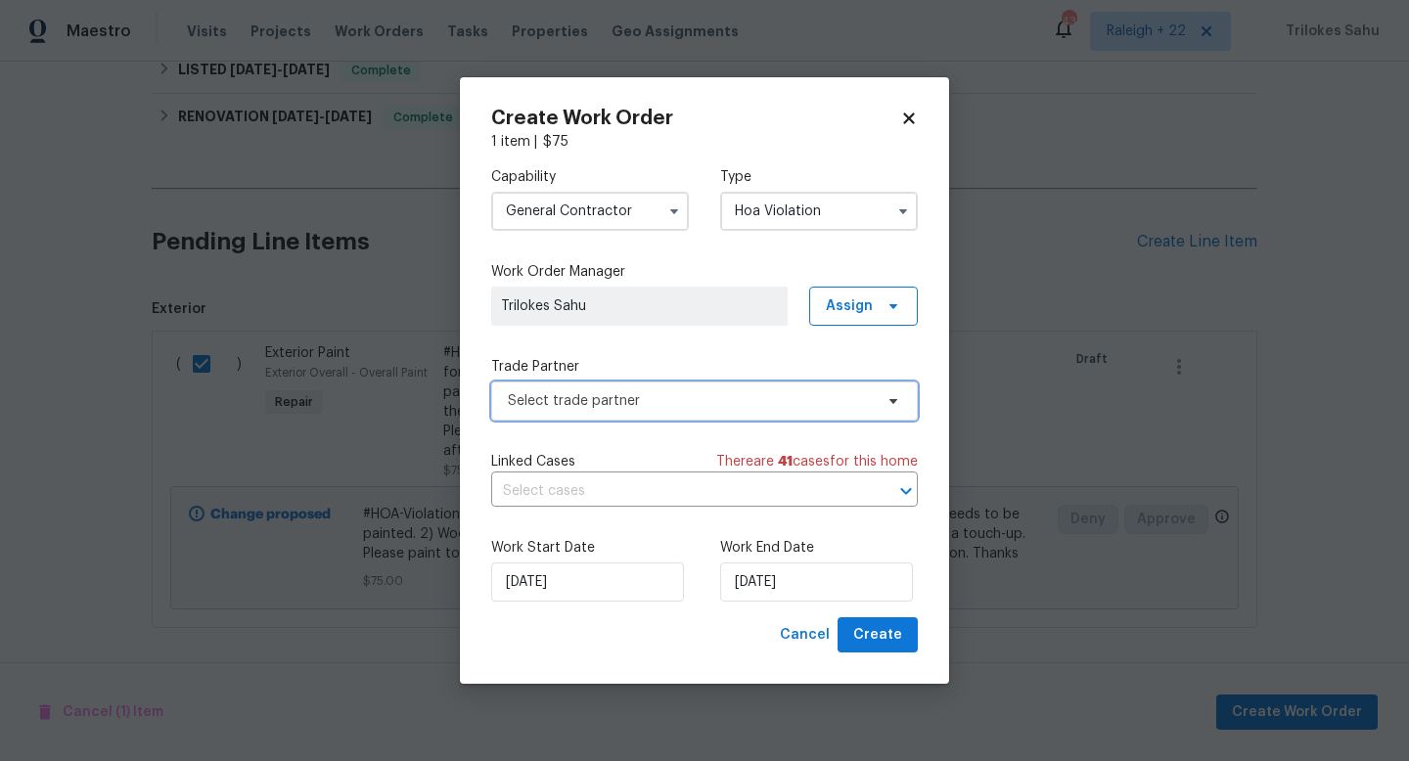
click at [702, 409] on span "Select trade partner" at bounding box center [690, 401] width 365 height 20
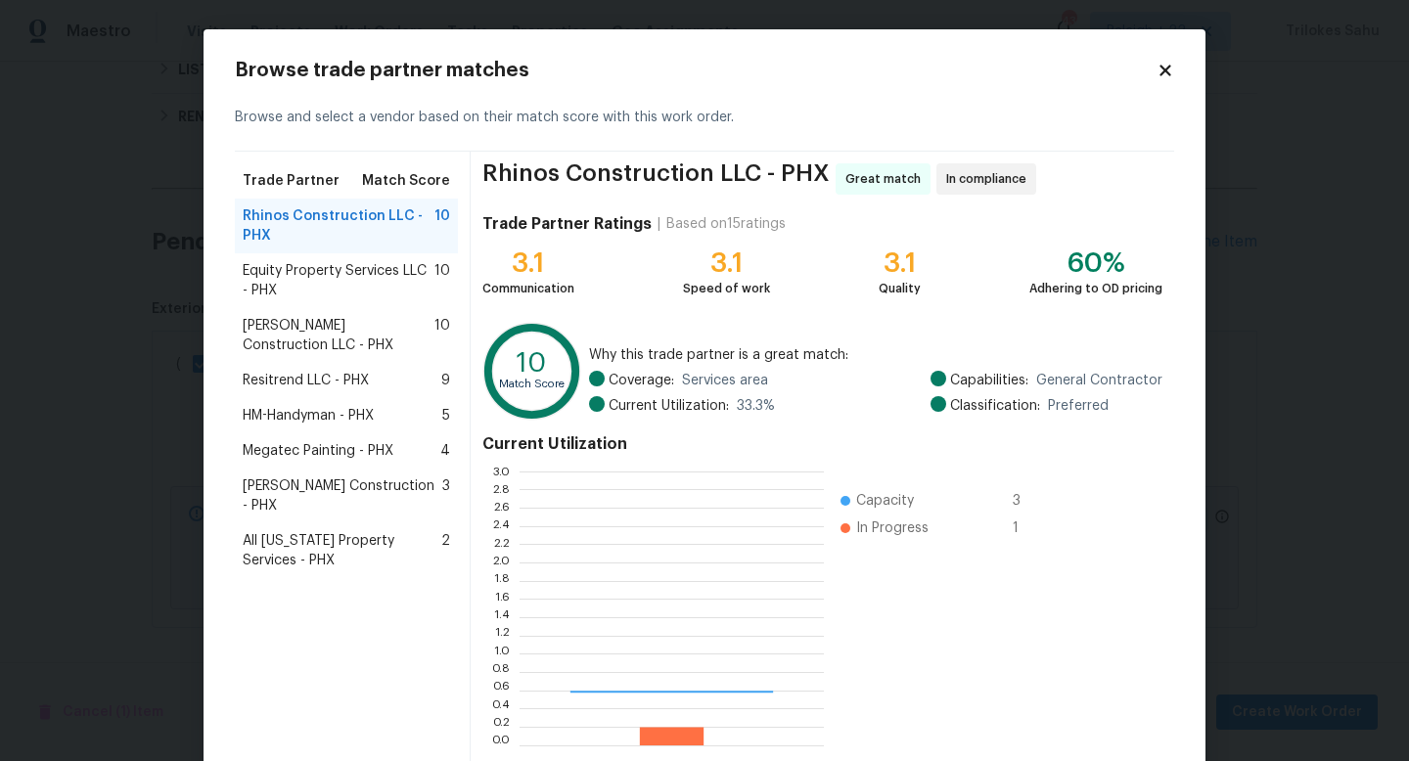
scroll to position [274, 304]
click at [311, 376] on span "Resitrend LLC - PHX" at bounding box center [306, 381] width 126 height 20
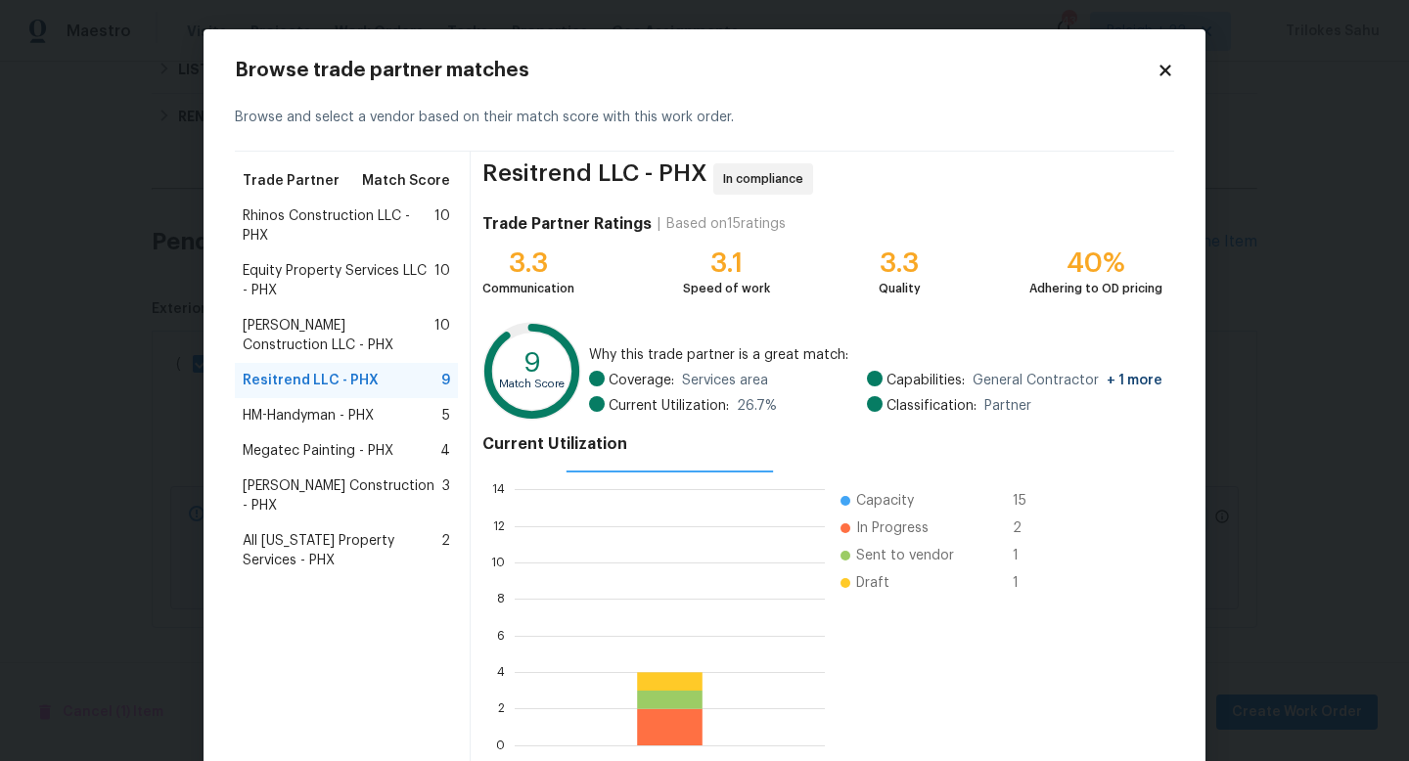
scroll to position [102, 0]
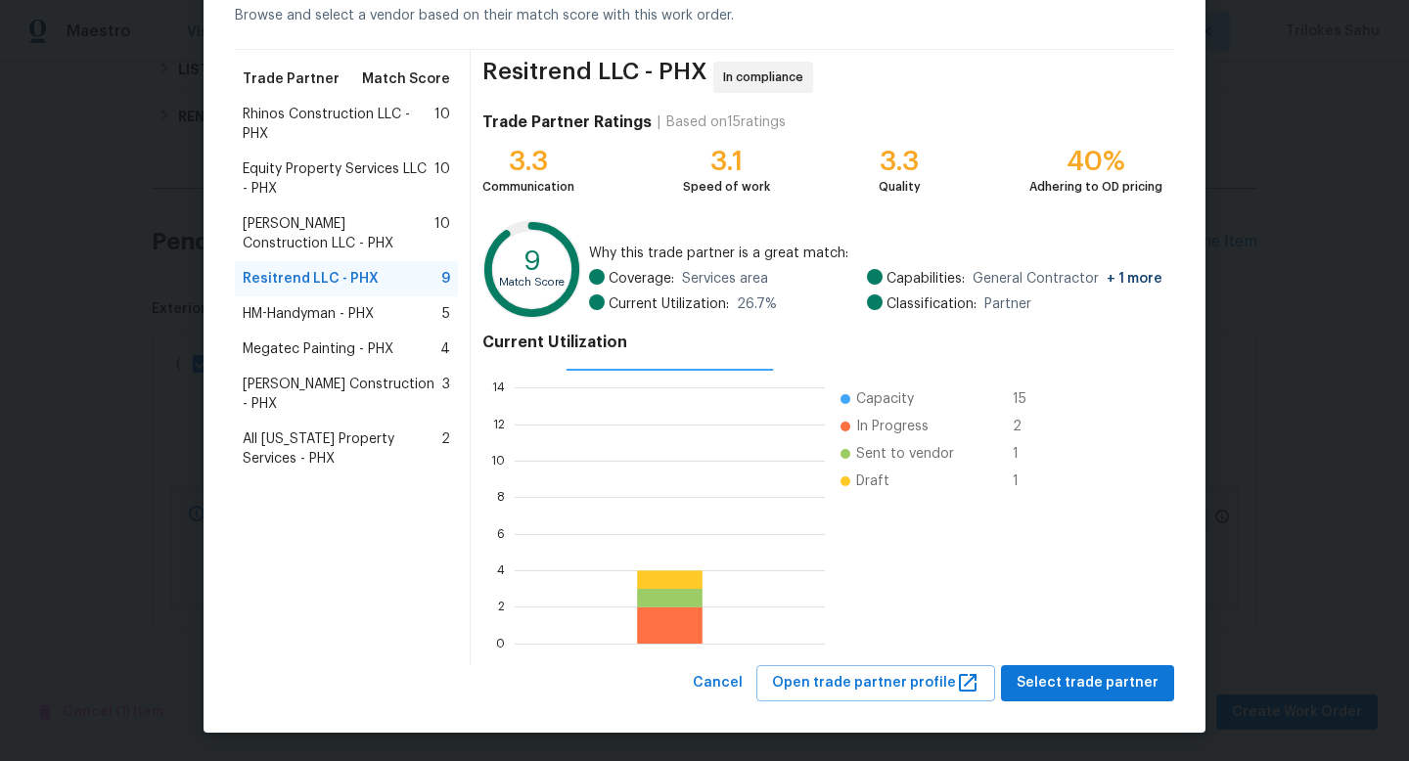
click at [360, 318] on span "HM-Handyman - PHX" at bounding box center [308, 314] width 131 height 20
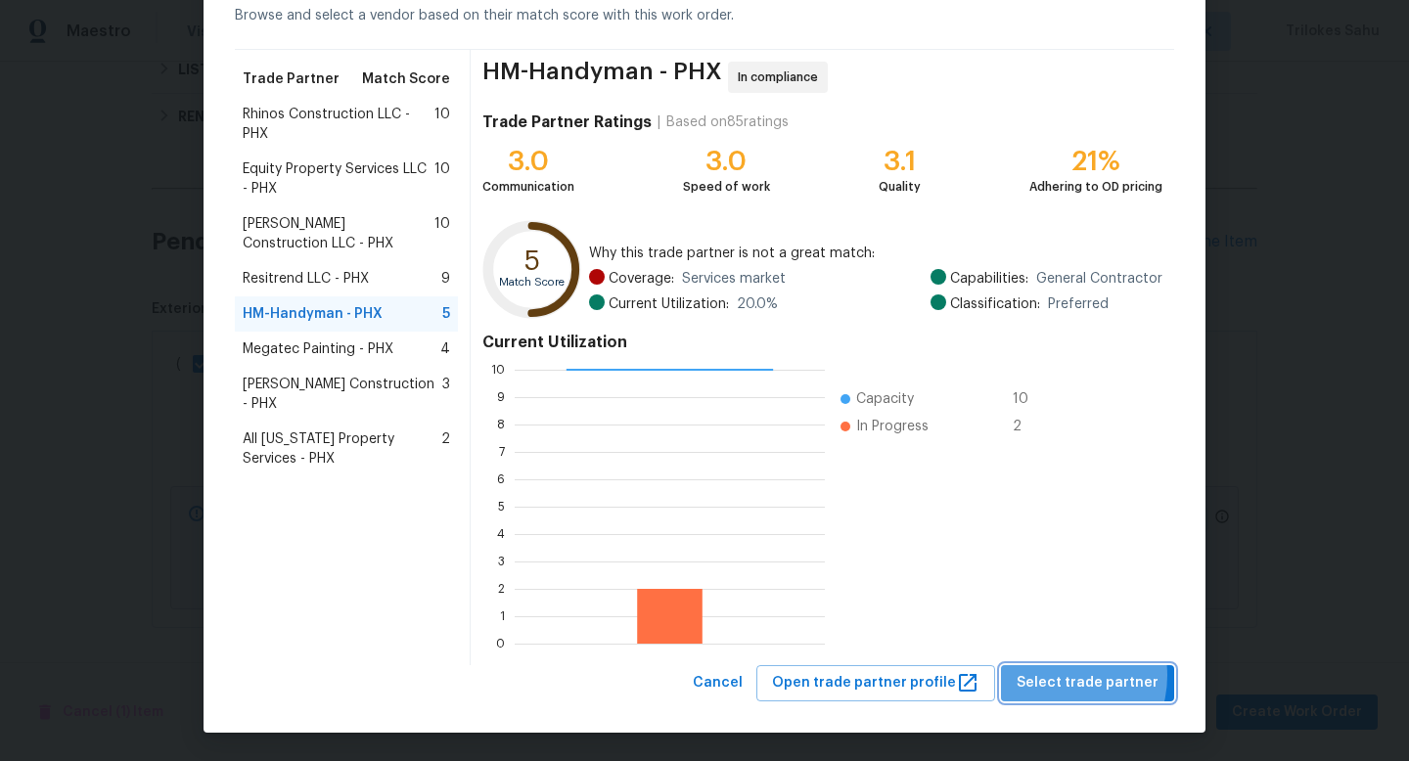
click at [1066, 675] on span "Select trade partner" at bounding box center [1087, 683] width 142 height 24
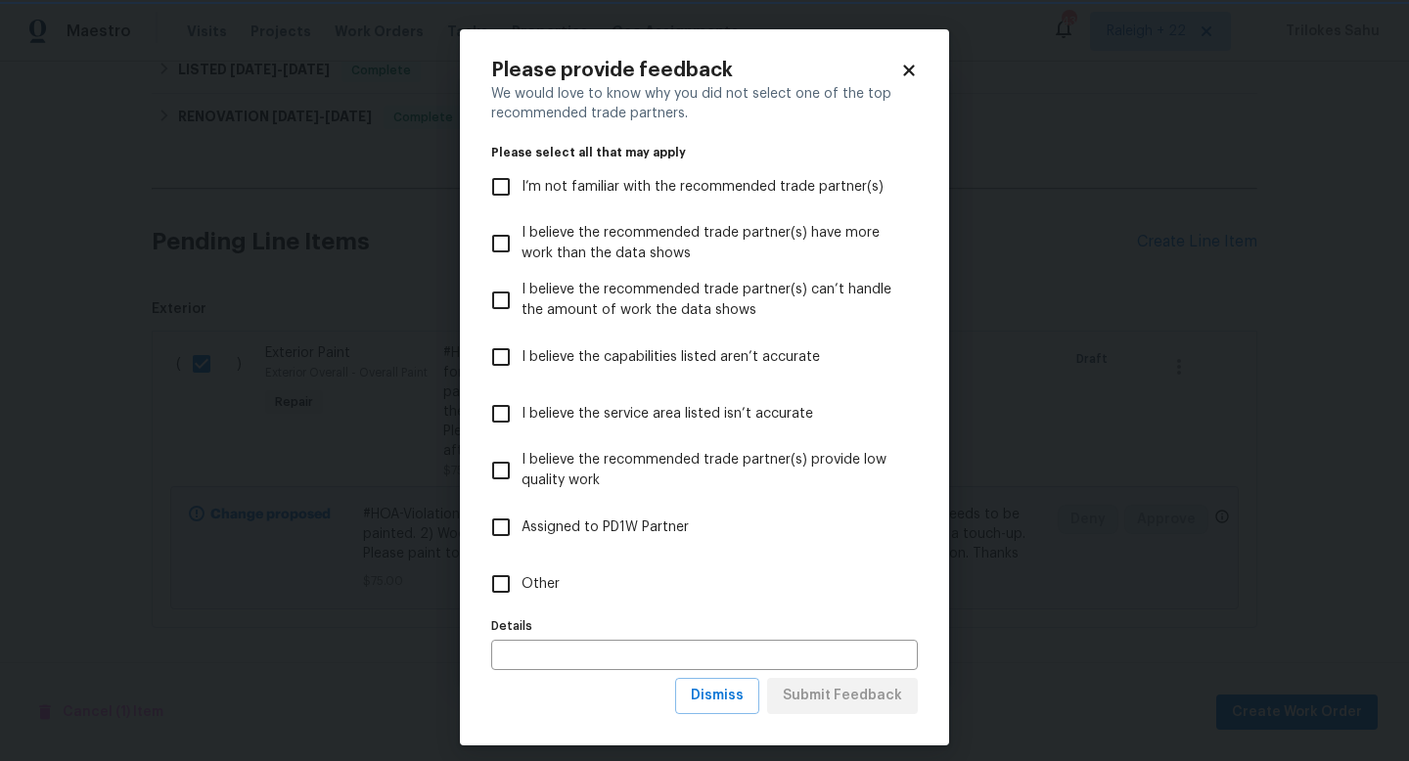
scroll to position [0, 0]
click at [509, 583] on input "Other" at bounding box center [500, 583] width 41 height 41
checkbox input "true"
click at [718, 688] on span "Dismiss" at bounding box center [717, 696] width 53 height 24
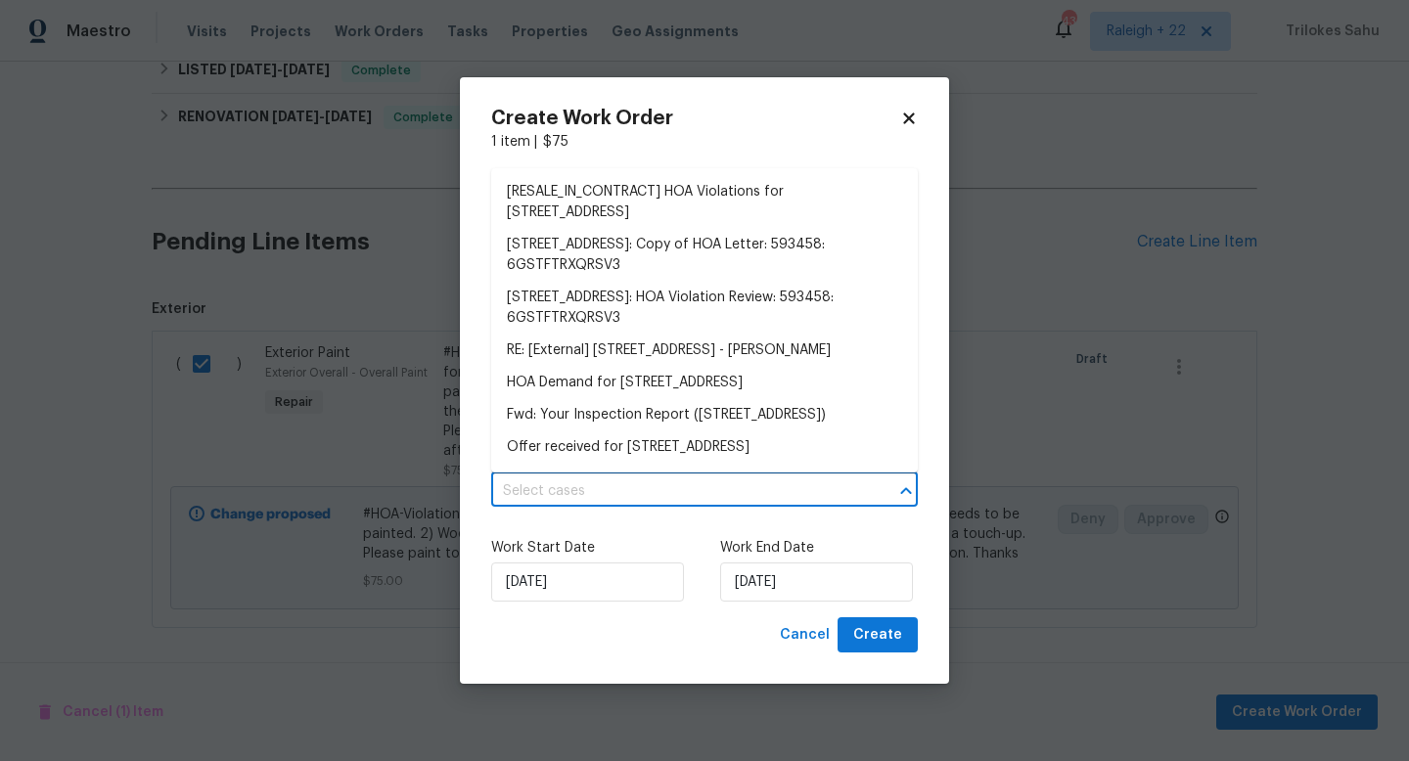
click at [691, 488] on input "text" at bounding box center [677, 491] width 372 height 30
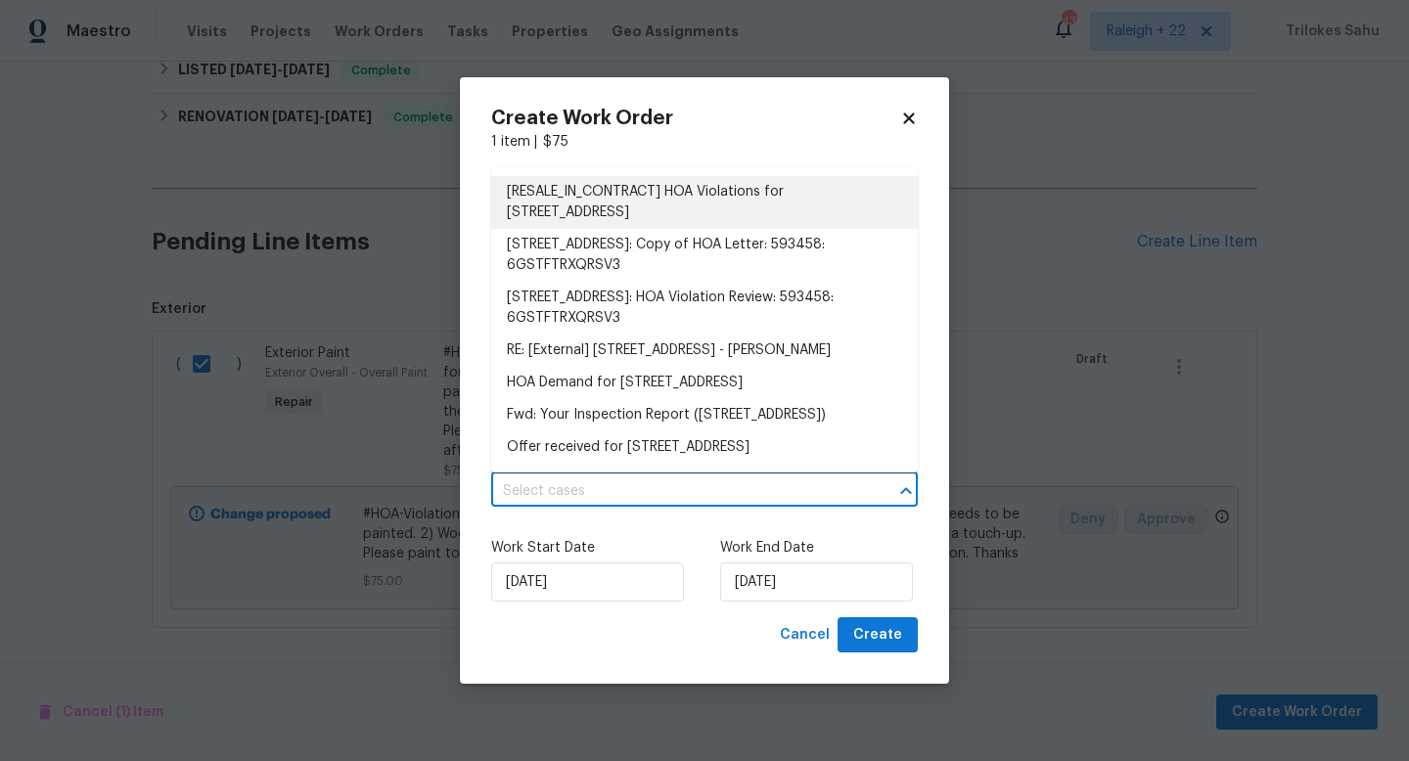
click at [645, 214] on li "[RESALE_IN_CONTRACT] HOA Violations for [STREET_ADDRESS]" at bounding box center [704, 202] width 427 height 53
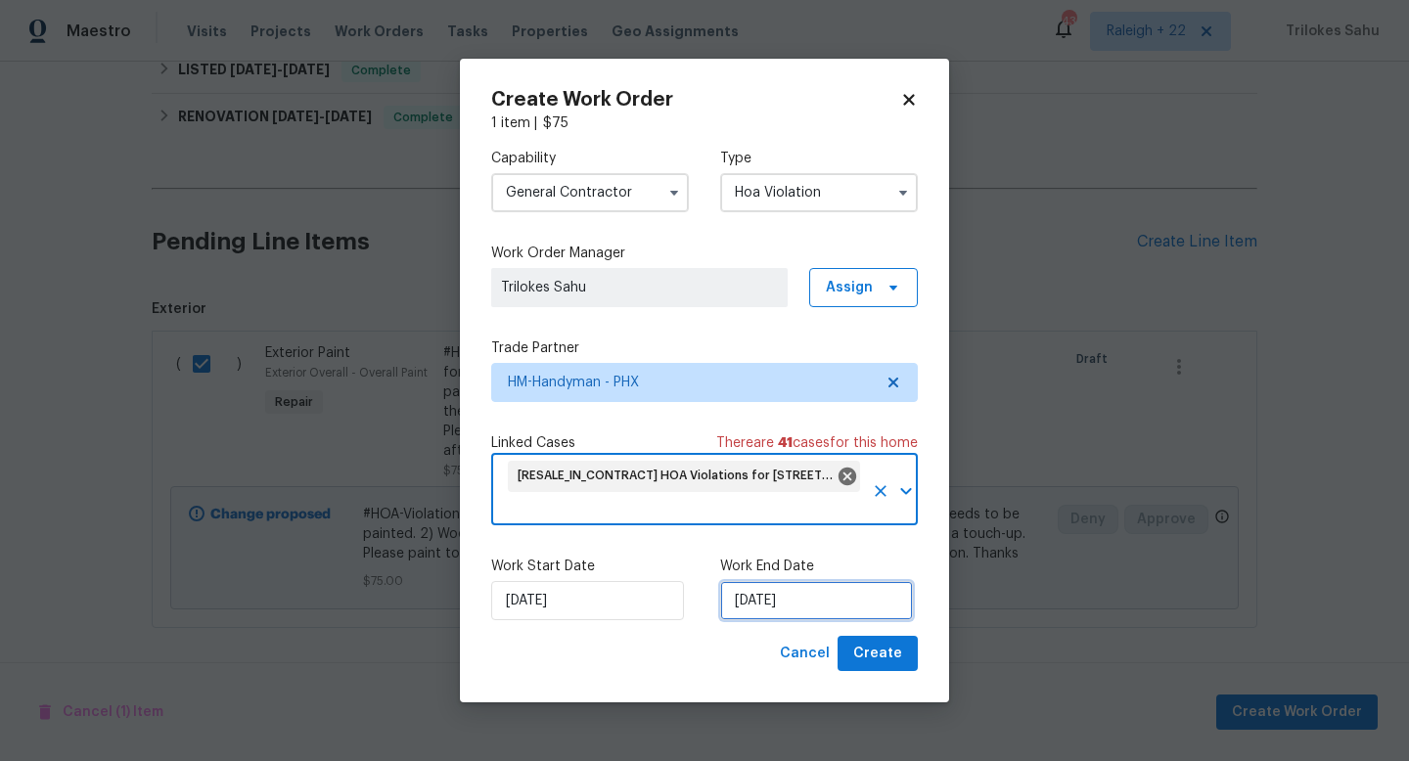
click at [831, 616] on input "[DATE]" at bounding box center [816, 600] width 193 height 39
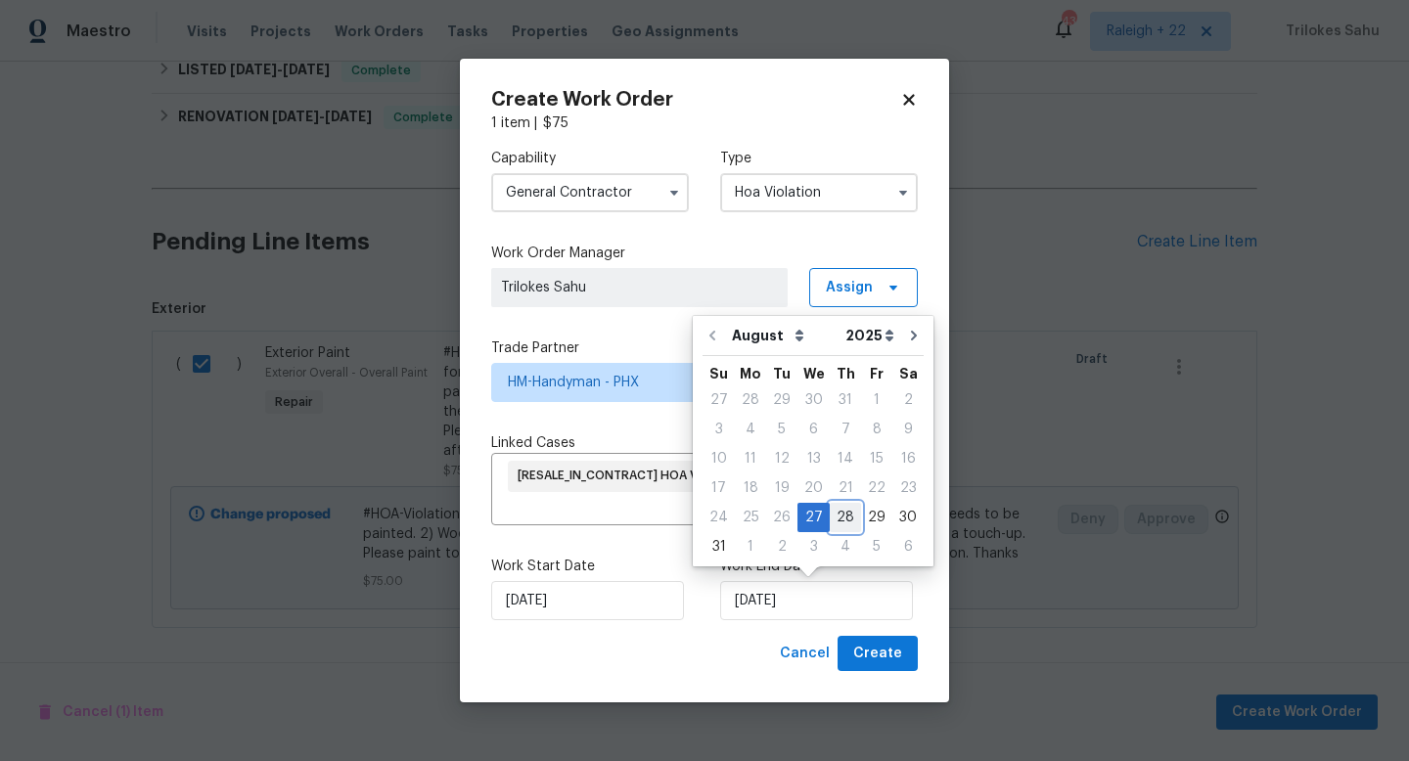
click at [833, 516] on div "28" at bounding box center [845, 517] width 31 height 27
type input "[DATE]"
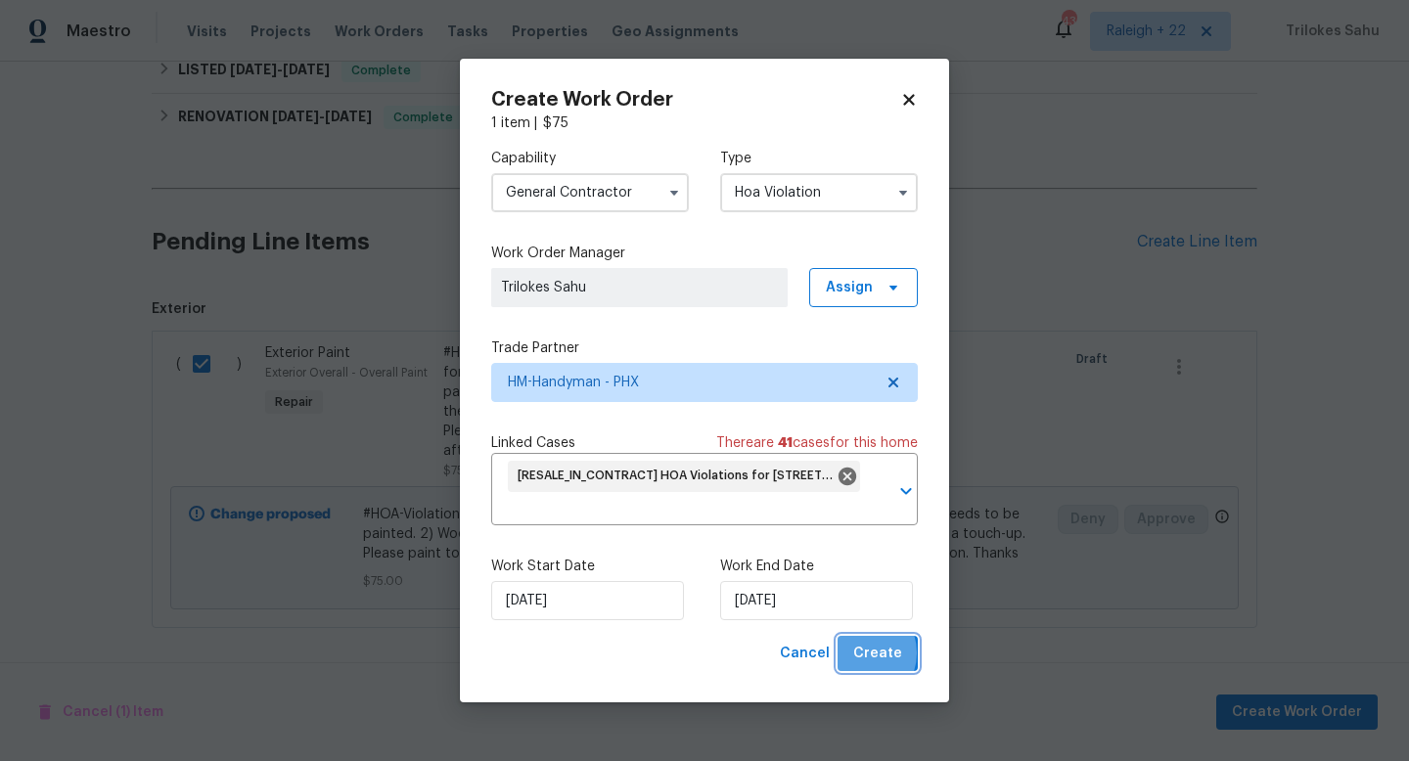
click at [864, 653] on span "Create" at bounding box center [877, 654] width 49 height 24
checkbox input "false"
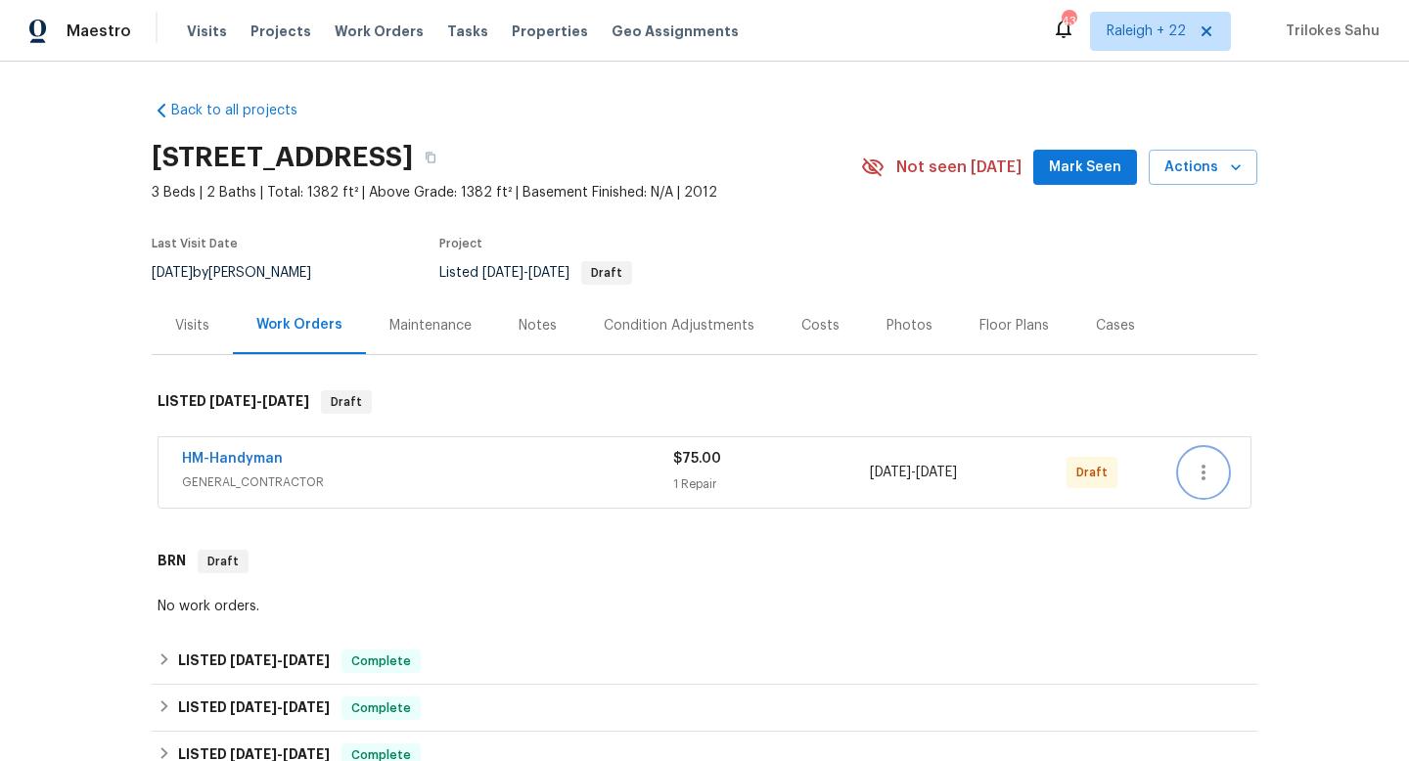
click at [1208, 462] on icon "button" at bounding box center [1203, 472] width 23 height 23
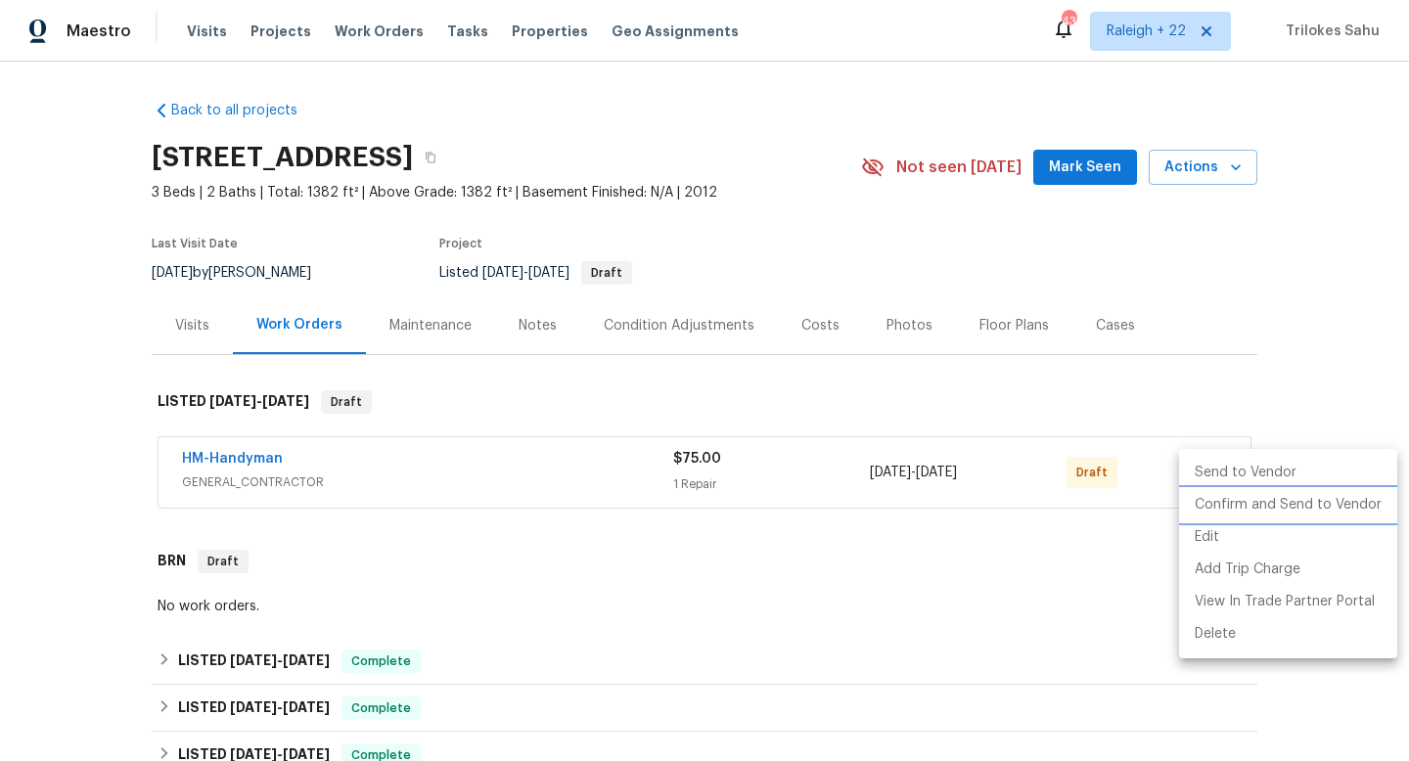
click at [1206, 497] on li "Confirm and Send to Vendor" at bounding box center [1288, 505] width 218 height 32
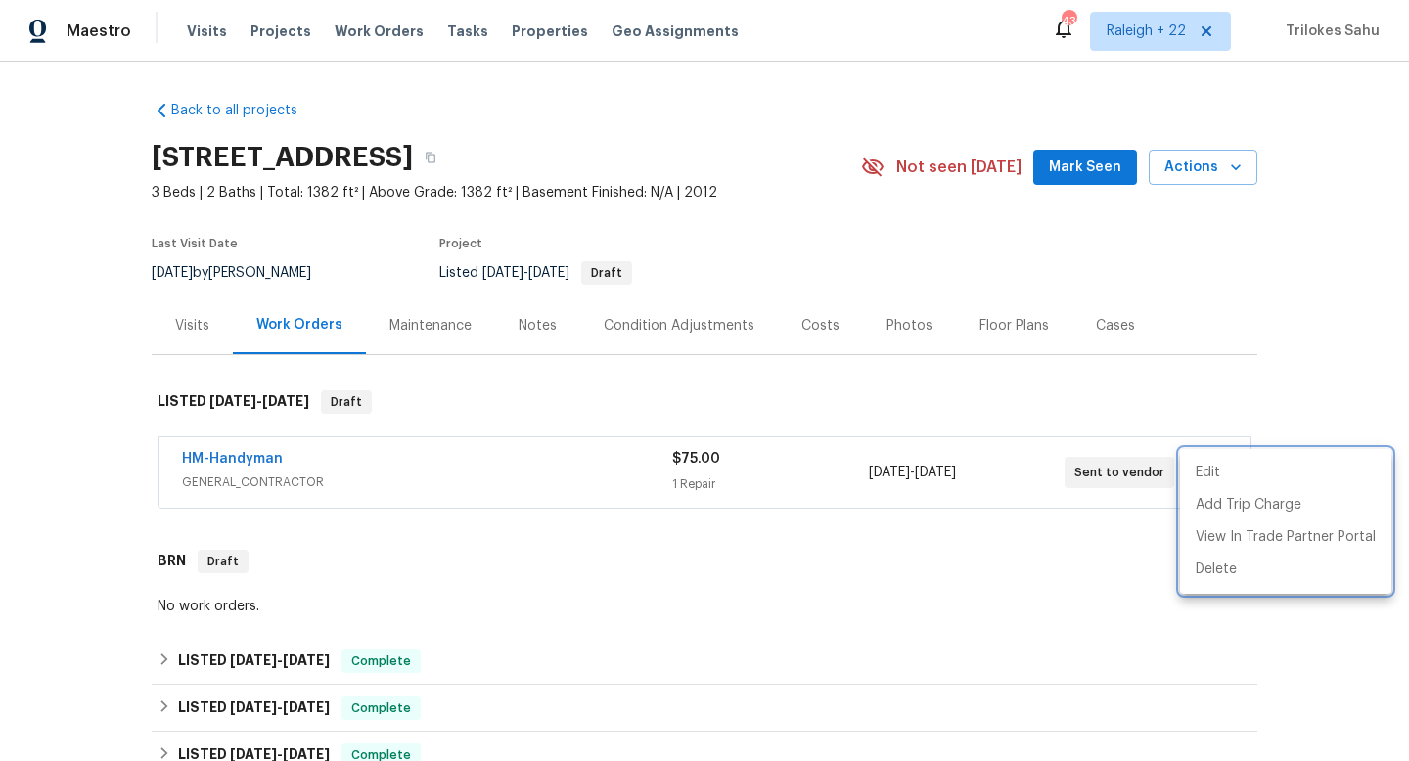
click at [258, 456] on div at bounding box center [704, 380] width 1409 height 761
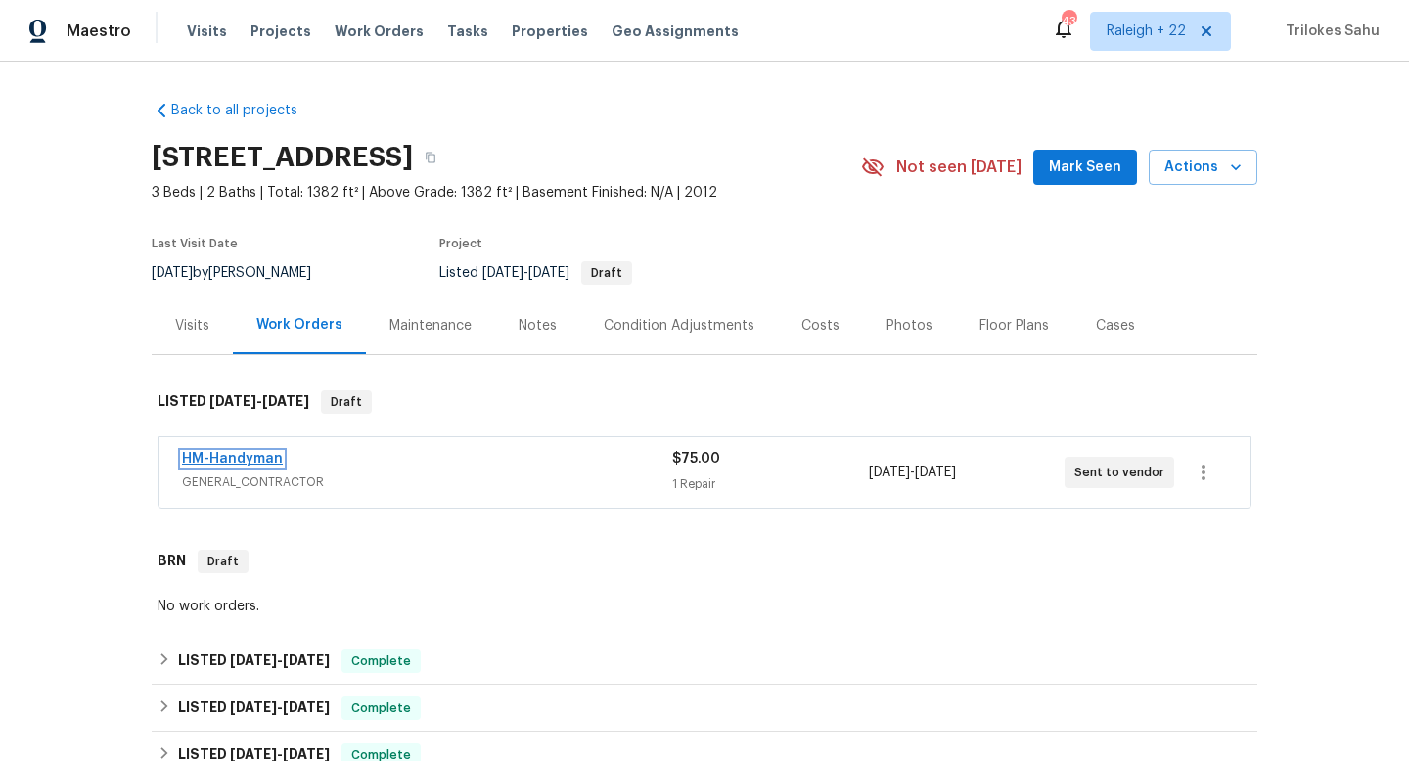
click at [258, 460] on link "HM-Handyman" at bounding box center [232, 459] width 101 height 14
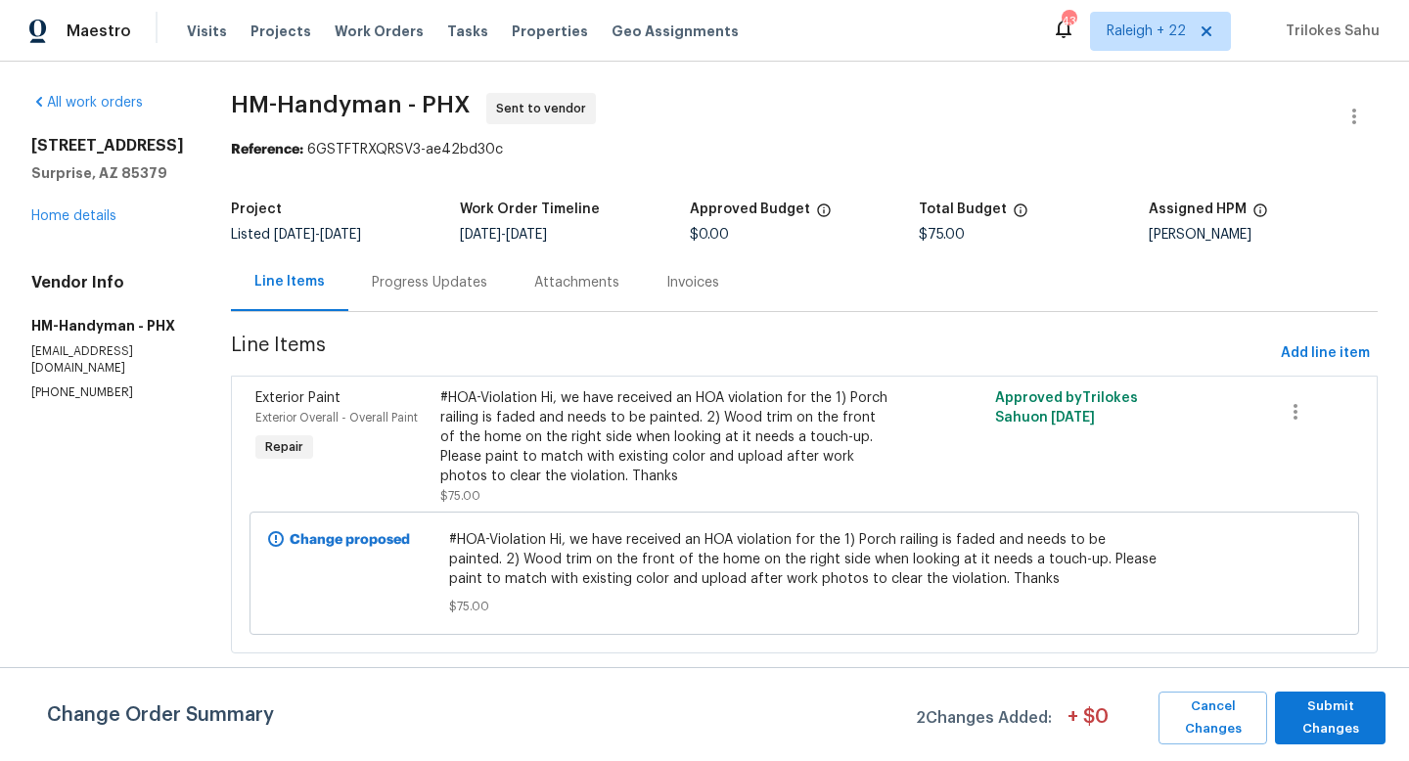
click at [459, 279] on div "Progress Updates" at bounding box center [429, 283] width 115 height 20
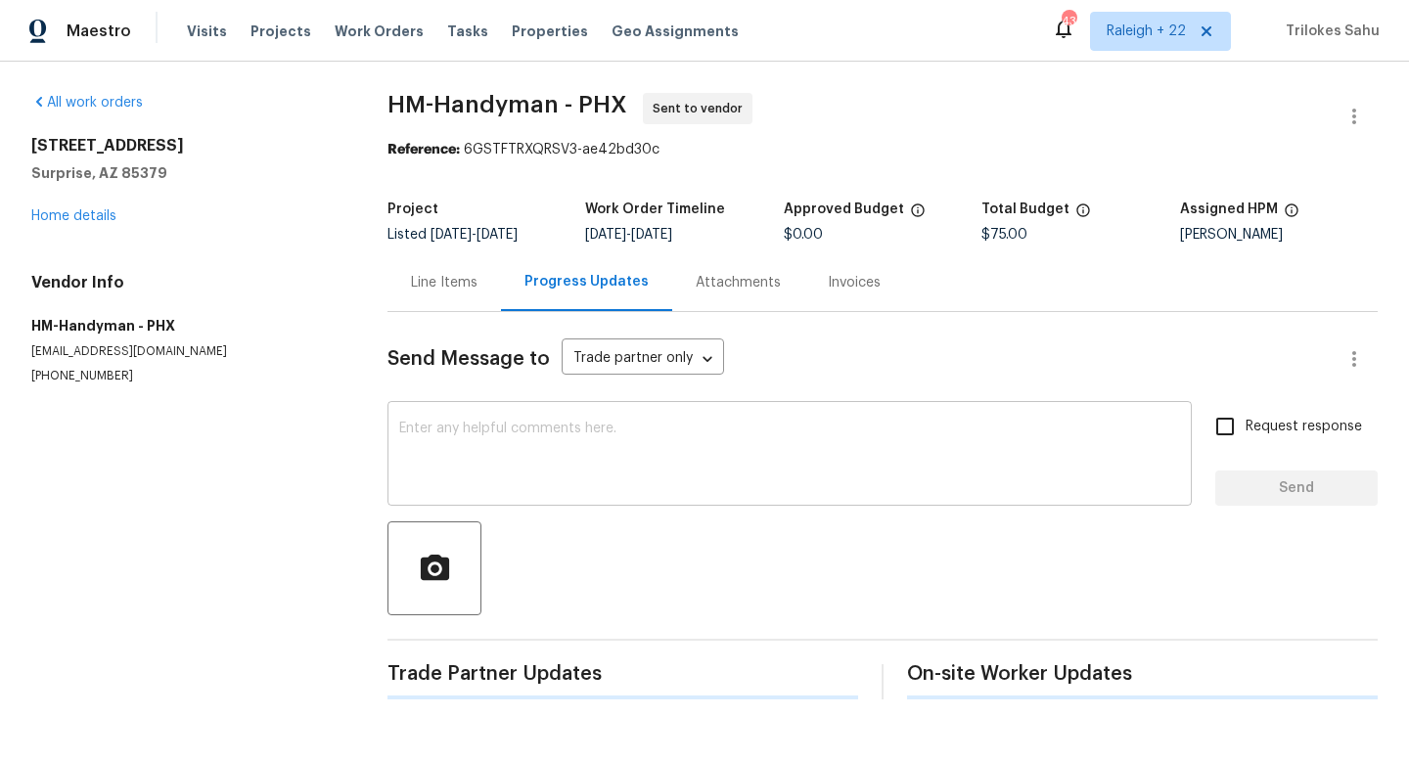
click at [475, 452] on textarea at bounding box center [789, 456] width 781 height 68
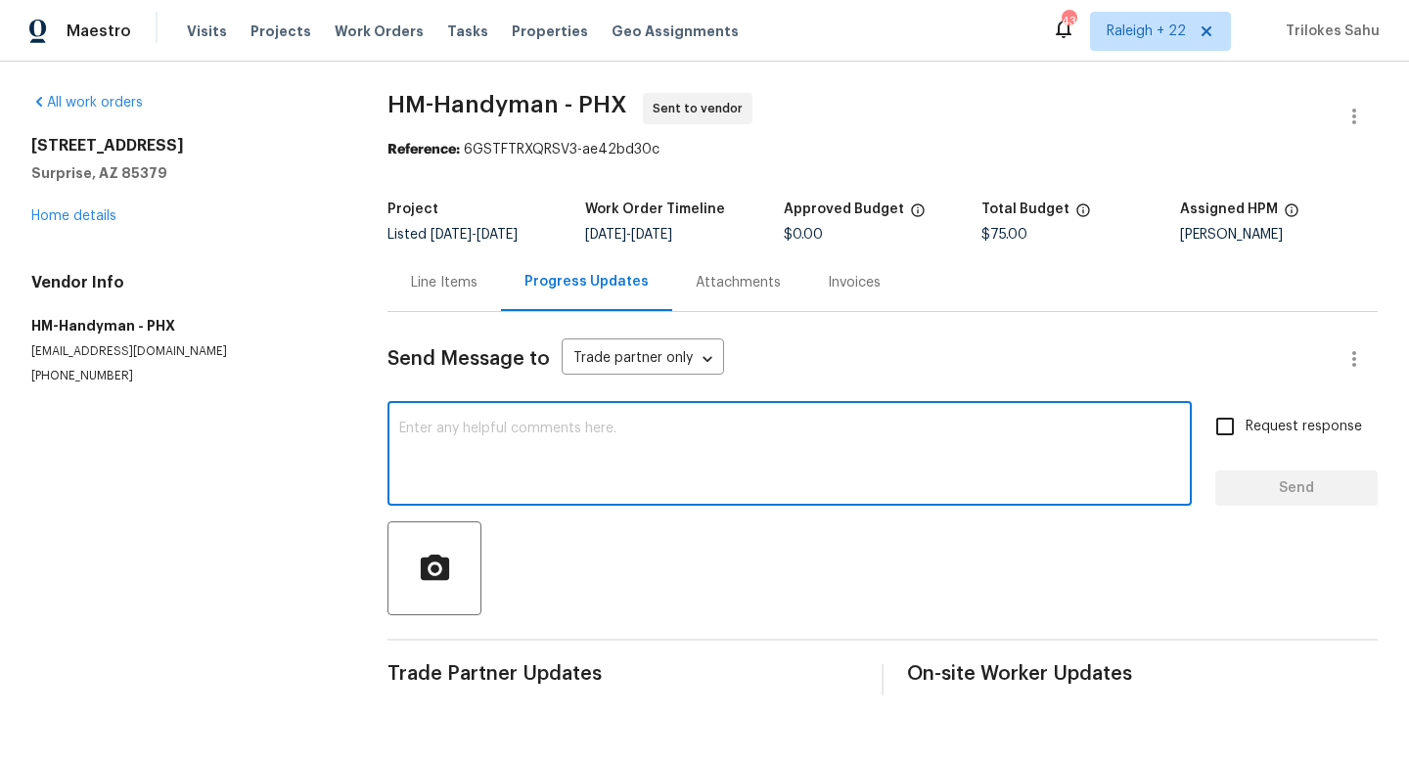
paste textarea "Please provide us with a cost estimation before starting the work. Thank you!"
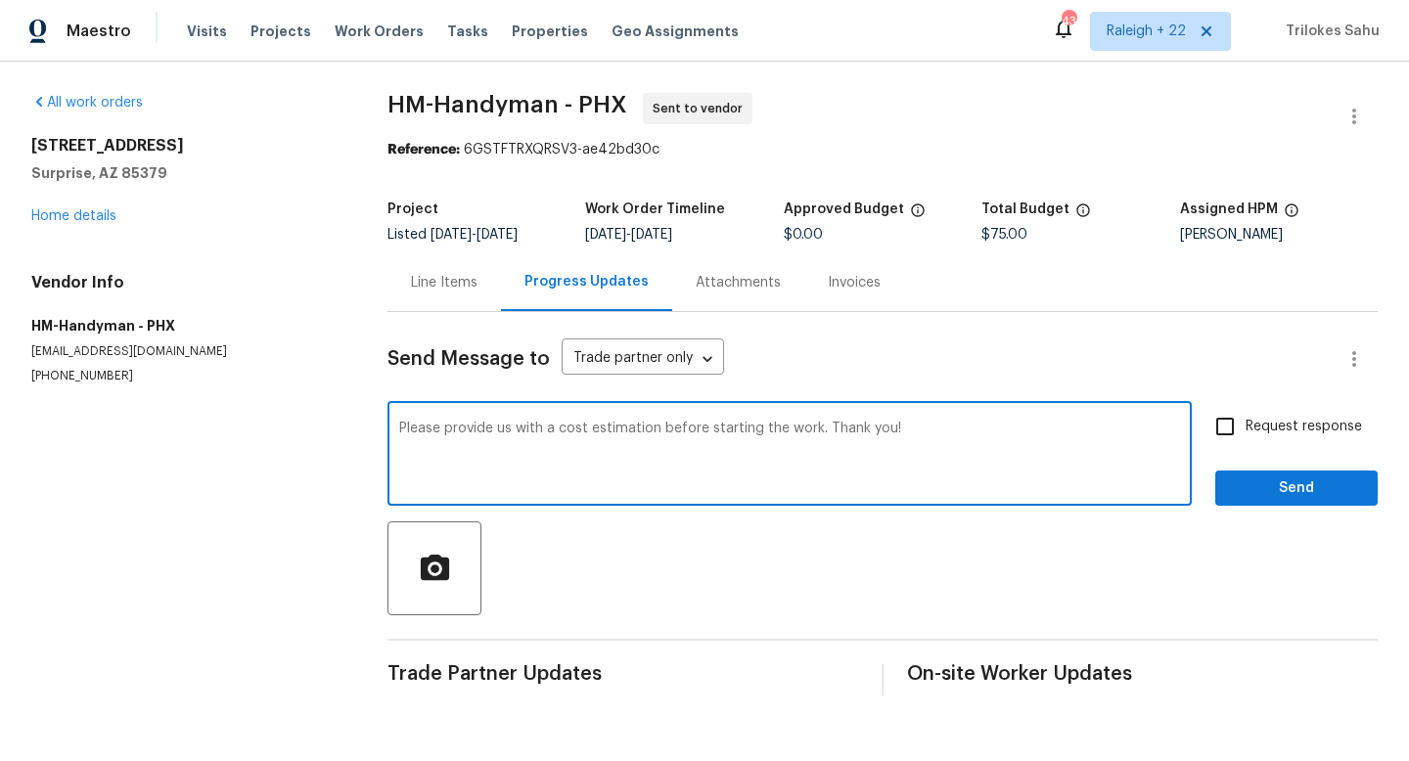
type textarea "Please provide us with a cost estimation before starting the work. Thank you!"
click at [1228, 430] on input "Request response" at bounding box center [1224, 426] width 41 height 41
checkbox input "true"
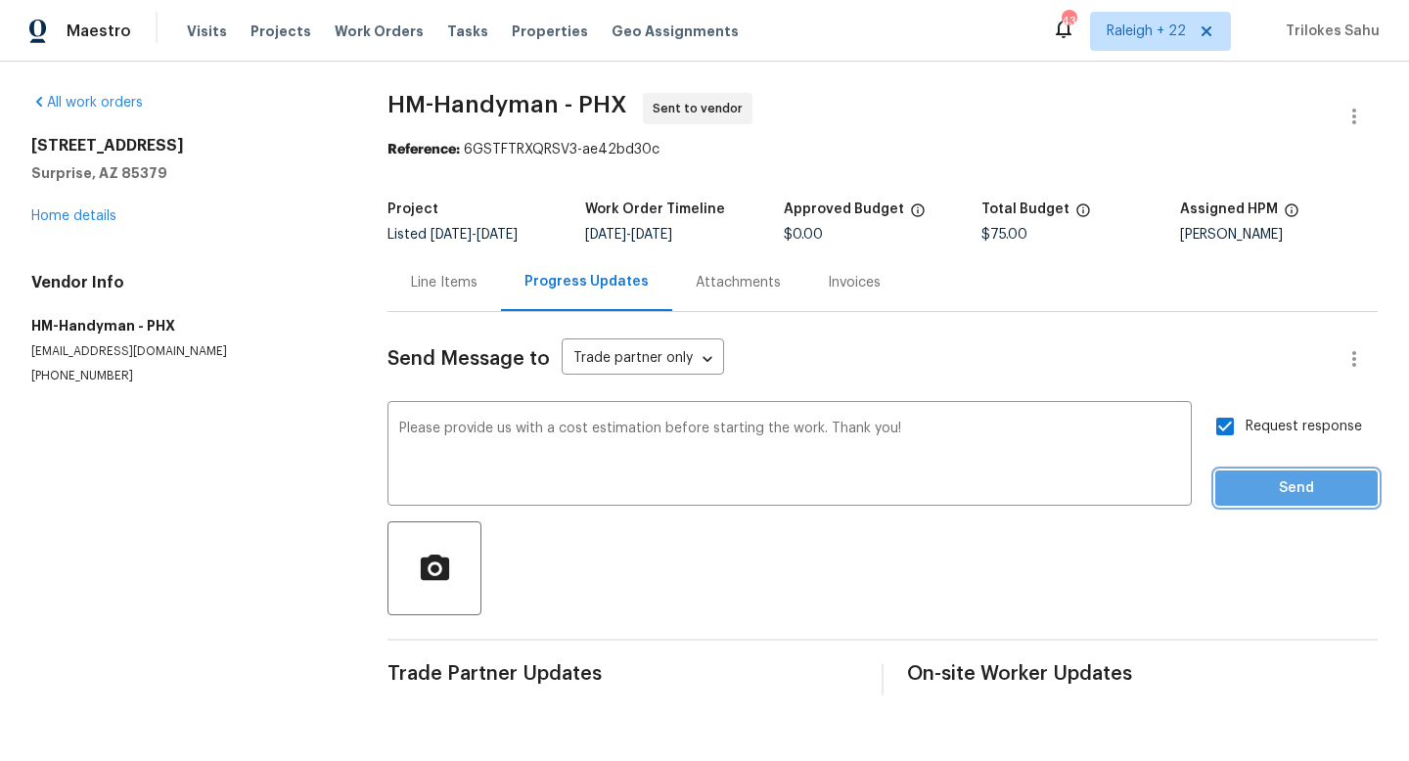
click at [1236, 485] on span "Send" at bounding box center [1296, 488] width 131 height 24
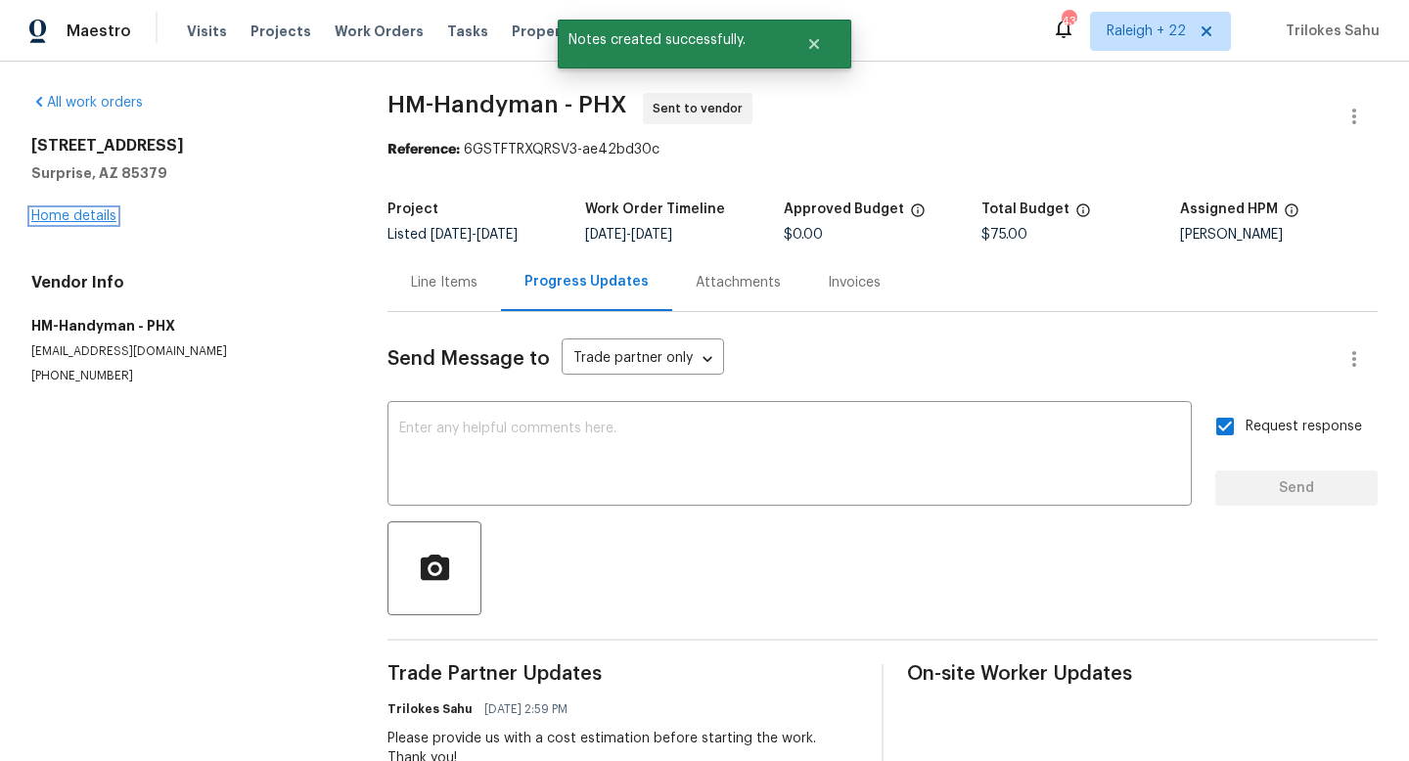
click at [105, 214] on link "Home details" at bounding box center [73, 216] width 85 height 14
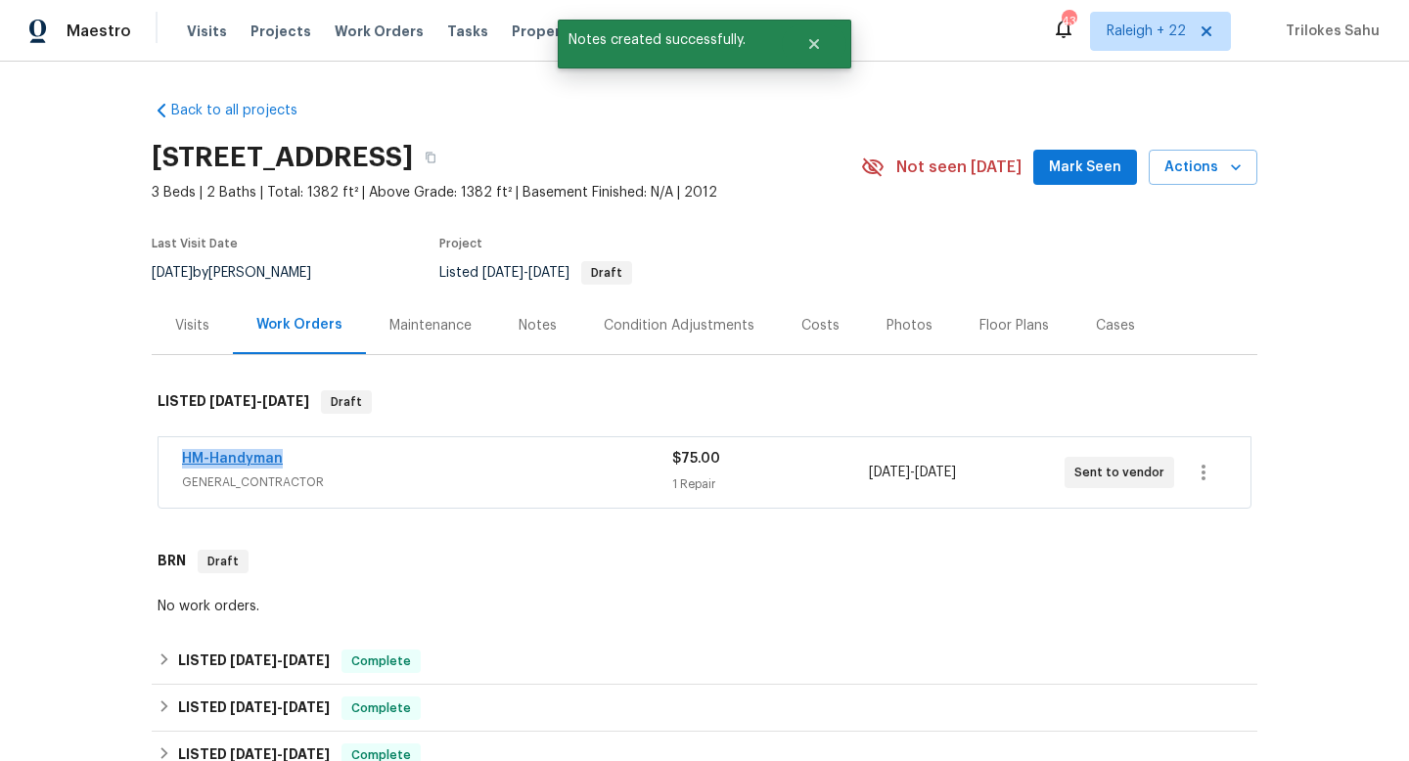
drag, startPoint x: 293, startPoint y: 460, endPoint x: 186, endPoint y: 456, distance: 106.7
click at [186, 456] on div "HM-Handyman" at bounding box center [427, 460] width 490 height 23
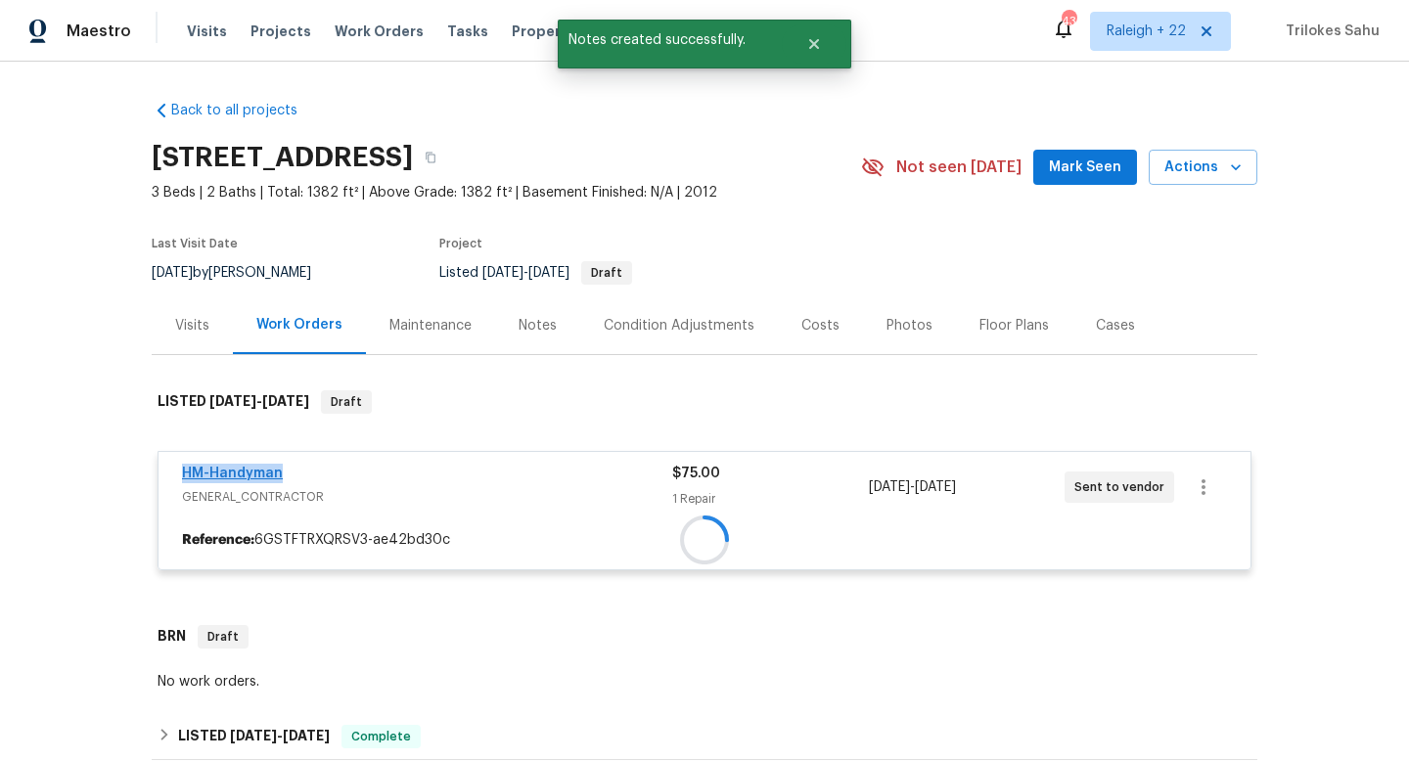
copy link "HM-Handyman"
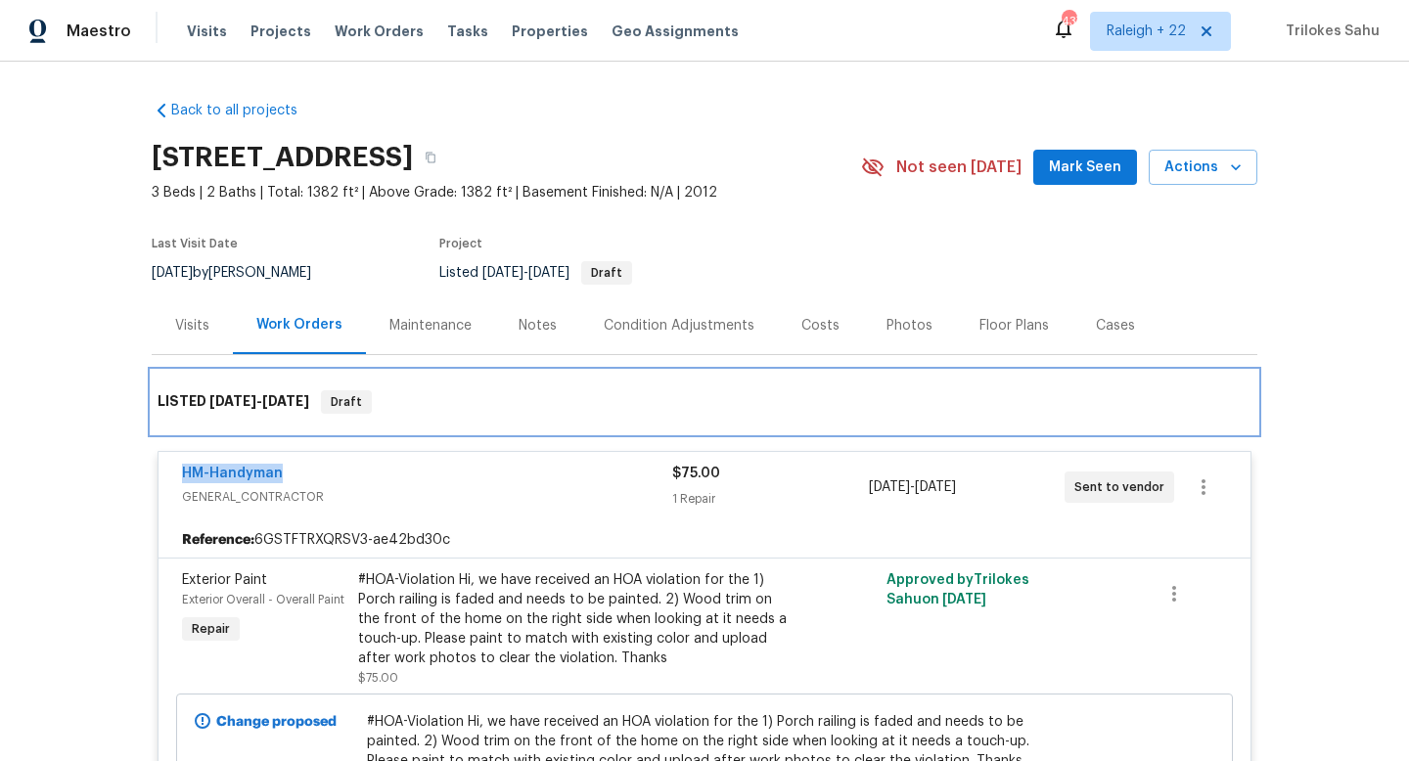
click at [572, 422] on div "LISTED [DATE] - [DATE] Draft" at bounding box center [704, 402] width 1105 height 63
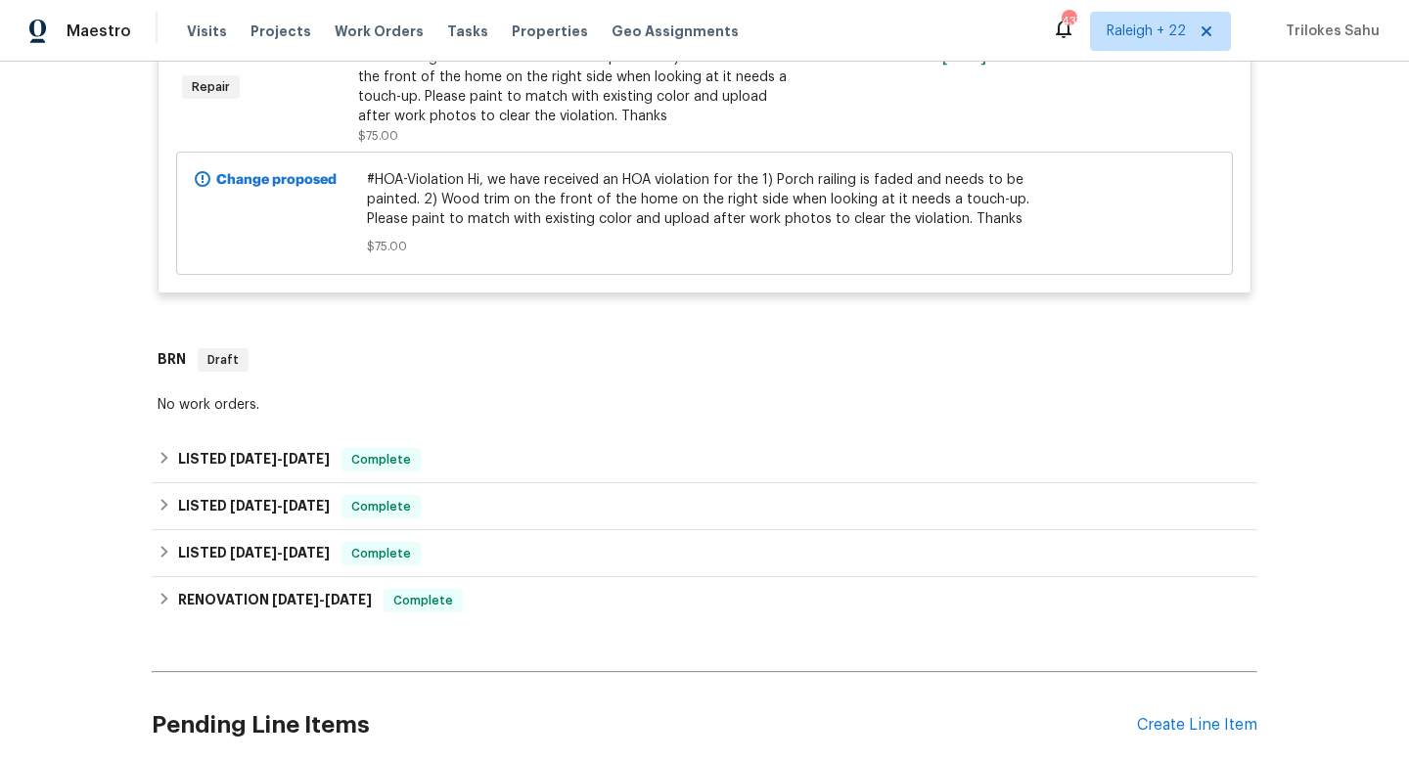
scroll to position [415, 0]
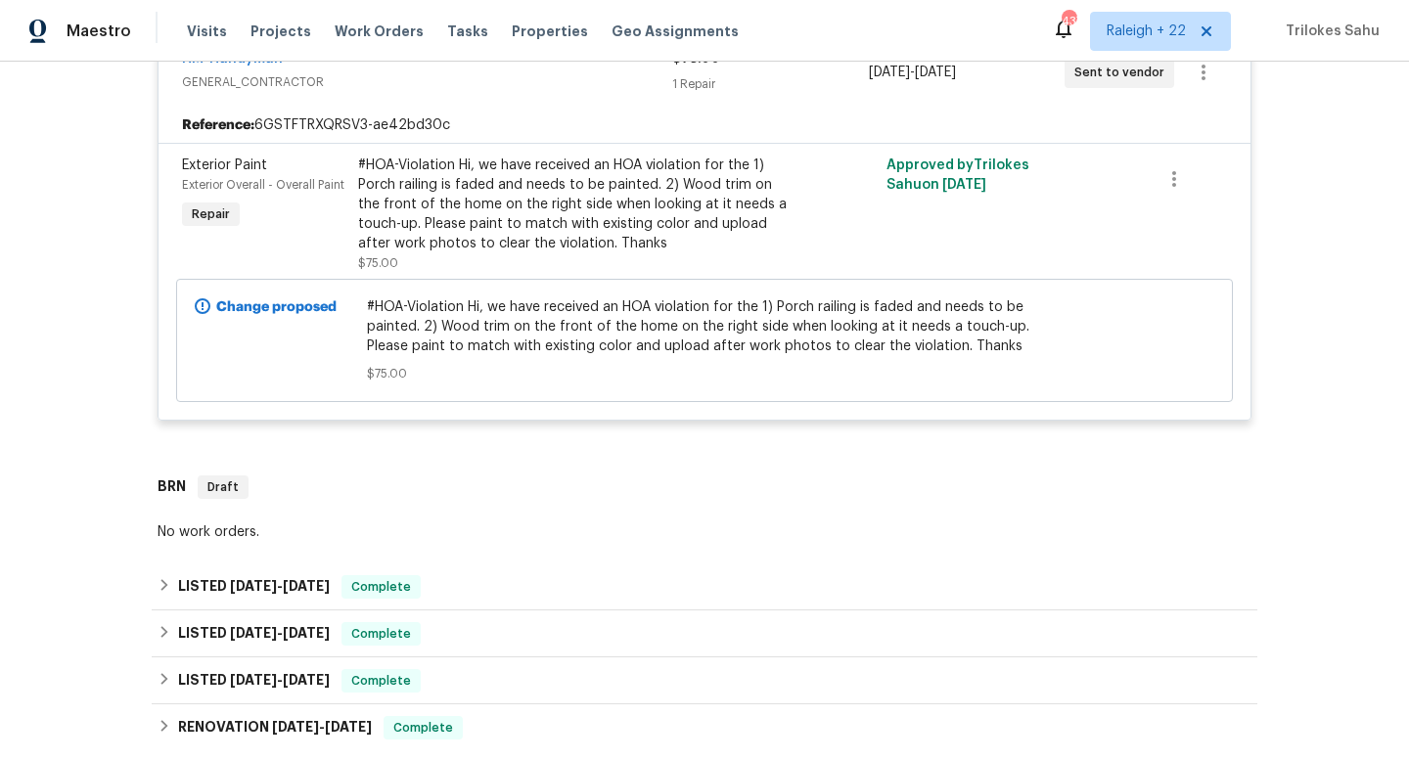
click at [572, 425] on div "HM-Handyman GENERAL_CONTRACTOR $75.00 1 Repair [DATE] - [DATE] Sent to vendor R…" at bounding box center [705, 229] width 1094 height 412
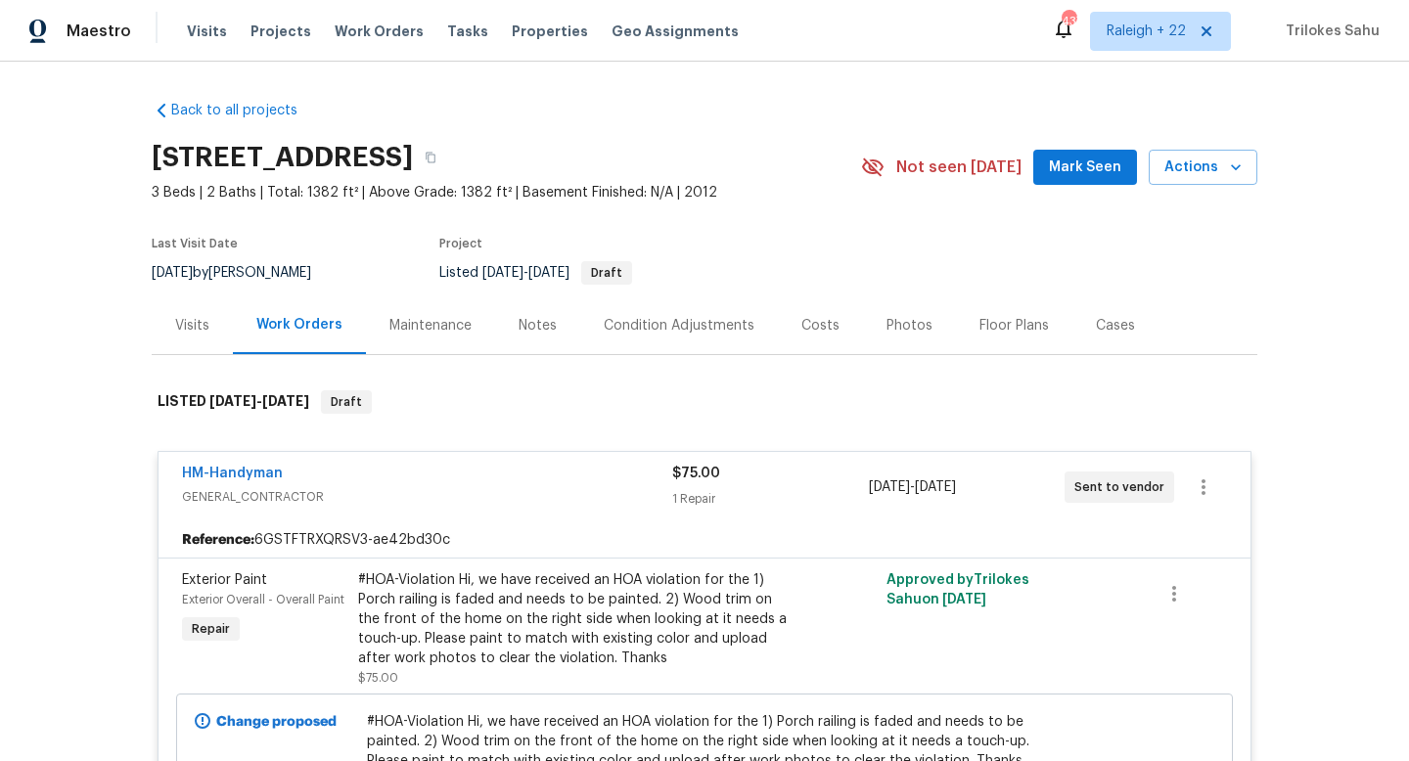
scroll to position [85, 0]
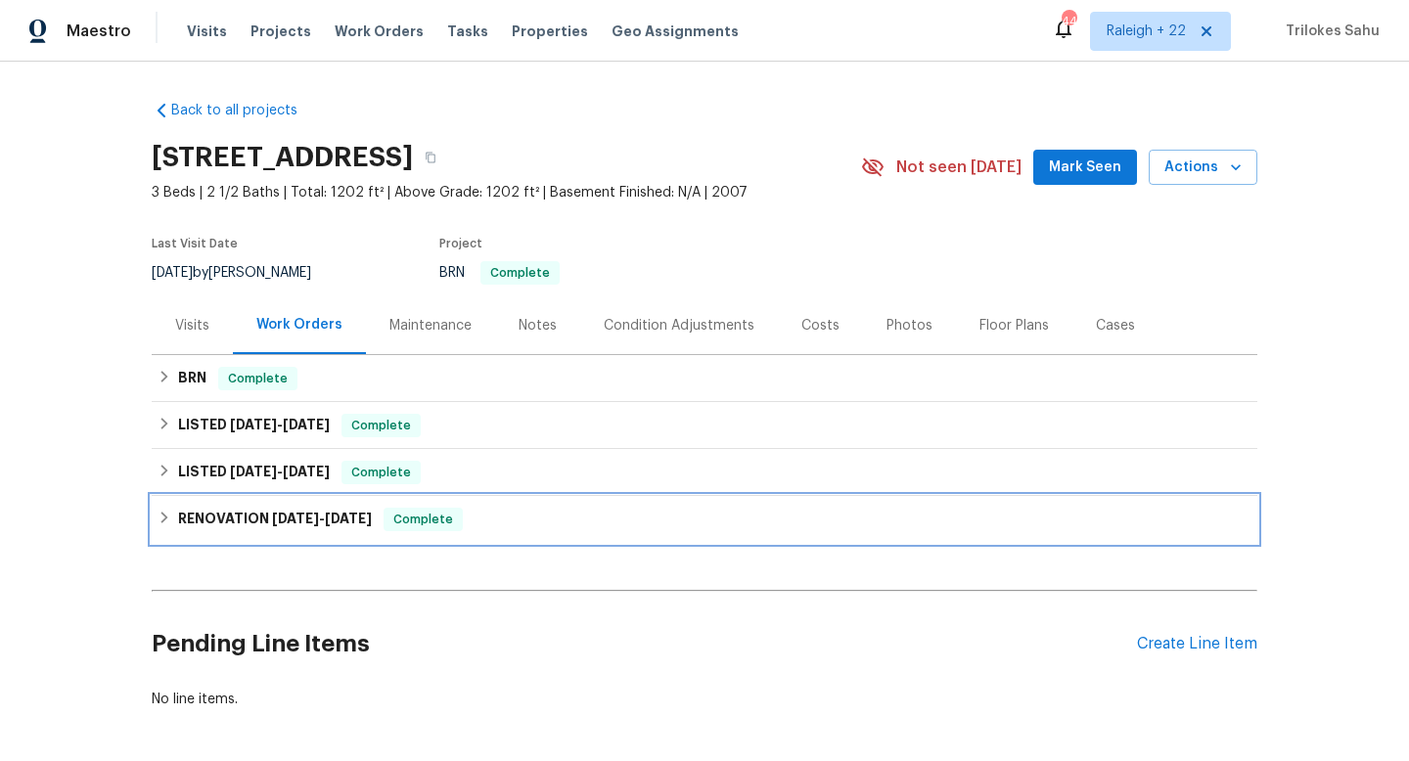
click at [169, 525] on div "RENOVATION 3/17/25 - 3/18/25 Complete" at bounding box center [705, 519] width 1094 height 23
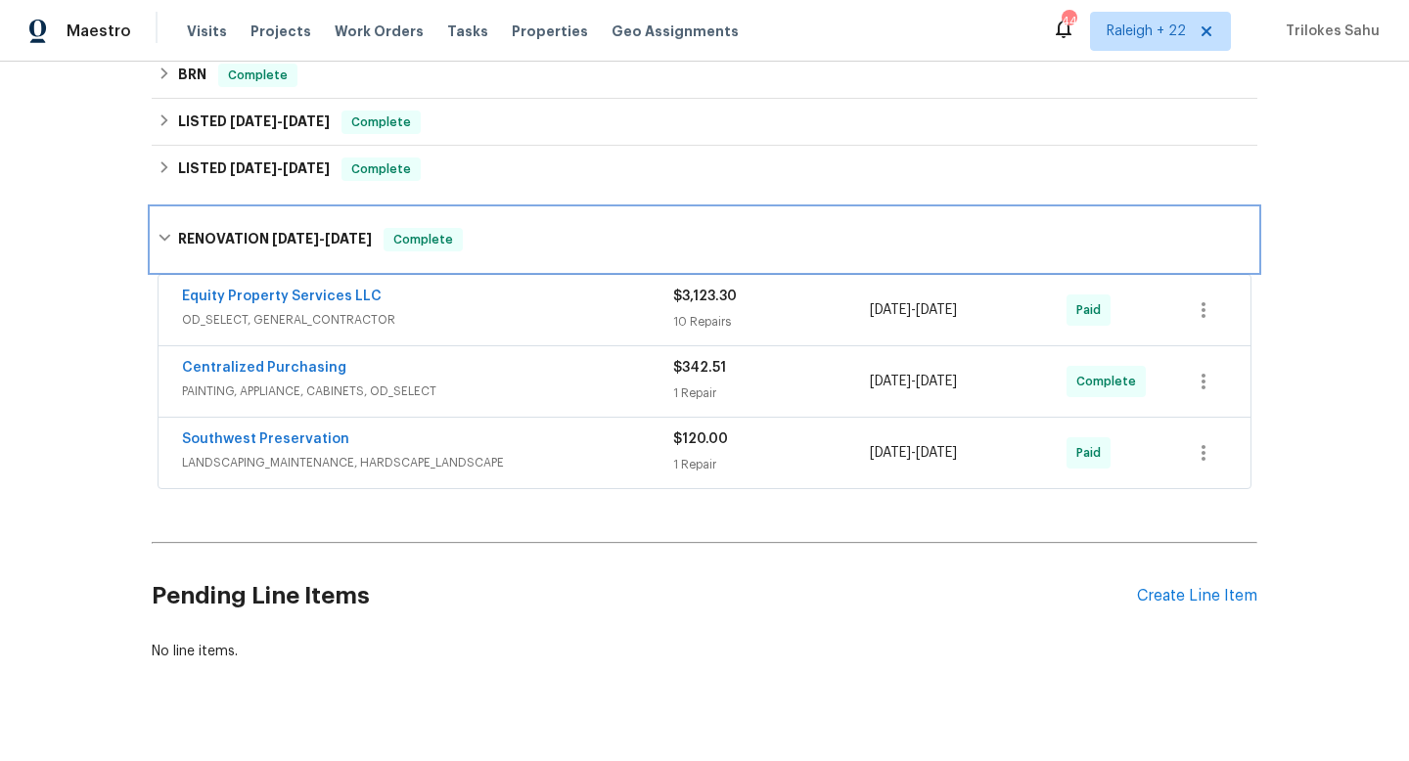
scroll to position [337, 0]
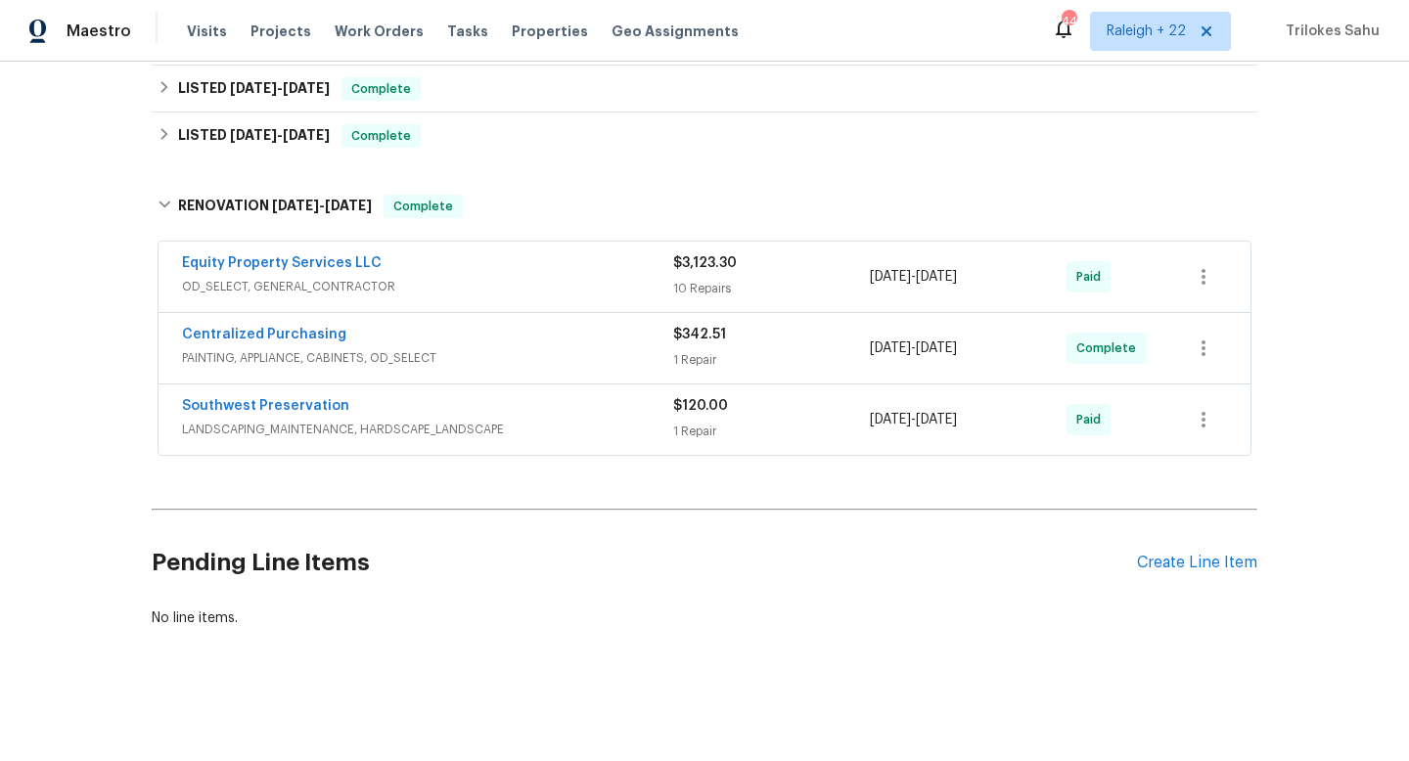
click at [213, 431] on span "LANDSCAPING_MAINTENANCE, HARDSCAPE_LANDSCAPE" at bounding box center [427, 430] width 491 height 20
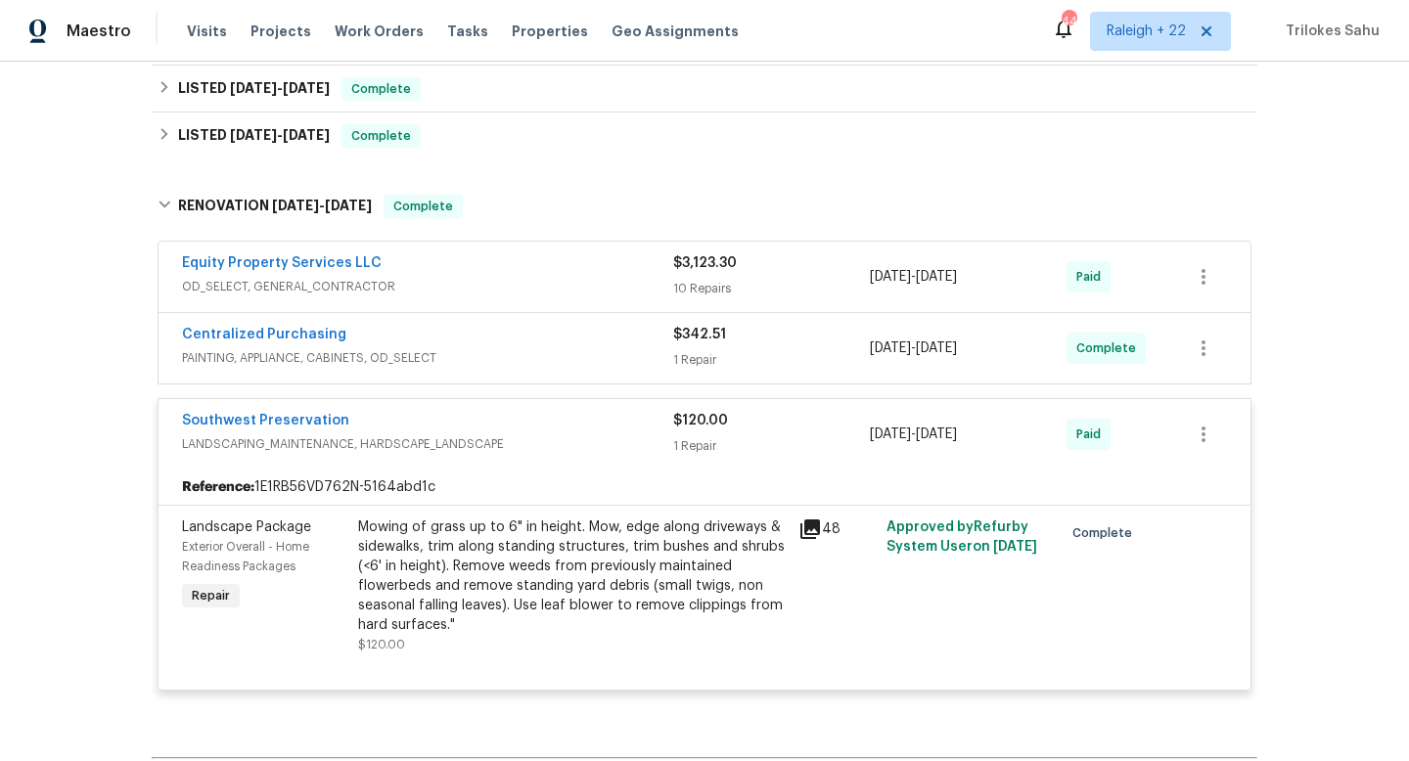
click at [202, 360] on span "PAINTING, APPLIANCE, CABINETS, OD_SELECT" at bounding box center [427, 358] width 491 height 20
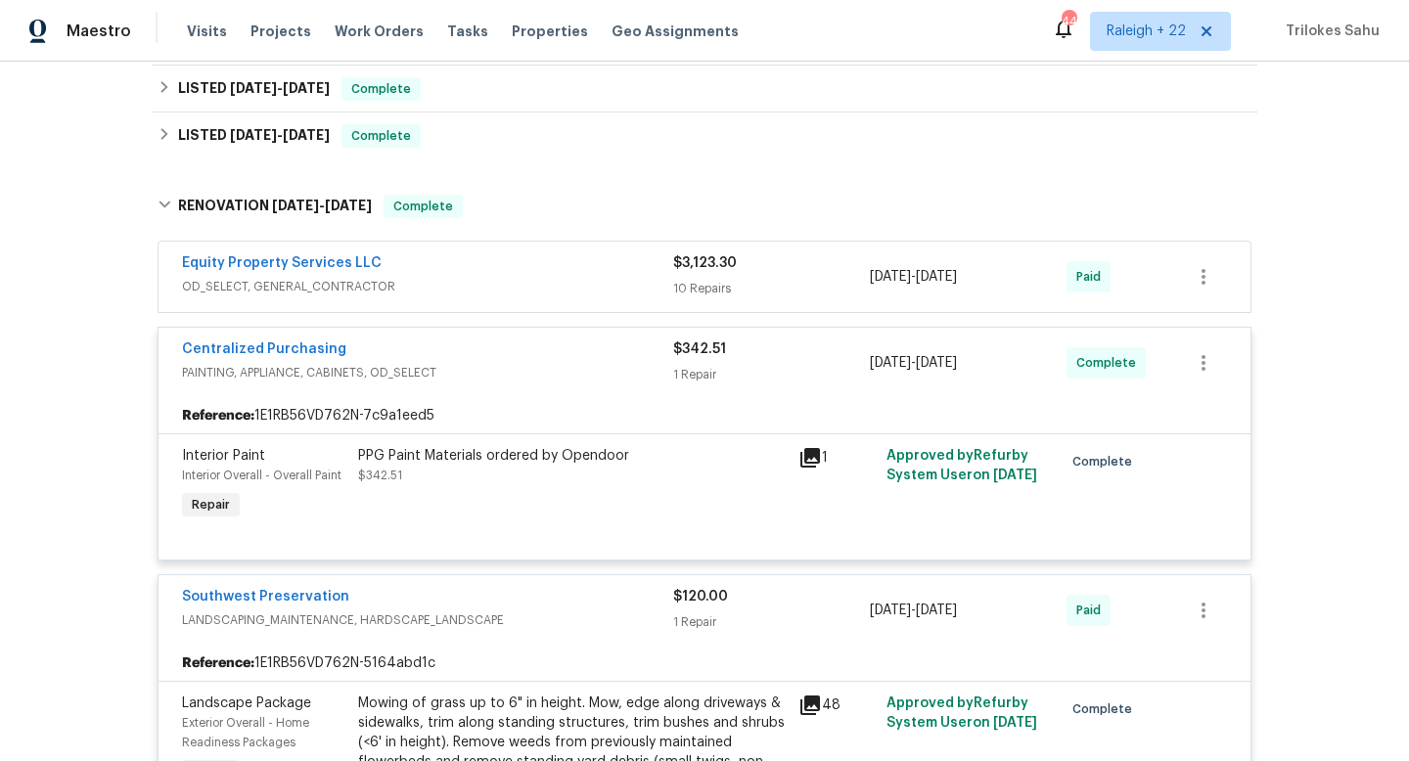
click at [207, 286] on span "OD_SELECT, GENERAL_CONTRACTOR" at bounding box center [427, 287] width 491 height 20
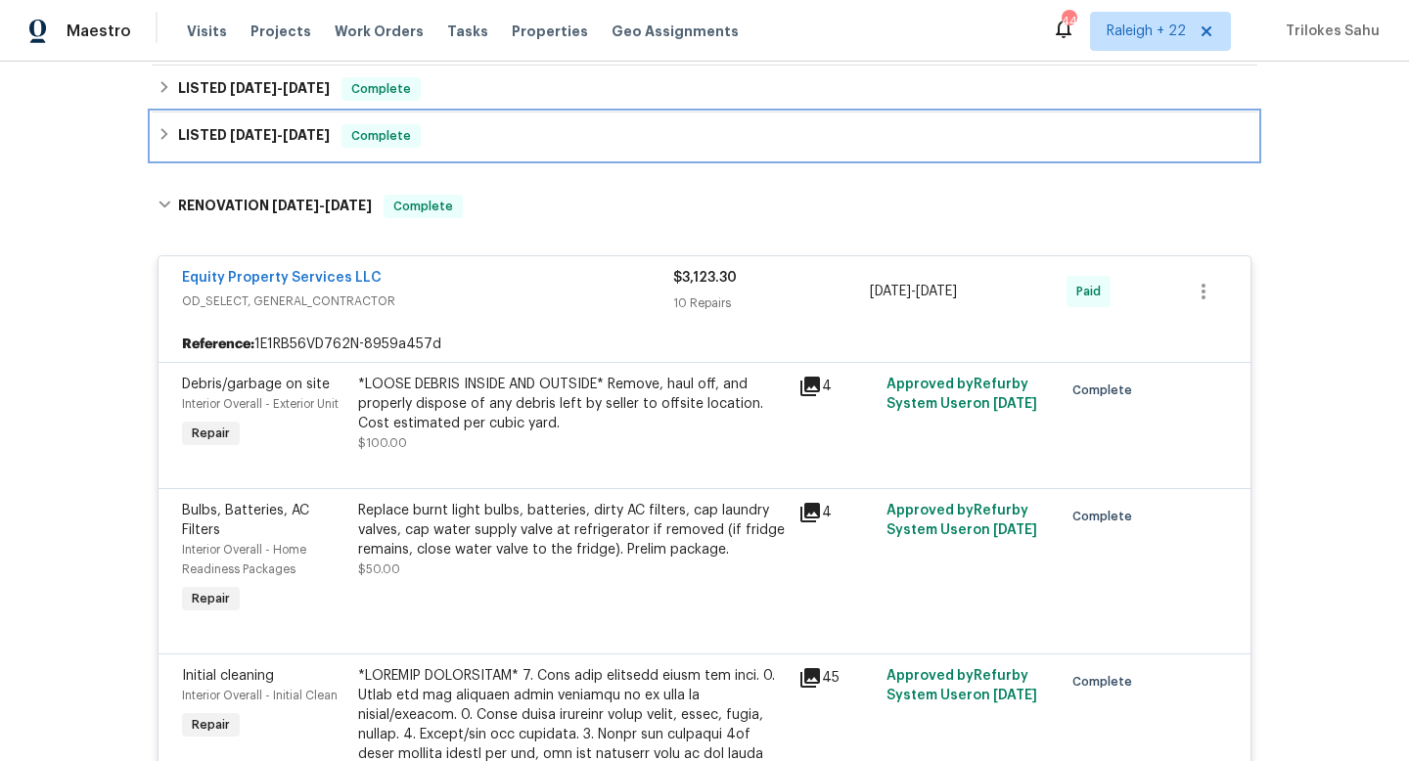
click at [162, 134] on icon at bounding box center [165, 134] width 14 height 14
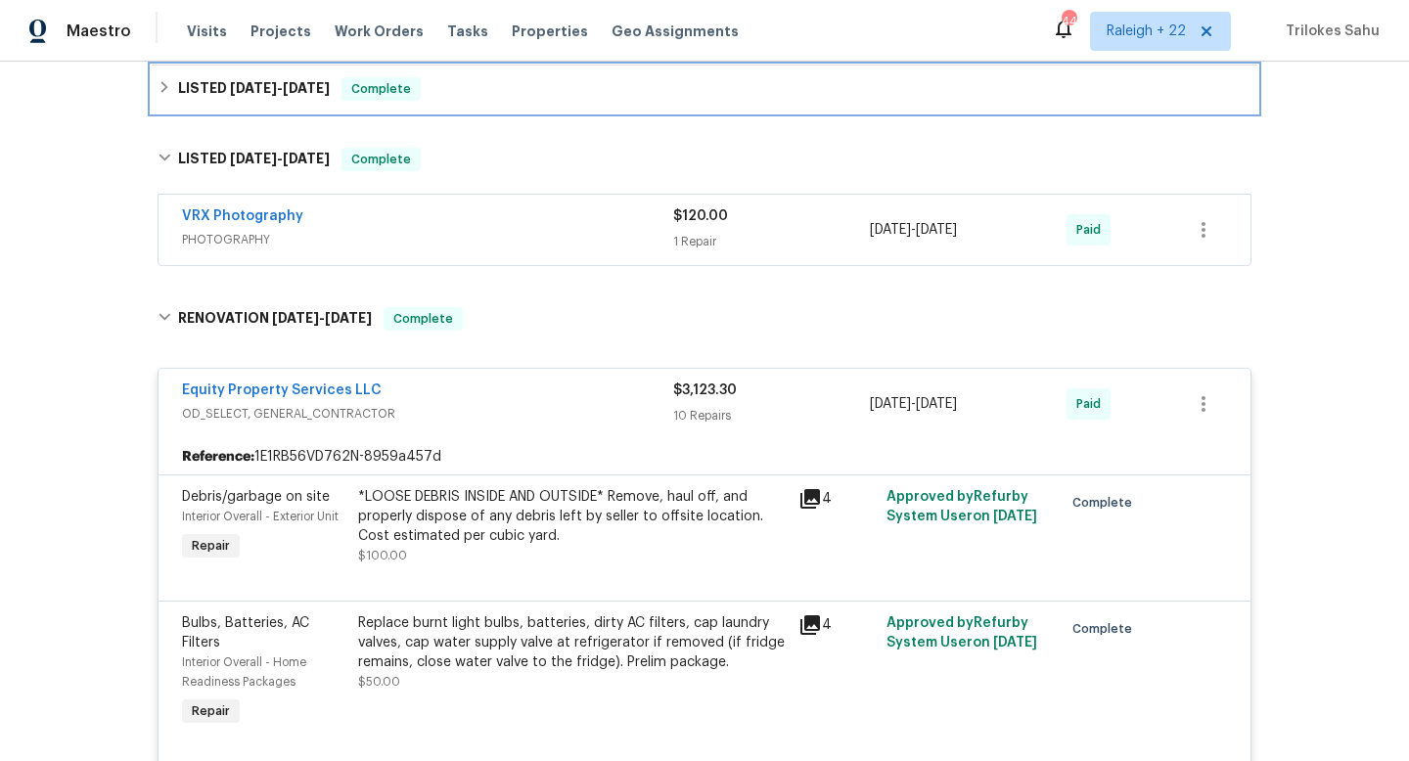
click at [160, 102] on div "LISTED 5/19/25 - 5/20/25 Complete" at bounding box center [704, 89] width 1105 height 47
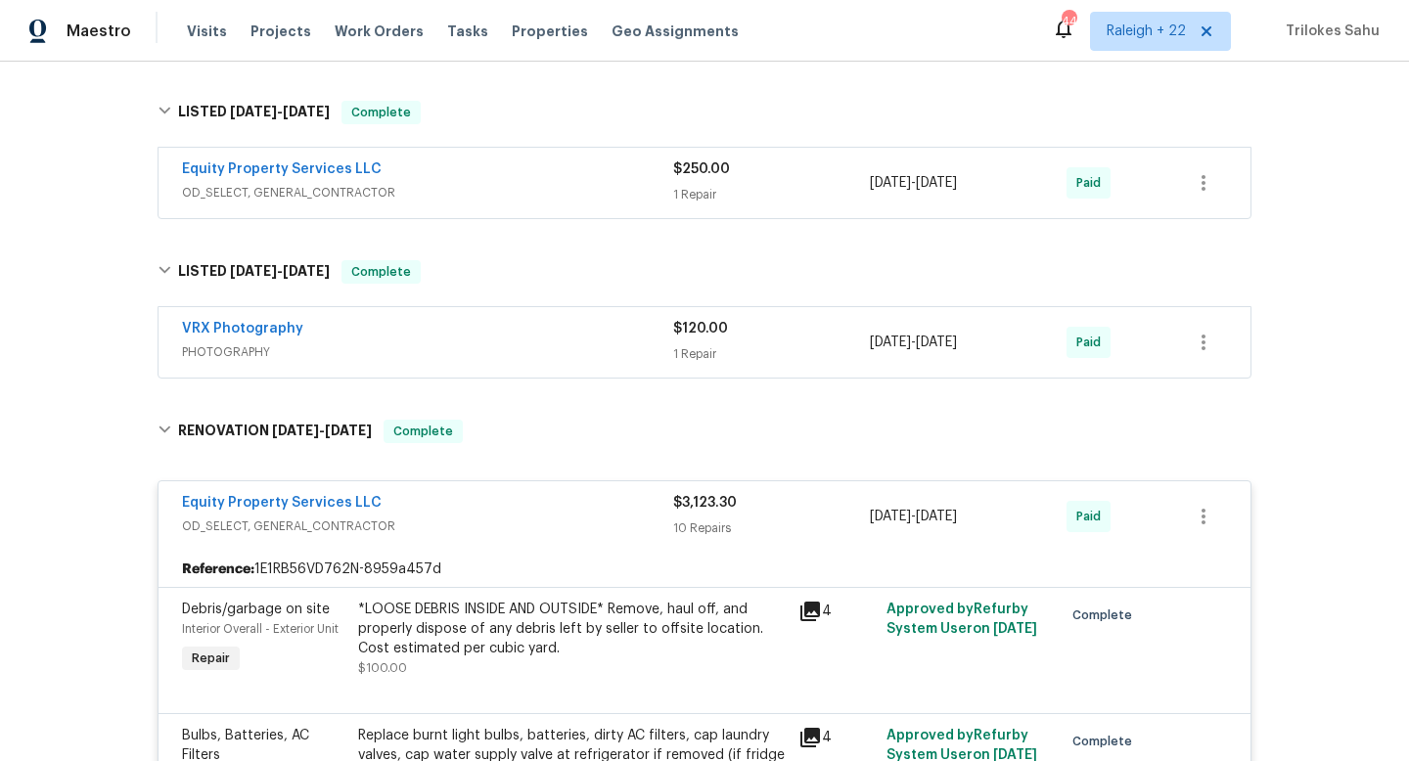
click at [208, 191] on span "OD_SELECT, GENERAL_CONTRACTOR" at bounding box center [427, 193] width 491 height 20
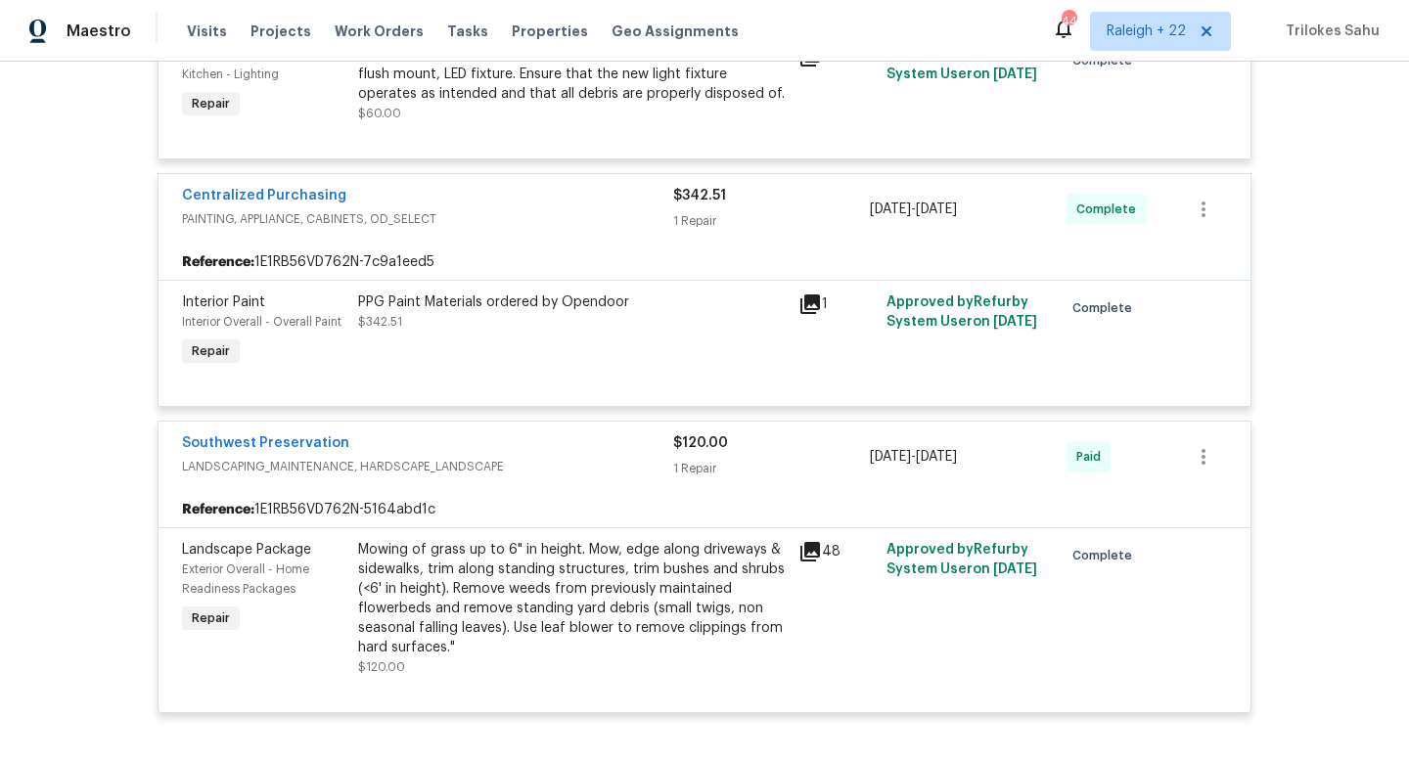
scroll to position [3589, 0]
click at [545, 292] on div "PPG Paint Materials ordered by Opendoor" at bounding box center [572, 302] width 428 height 20
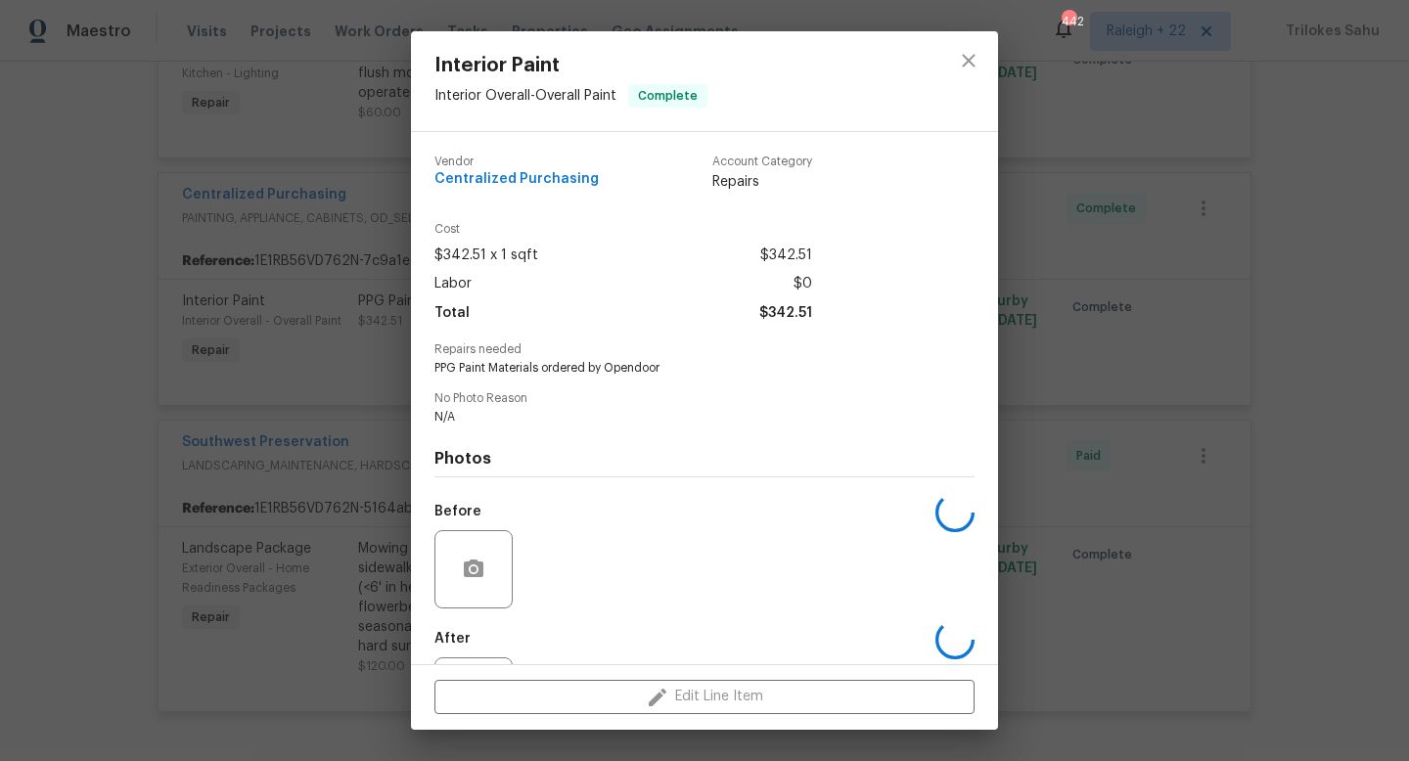
click at [545, 274] on div "Labor $0" at bounding box center [623, 284] width 378 height 28
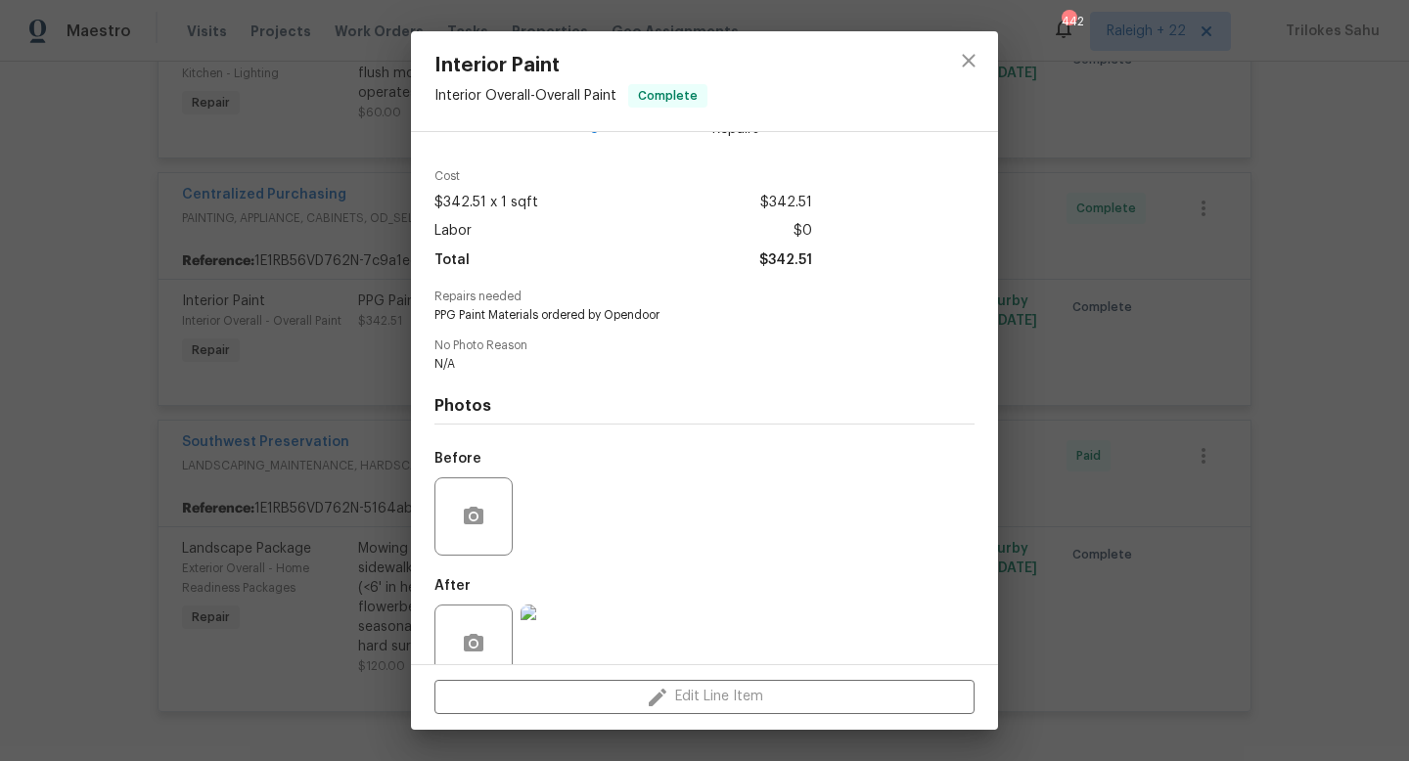
scroll to position [91, 0]
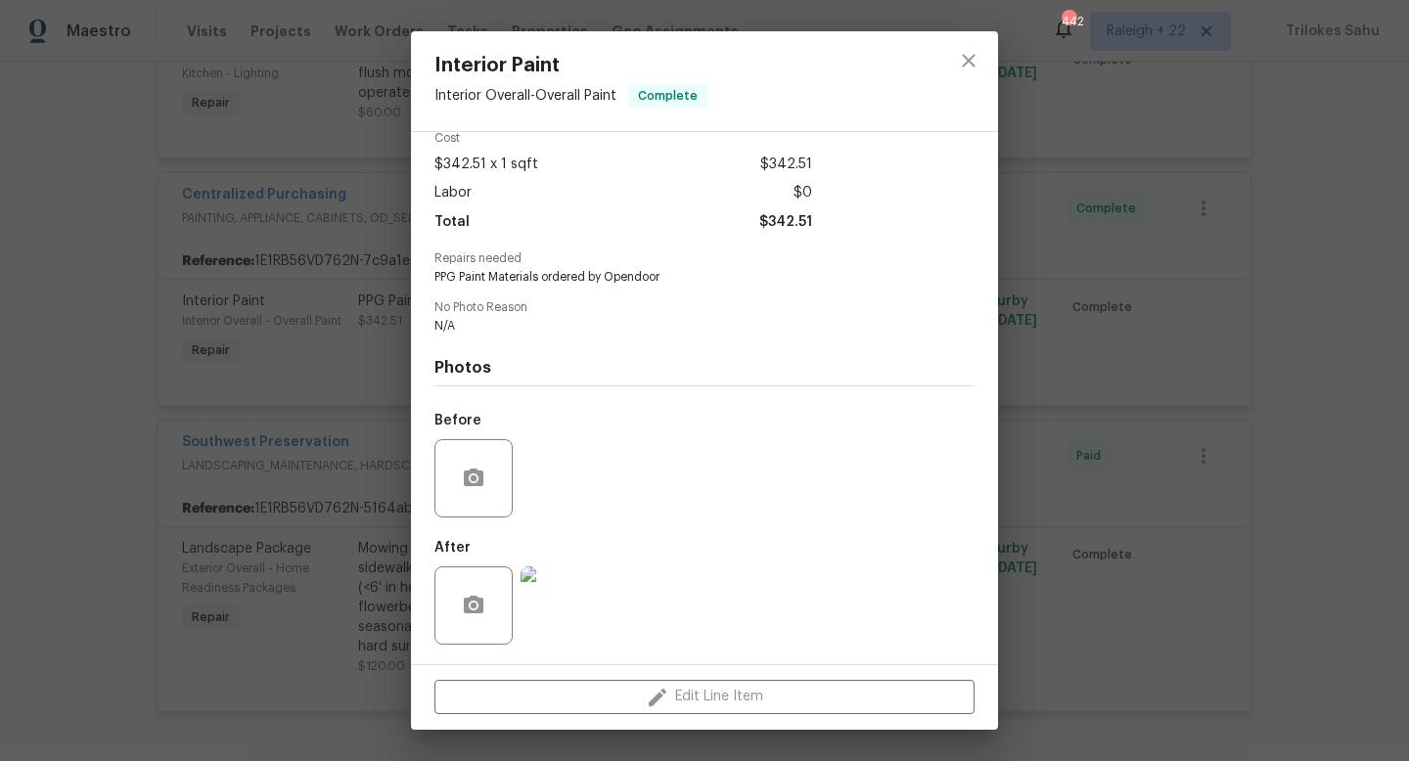
click at [559, 584] on img at bounding box center [559, 605] width 78 height 78
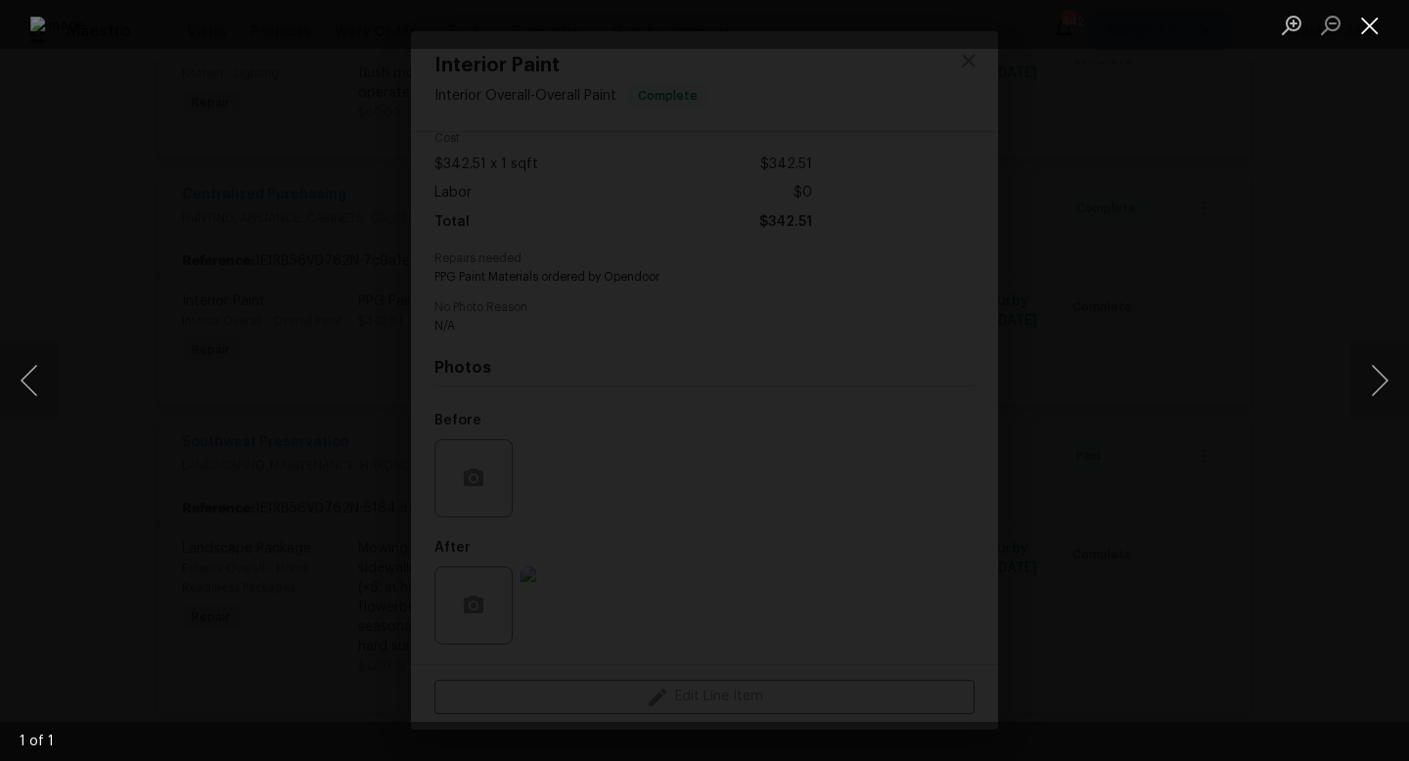
click at [1368, 37] on button "Close lightbox" at bounding box center [1369, 25] width 39 height 34
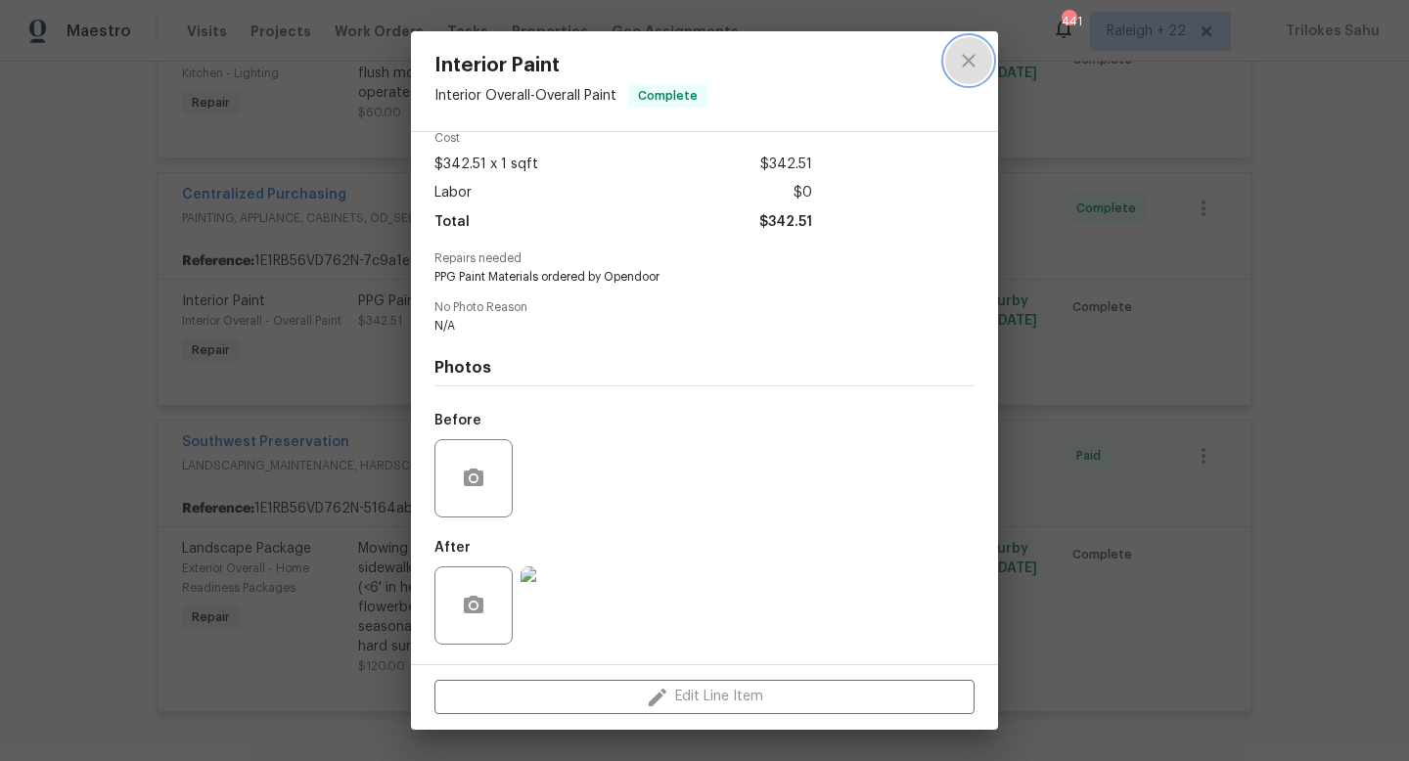
click at [966, 62] on icon "close" at bounding box center [968, 60] width 13 height 13
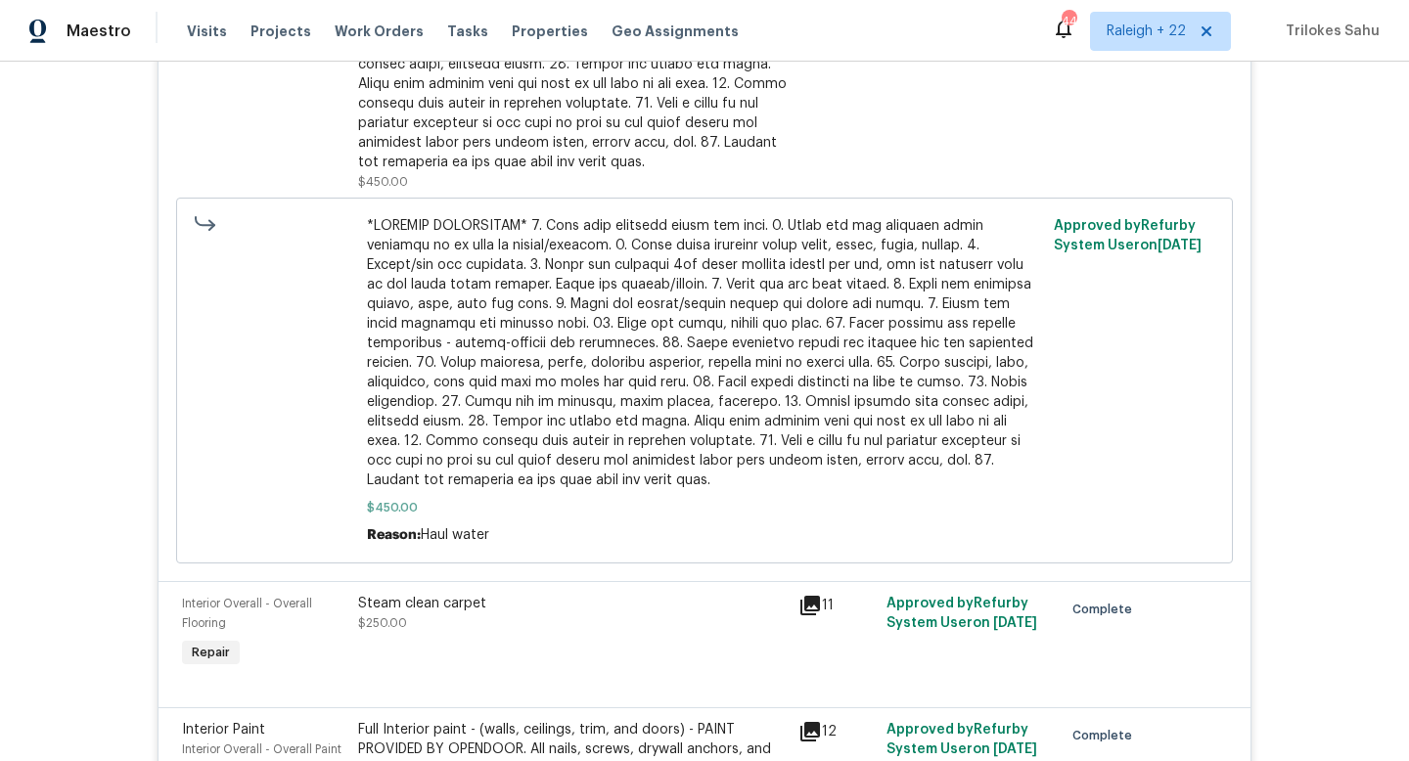
scroll to position [1524, 0]
